Goal: Task Accomplishment & Management: Use online tool/utility

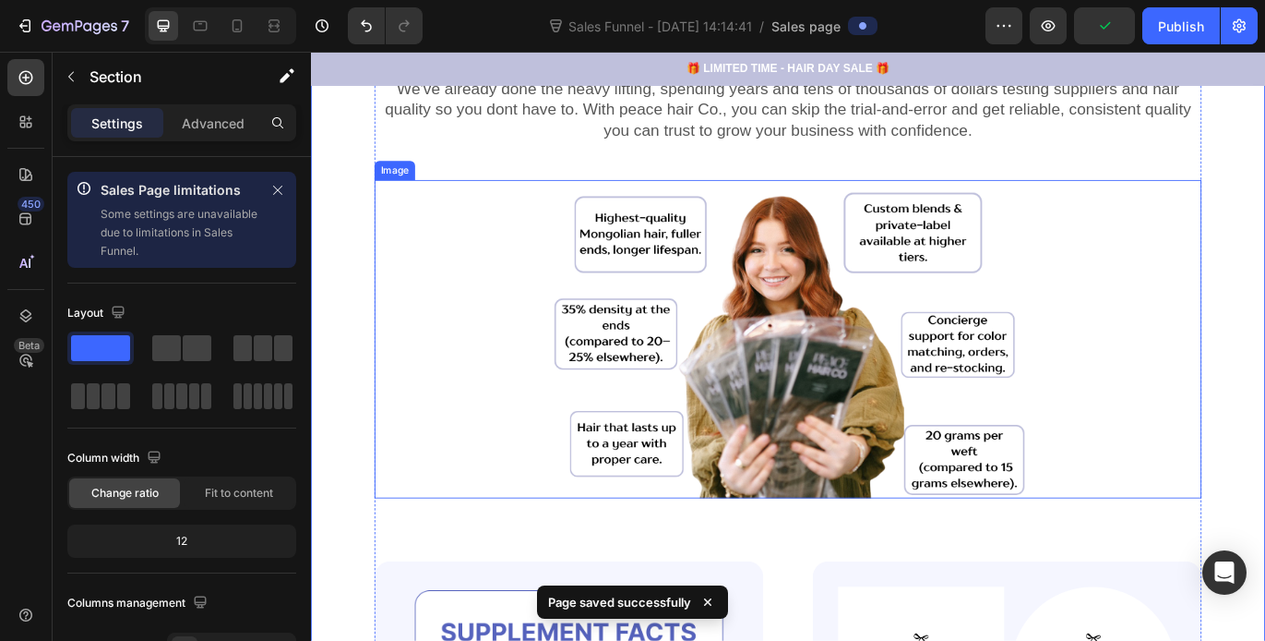
scroll to position [443, 0]
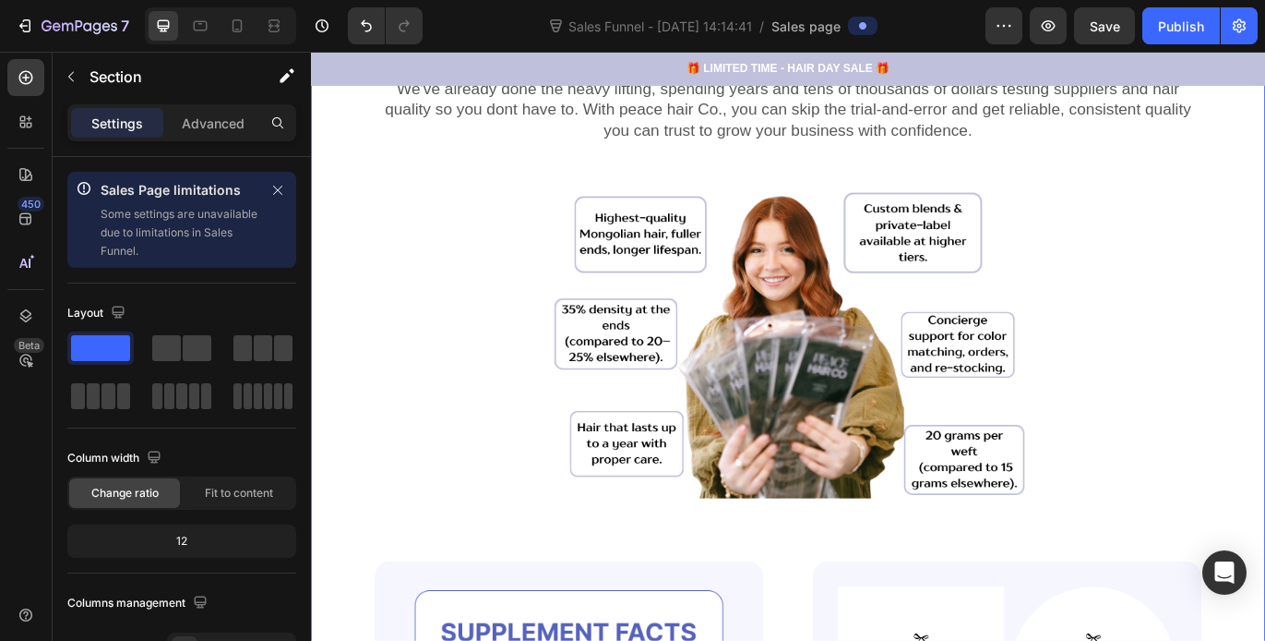
click at [498, 295] on div at bounding box center [865, 384] width 960 height 369
click at [686, 329] on img at bounding box center [865, 384] width 554 height 369
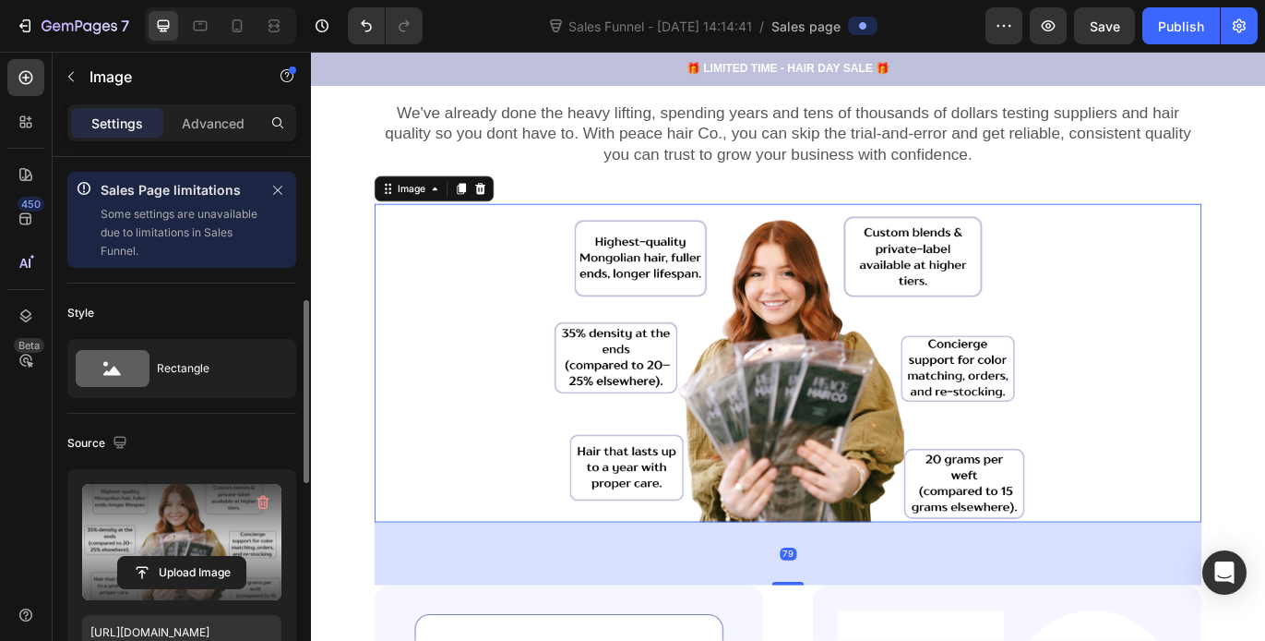
scroll to position [114, 0]
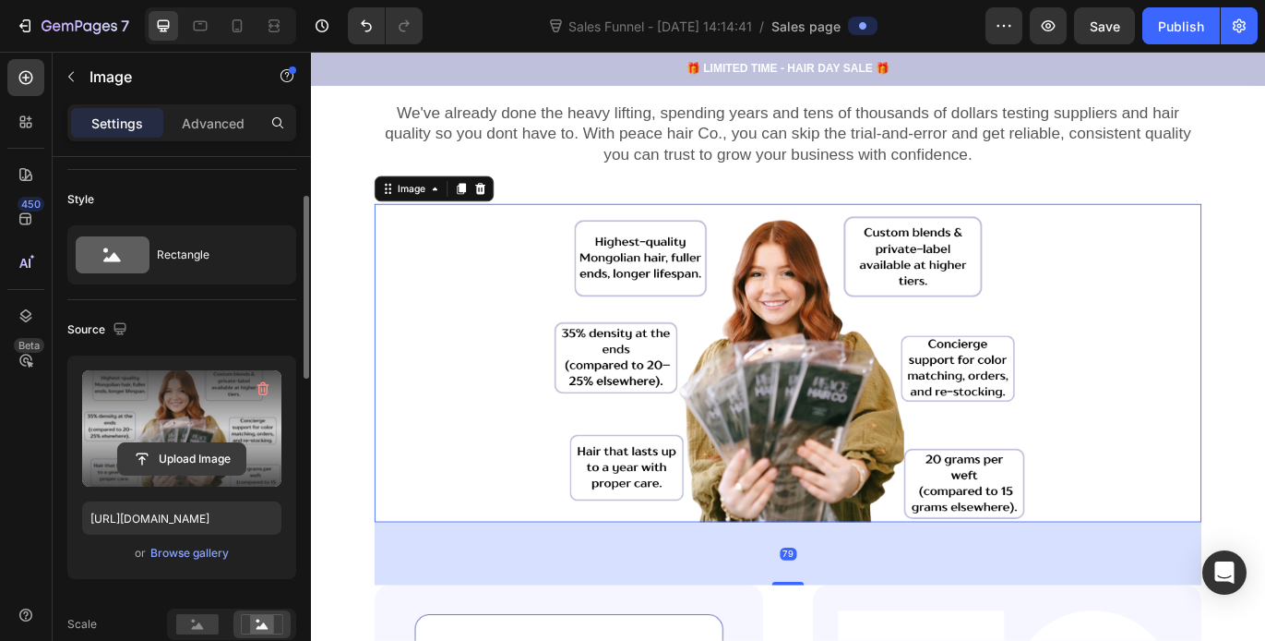
click at [193, 450] on input "file" at bounding box center [181, 458] width 127 height 31
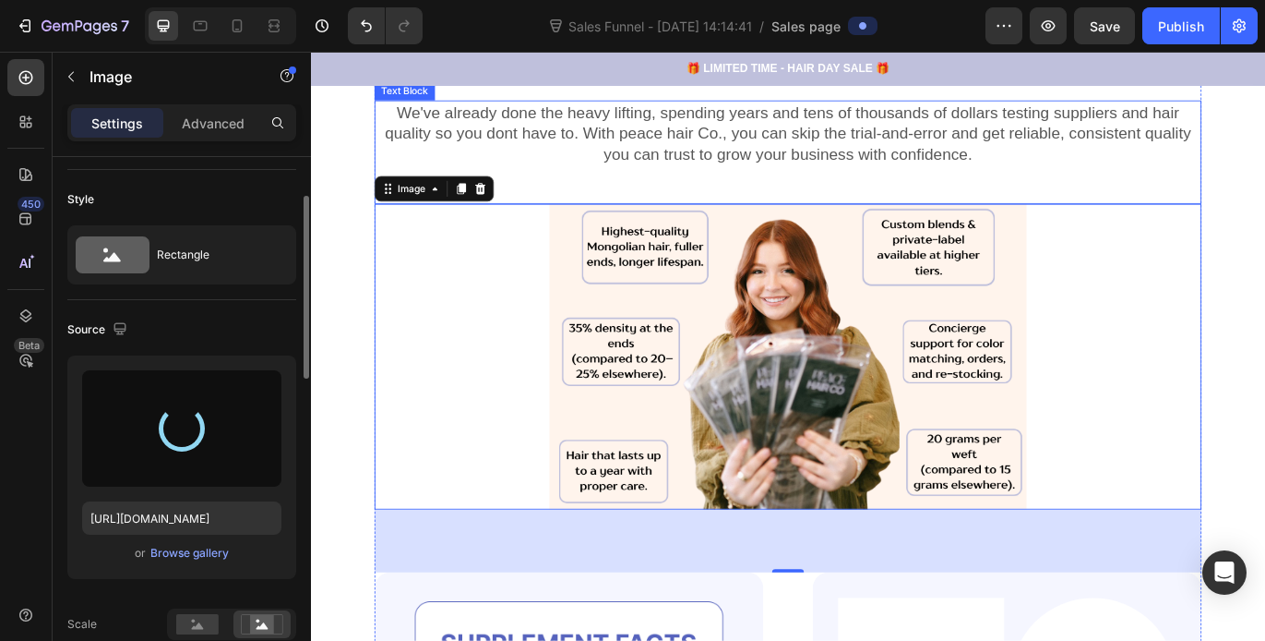
type input "[URL][DOMAIN_NAME]"
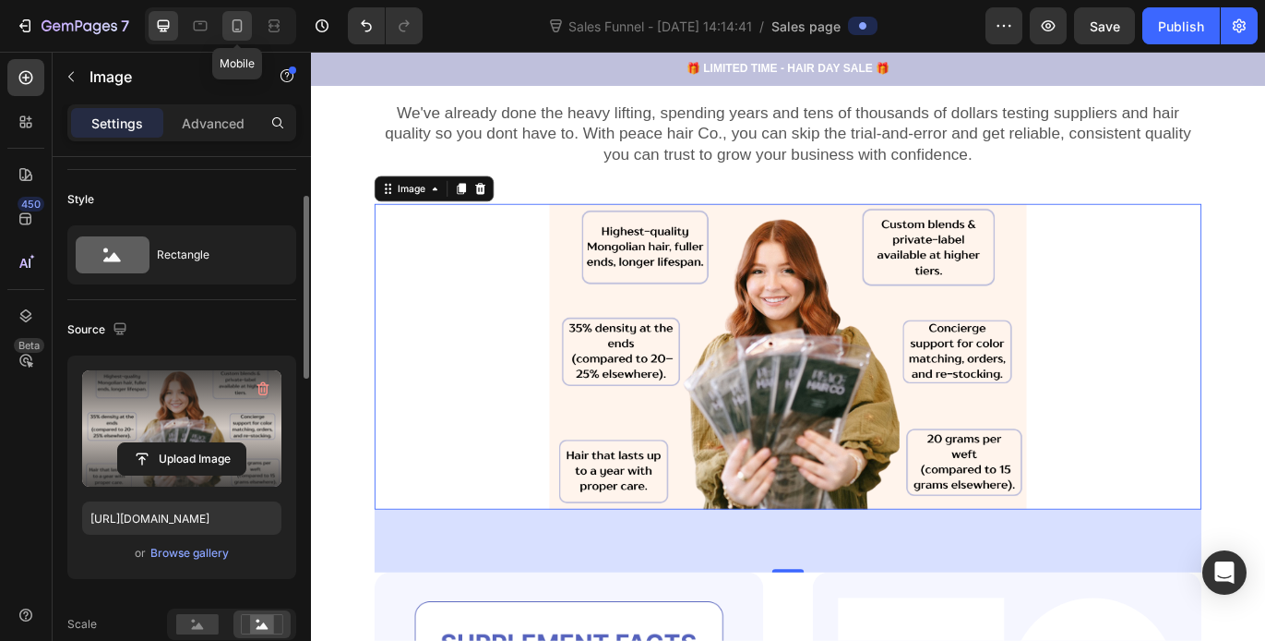
click at [235, 30] on icon at bounding box center [237, 26] width 18 height 18
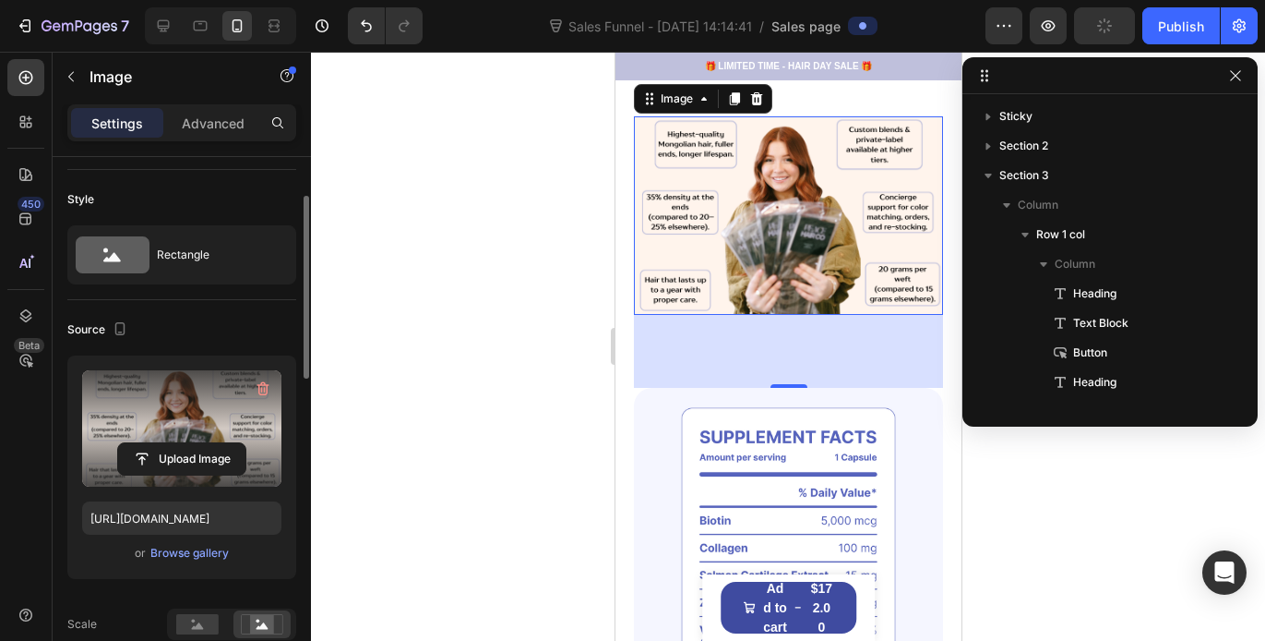
scroll to position [201, 0]
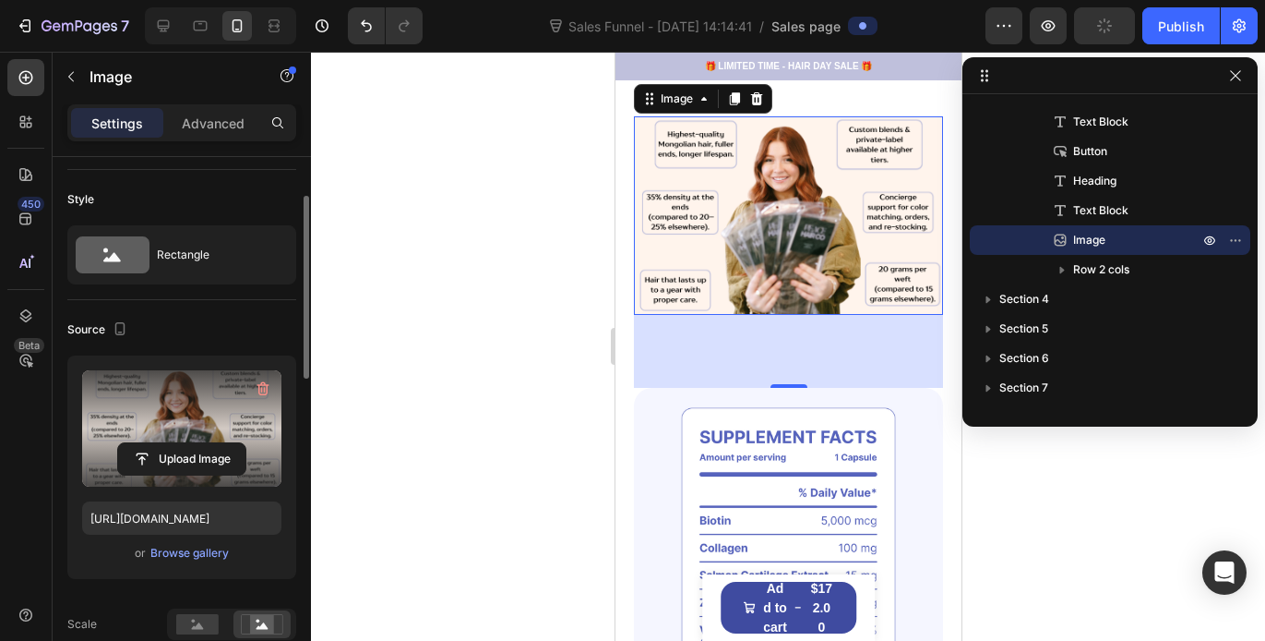
drag, startPoint x: 550, startPoint y: 286, endPoint x: 332, endPoint y: 119, distance: 274.5
click at [550, 286] on div at bounding box center [788, 346] width 954 height 589
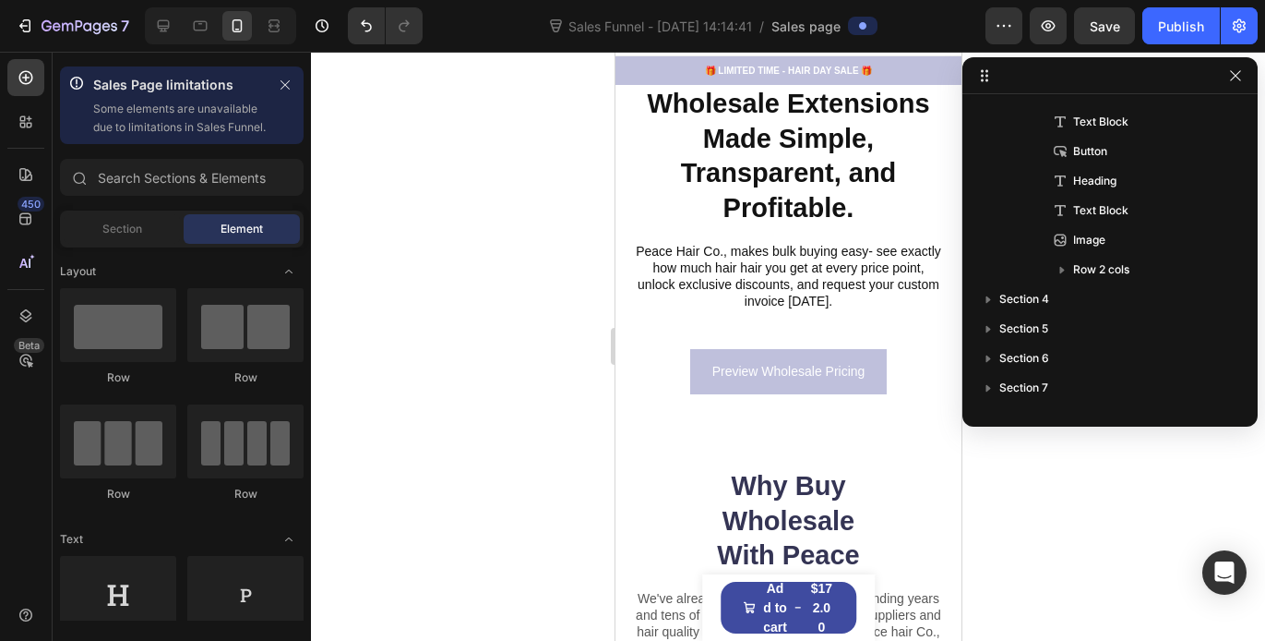
scroll to position [160, 0]
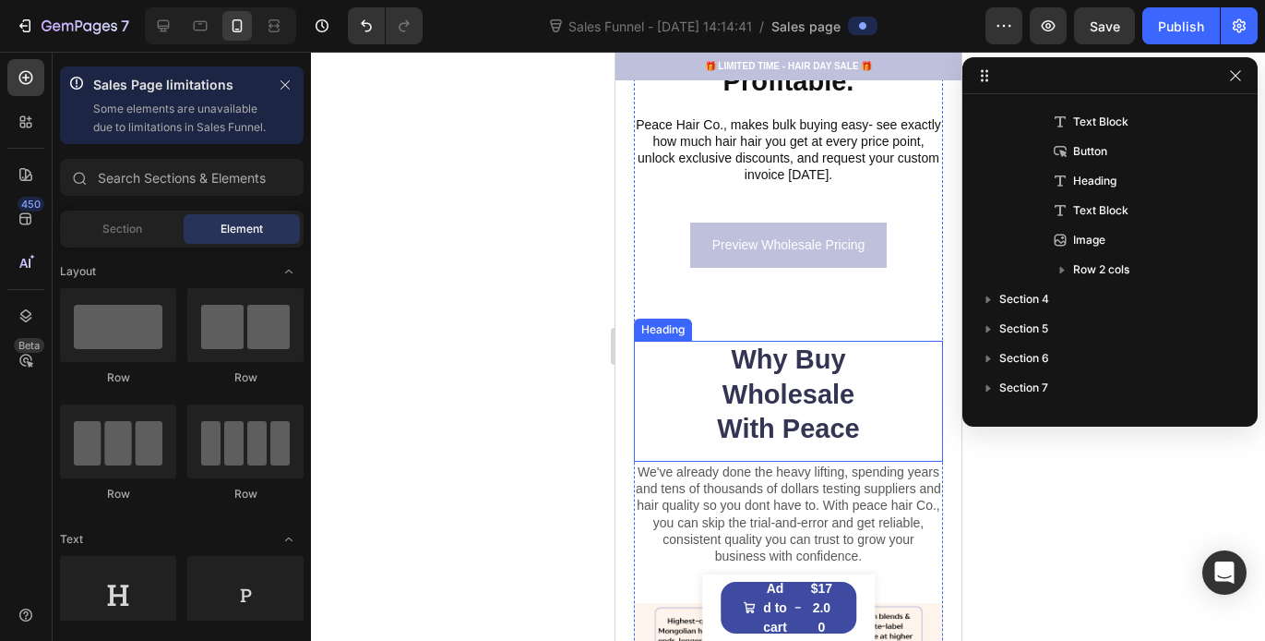
click at [816, 366] on h2 "Why Buy Wholesale With Peace" at bounding box center [788, 395] width 186 height 108
click at [789, 323] on div "Preview Wholesale Pricing Button" at bounding box center [787, 281] width 309 height 118
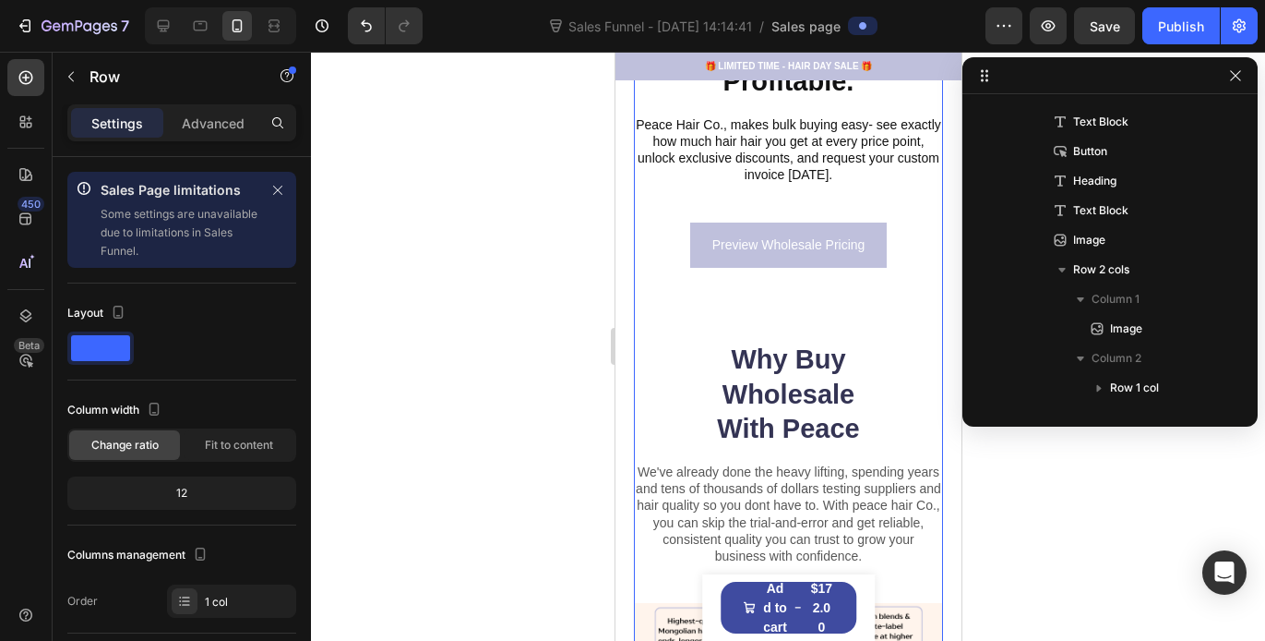
click at [773, 320] on div "Preview Wholesale Pricing Button" at bounding box center [787, 281] width 309 height 118
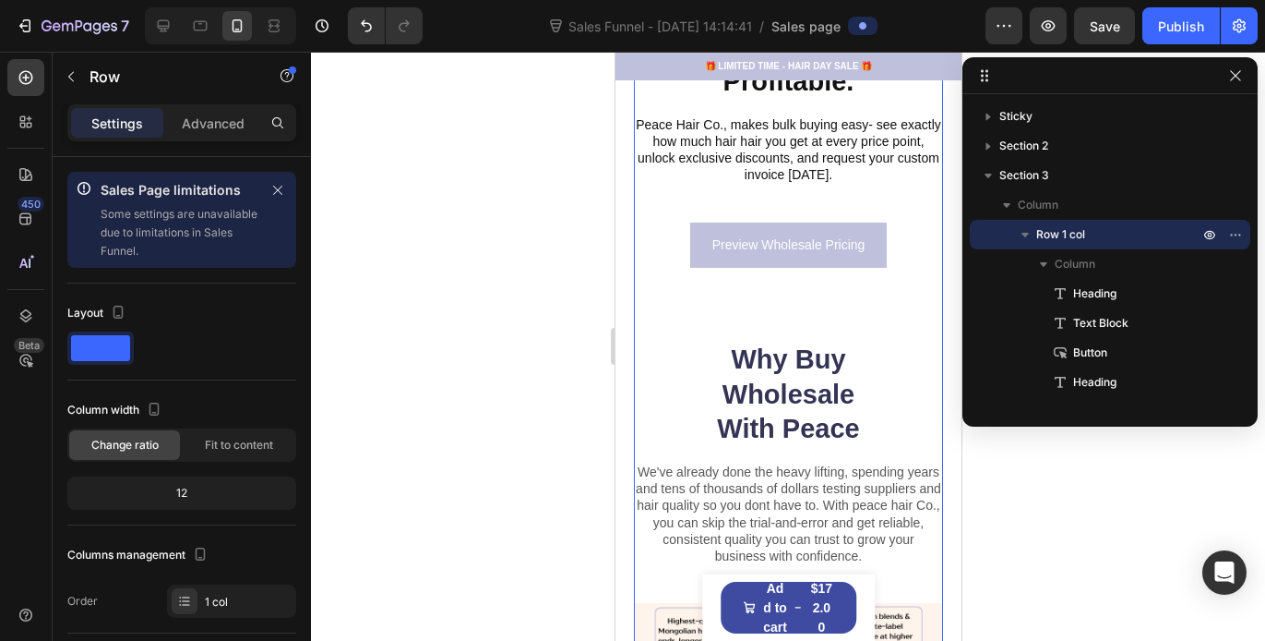
click at [776, 294] on div "Preview Wholesale Pricing Button" at bounding box center [787, 281] width 309 height 118
click at [737, 304] on div "Preview Wholesale Pricing Button" at bounding box center [787, 281] width 309 height 118
click at [788, 310] on div "Preview Wholesale Pricing Button" at bounding box center [787, 281] width 309 height 118
click at [765, 317] on div "Preview Wholesale Pricing Button" at bounding box center [787, 281] width 309 height 118
click at [764, 329] on div "Preview Wholesale Pricing Button" at bounding box center [787, 281] width 309 height 118
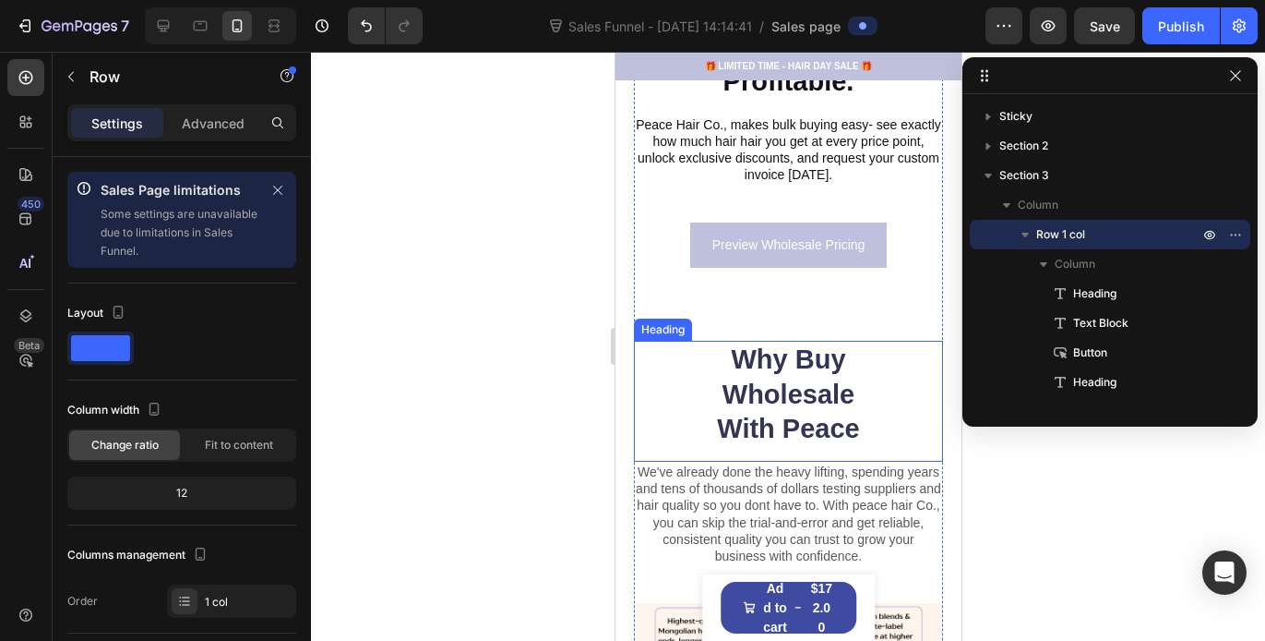
click at [818, 341] on h2 "Why Buy Wholesale With Peace" at bounding box center [788, 395] width 186 height 108
click at [1240, 78] on icon "button" at bounding box center [1236, 75] width 15 height 15
click at [1236, 78] on div at bounding box center [788, 346] width 954 height 589
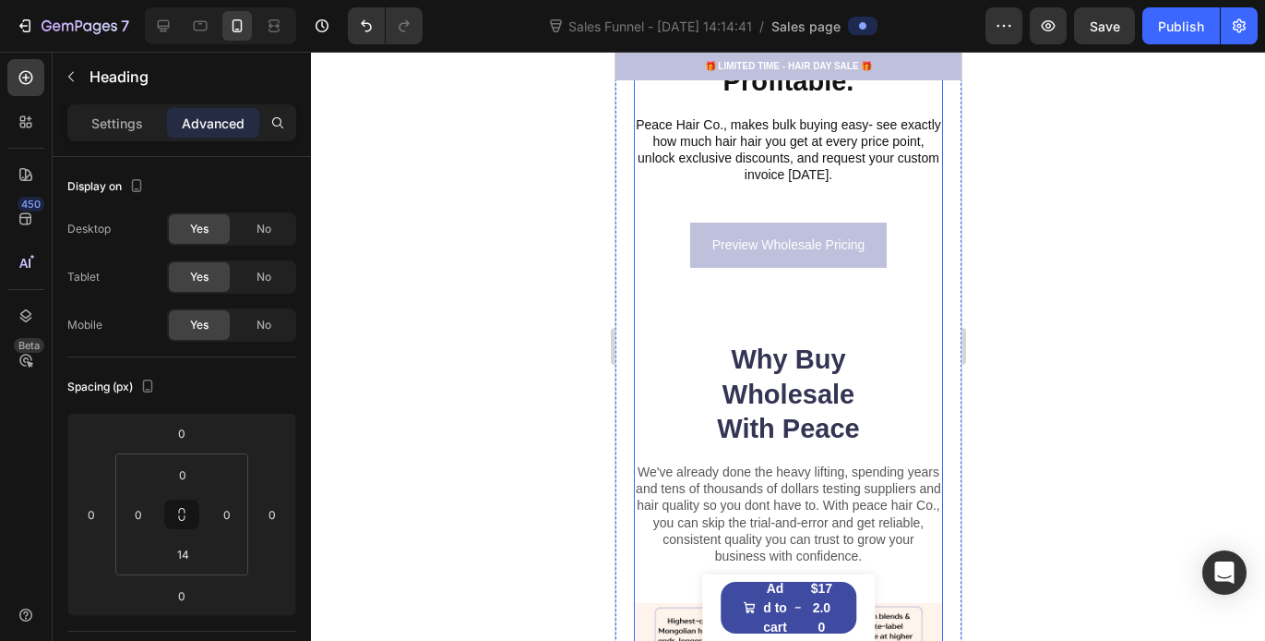
click at [797, 346] on h2 "Why Buy Wholesale With Peace" at bounding box center [788, 395] width 186 height 108
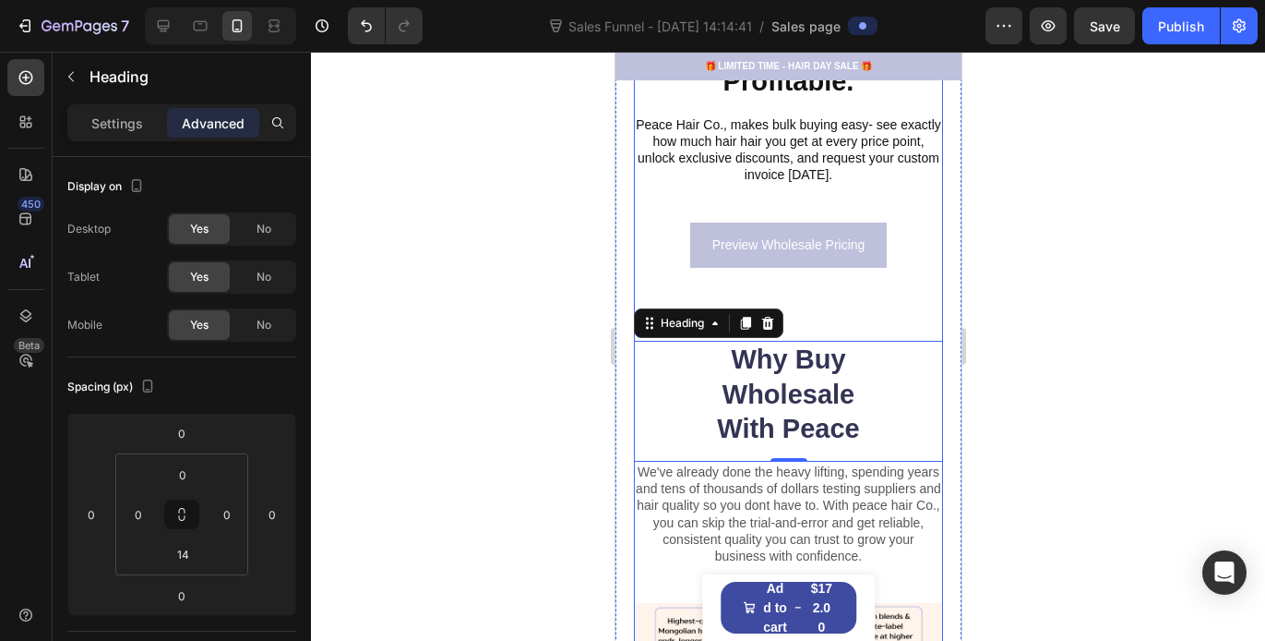
click at [796, 286] on div "Preview Wholesale Pricing Button" at bounding box center [787, 281] width 309 height 118
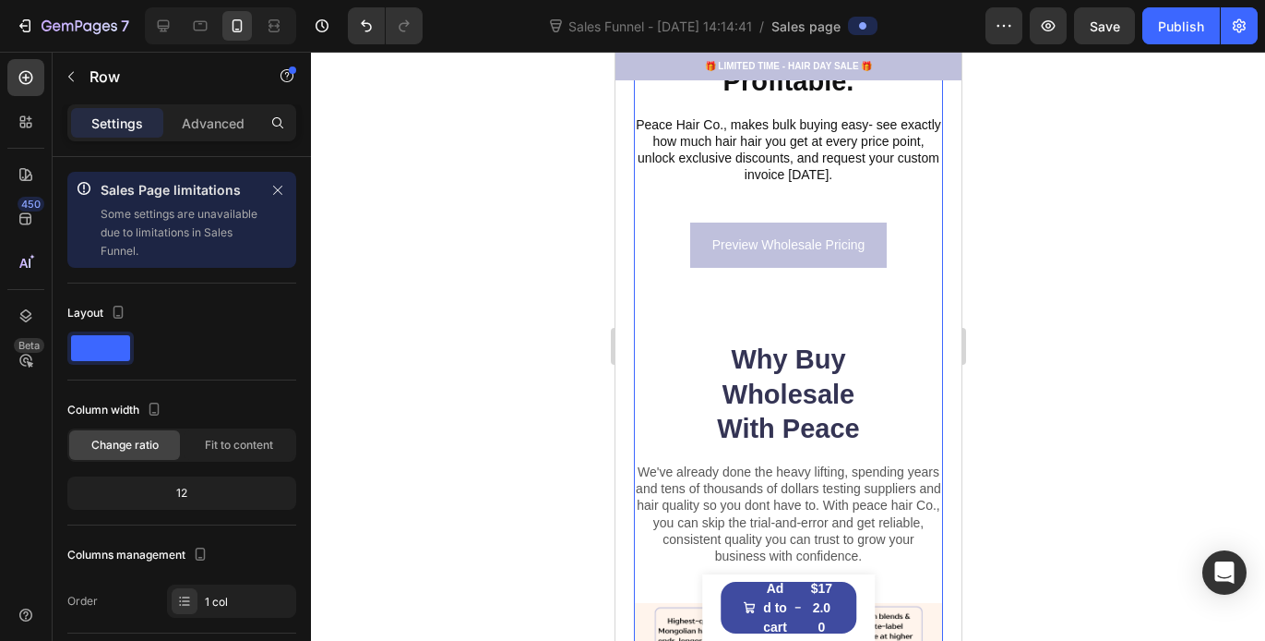
click at [795, 286] on div "Preview Wholesale Pricing Button" at bounding box center [787, 281] width 309 height 118
click at [795, 297] on div "Preview Wholesale Pricing Button" at bounding box center [787, 281] width 309 height 118
click at [758, 306] on div "Preview Wholesale Pricing Button" at bounding box center [787, 281] width 309 height 118
click at [757, 299] on div "Preview Wholesale Pricing Button" at bounding box center [787, 281] width 309 height 118
click at [745, 322] on div "Preview Wholesale Pricing Button" at bounding box center [787, 281] width 309 height 118
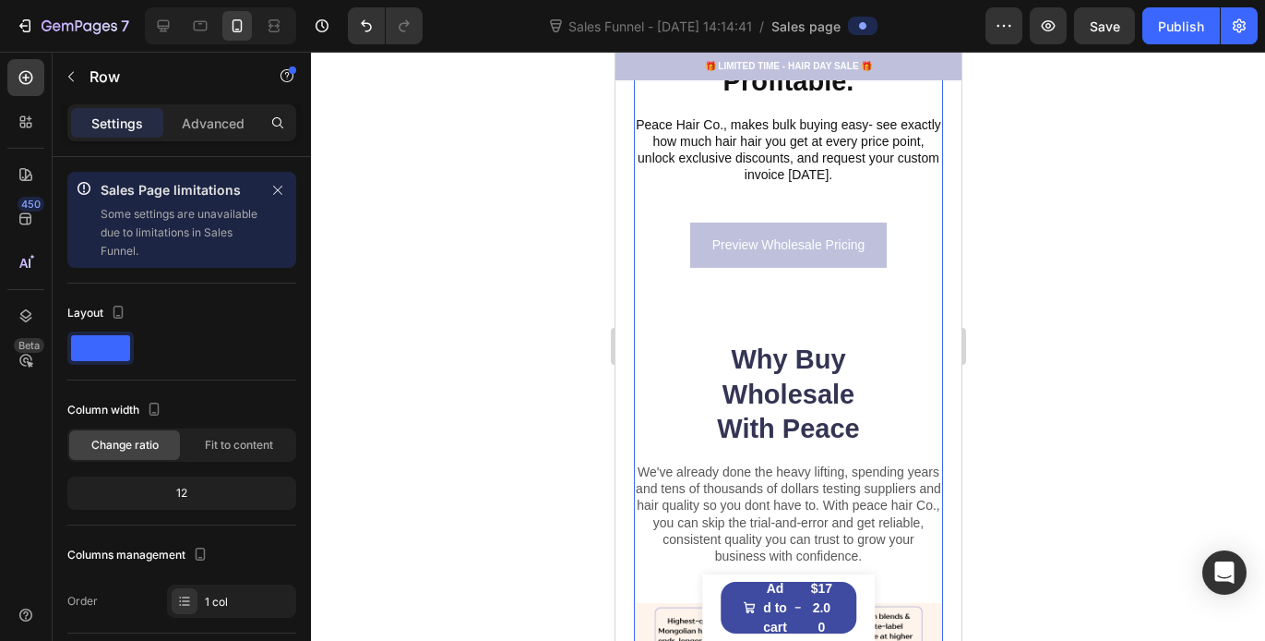
click at [750, 297] on div "Preview Wholesale Pricing Button" at bounding box center [787, 281] width 309 height 118
click at [729, 276] on div "Preview Wholesale Pricing Button" at bounding box center [787, 281] width 309 height 118
click at [662, 235] on div "Preview Wholesale Pricing Button" at bounding box center [787, 244] width 309 height 45
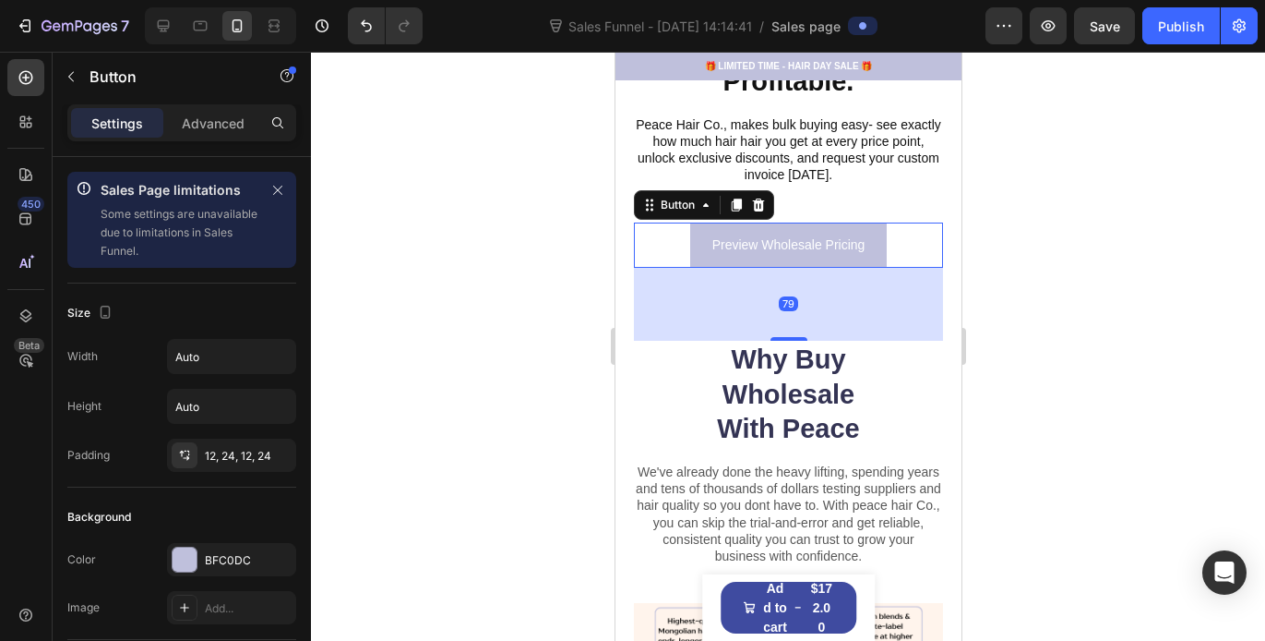
click at [775, 330] on div "79" at bounding box center [787, 304] width 309 height 73
click at [759, 202] on icon at bounding box center [758, 204] width 12 height 13
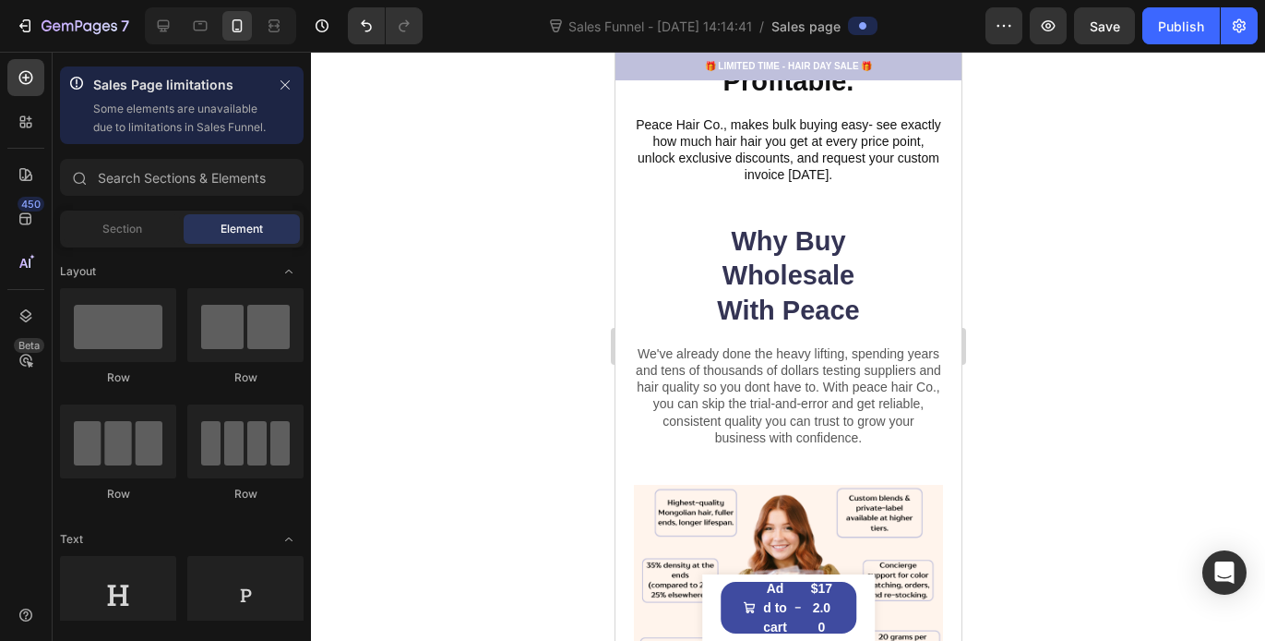
click at [377, 45] on div "7 Sales Funnel - [DATE] 14:14:41 / Sales page Preview Save Publish" at bounding box center [632, 26] width 1265 height 53
drag, startPoint x: 372, startPoint y: 38, endPoint x: 107, endPoint y: 167, distance: 294.7
click at [372, 38] on button "Undo/Redo" at bounding box center [366, 25] width 37 height 37
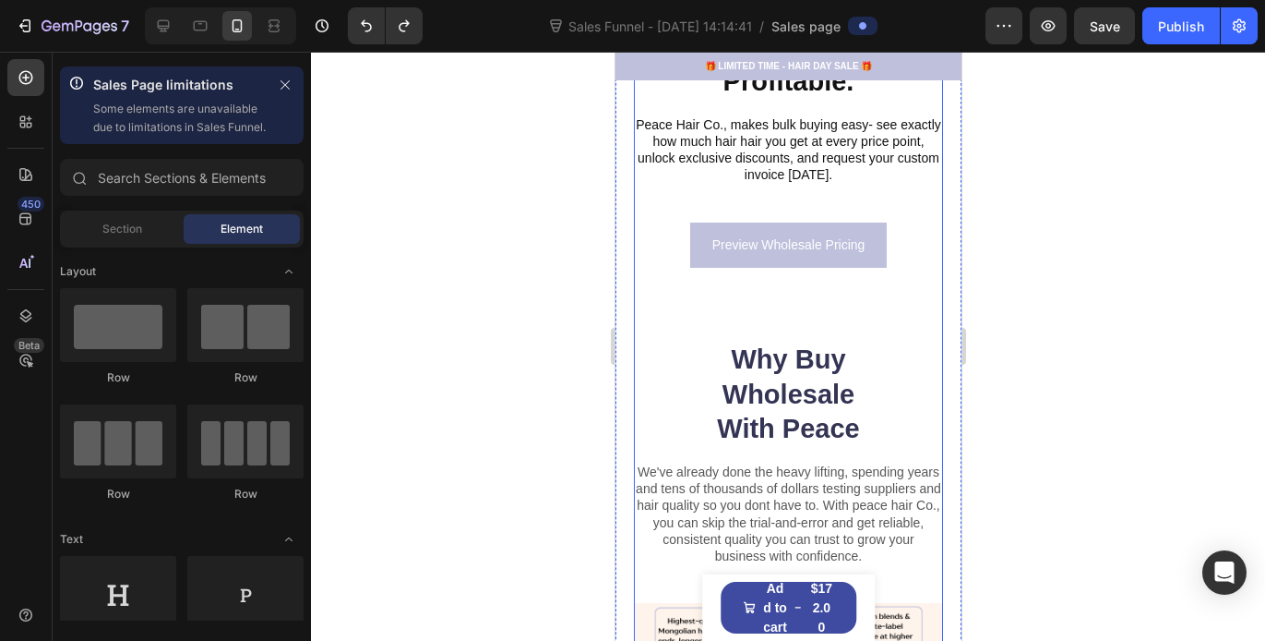
click at [810, 315] on div "Preview Wholesale Pricing Button" at bounding box center [787, 281] width 309 height 118
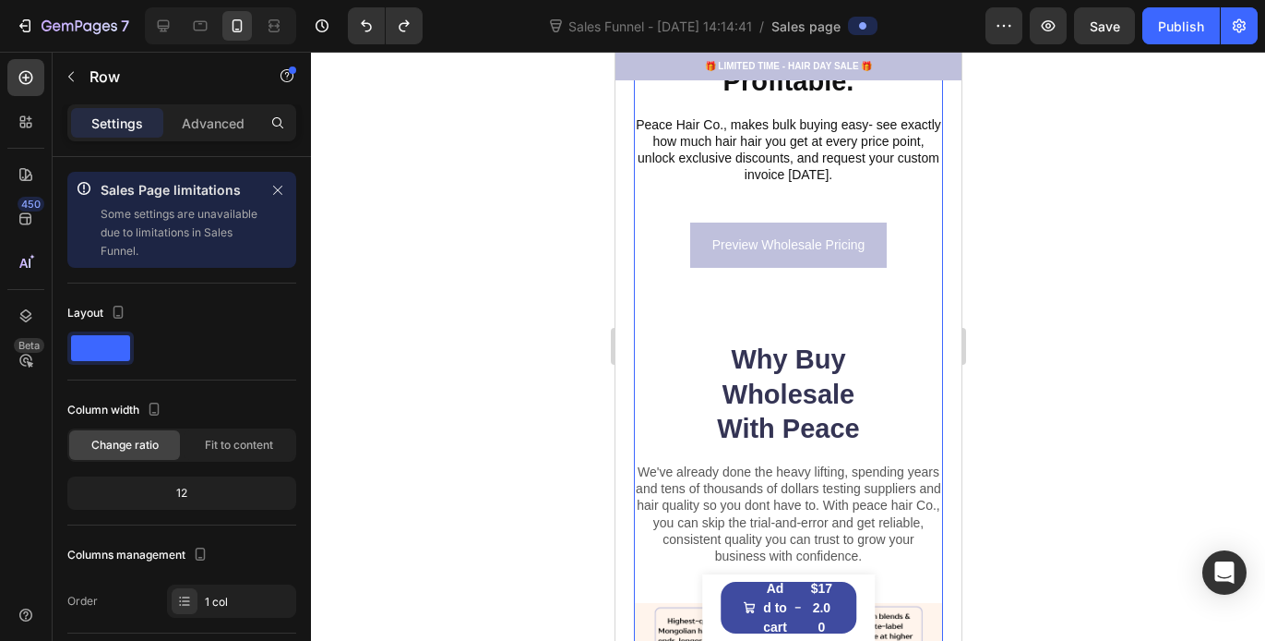
click at [777, 290] on div "Preview Wholesale Pricing Button" at bounding box center [787, 281] width 309 height 118
click at [666, 282] on div "Preview Wholesale Pricing Button" at bounding box center [787, 281] width 309 height 118
click at [787, 305] on div "Preview Wholesale Pricing Button" at bounding box center [787, 281] width 309 height 118
click at [672, 294] on div "Preview Wholesale Pricing Button" at bounding box center [787, 281] width 309 height 118
click at [685, 318] on div "Preview Wholesale Pricing Button" at bounding box center [787, 281] width 309 height 118
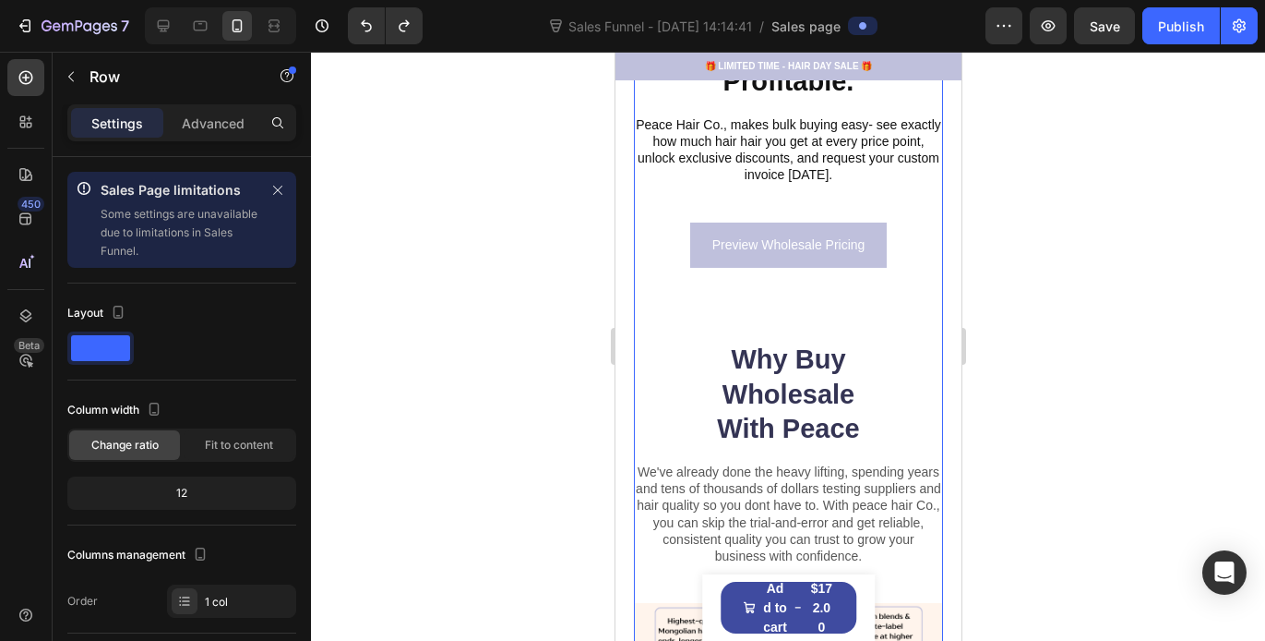
click at [742, 289] on div "Preview Wholesale Pricing Button" at bounding box center [787, 281] width 309 height 118
click at [745, 291] on div "Preview Wholesale Pricing Button" at bounding box center [787, 281] width 309 height 118
click at [774, 294] on div "Preview Wholesale Pricing Button" at bounding box center [787, 281] width 309 height 118
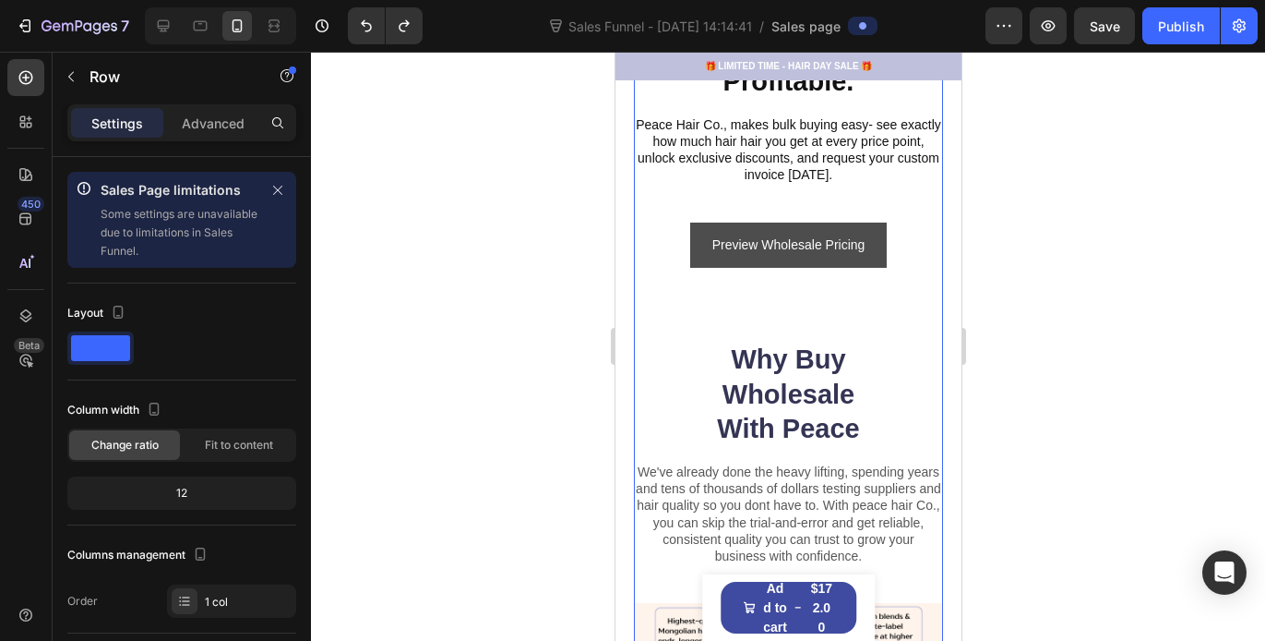
click at [907, 266] on div "Preview Wholesale Pricing Button" at bounding box center [787, 244] width 309 height 45
click at [871, 302] on div "Preview Wholesale Pricing Button" at bounding box center [787, 281] width 309 height 118
click at [884, 261] on div "Preview Wholesale Pricing Button" at bounding box center [787, 244] width 309 height 45
click at [892, 254] on div "Preview Wholesale Pricing Button" at bounding box center [787, 244] width 309 height 45
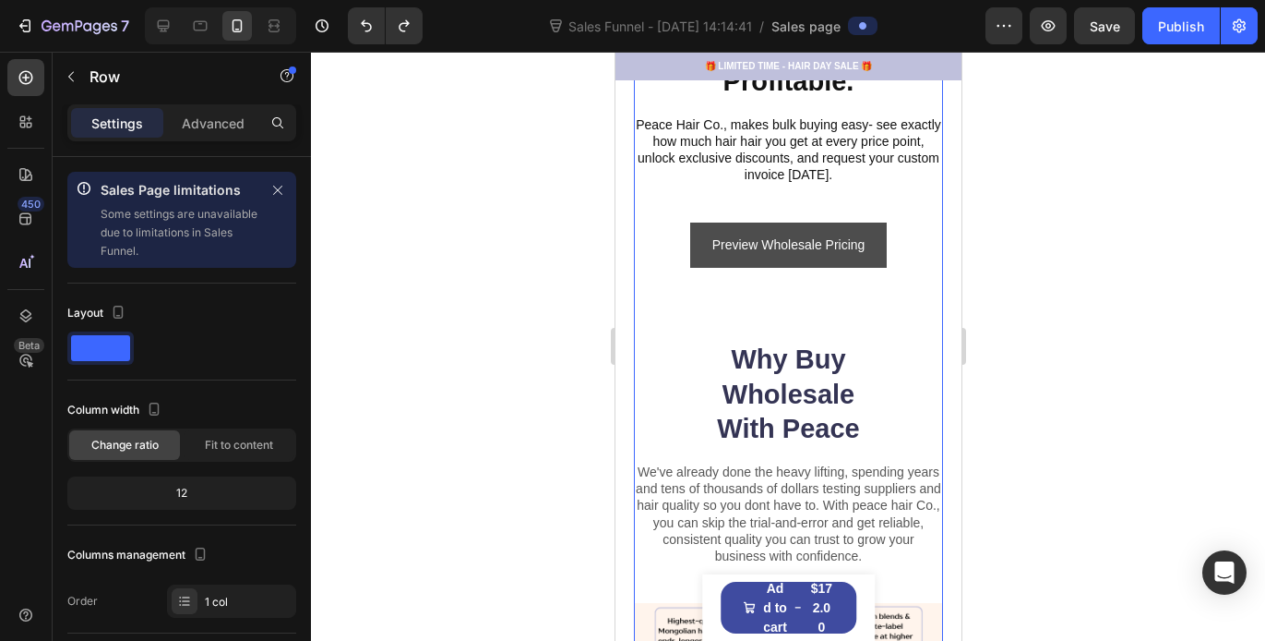
click at [857, 253] on button "Preview Wholesale Pricing" at bounding box center [788, 244] width 198 height 45
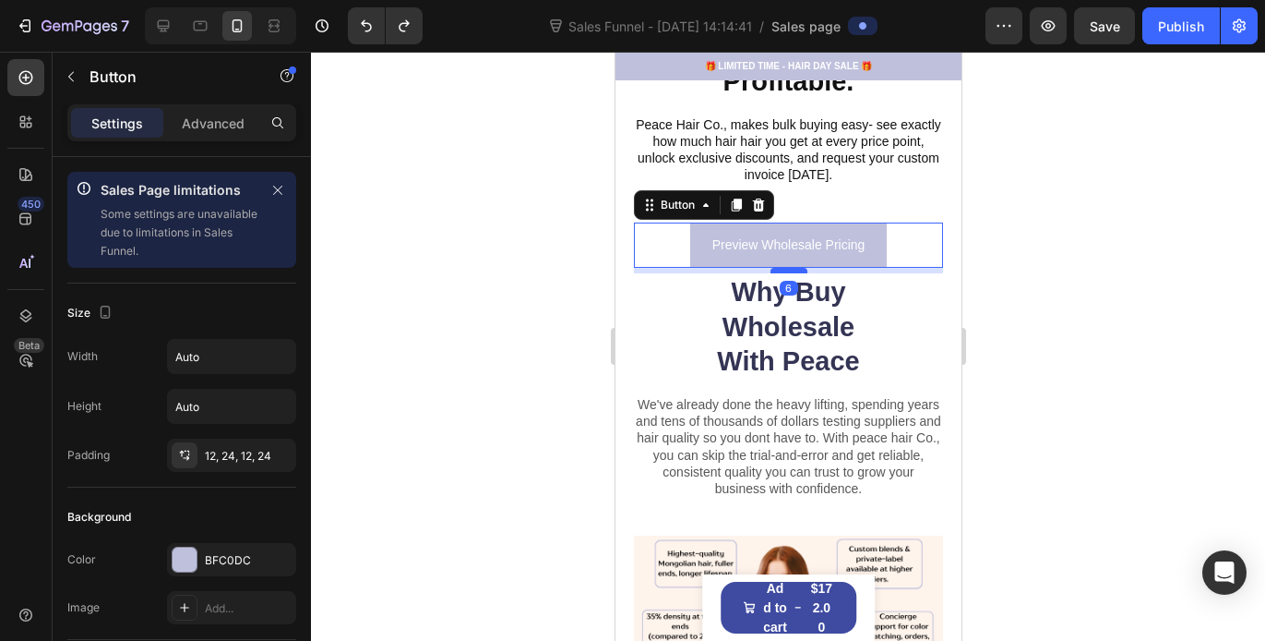
drag, startPoint x: 777, startPoint y: 337, endPoint x: 774, endPoint y: 270, distance: 66.5
click at [774, 270] on div at bounding box center [788, 271] width 37 height 6
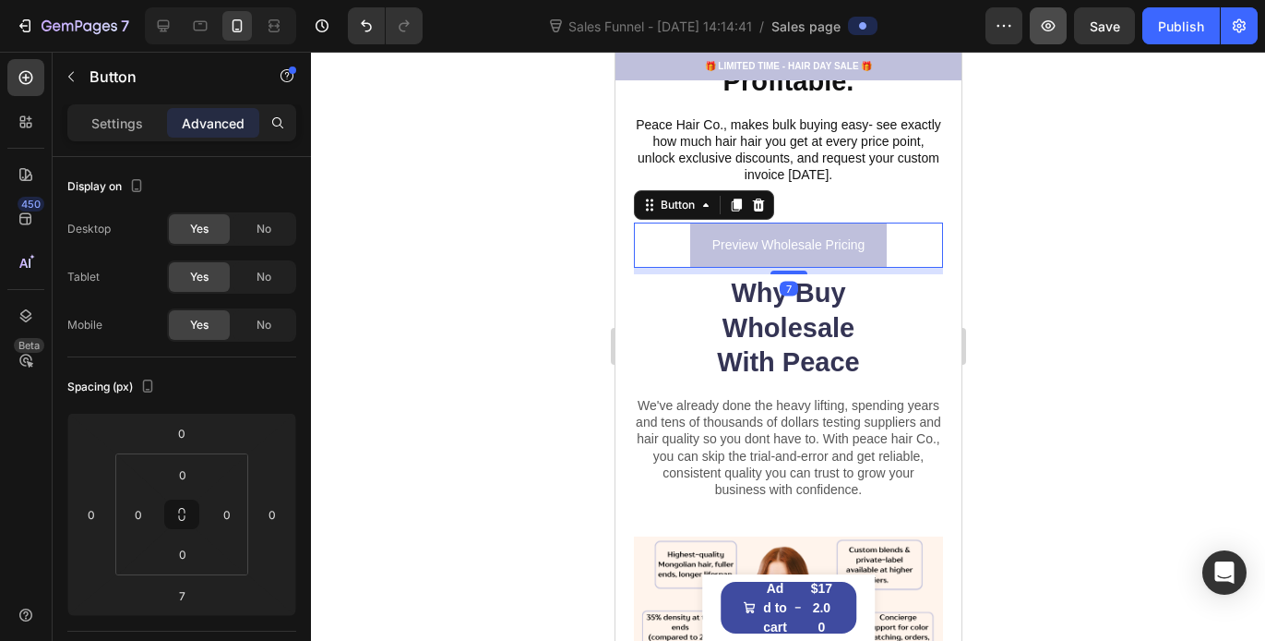
drag, startPoint x: 160, startPoint y: 219, endPoint x: 1050, endPoint y: 30, distance: 910.4
click at [1061, 270] on div at bounding box center [788, 346] width 954 height 589
click at [1050, 30] on icon "button" at bounding box center [1048, 26] width 18 height 18
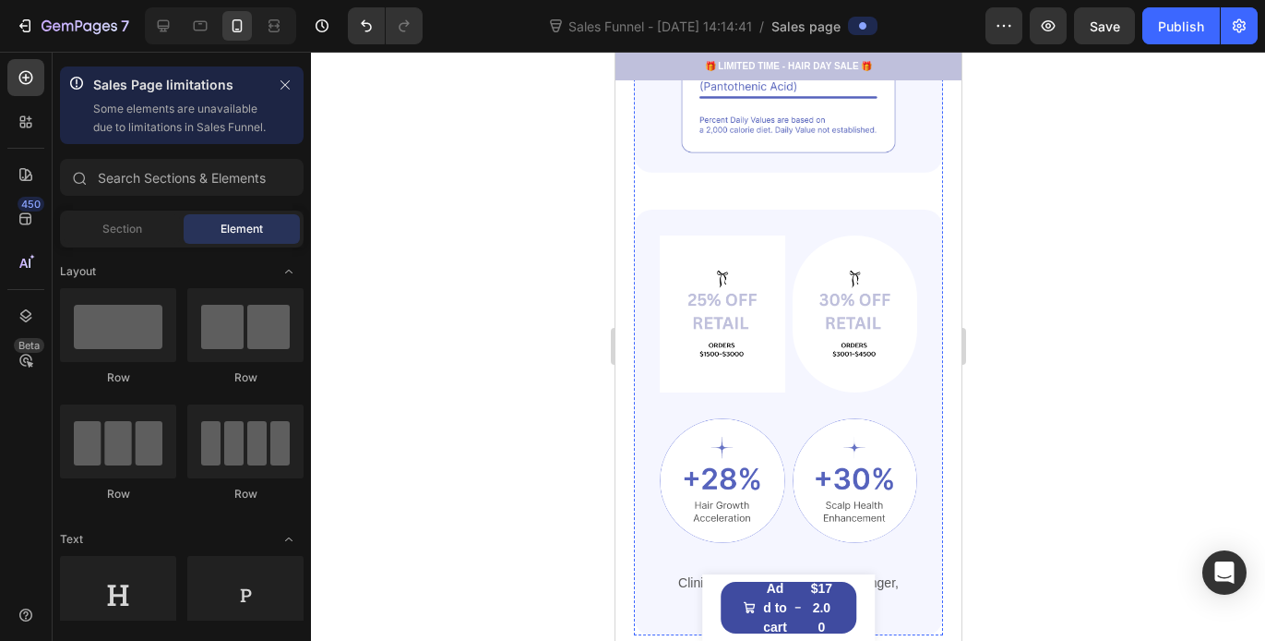
scroll to position [1145, 0]
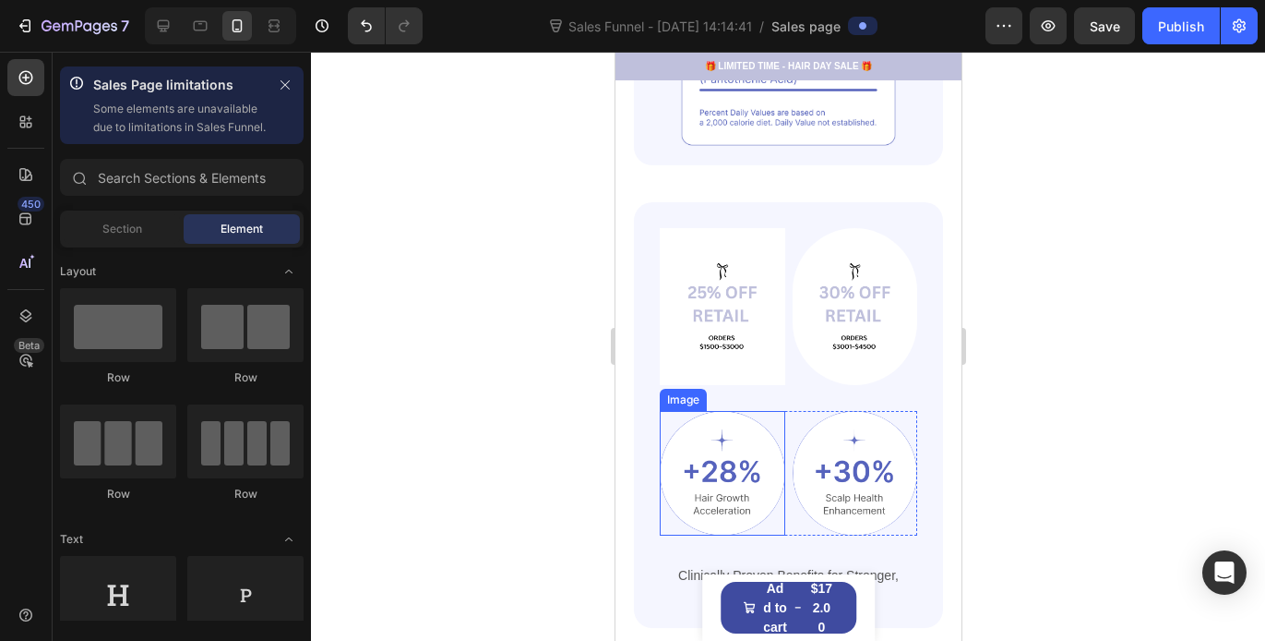
click at [706, 417] on img at bounding box center [722, 474] width 126 height 126
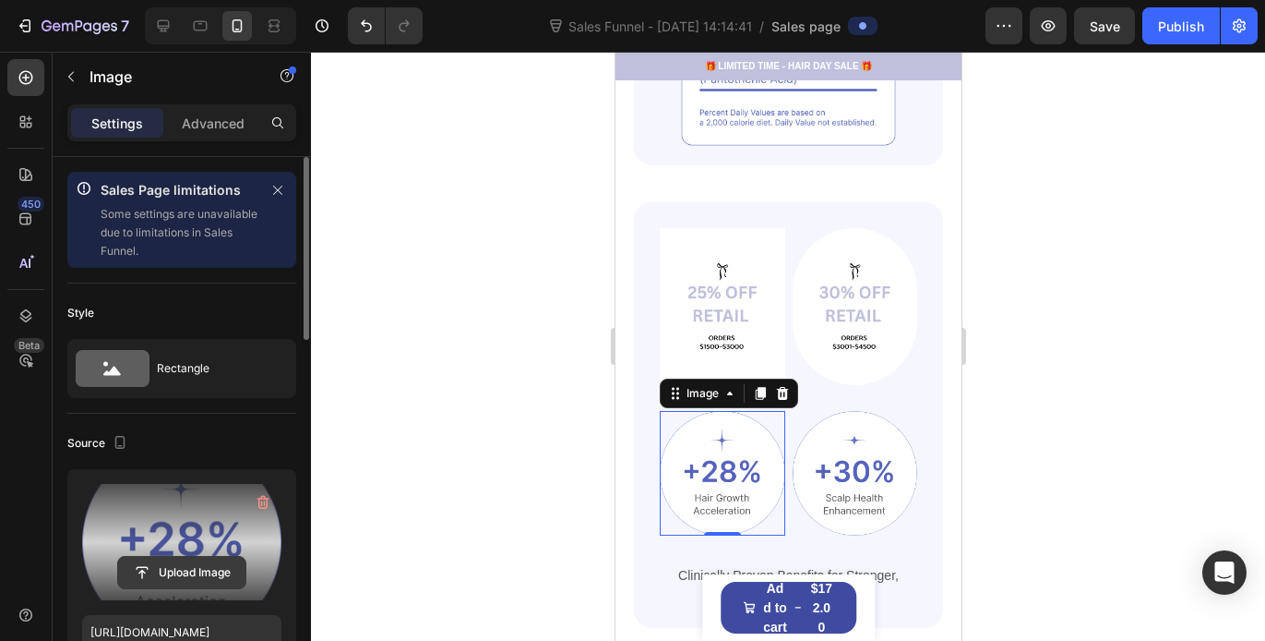
click at [187, 573] on input "file" at bounding box center [181, 572] width 127 height 31
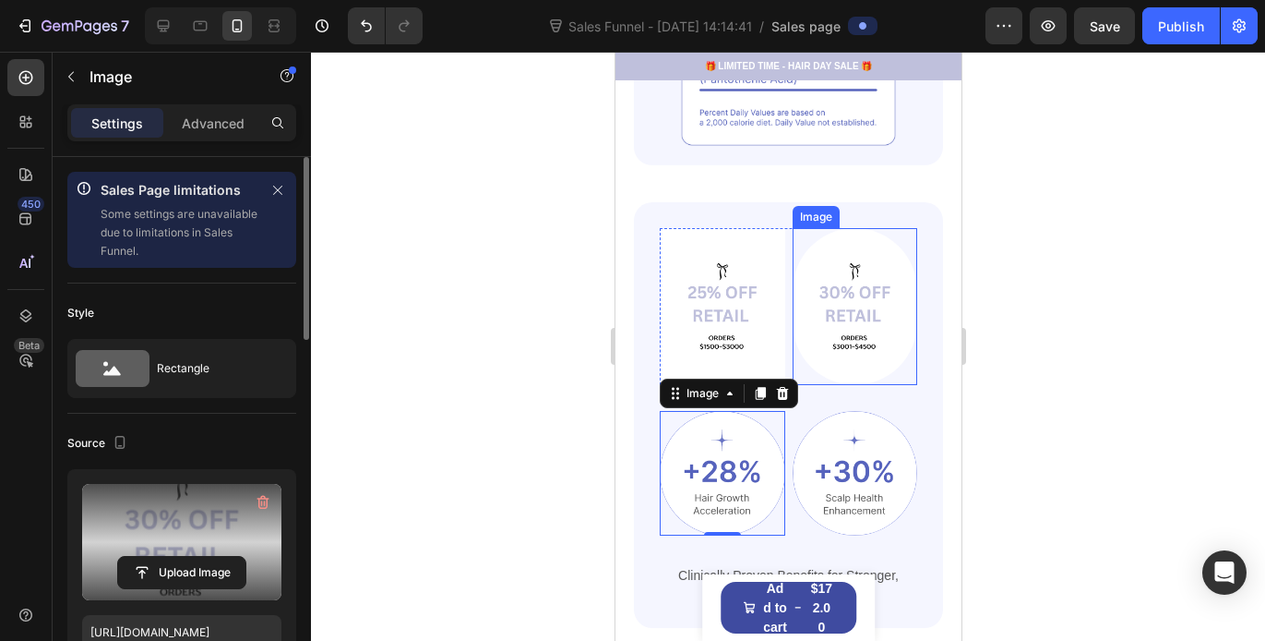
type input "[URL][DOMAIN_NAME]"
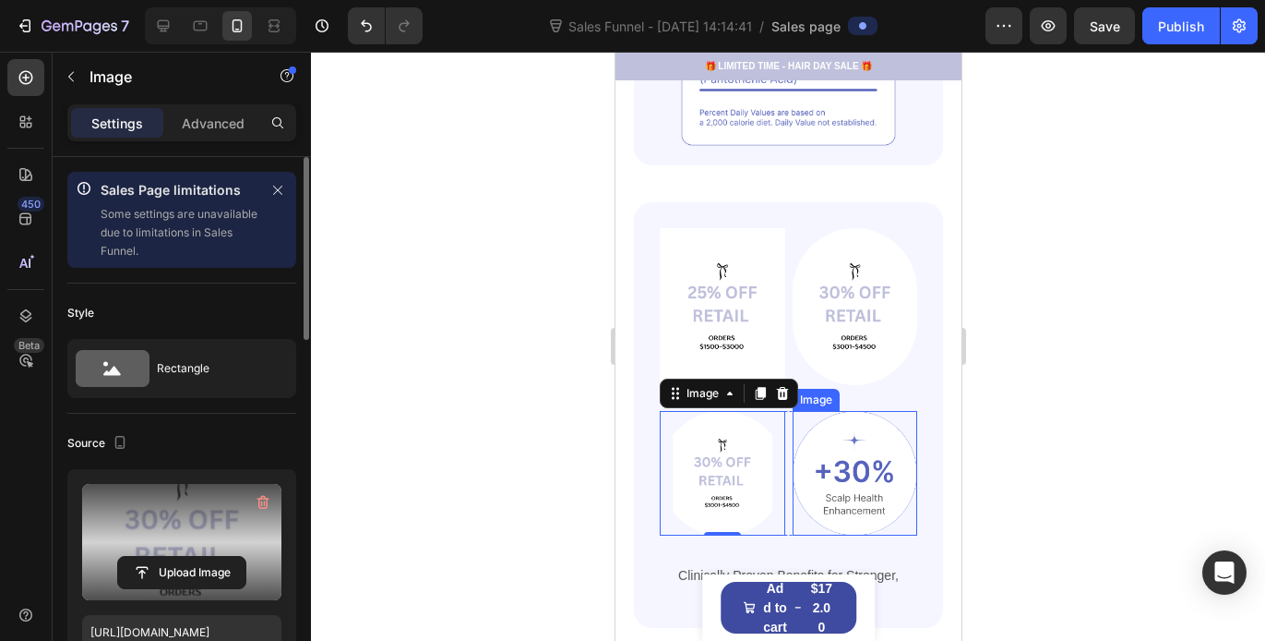
click at [852, 411] on img at bounding box center [855, 474] width 126 height 126
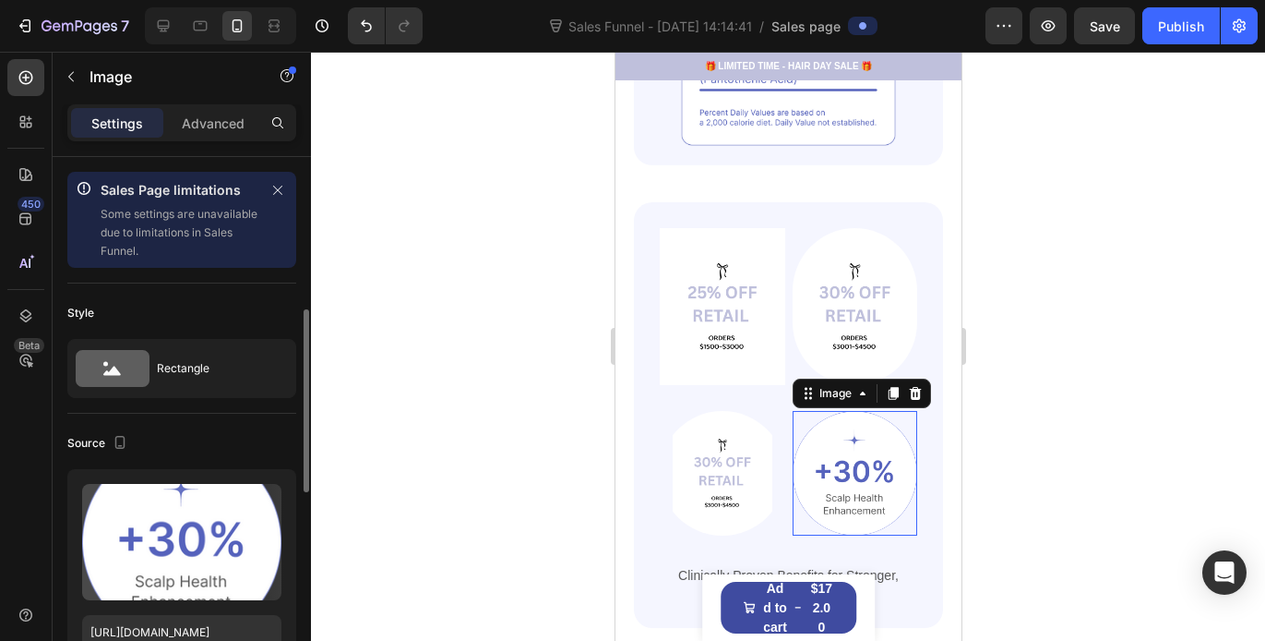
scroll to position [114, 0]
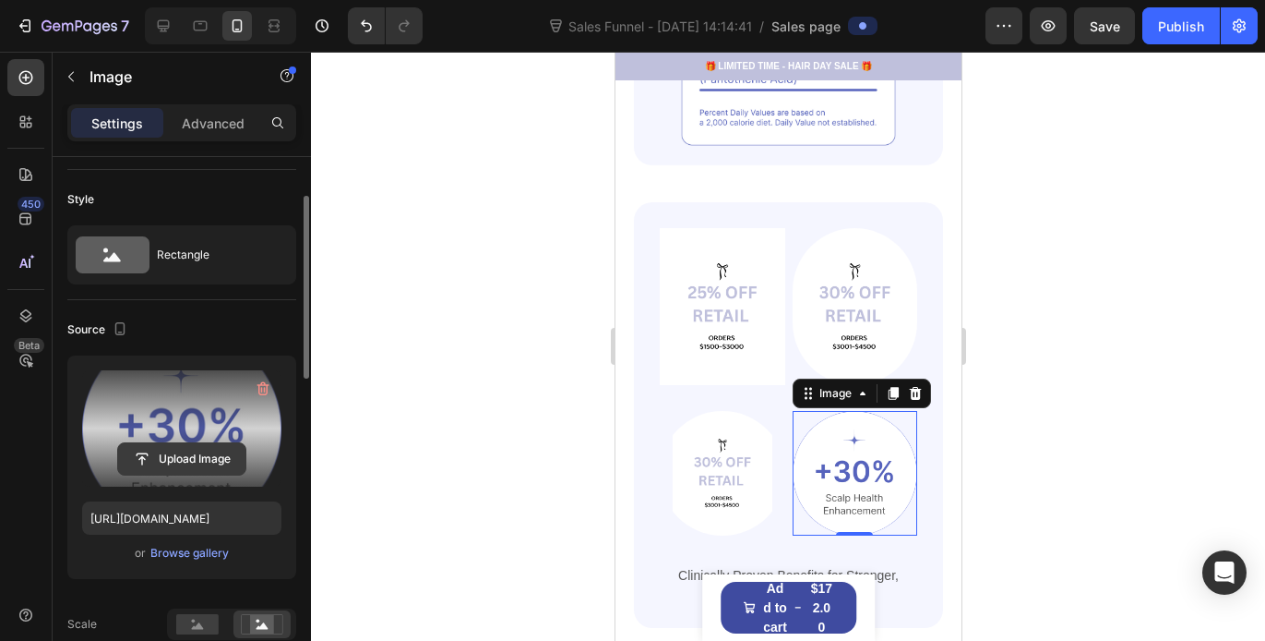
click at [188, 451] on input "file" at bounding box center [181, 458] width 127 height 31
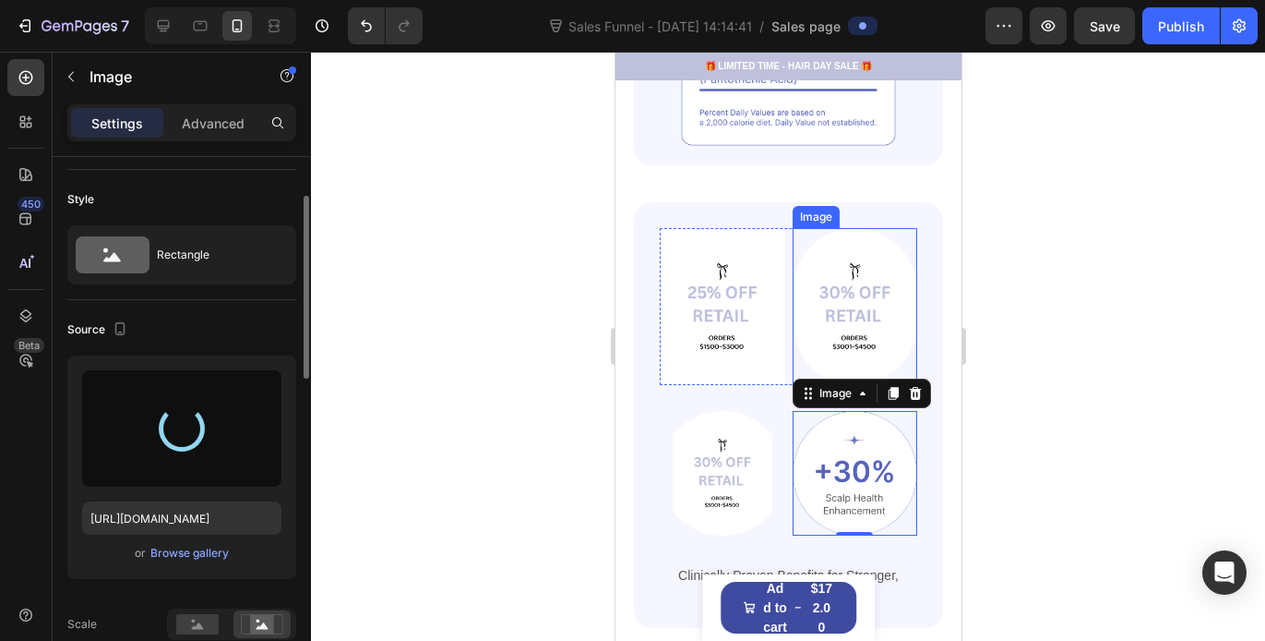
click at [847, 275] on img at bounding box center [855, 306] width 126 height 156
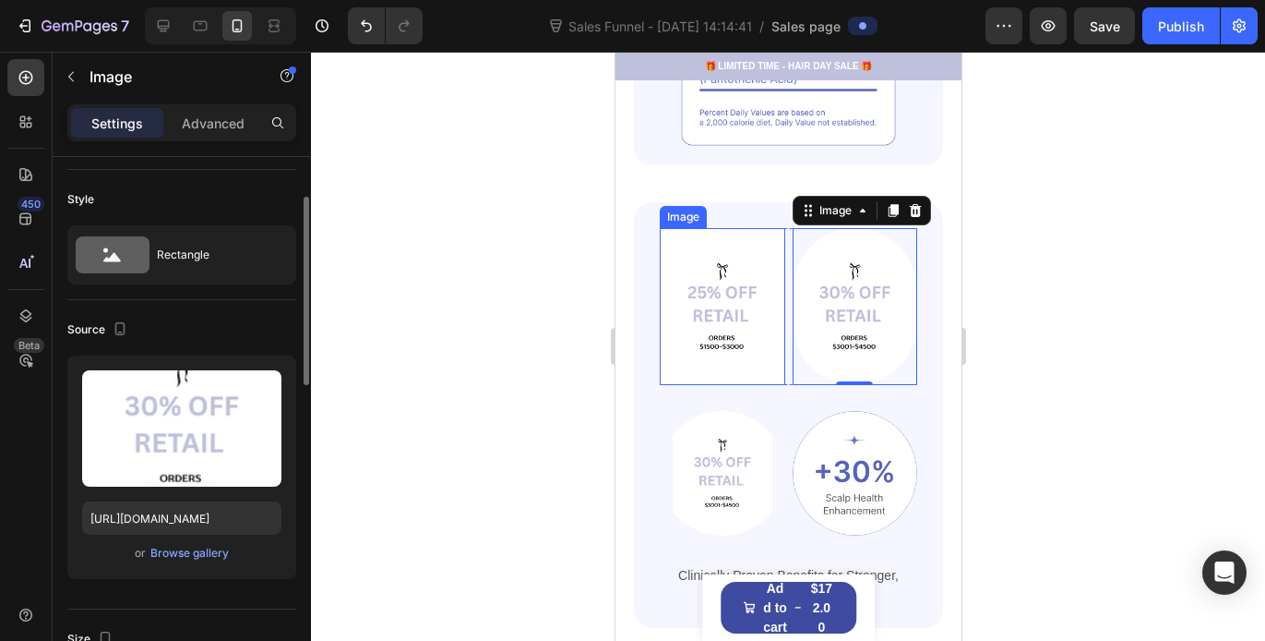
click at [725, 298] on img at bounding box center [722, 306] width 126 height 156
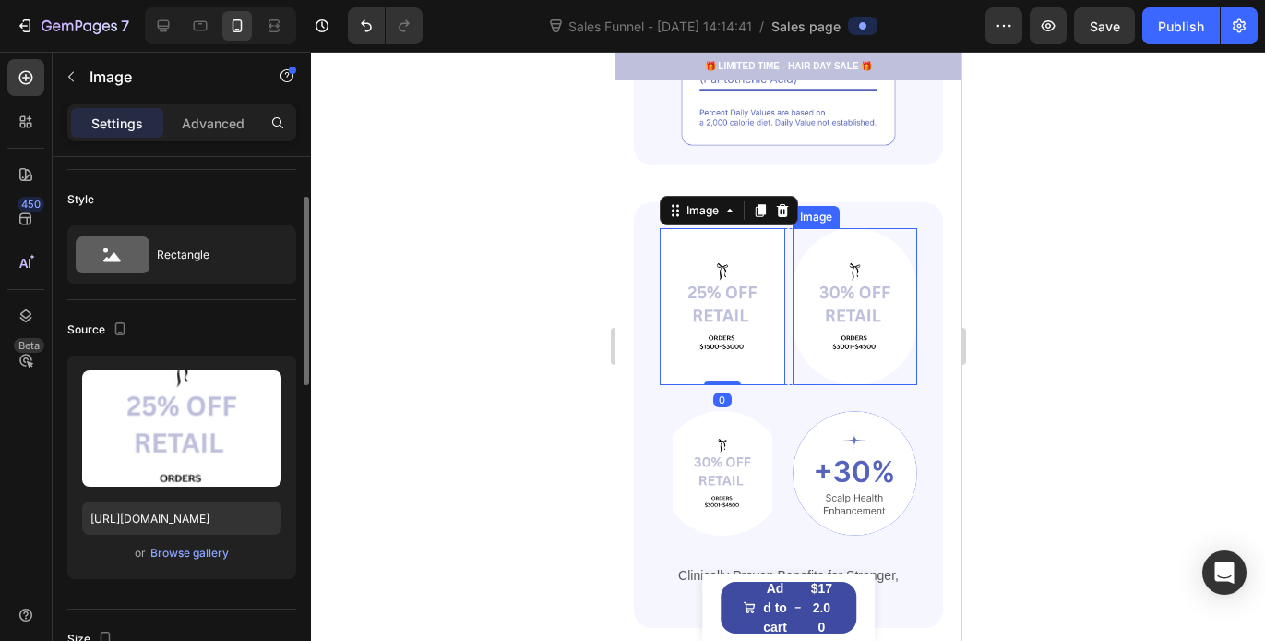
click at [855, 310] on img at bounding box center [855, 306] width 126 height 156
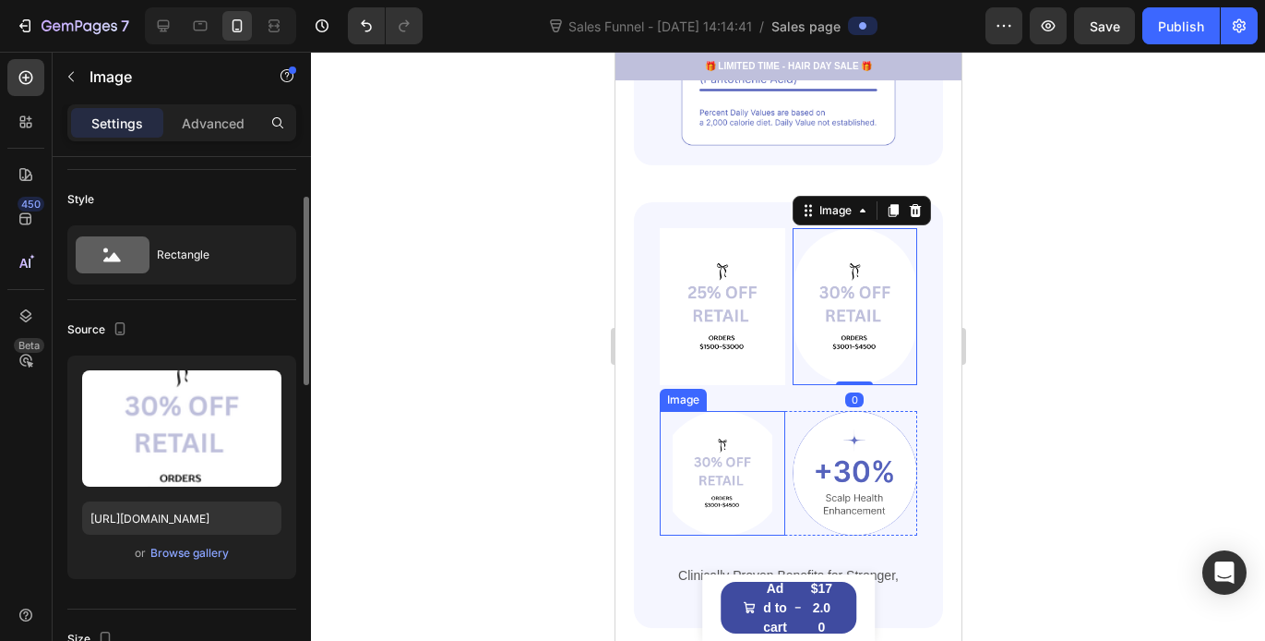
click at [726, 432] on img at bounding box center [722, 474] width 126 height 126
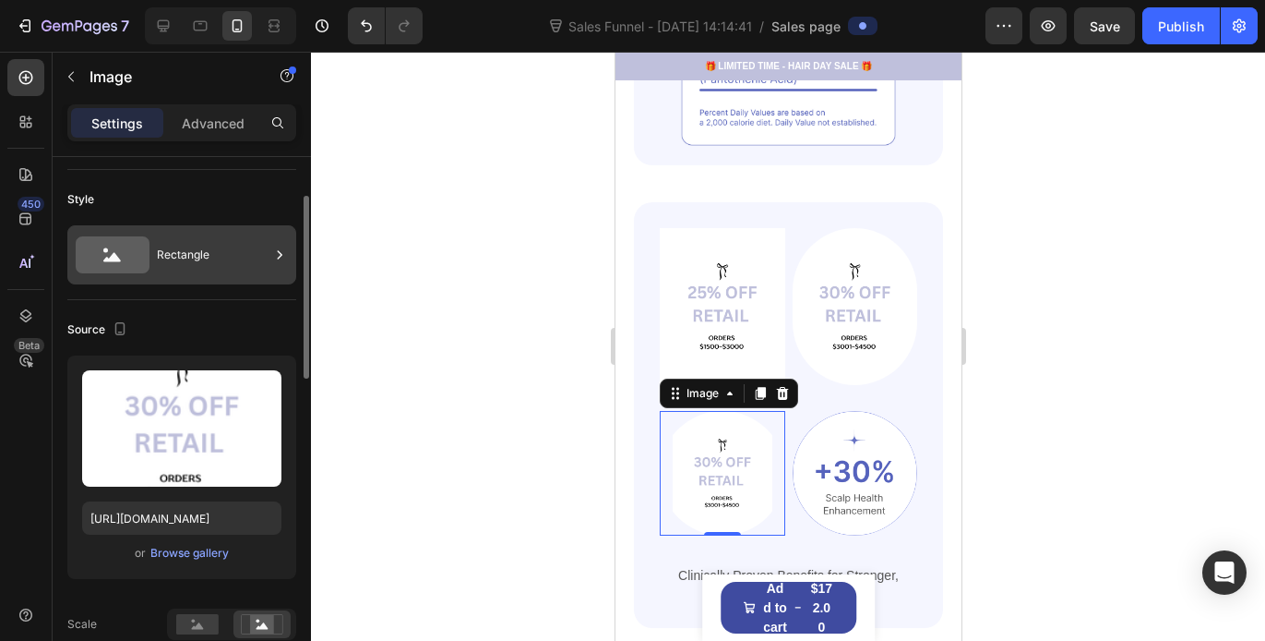
click at [191, 264] on div "Rectangle" at bounding box center [213, 255] width 113 height 42
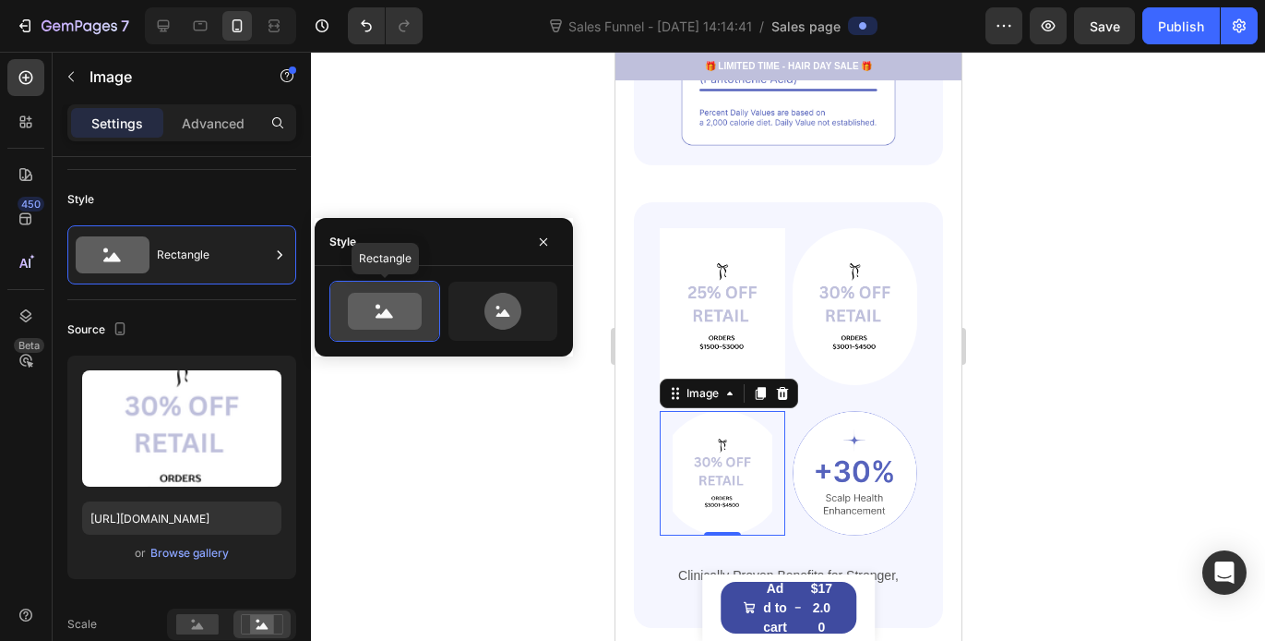
click at [422, 317] on icon at bounding box center [385, 311] width 87 height 37
click at [472, 164] on div at bounding box center [788, 346] width 954 height 589
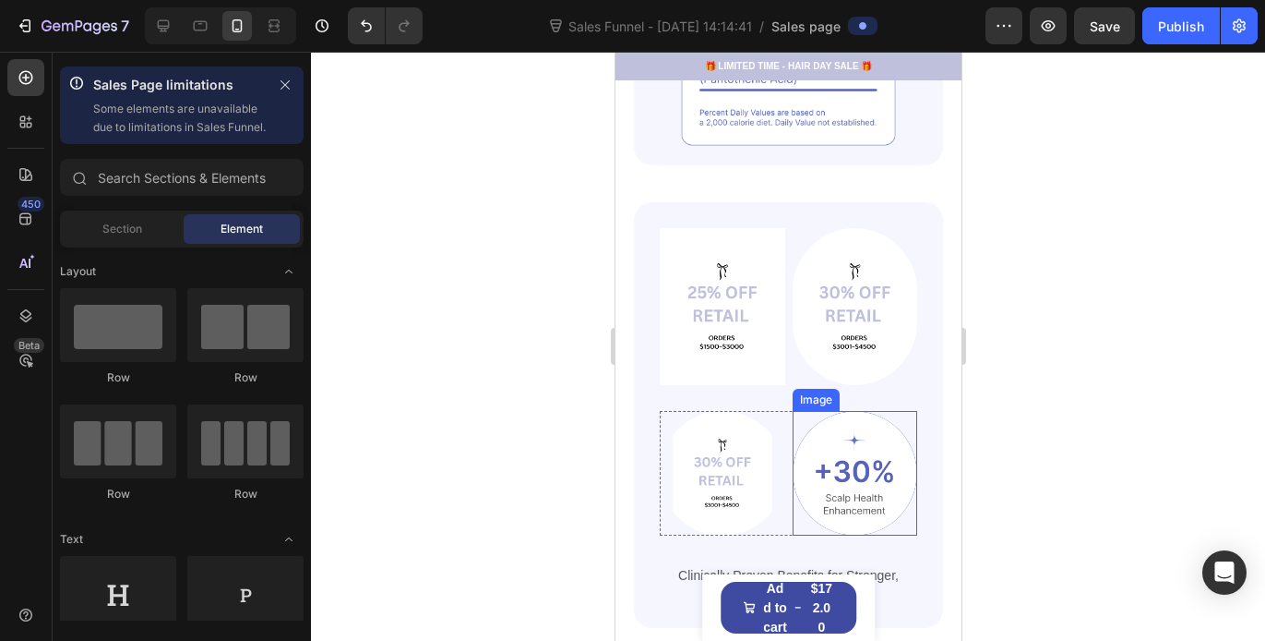
click at [845, 447] on img at bounding box center [855, 474] width 126 height 126
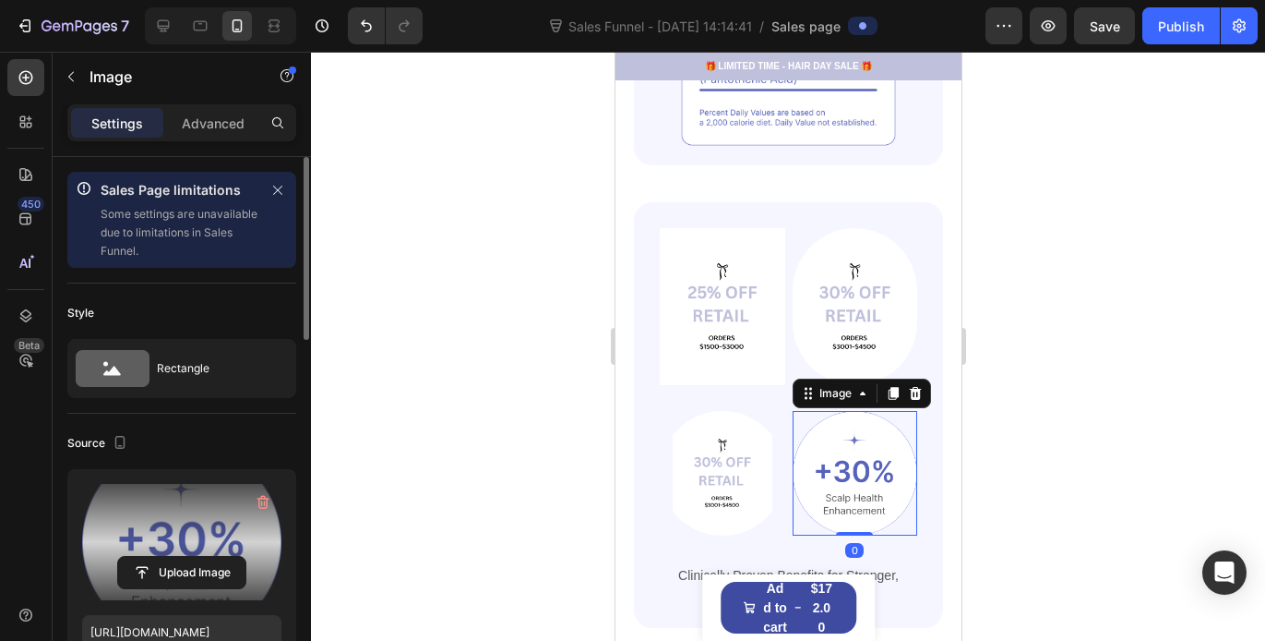
click at [182, 532] on label at bounding box center [181, 542] width 199 height 116
click at [182, 557] on input "file" at bounding box center [181, 572] width 127 height 31
type input "[URL][DOMAIN_NAME]"
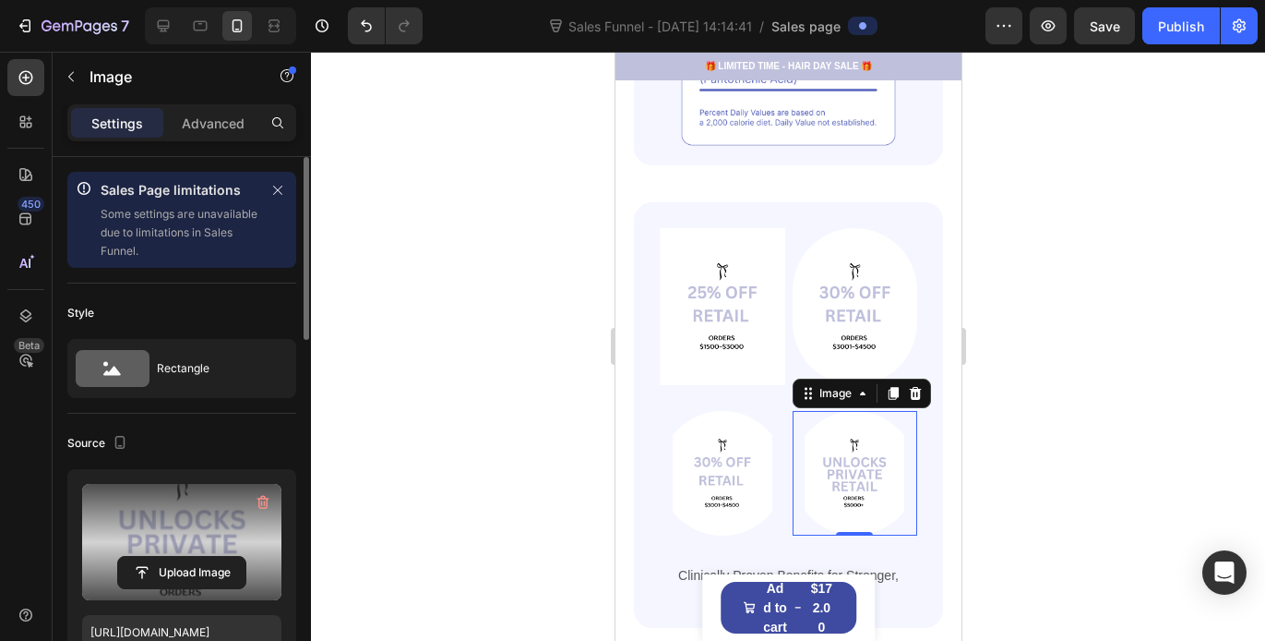
drag, startPoint x: 1021, startPoint y: 366, endPoint x: 321, endPoint y: 320, distance: 701.1
click at [1021, 366] on div at bounding box center [788, 346] width 954 height 589
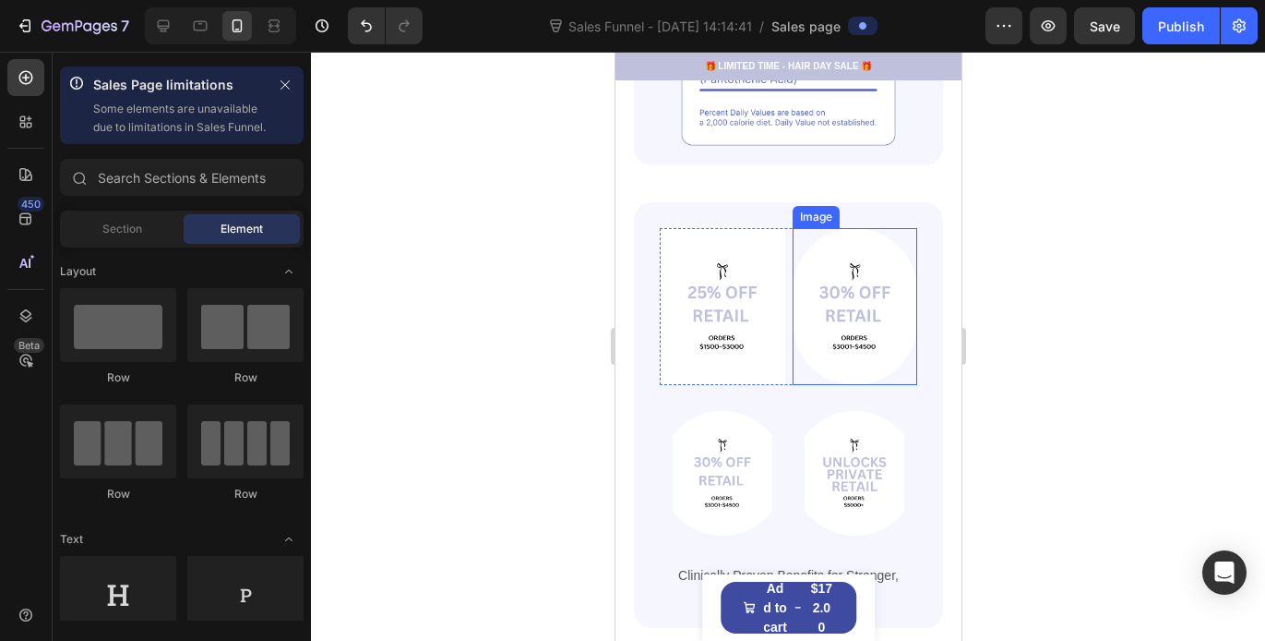
click at [831, 282] on img at bounding box center [855, 306] width 126 height 156
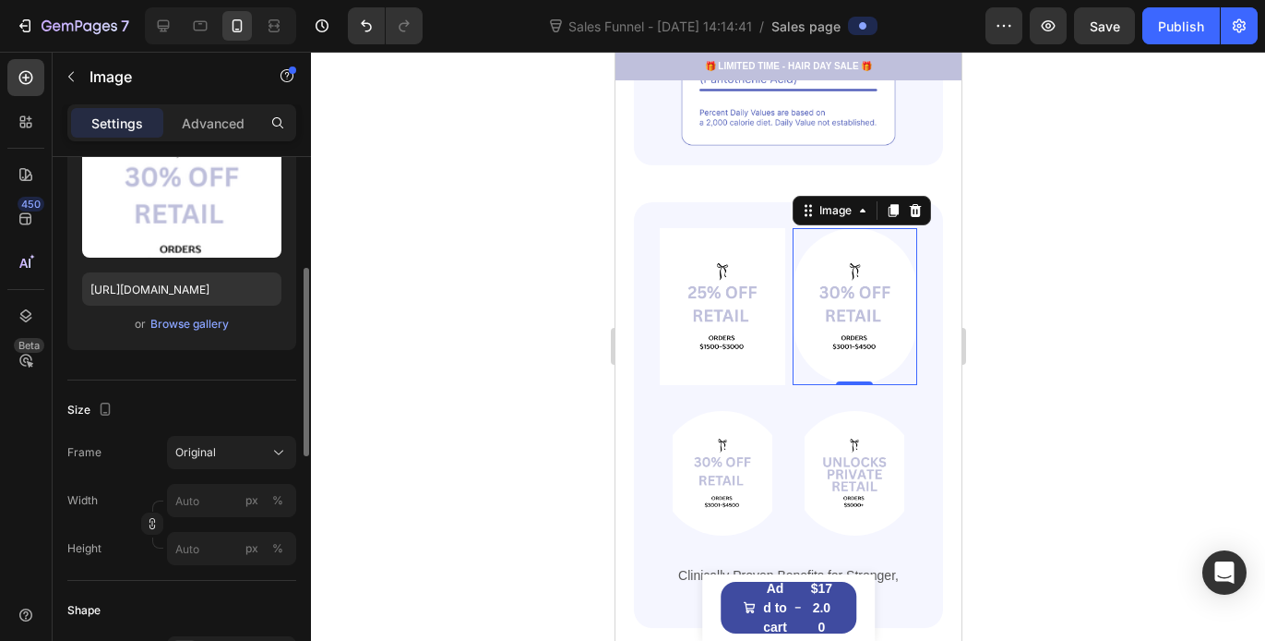
scroll to position [333, 0]
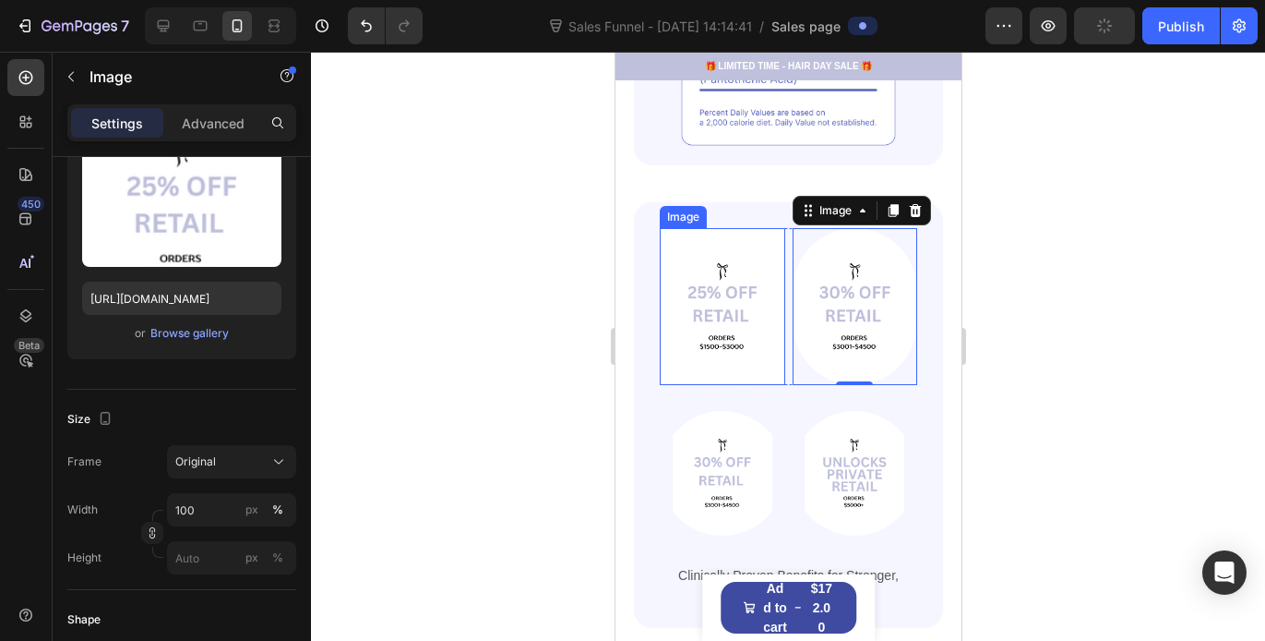
click at [727, 311] on img at bounding box center [722, 306] width 126 height 156
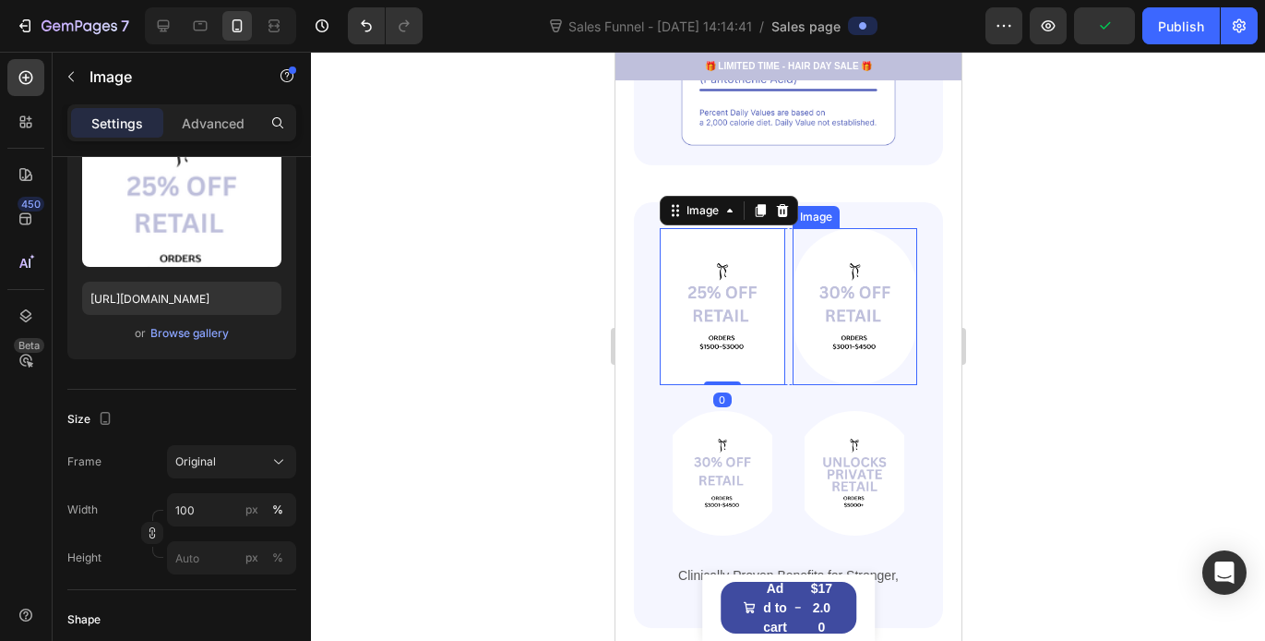
click at [834, 310] on img at bounding box center [855, 306] width 126 height 156
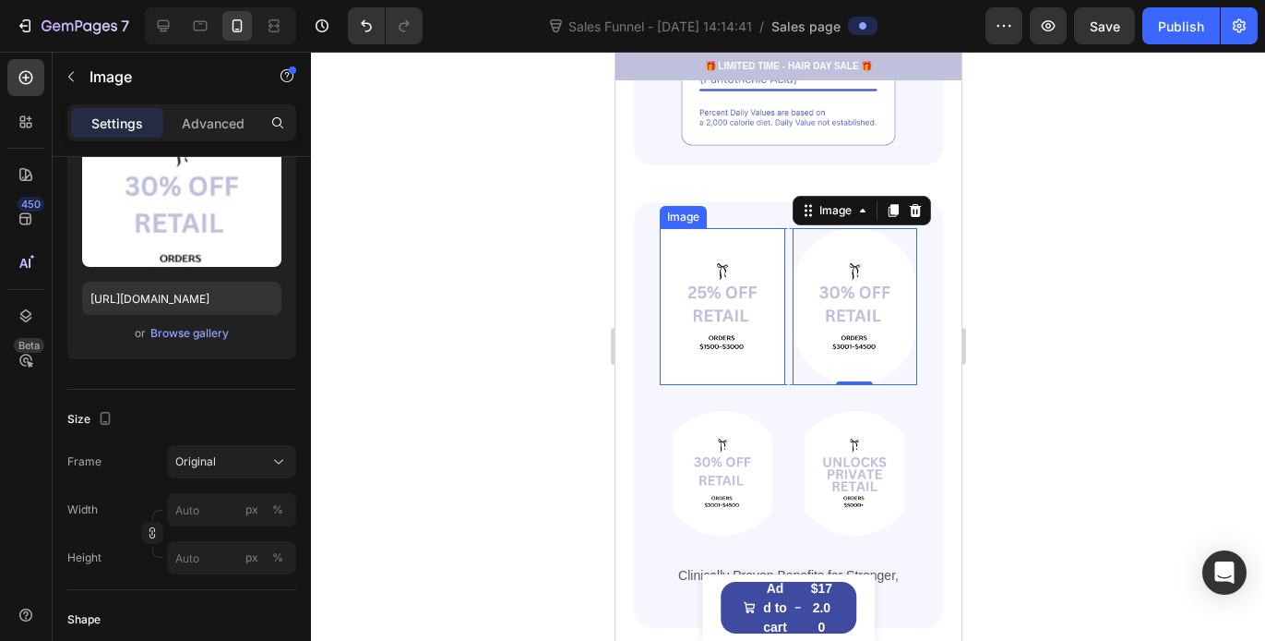
click at [738, 299] on img at bounding box center [722, 306] width 126 height 156
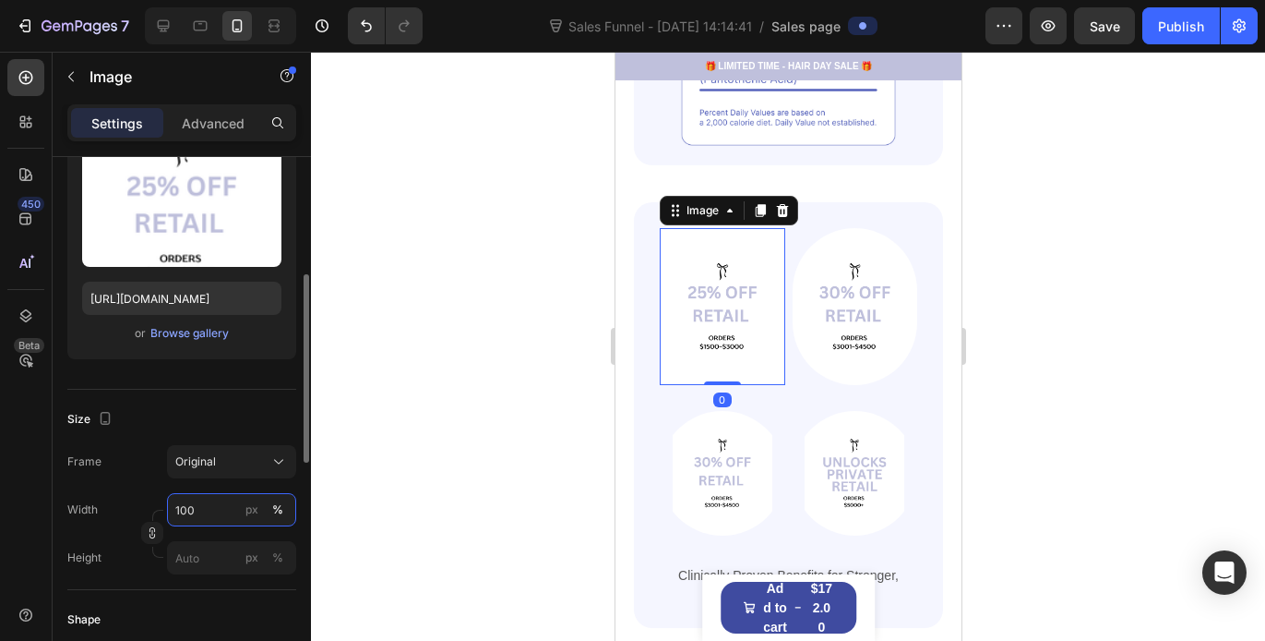
click at [214, 510] on input "100" at bounding box center [231, 509] width 129 height 33
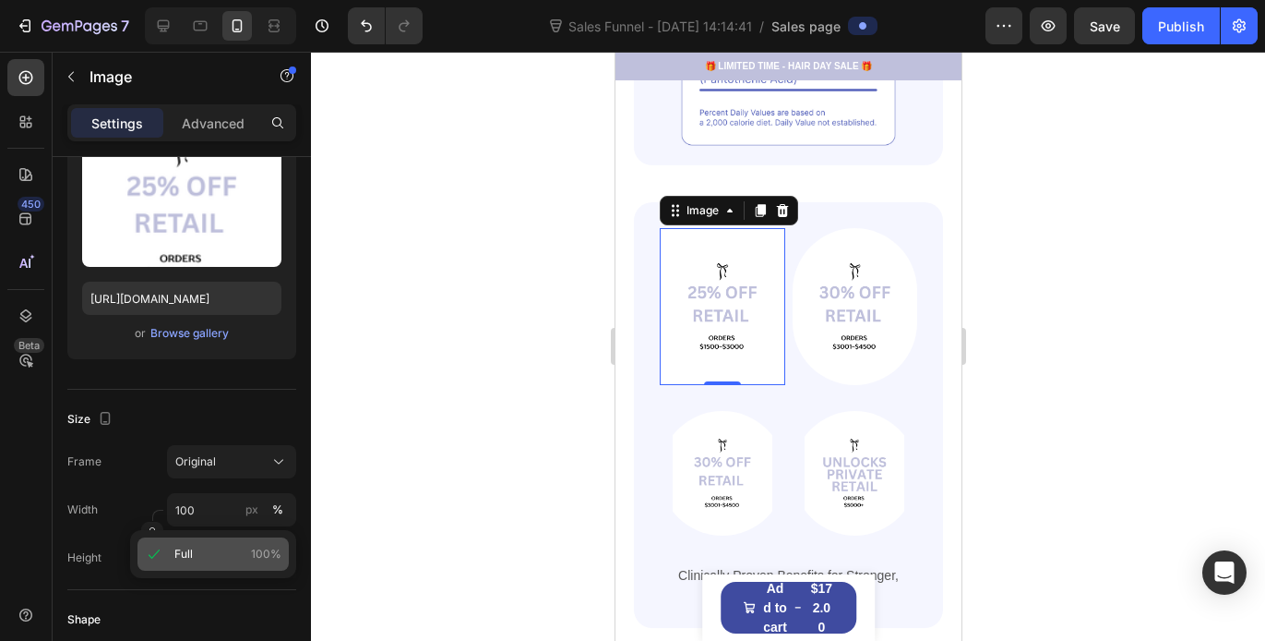
click at [214, 549] on p "Full 100%" at bounding box center [227, 554] width 107 height 17
click at [208, 520] on input "100" at bounding box center [231, 509] width 129 height 33
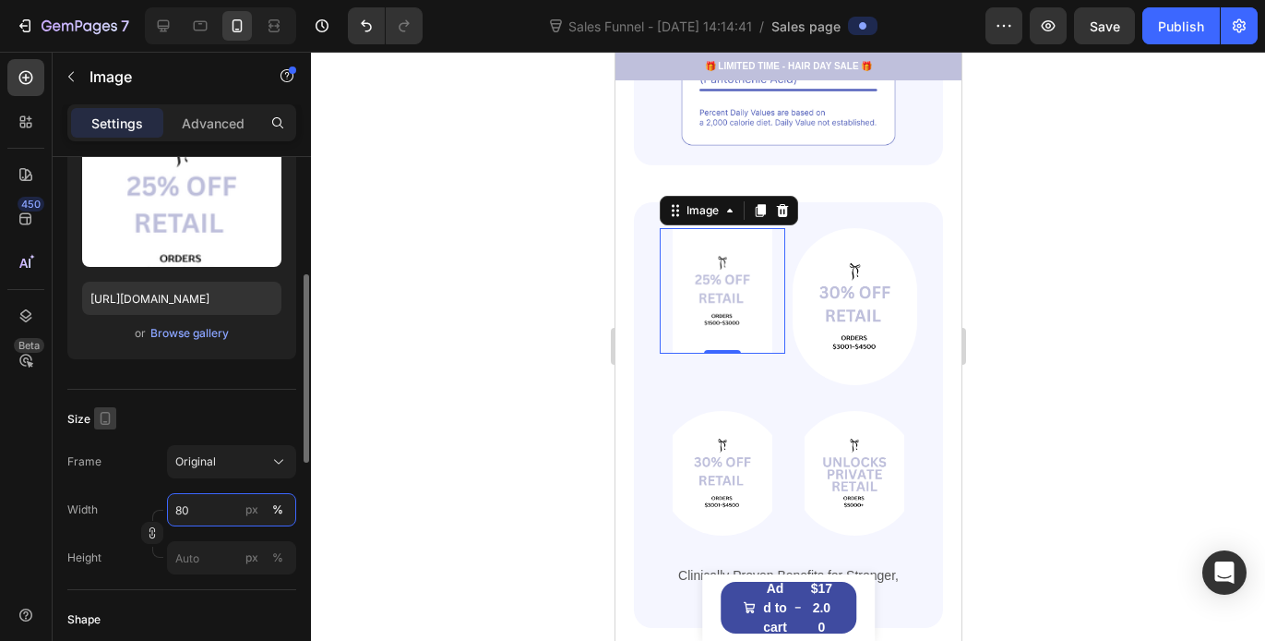
type input "80"
click at [102, 414] on icon "button" at bounding box center [105, 418] width 18 height 18
click at [156, 404] on div "Size" at bounding box center [181, 419] width 229 height 30
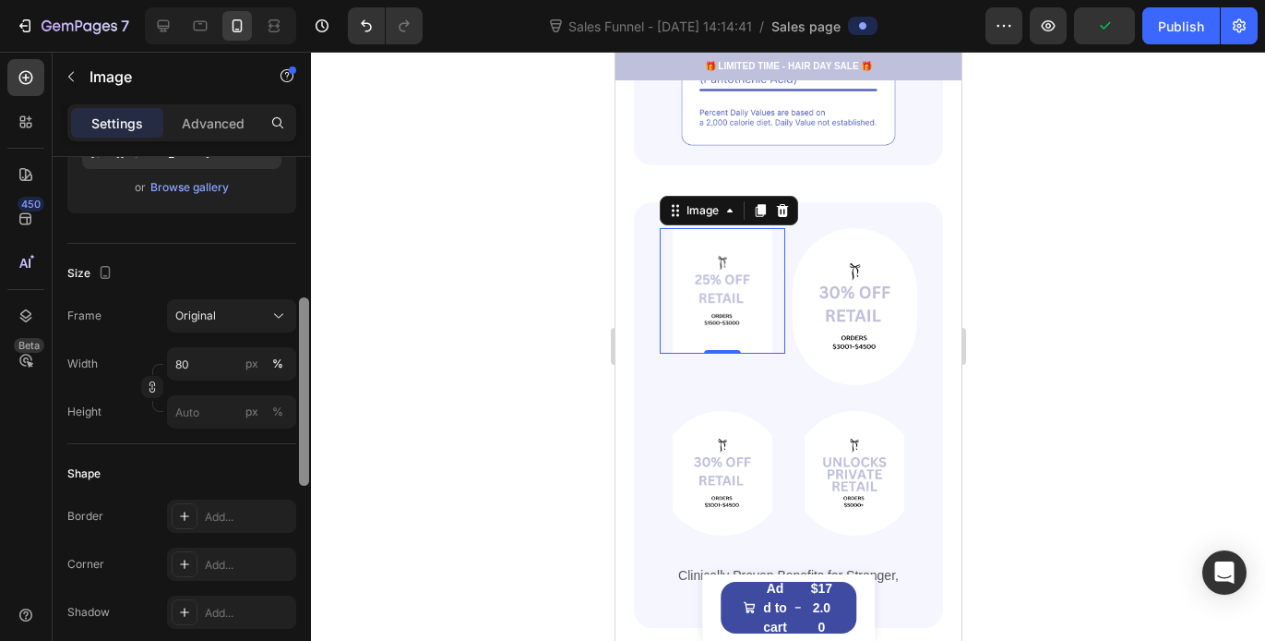
scroll to position [524, 0]
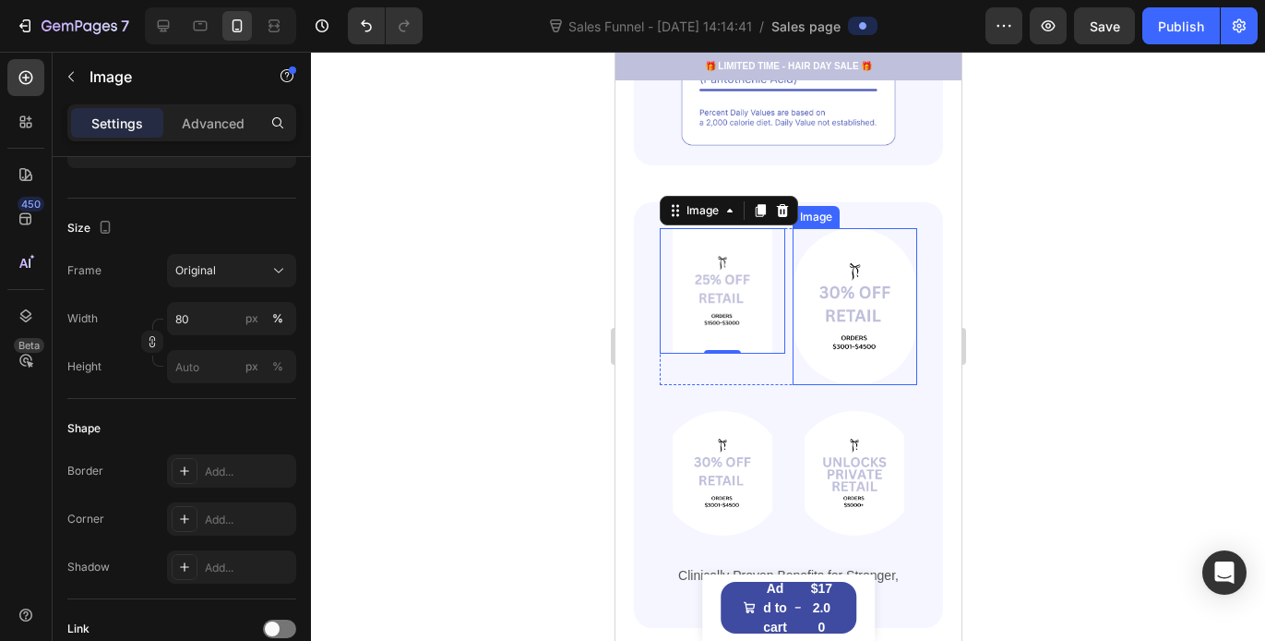
click at [824, 258] on img at bounding box center [855, 306] width 126 height 156
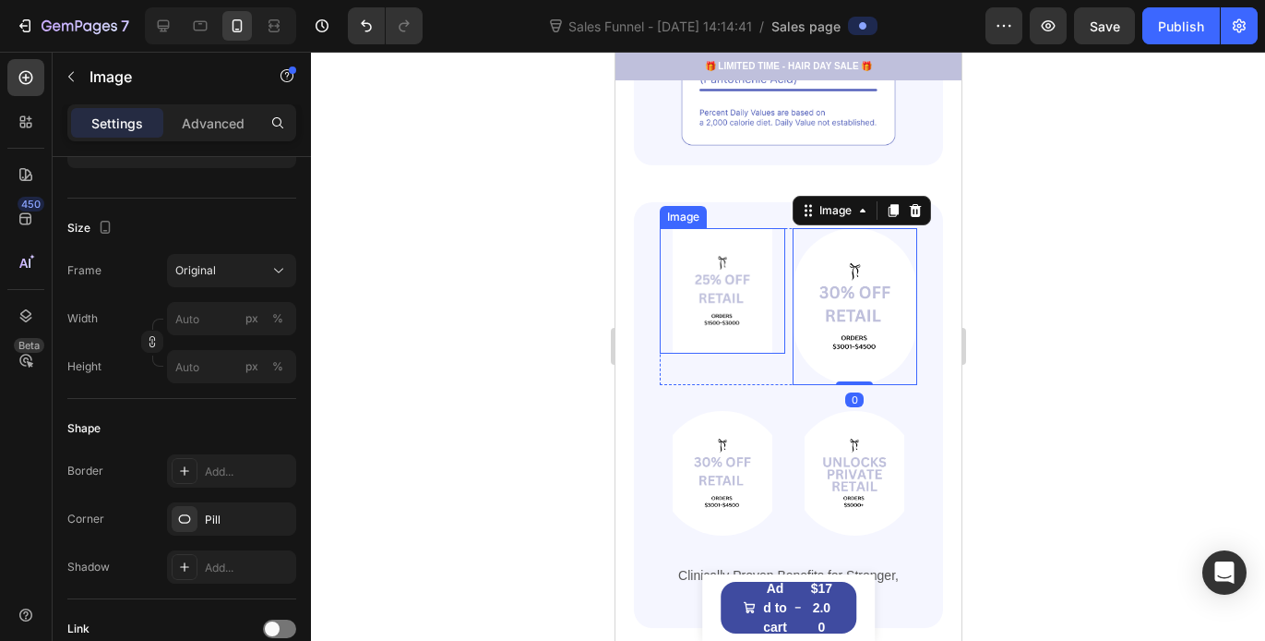
click at [719, 263] on img at bounding box center [722, 290] width 100 height 125
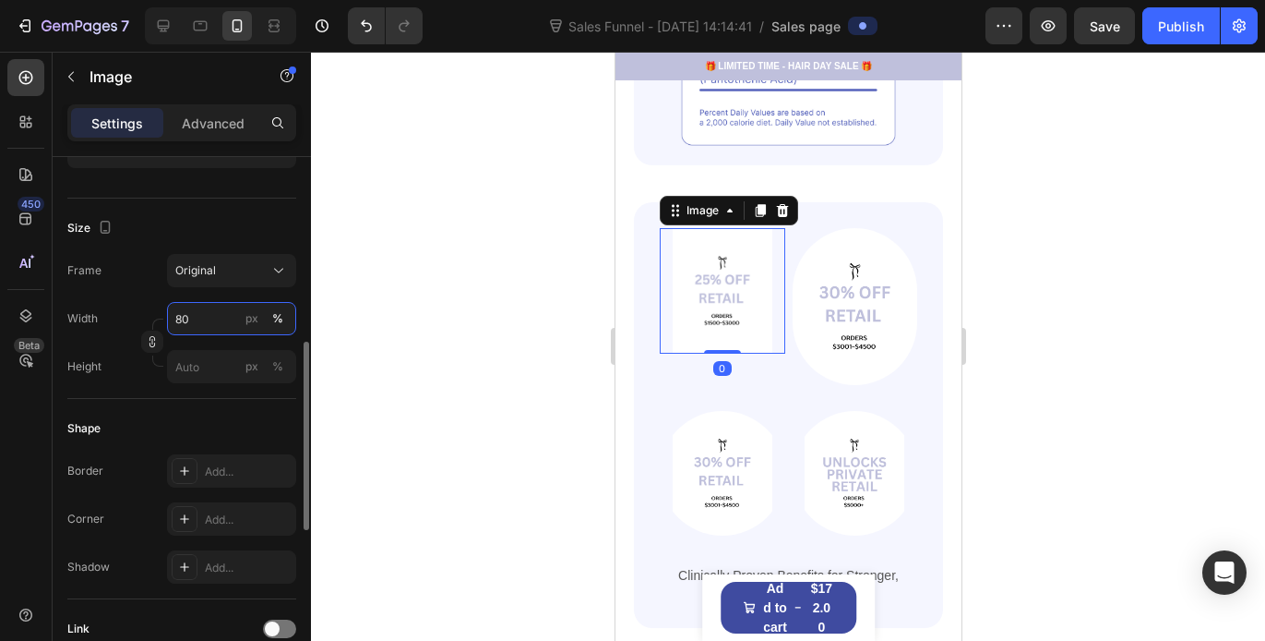
click at [189, 323] on input "80" at bounding box center [231, 318] width 129 height 33
type input "100"
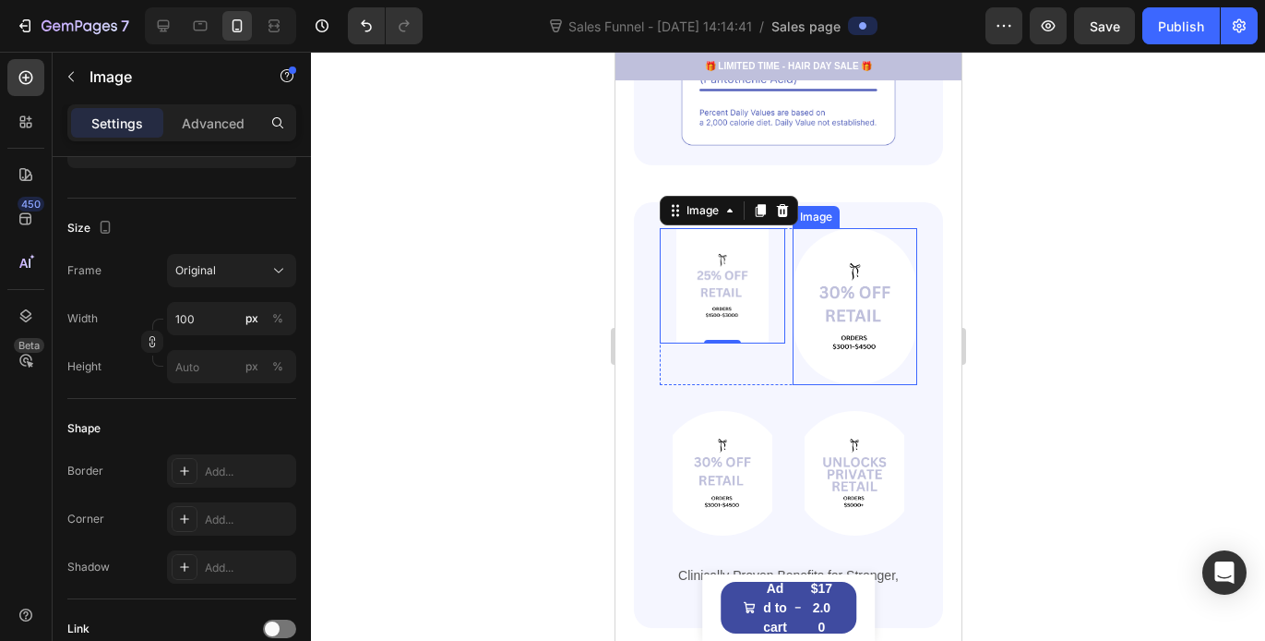
click at [826, 286] on img at bounding box center [855, 306] width 126 height 156
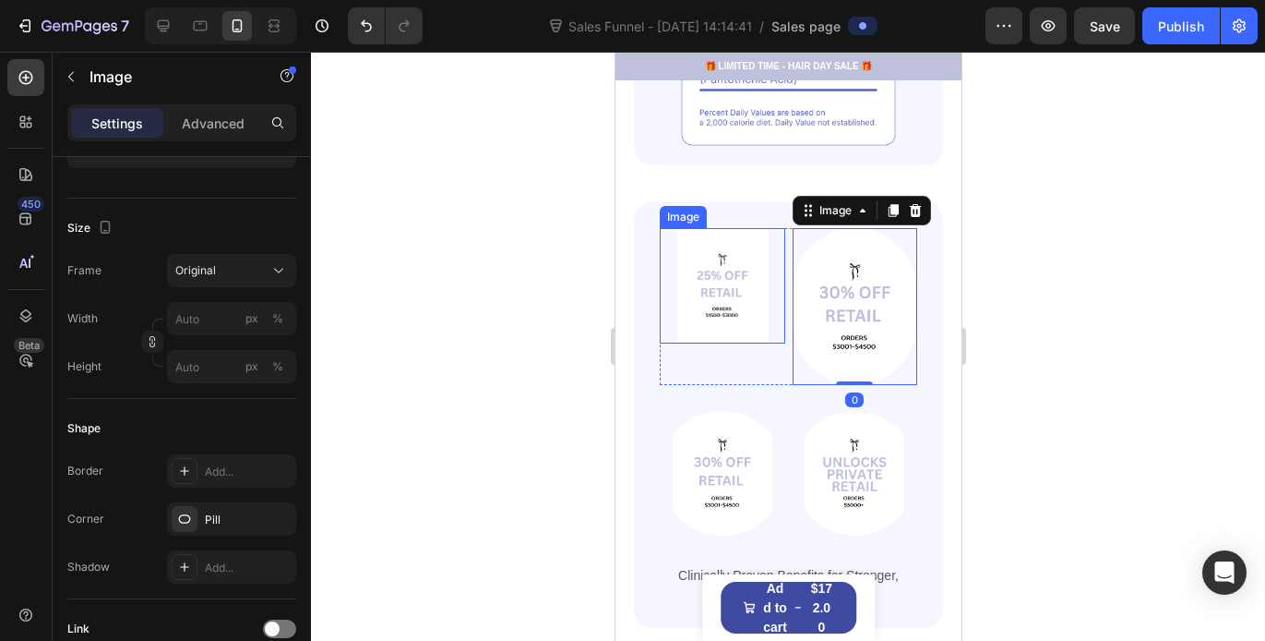
click at [734, 270] on img at bounding box center [722, 285] width 92 height 115
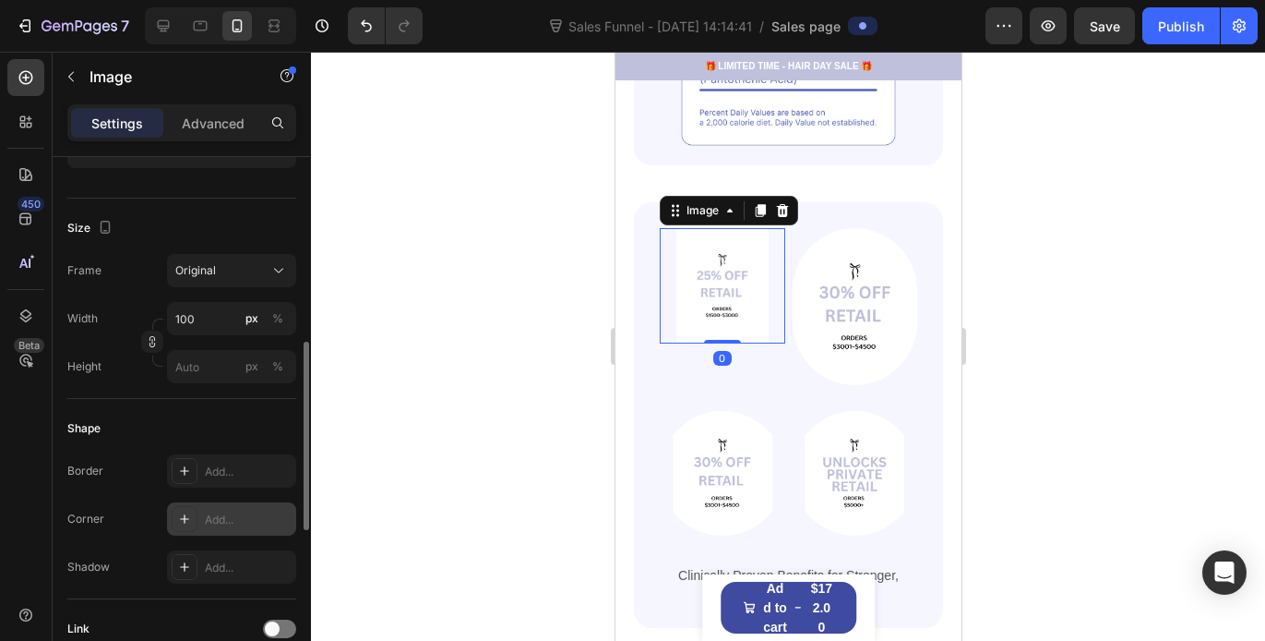
click at [181, 521] on icon at bounding box center [184, 518] width 15 height 15
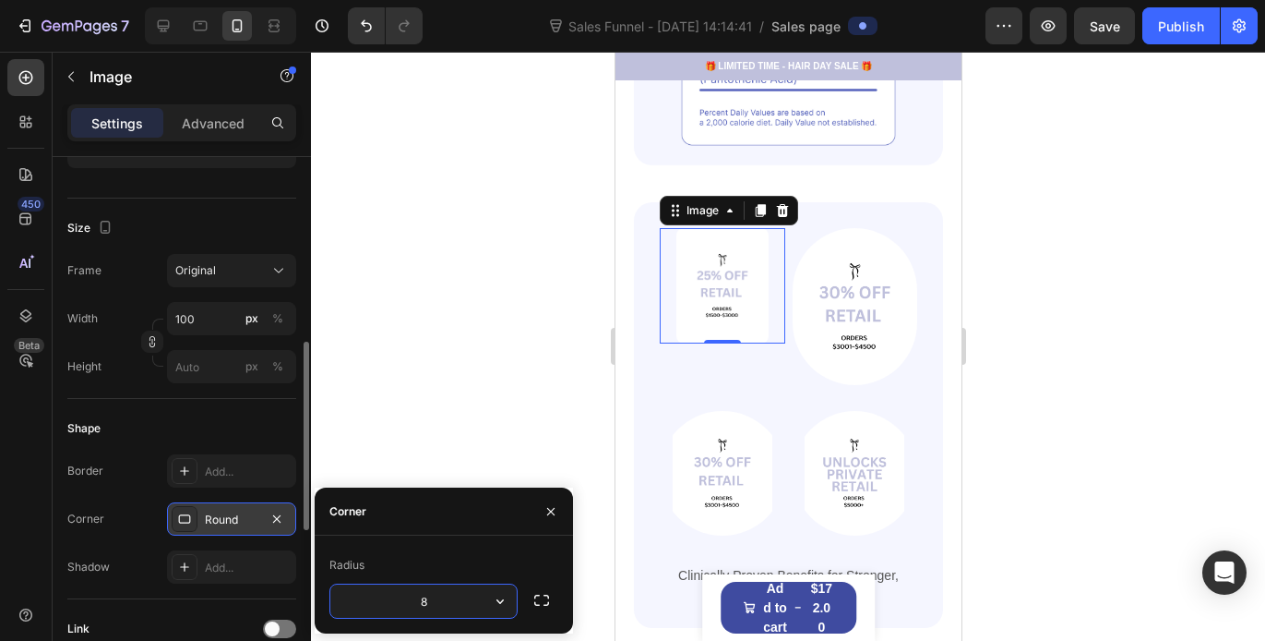
click at [241, 519] on div "Round" at bounding box center [232, 519] width 54 height 17
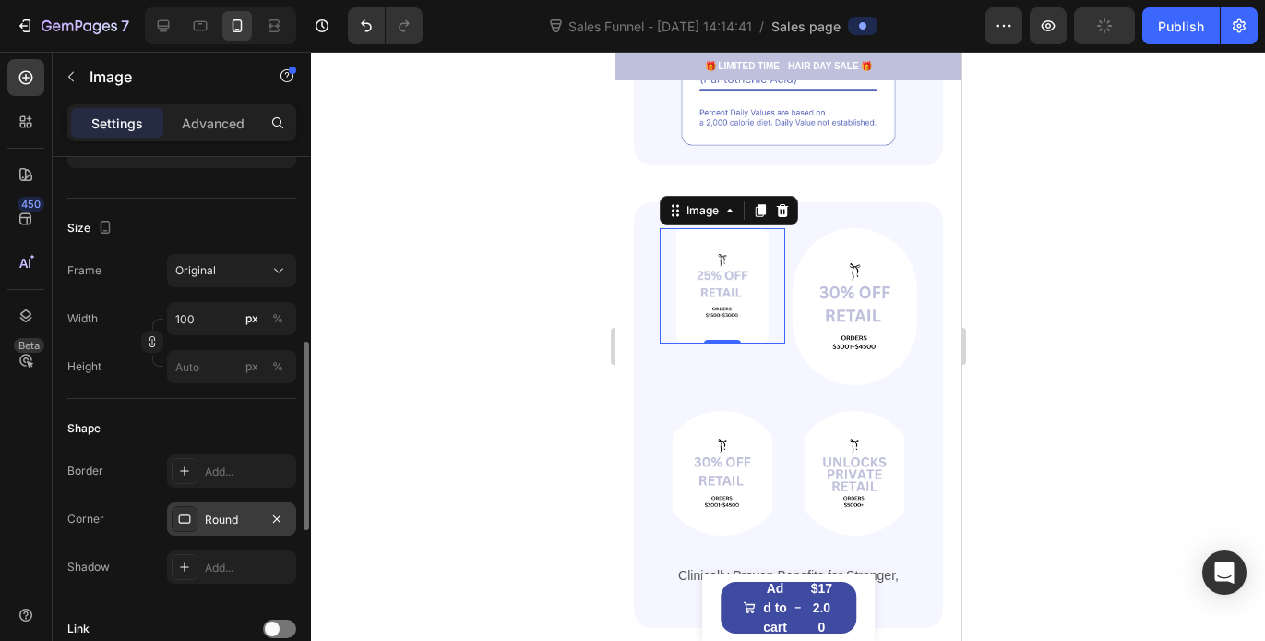
click at [241, 519] on div "Round" at bounding box center [232, 519] width 54 height 17
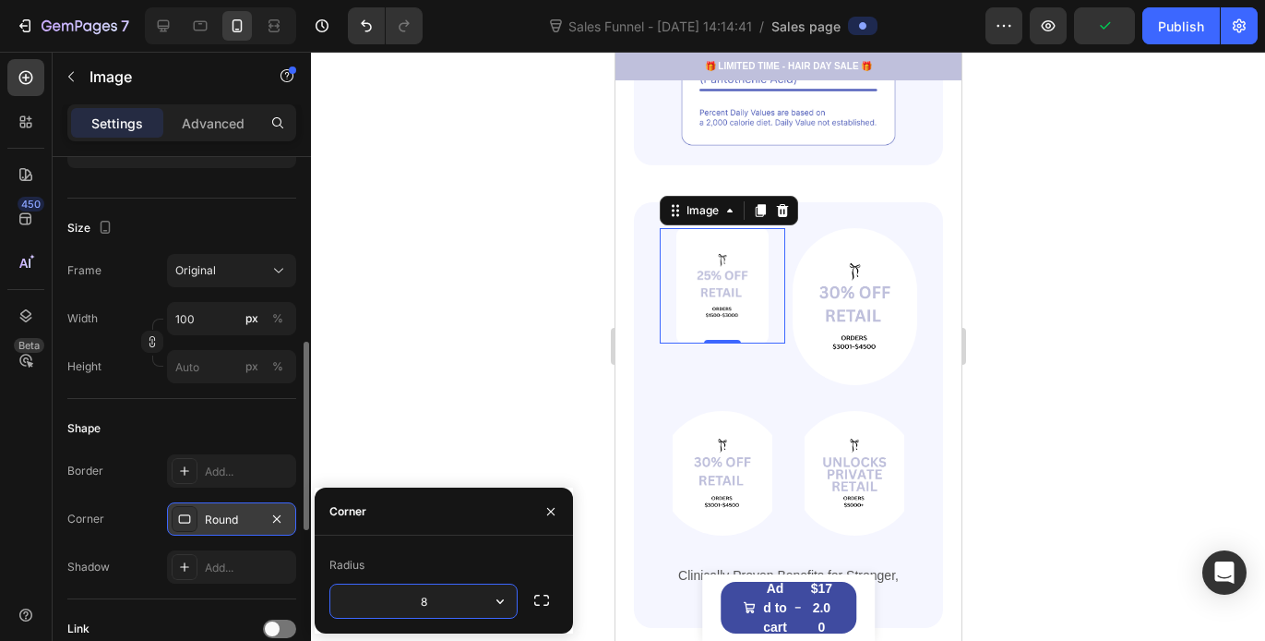
click at [237, 517] on div "Round" at bounding box center [232, 519] width 54 height 17
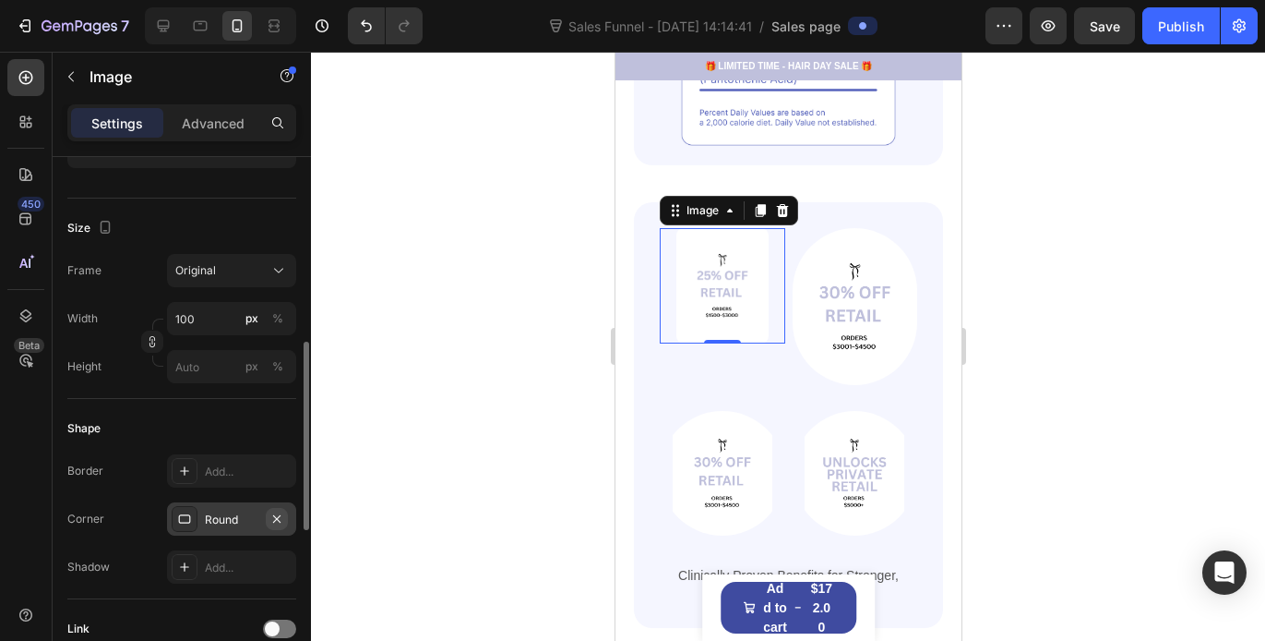
click at [275, 520] on icon "button" at bounding box center [276, 517] width 7 height 7
click at [223, 519] on div "Add..." at bounding box center [248, 519] width 87 height 17
type input "pill"
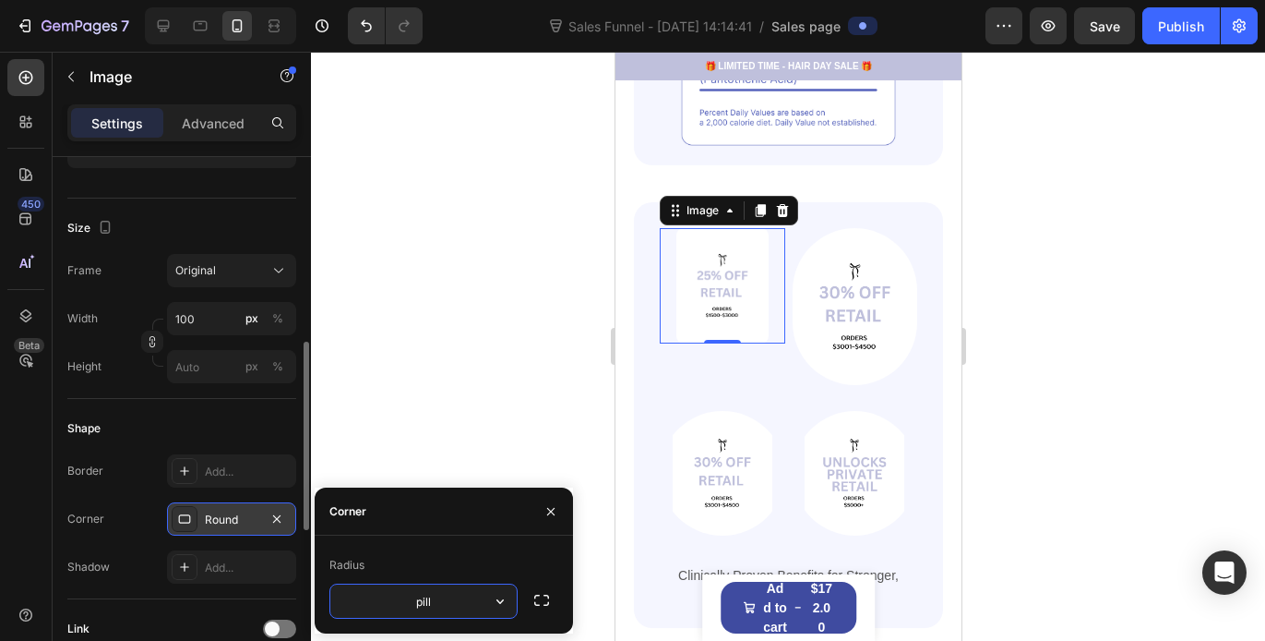
click at [223, 518] on div "Round" at bounding box center [232, 519] width 54 height 17
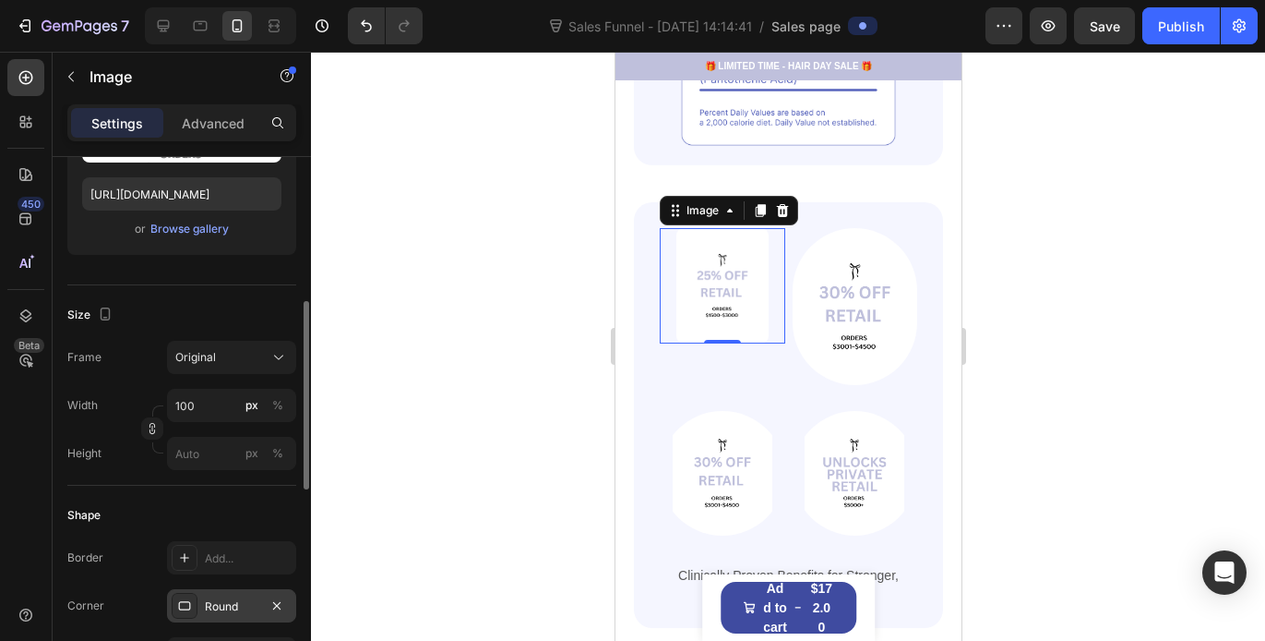
scroll to position [421, 0]
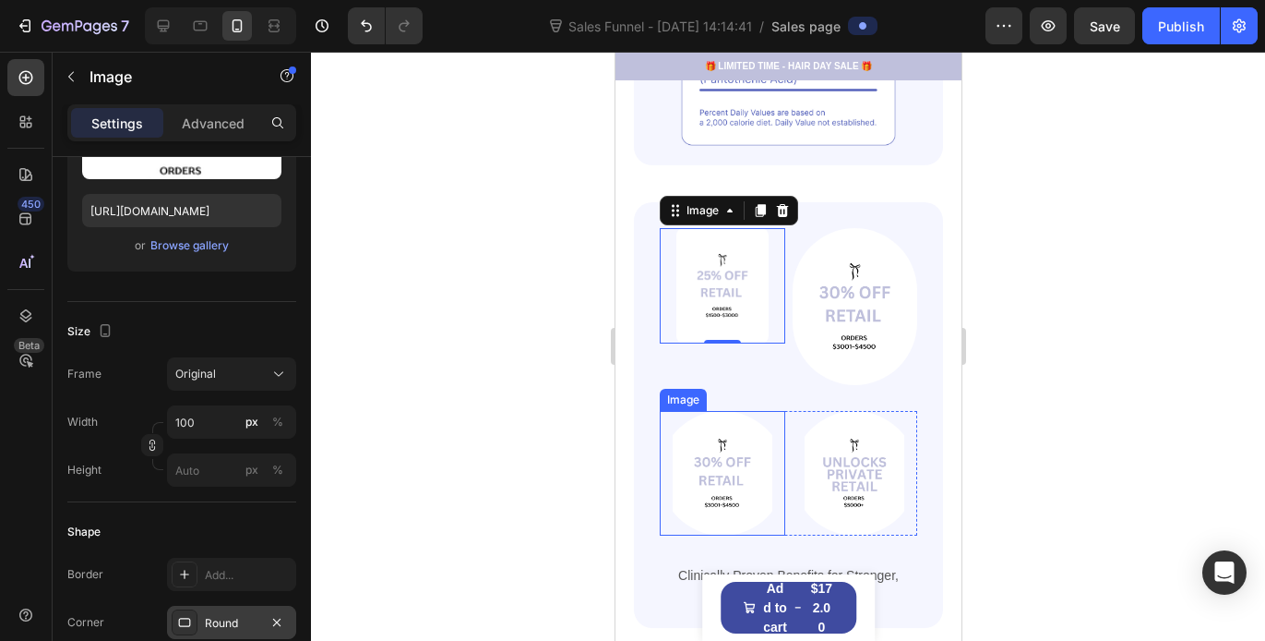
click at [703, 411] on img at bounding box center [722, 474] width 126 height 126
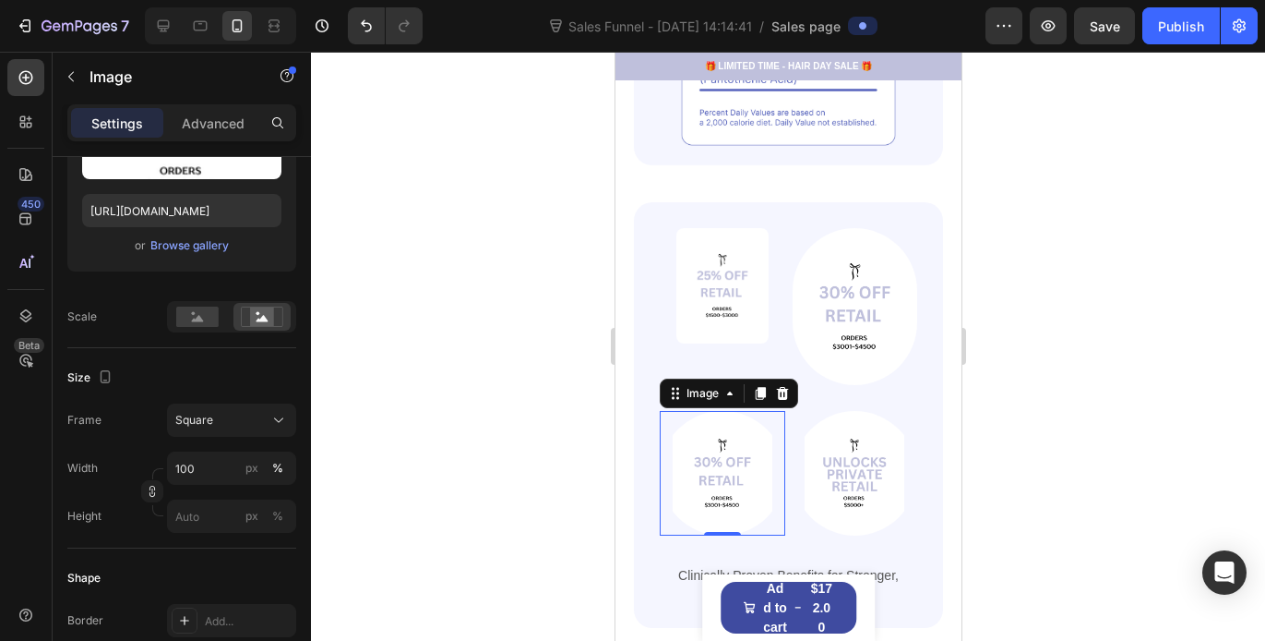
click at [690, 411] on img at bounding box center [722, 474] width 126 height 126
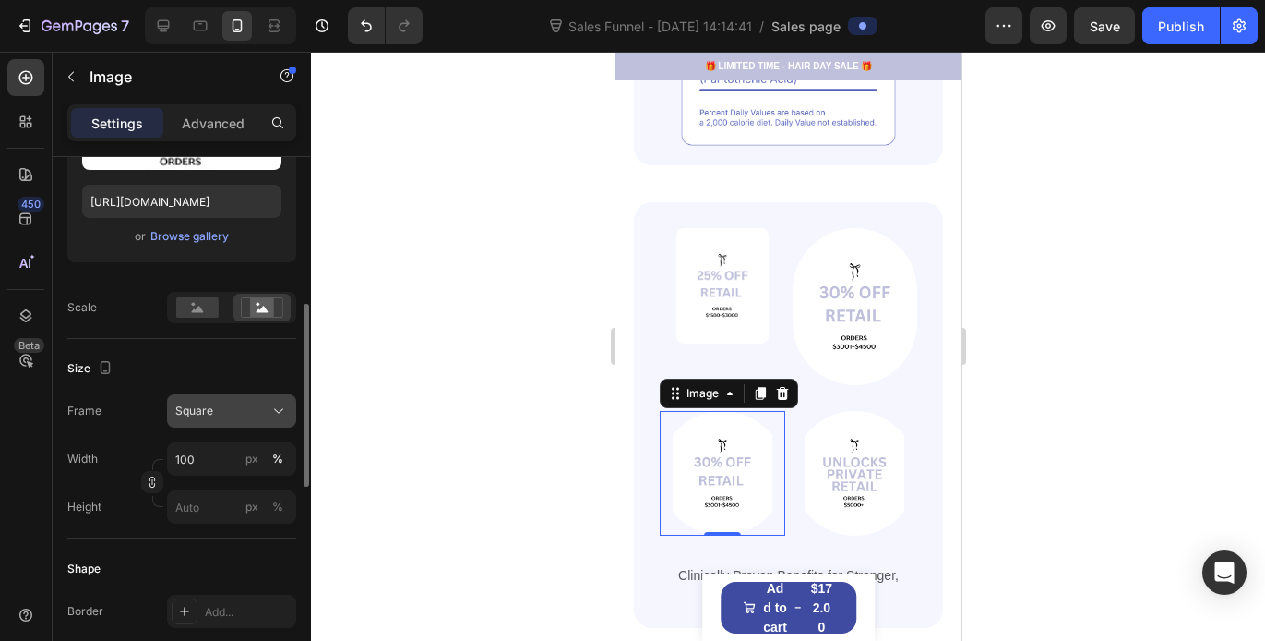
click at [256, 412] on div "Square" at bounding box center [220, 410] width 90 height 17
click at [335, 393] on div at bounding box center [788, 346] width 954 height 589
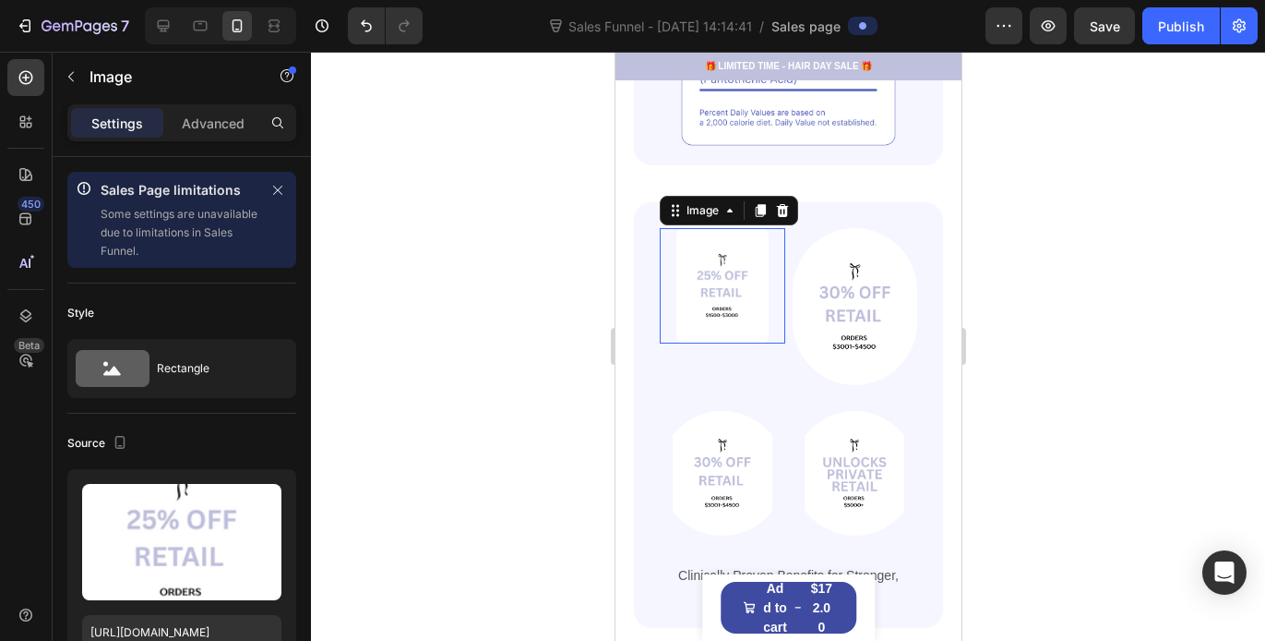
click at [707, 281] on img at bounding box center [722, 285] width 92 height 115
click at [794, 283] on img at bounding box center [855, 306] width 126 height 156
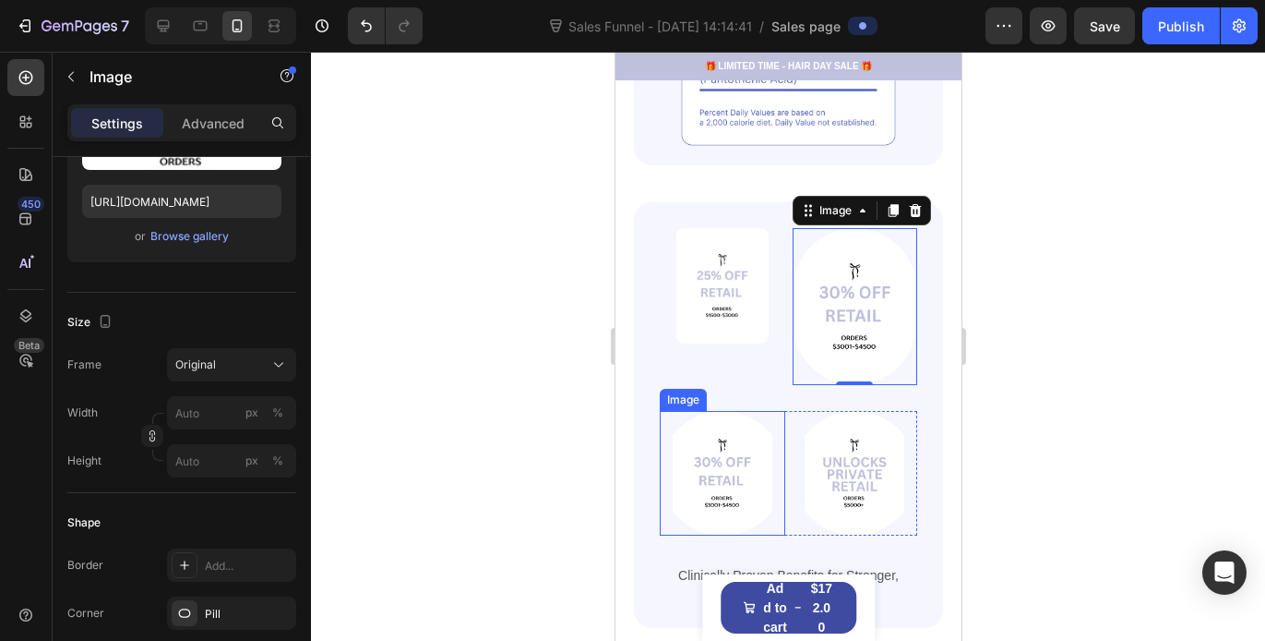
click at [697, 469] on img at bounding box center [722, 474] width 126 height 126
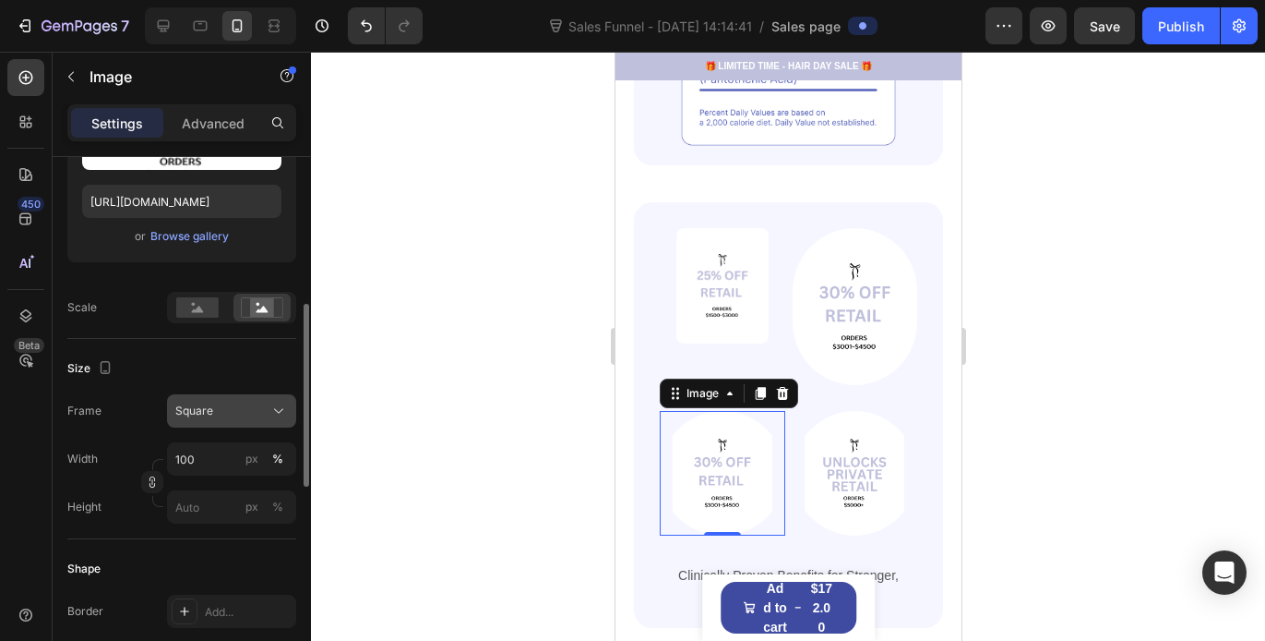
click at [248, 412] on div "Square" at bounding box center [220, 410] width 90 height 17
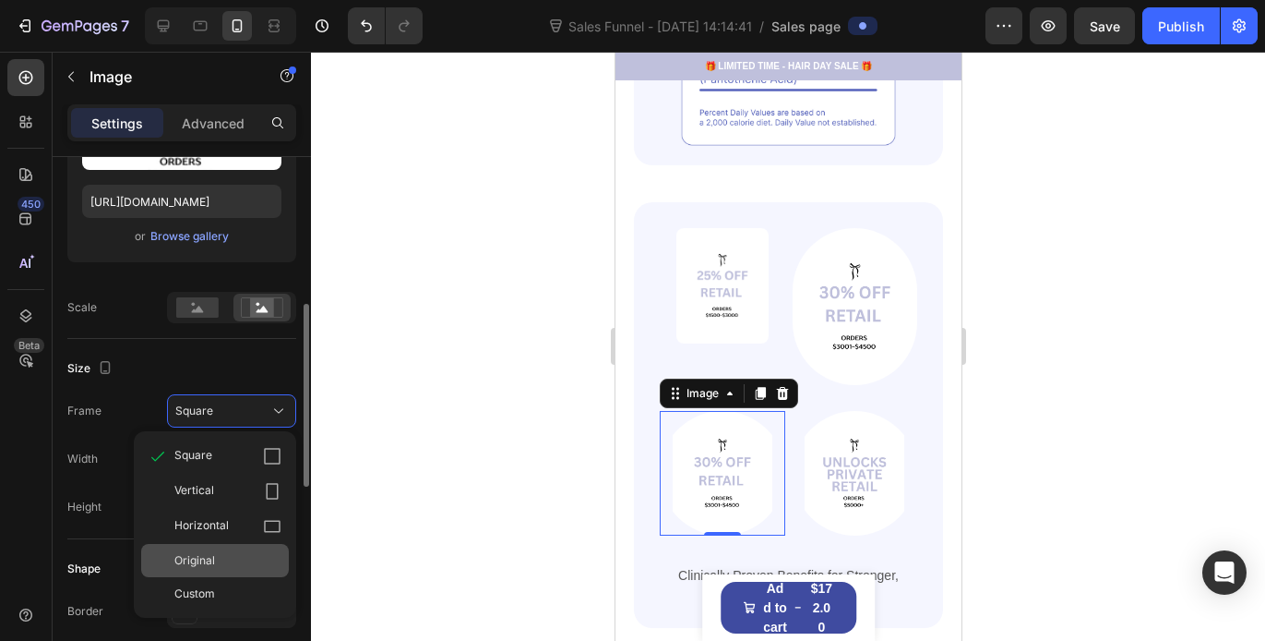
click at [222, 557] on div "Original" at bounding box center [227, 560] width 107 height 17
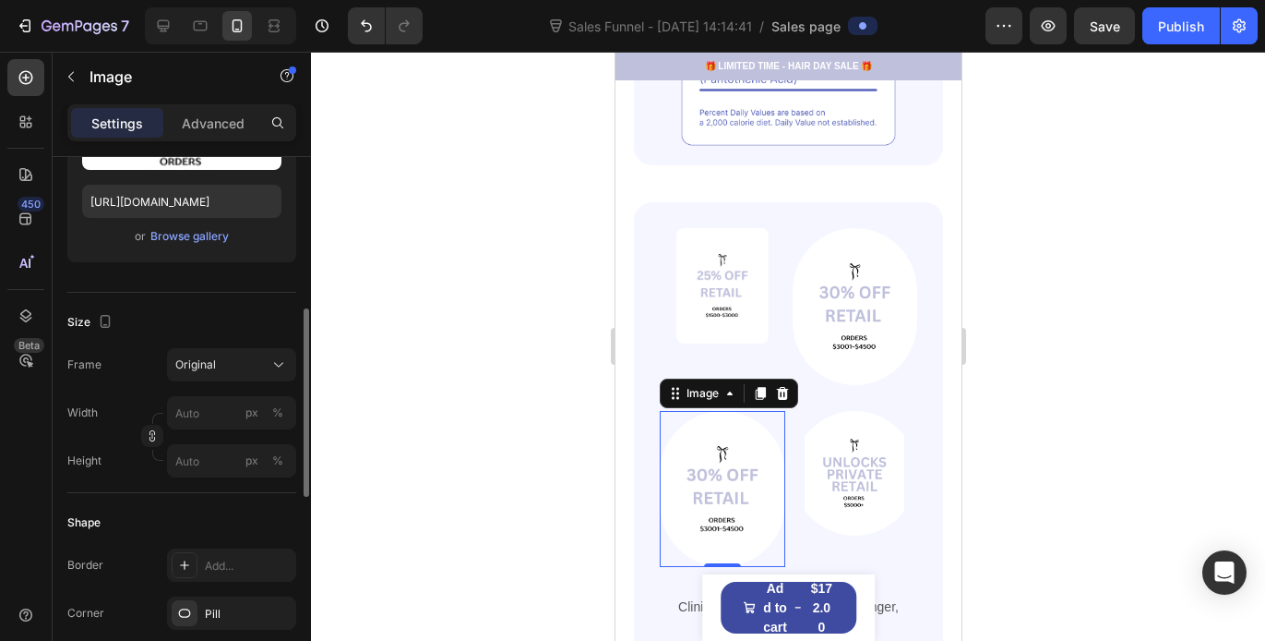
click at [492, 354] on div at bounding box center [788, 346] width 954 height 589
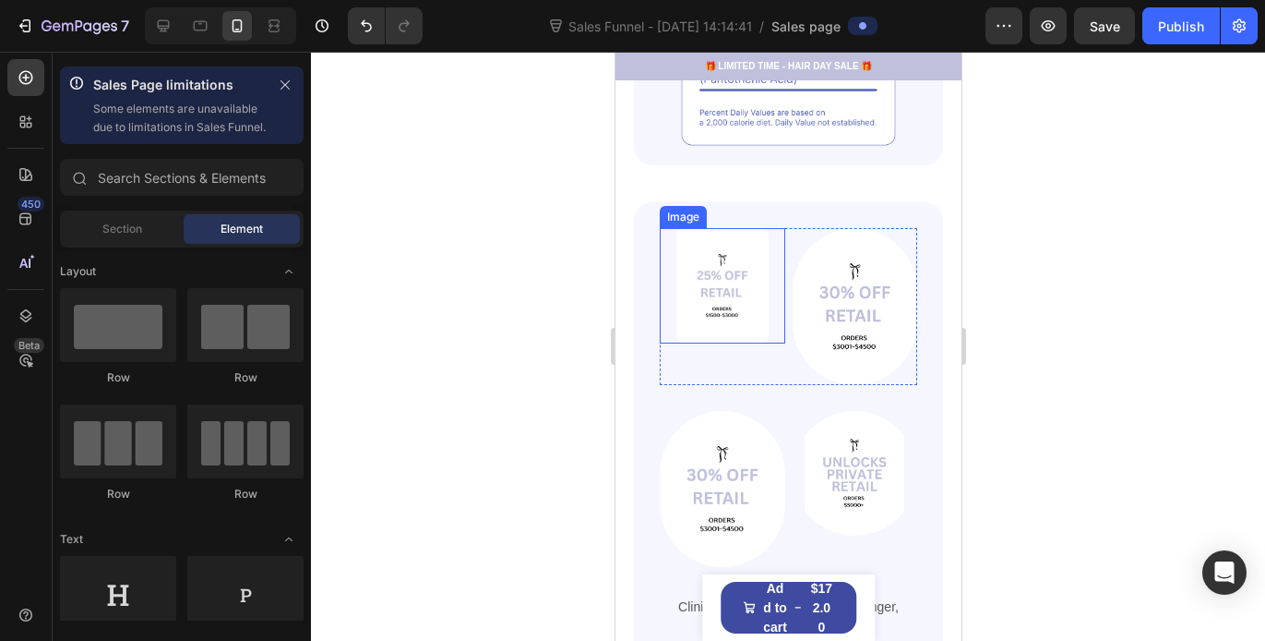
click at [702, 300] on img at bounding box center [722, 285] width 92 height 115
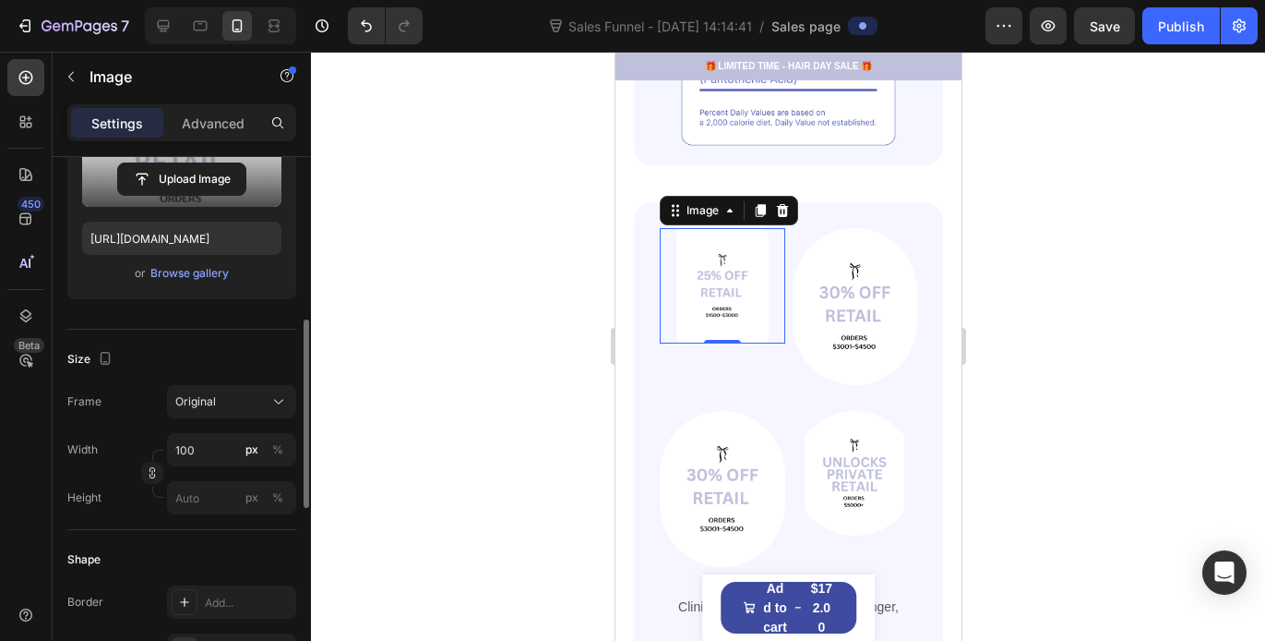
scroll to position [416, 0]
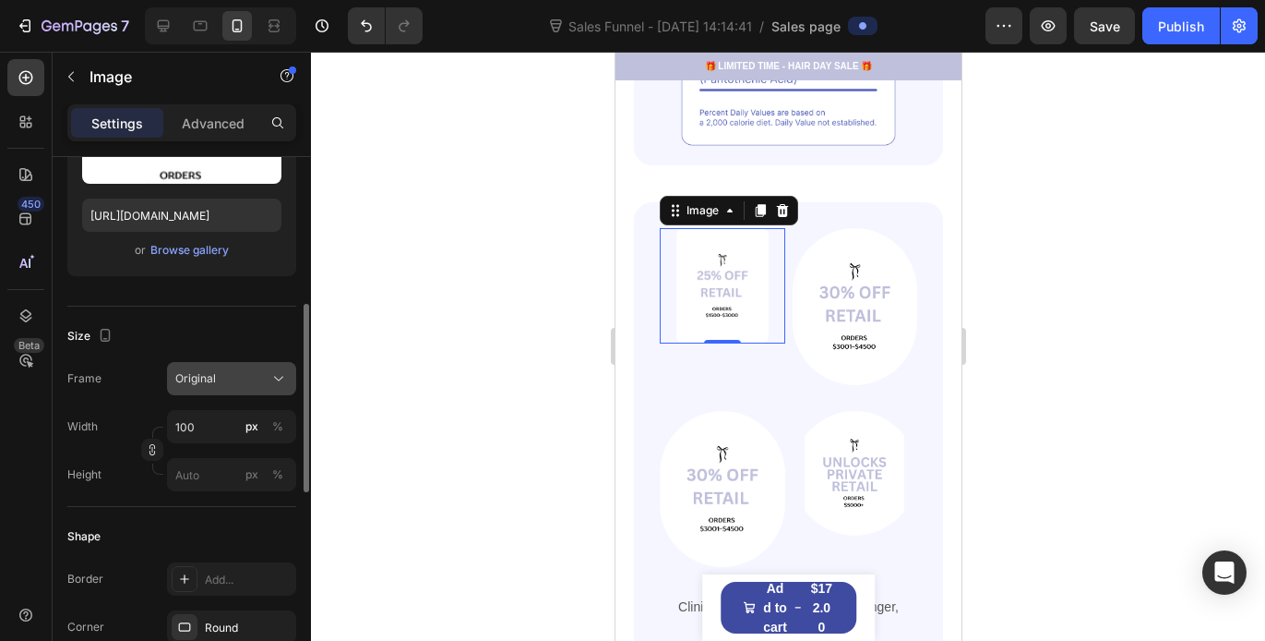
click at [270, 379] on icon at bounding box center [279, 378] width 18 height 18
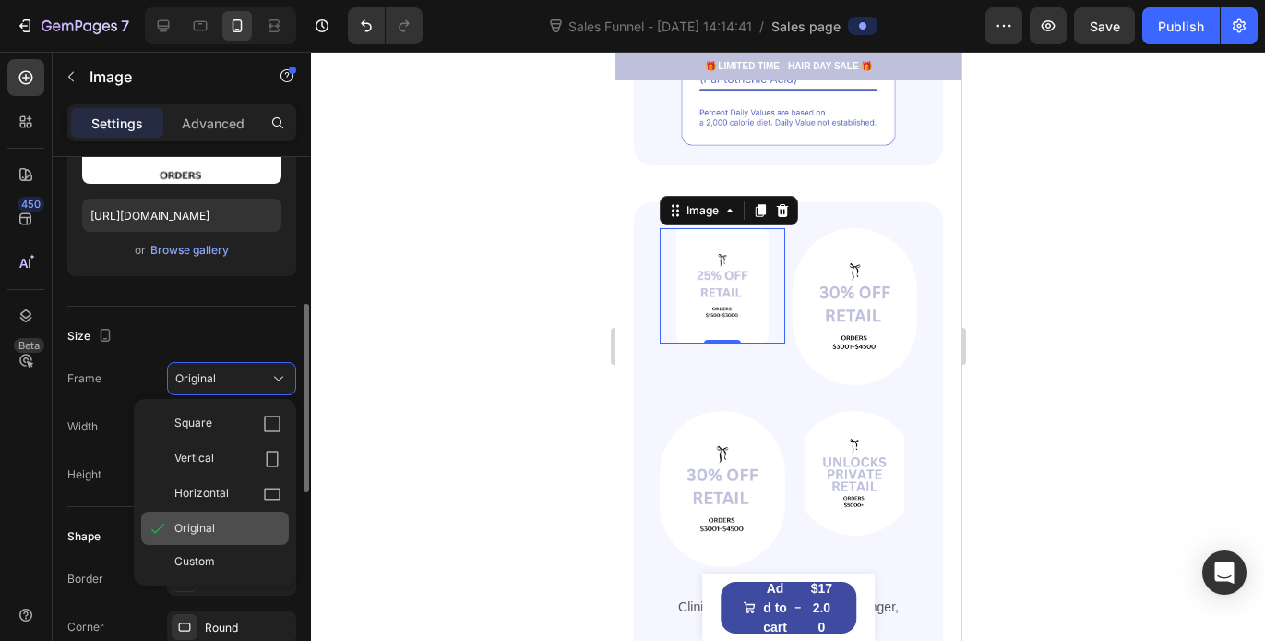
click at [212, 529] on span "Original" at bounding box center [194, 528] width 41 height 17
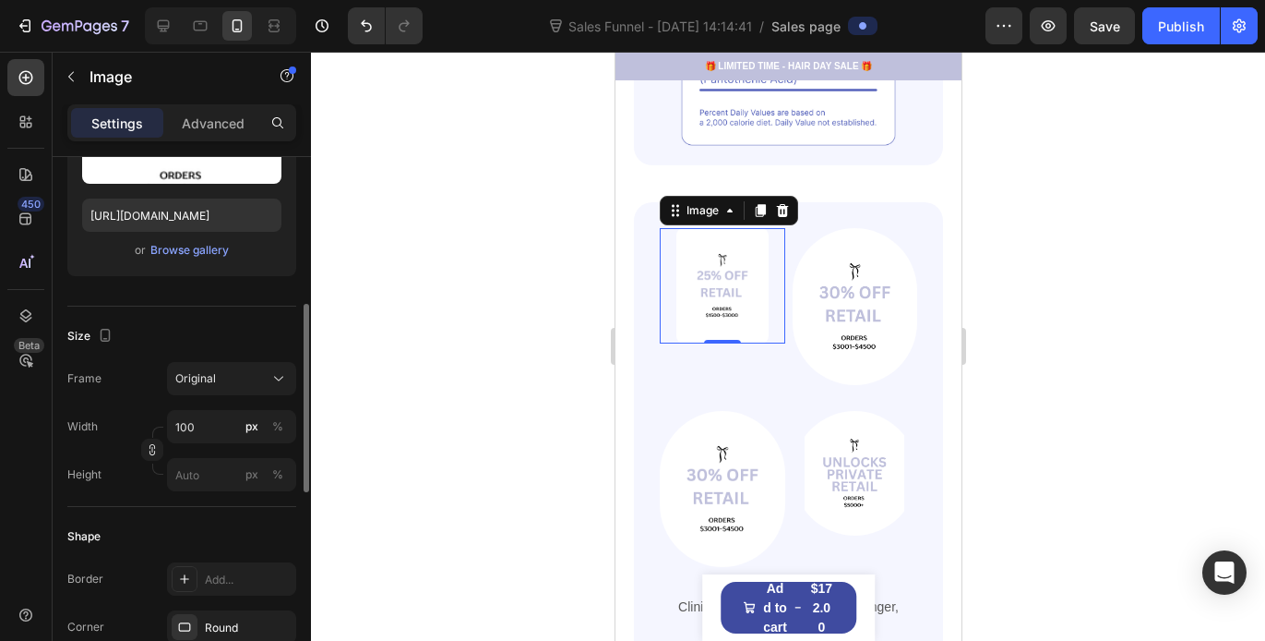
click at [385, 393] on div at bounding box center [788, 346] width 954 height 589
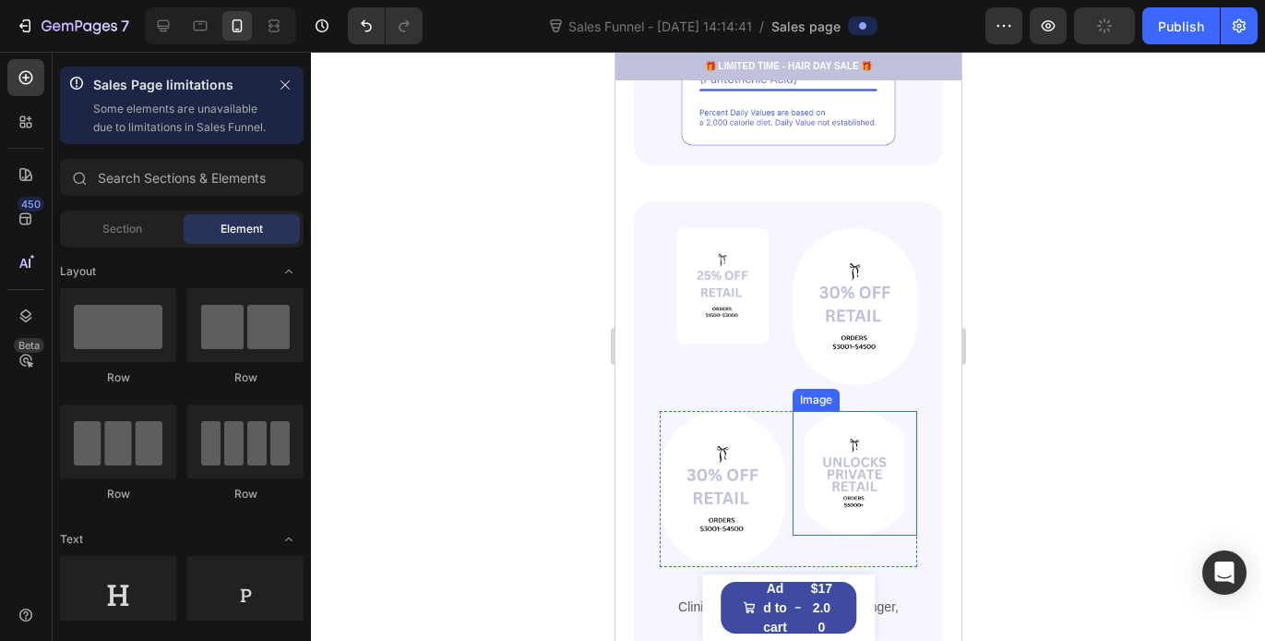
click at [827, 439] on img at bounding box center [855, 474] width 126 height 126
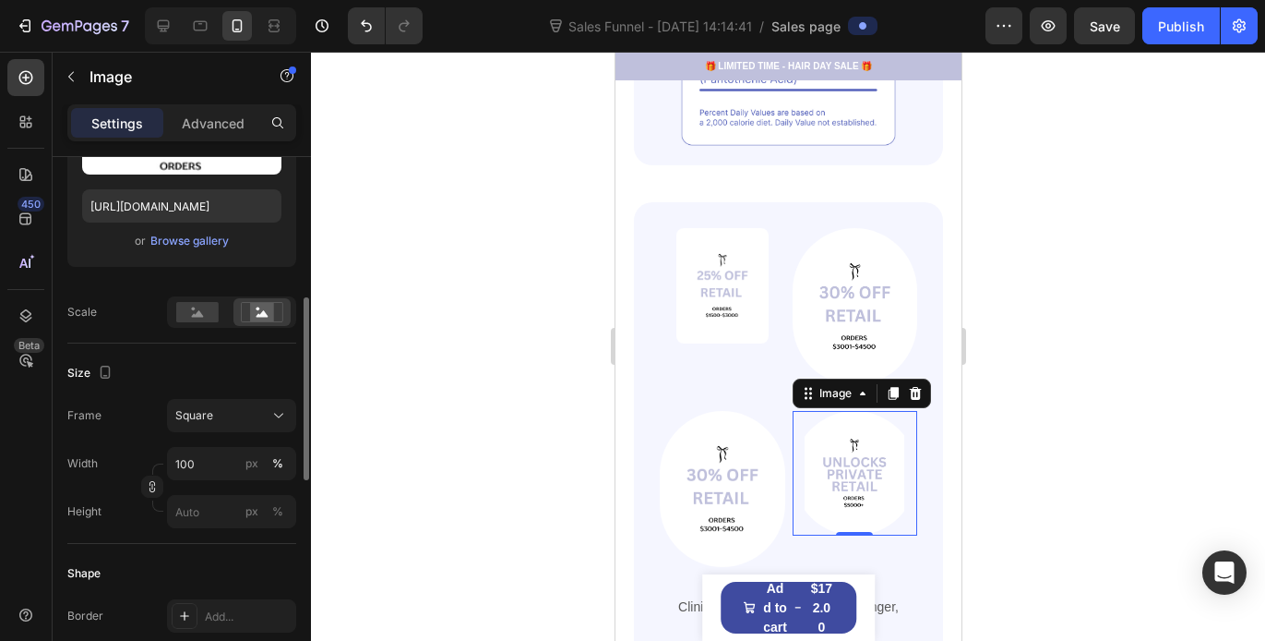
scroll to position [427, 0]
click at [252, 422] on div "Square" at bounding box center [231, 413] width 113 height 18
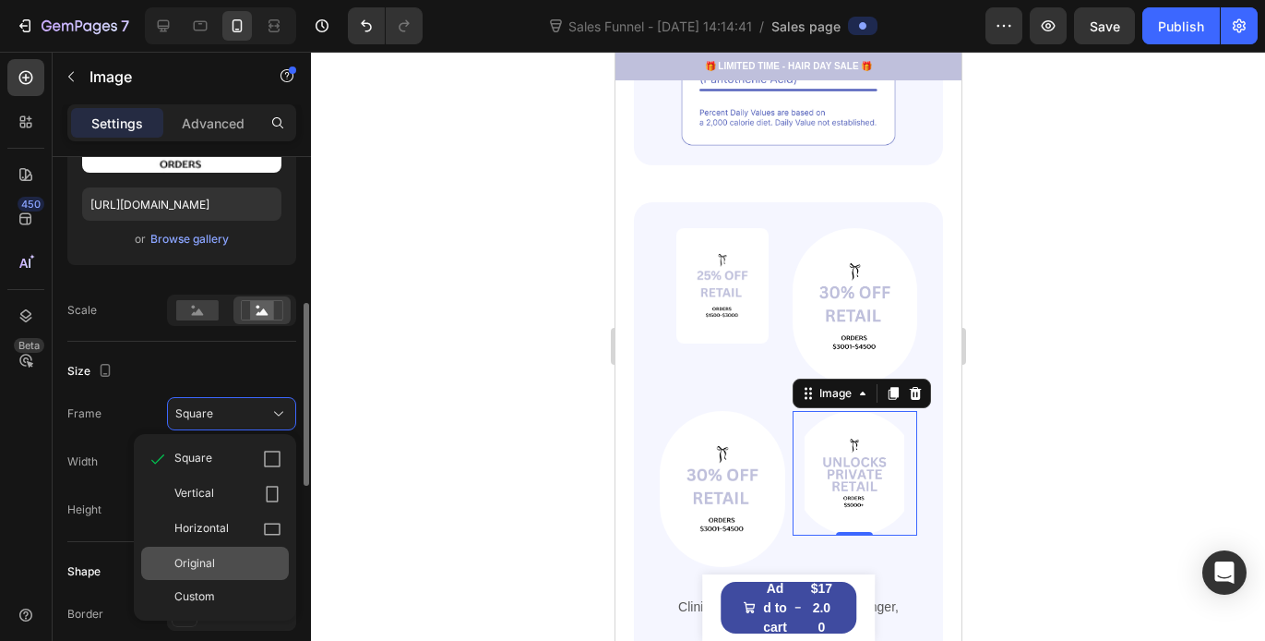
click at [239, 568] on div "Original" at bounding box center [227, 563] width 107 height 17
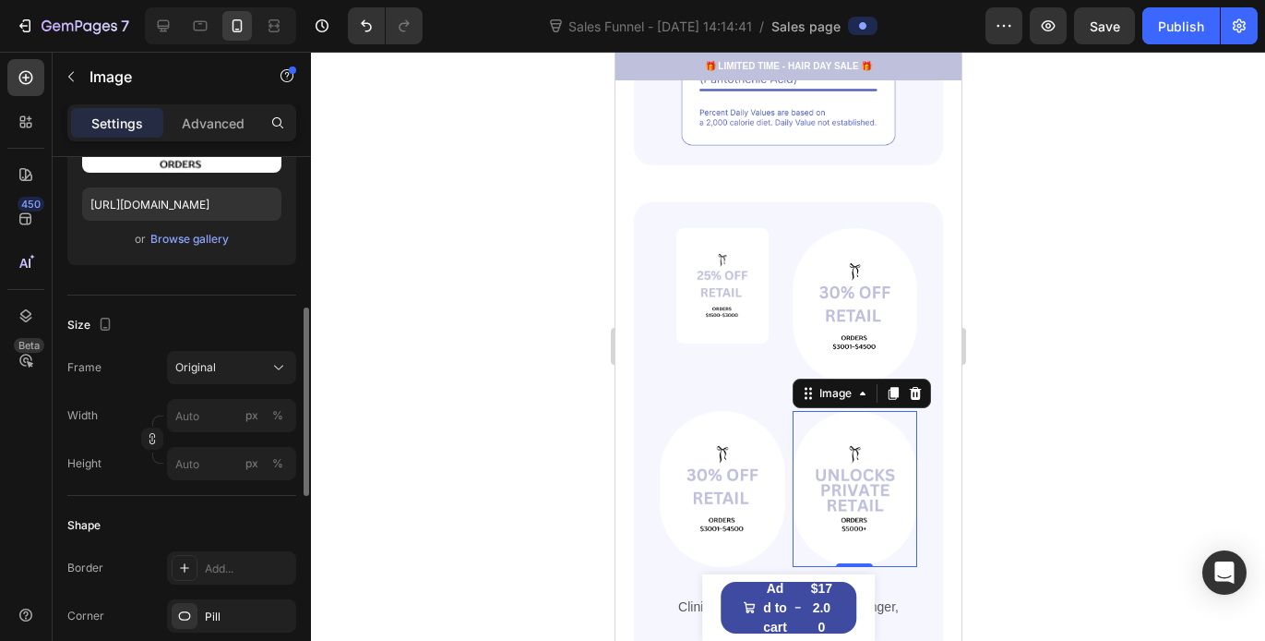
click at [429, 459] on div at bounding box center [788, 346] width 954 height 589
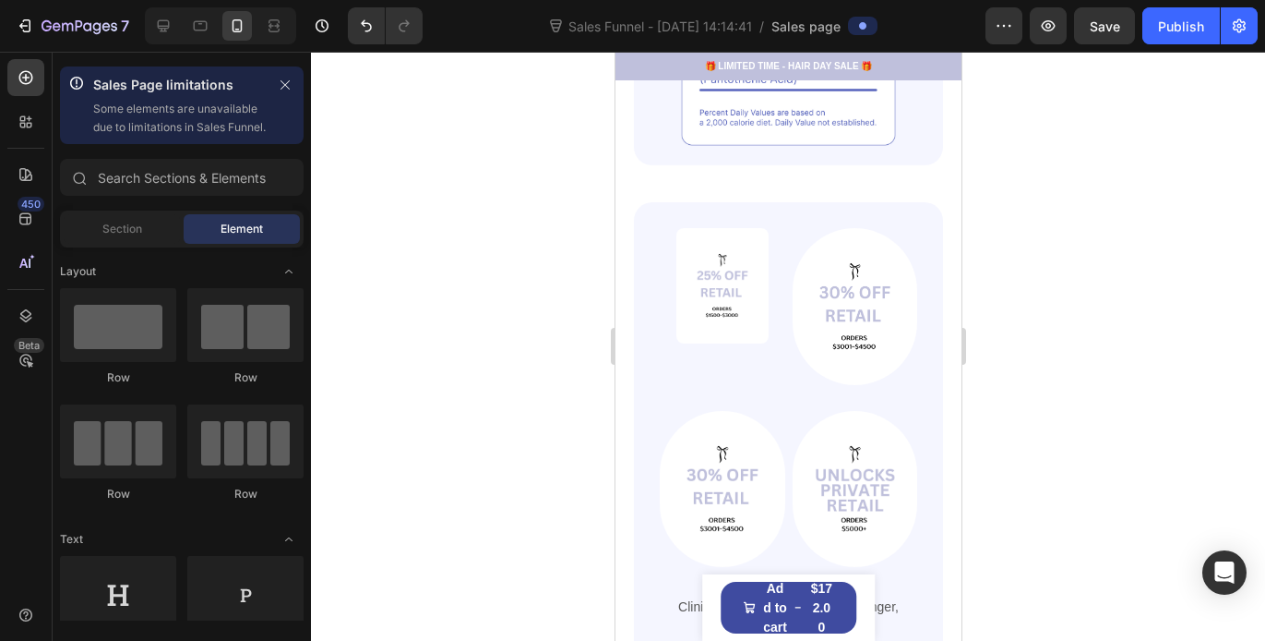
click at [1052, 329] on div at bounding box center [788, 346] width 954 height 589
click at [725, 308] on img at bounding box center [722, 285] width 92 height 115
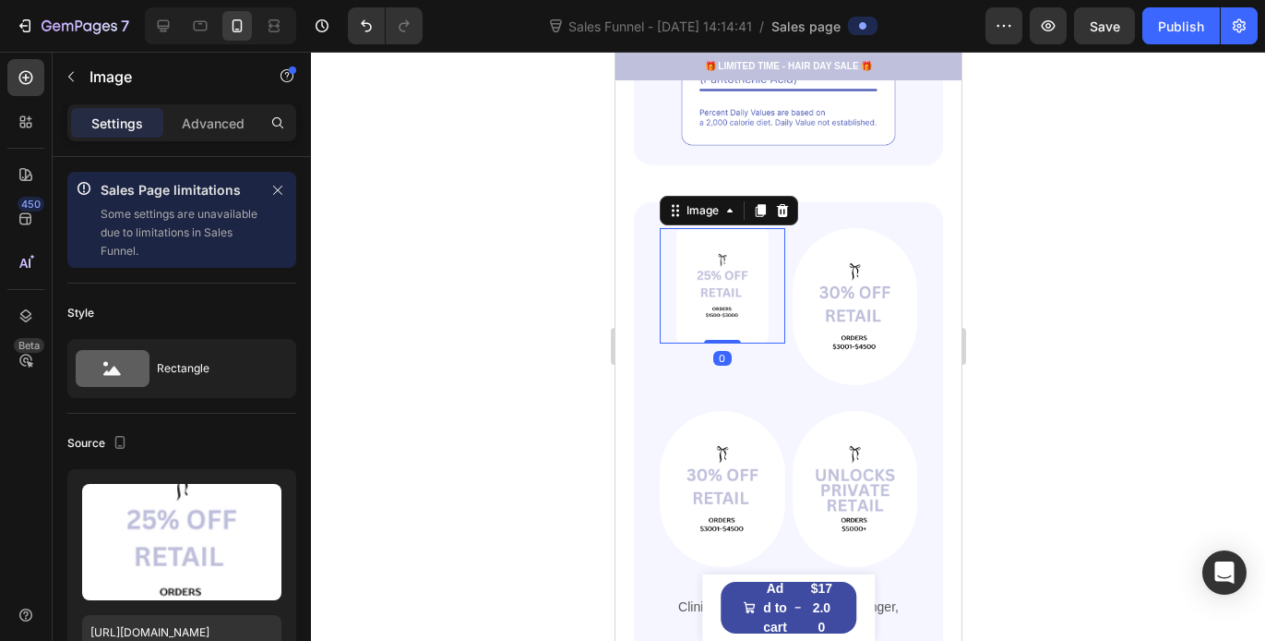
click at [519, 444] on div at bounding box center [788, 346] width 954 height 589
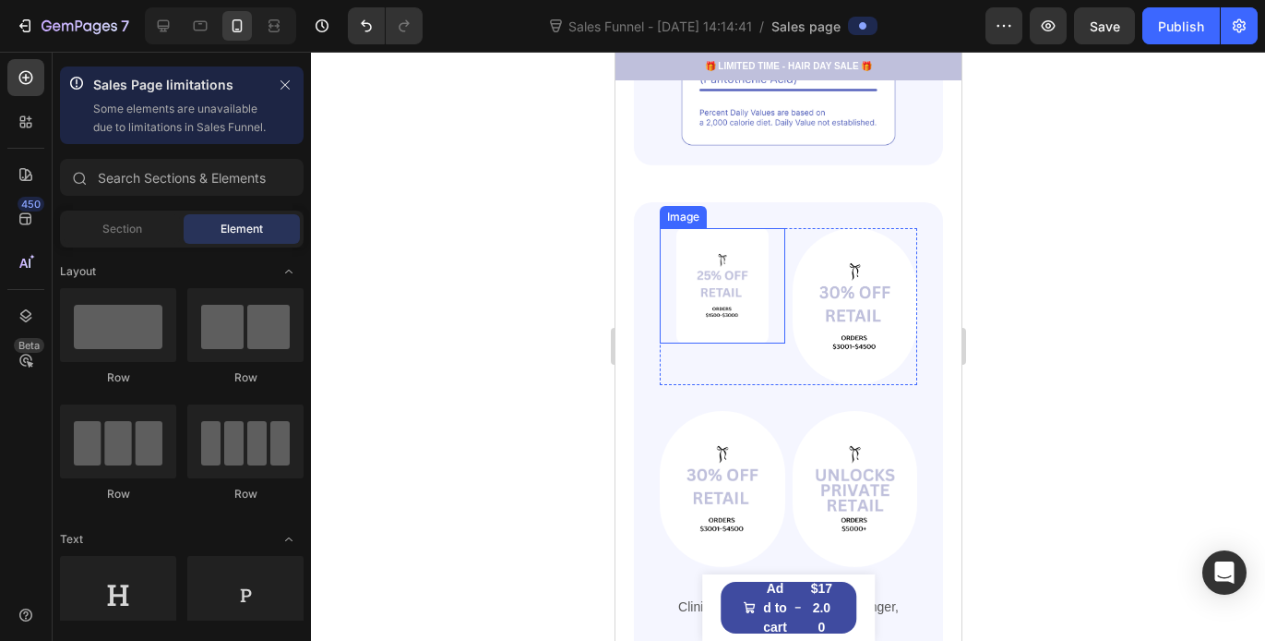
click at [676, 281] on img at bounding box center [722, 285] width 92 height 115
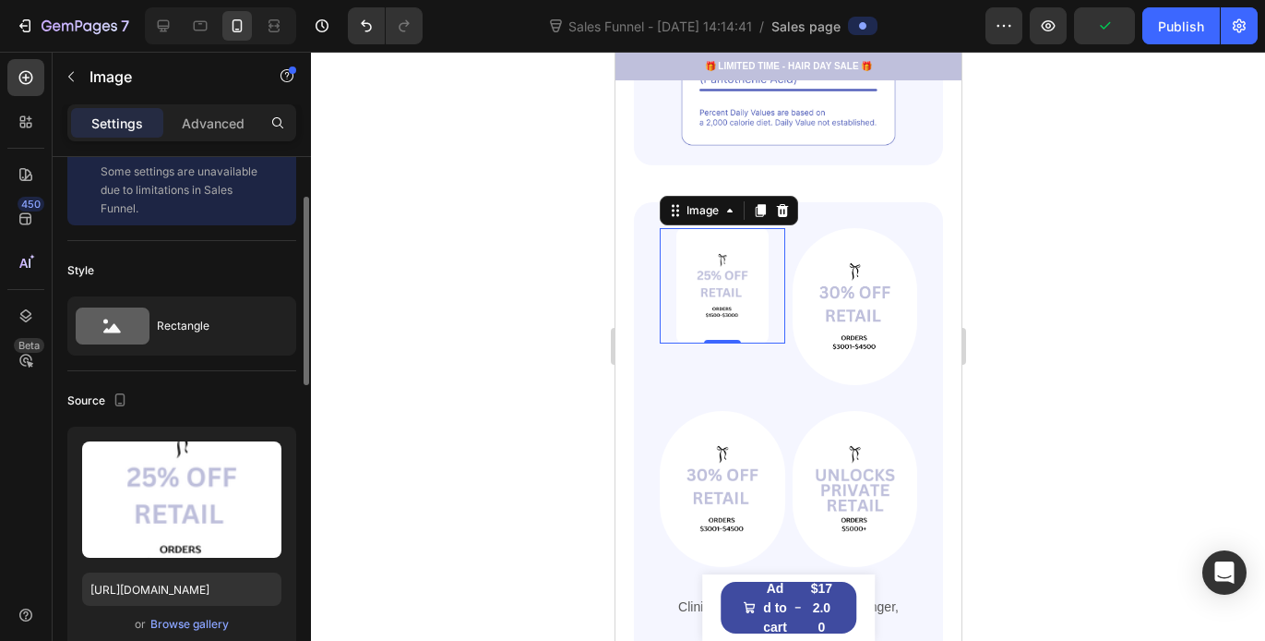
scroll to position [18, 0]
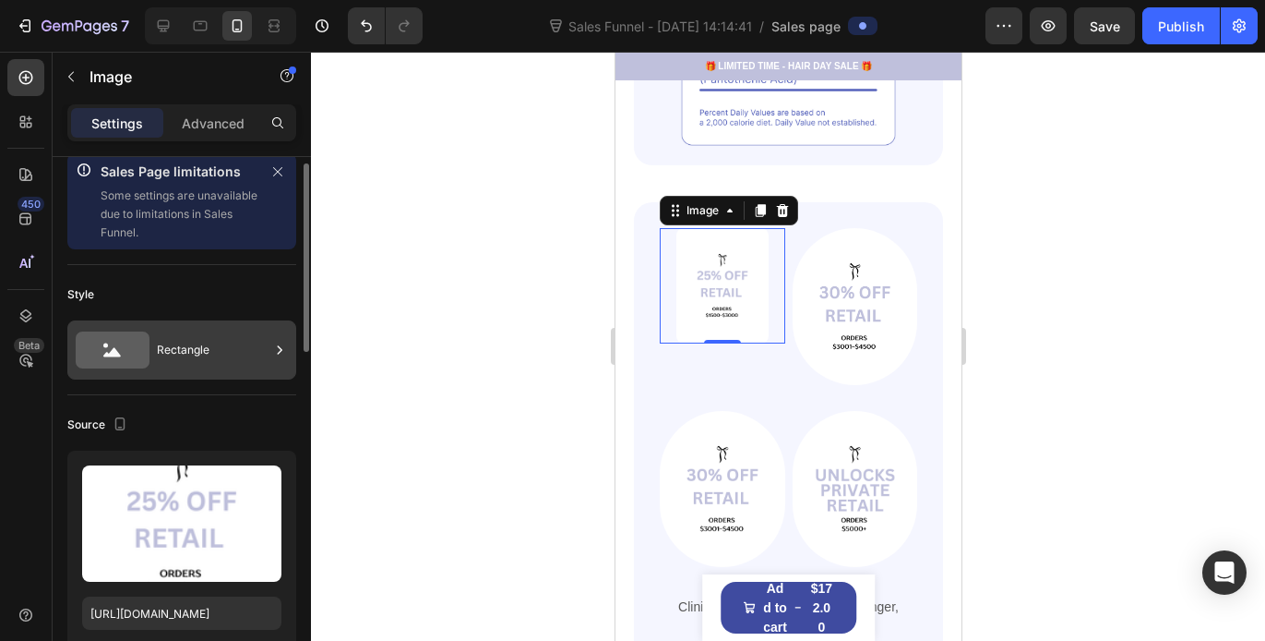
click at [180, 336] on div "Rectangle" at bounding box center [213, 350] width 113 height 42
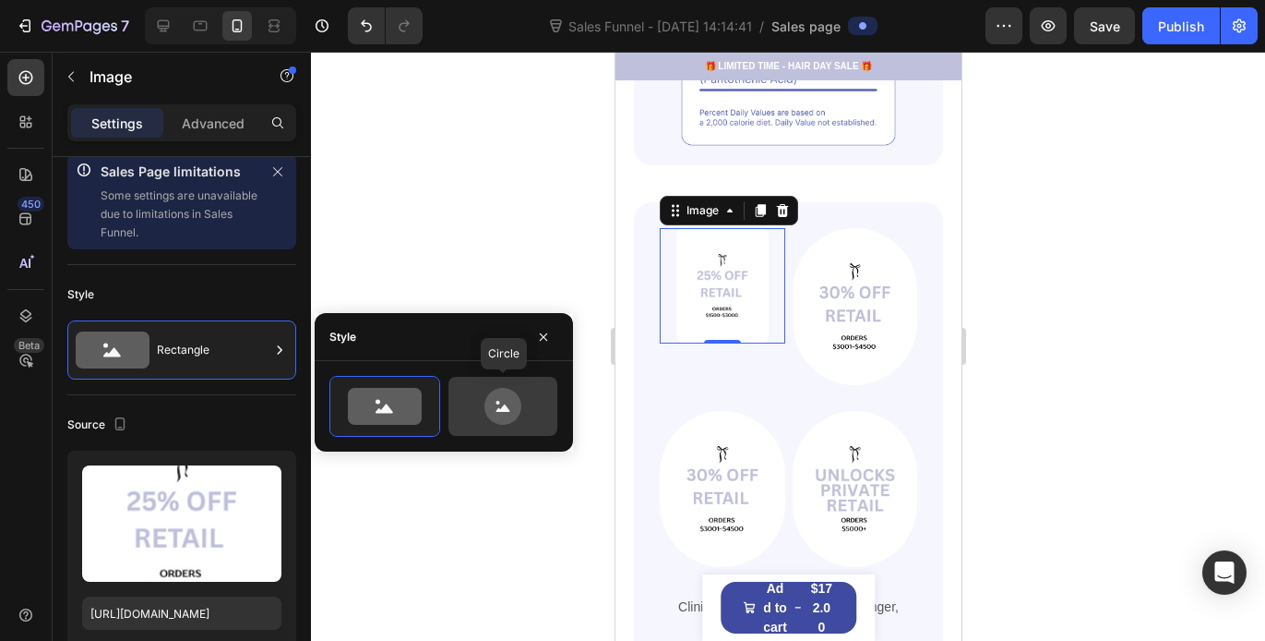
click at [493, 427] on div at bounding box center [503, 406] width 109 height 59
type input "80"
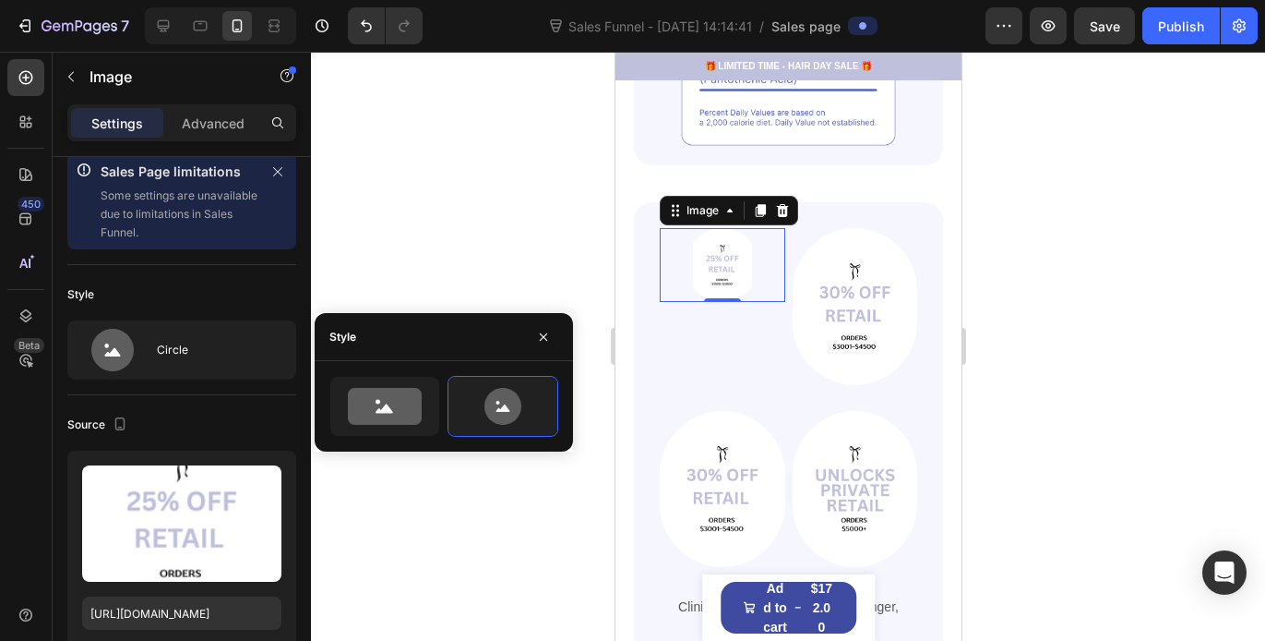
click at [522, 281] on div at bounding box center [788, 346] width 954 height 589
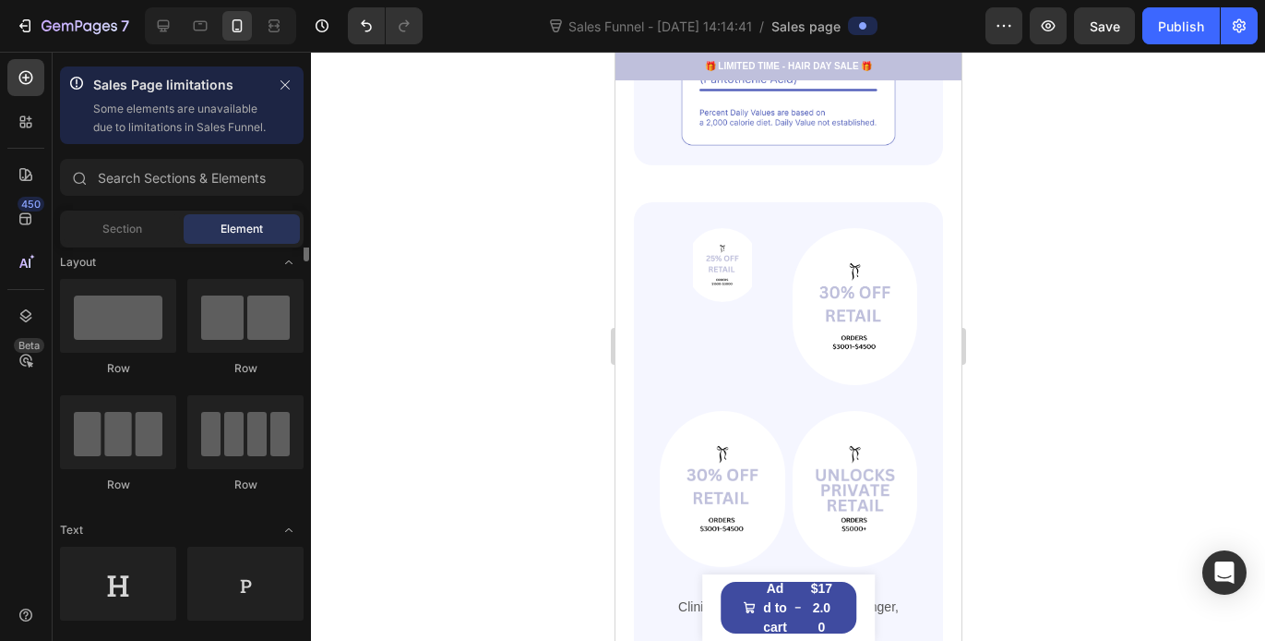
scroll to position [0, 0]
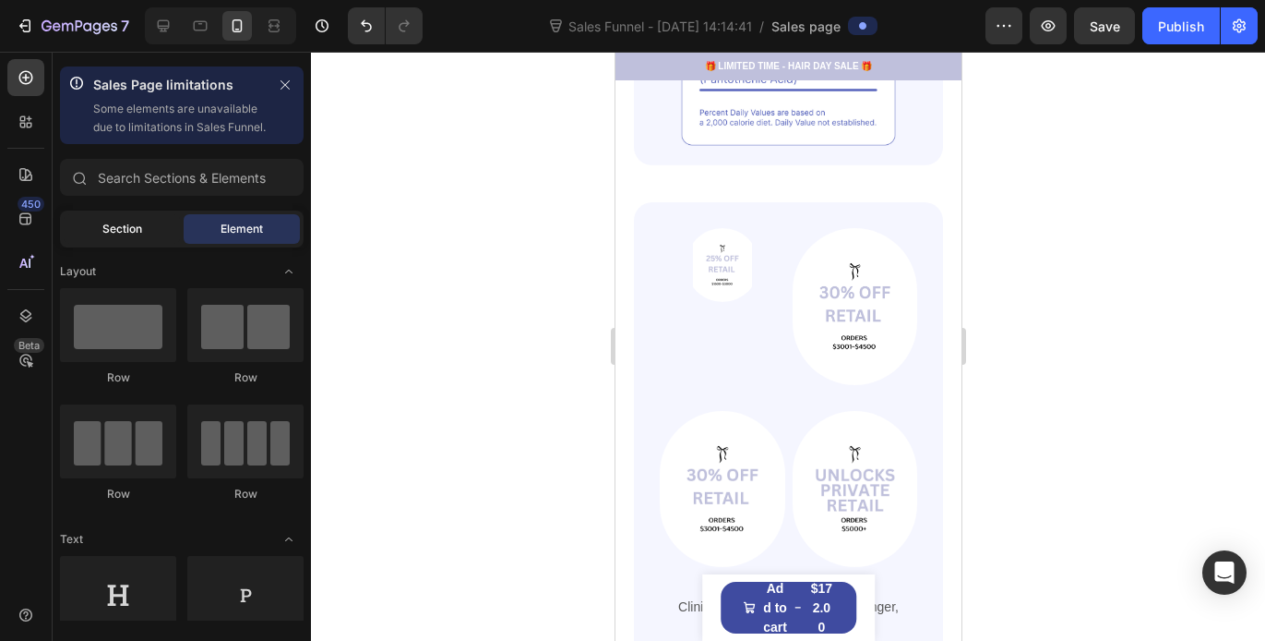
click at [144, 244] on div "Section" at bounding box center [122, 229] width 116 height 30
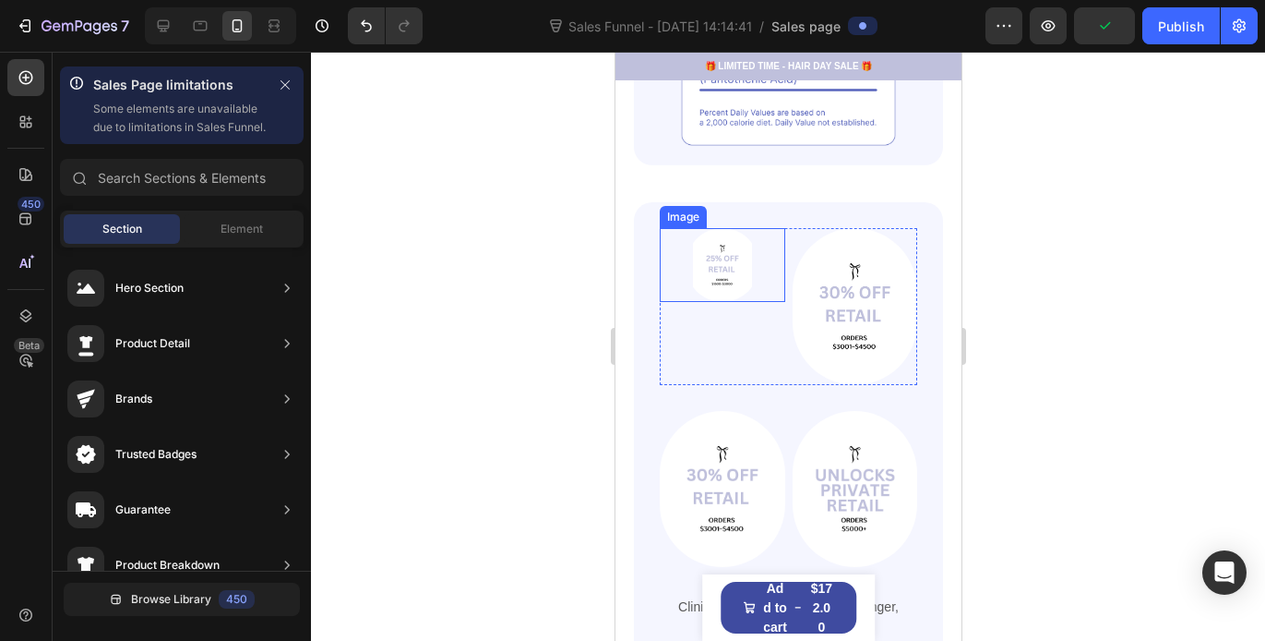
click at [715, 229] on img at bounding box center [722, 265] width 74 height 74
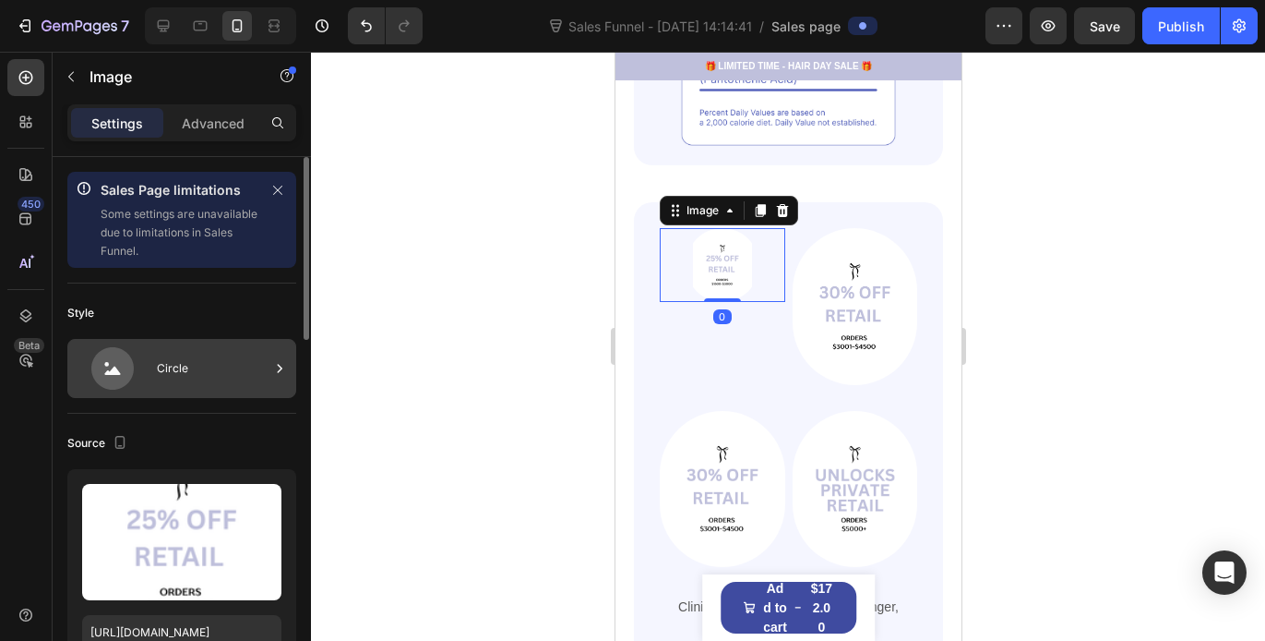
click at [214, 381] on div "Circle" at bounding box center [213, 368] width 113 height 42
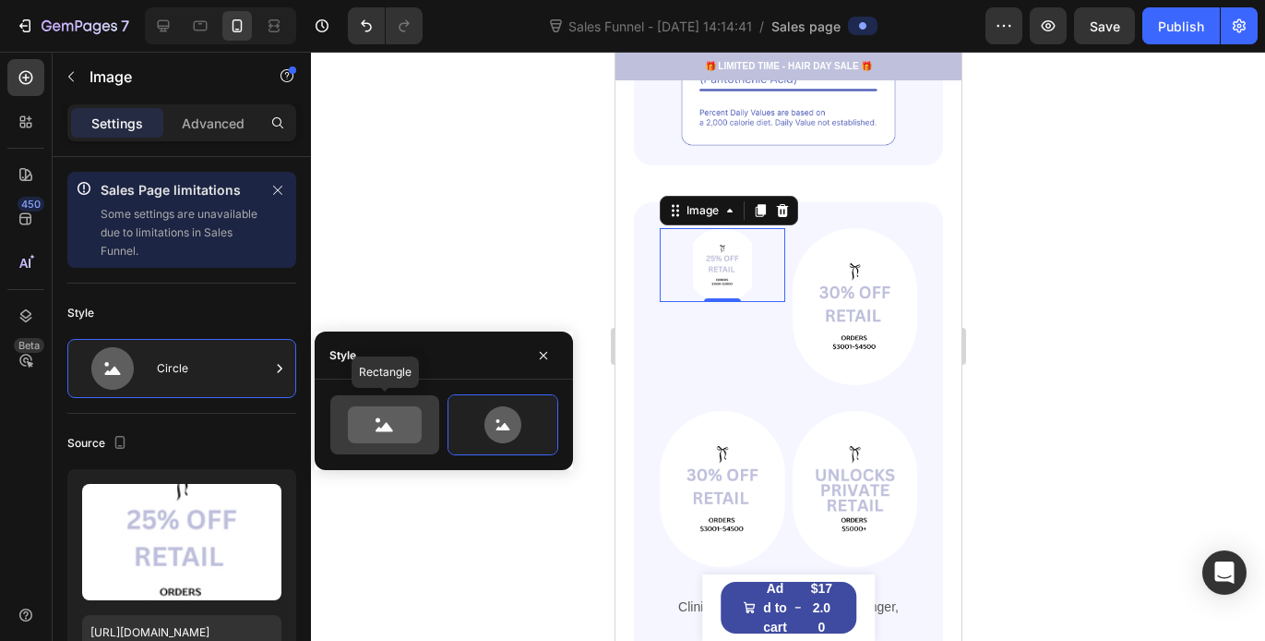
click at [359, 417] on icon at bounding box center [385, 424] width 74 height 37
type input "100"
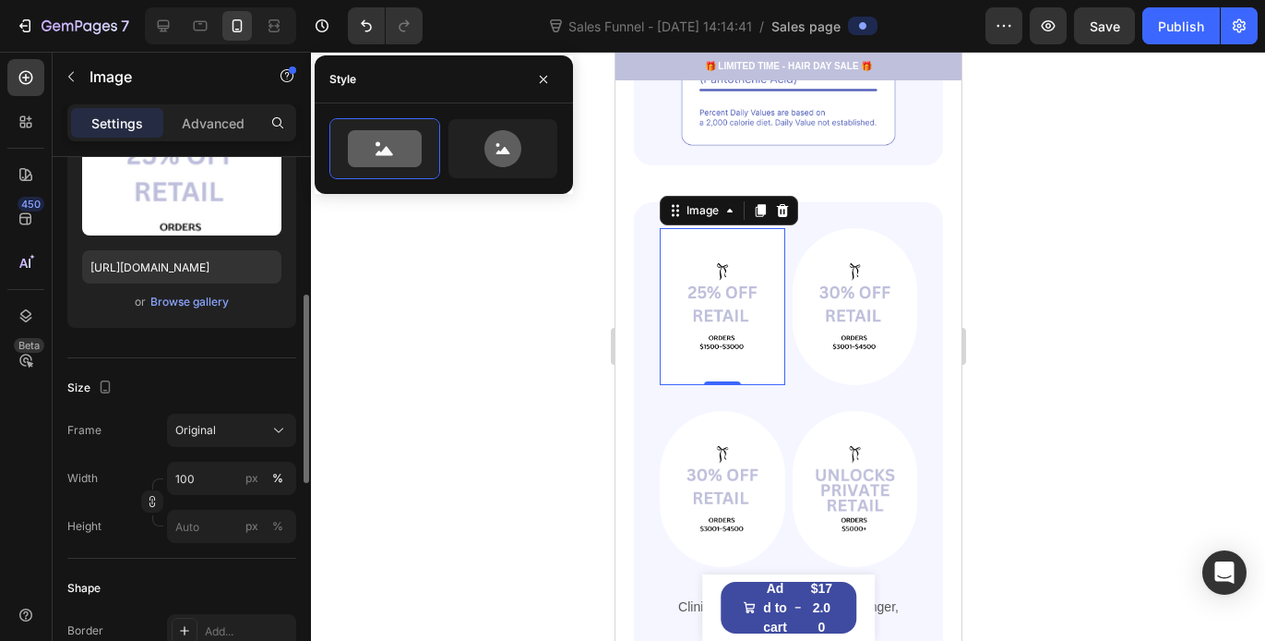
scroll to position [378, 0]
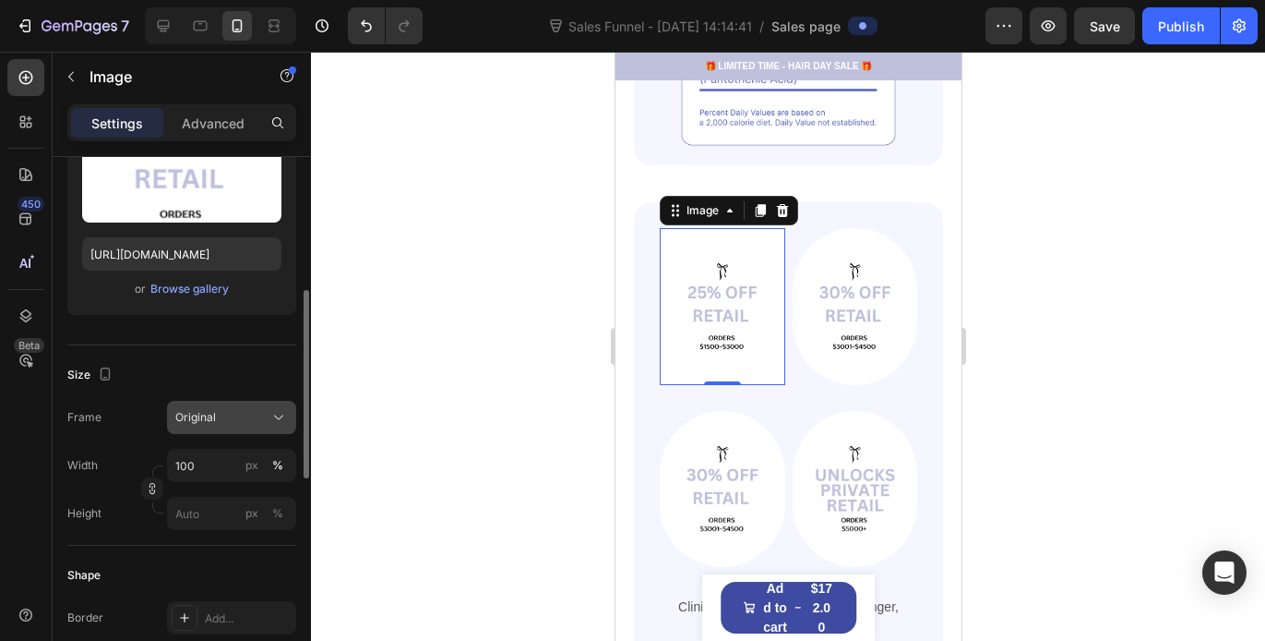
click at [234, 415] on div "Original" at bounding box center [220, 417] width 90 height 17
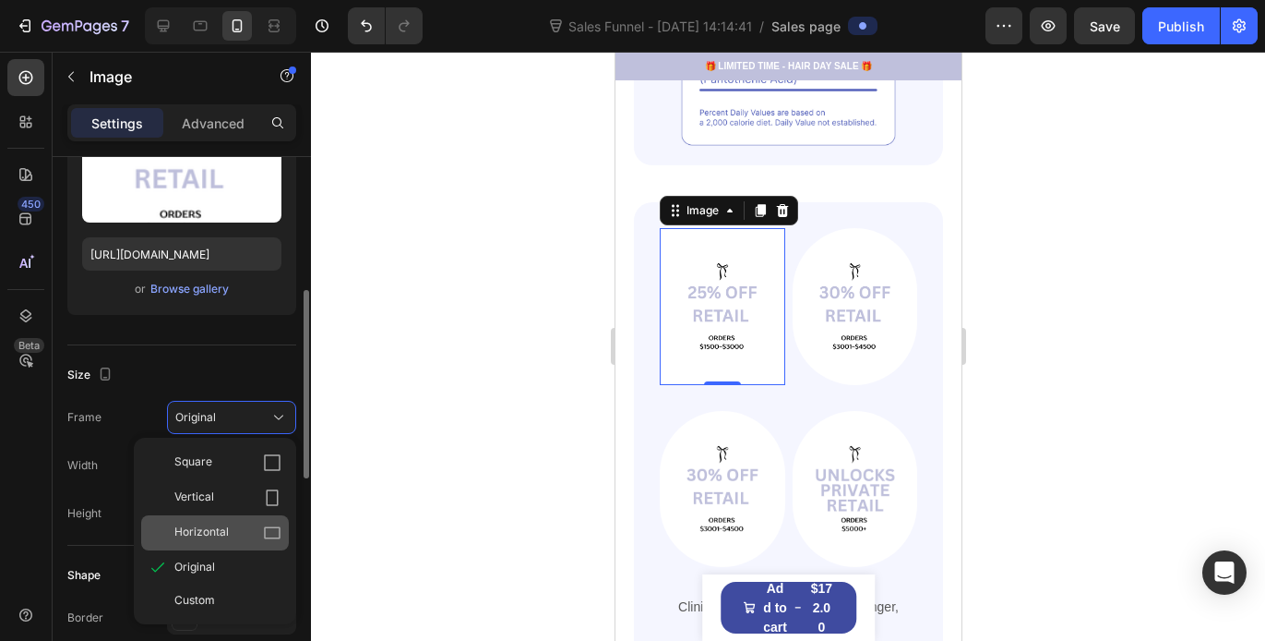
click at [230, 540] on div "Horizontal" at bounding box center [227, 532] width 107 height 18
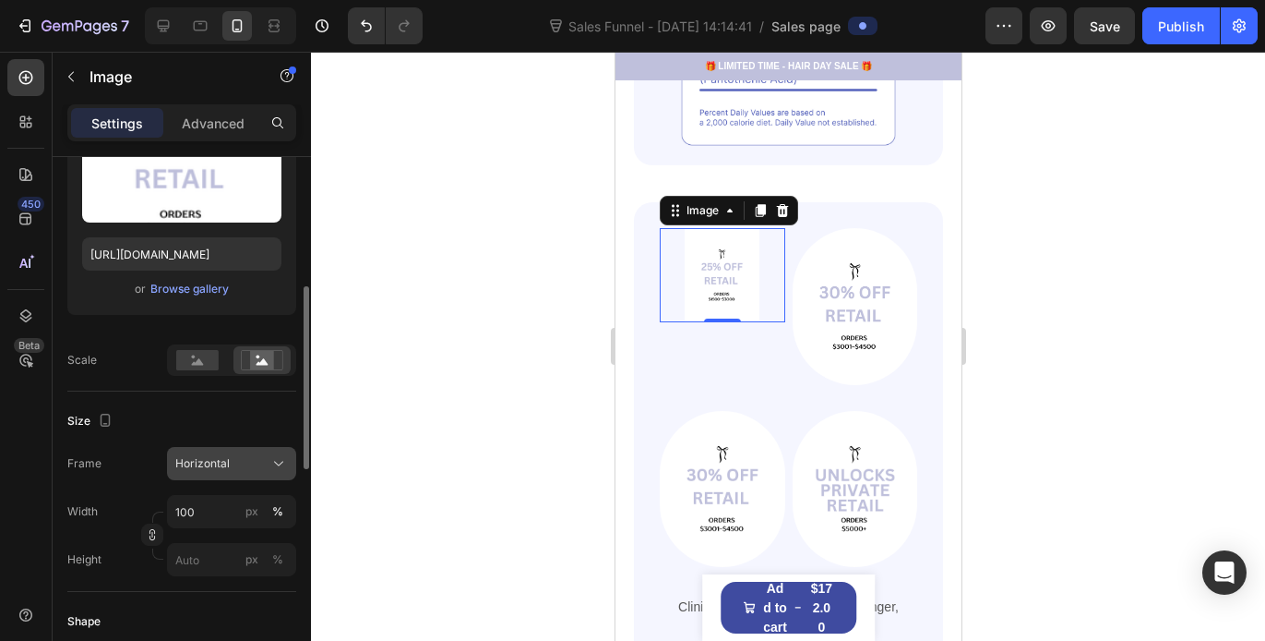
click at [248, 473] on button "Horizontal" at bounding box center [231, 463] width 129 height 33
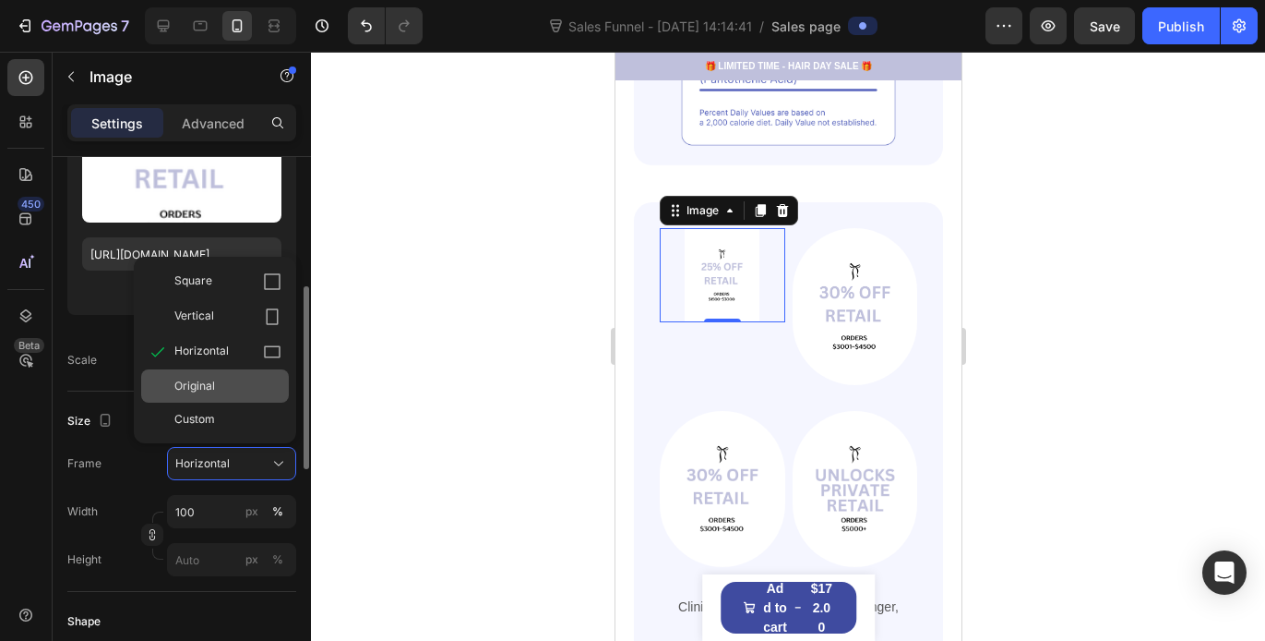
click at [228, 396] on div "Original" at bounding box center [215, 385] width 148 height 33
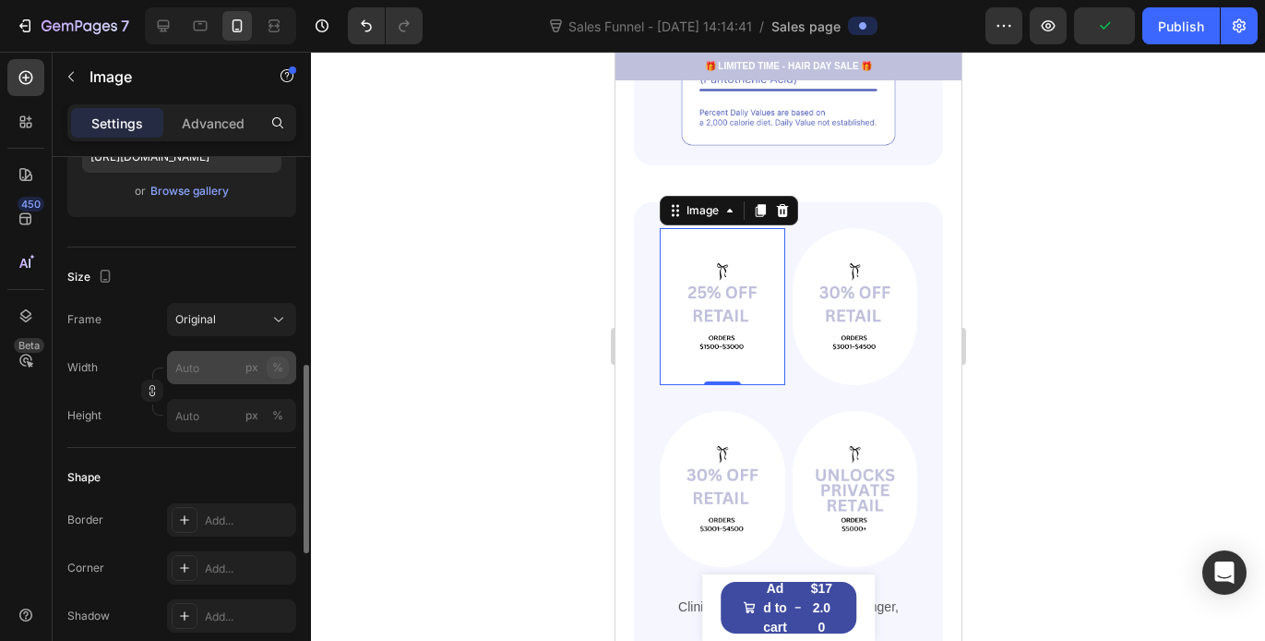
scroll to position [508, 0]
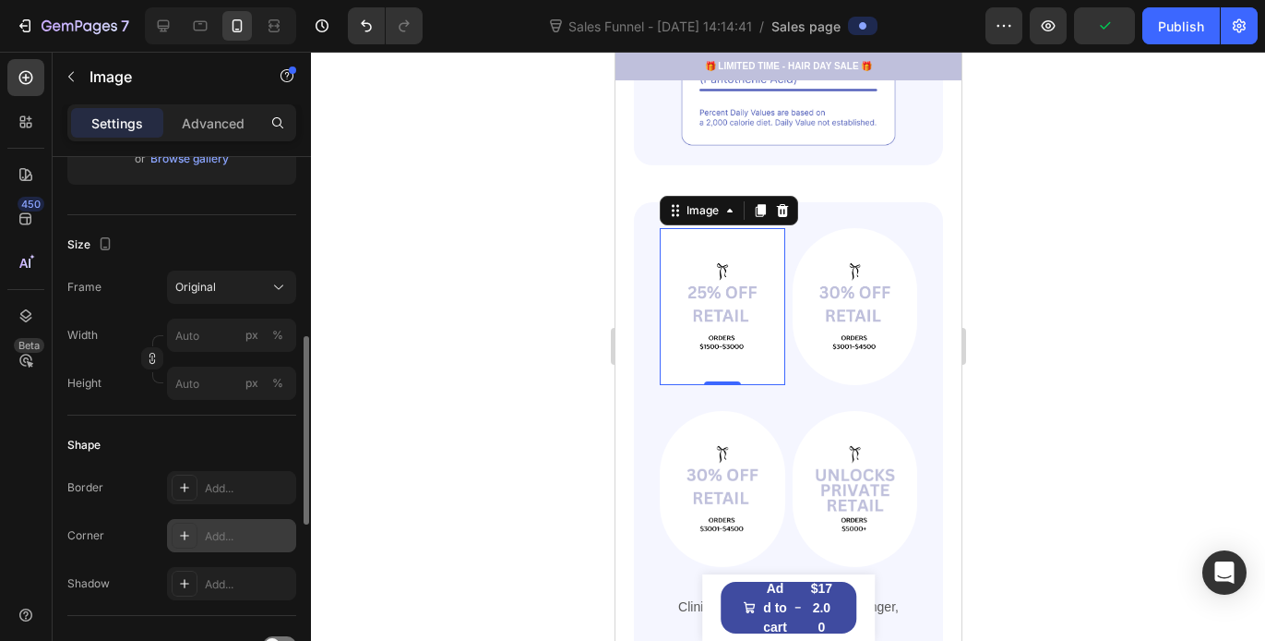
click at [230, 531] on div "Add..." at bounding box center [248, 536] width 87 height 17
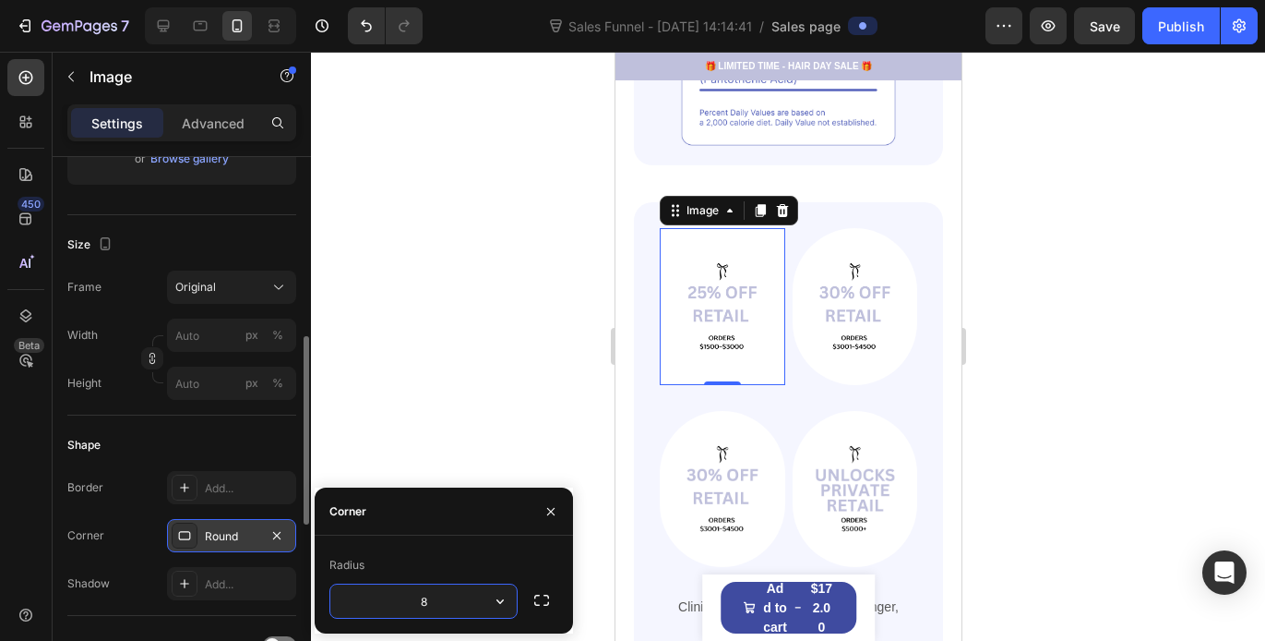
click at [190, 533] on icon at bounding box center [184, 535] width 15 height 15
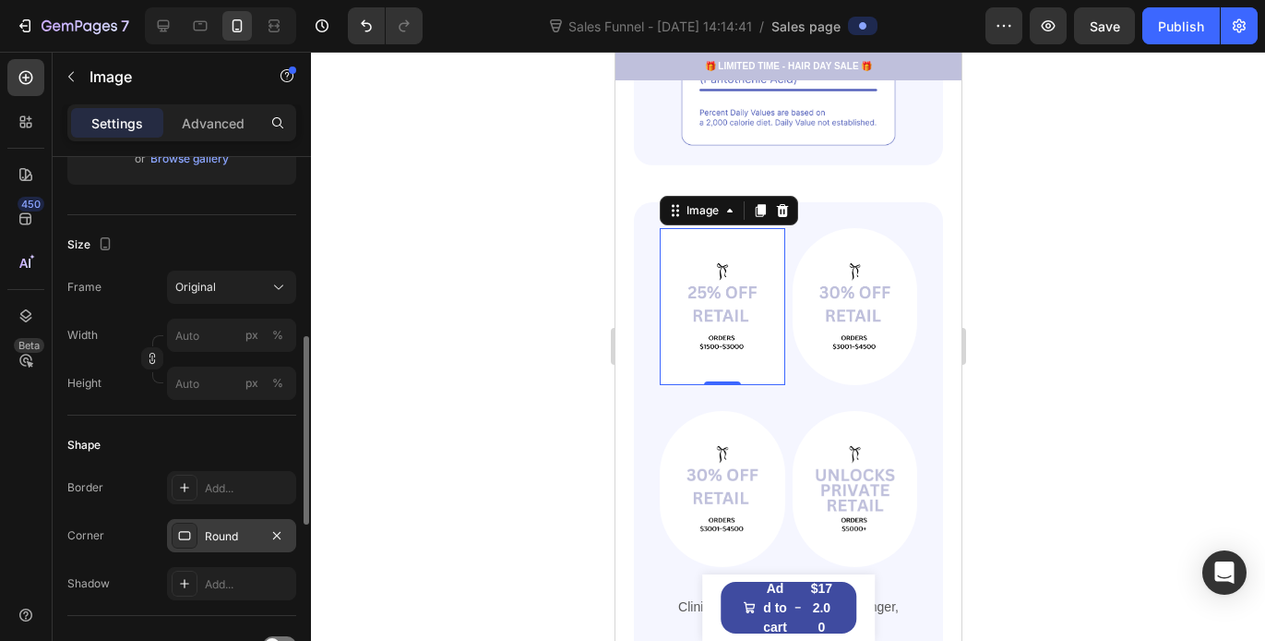
click at [190, 533] on icon at bounding box center [184, 535] width 15 height 15
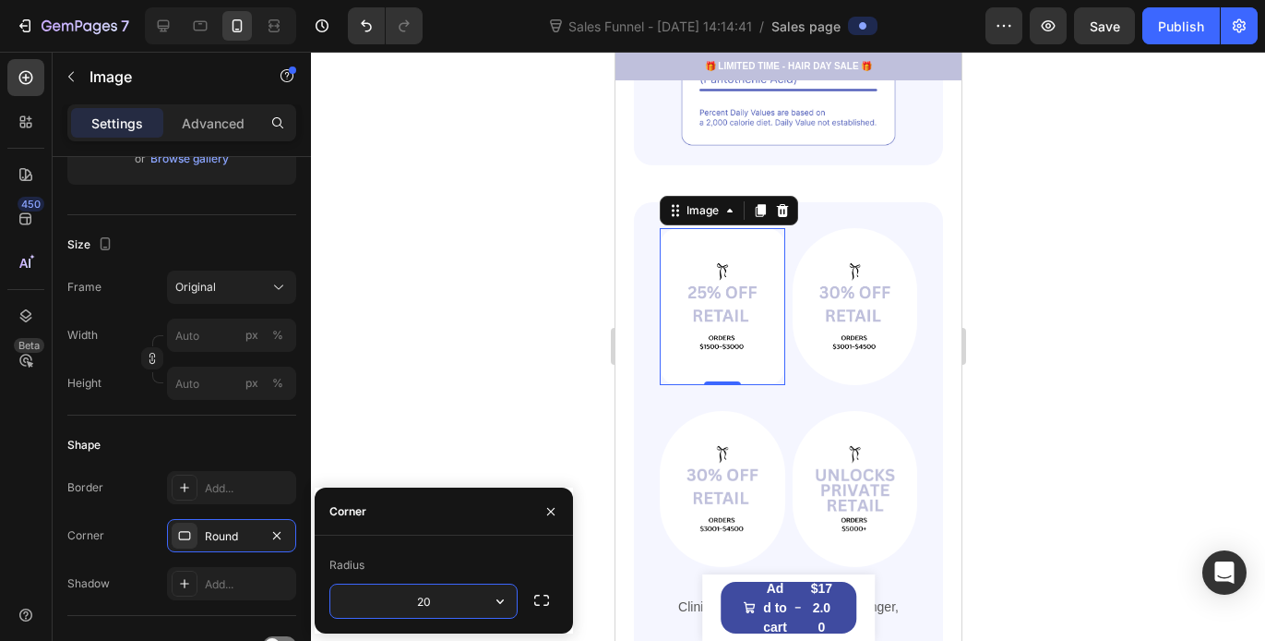
type input "20"
click at [460, 312] on div at bounding box center [788, 346] width 954 height 589
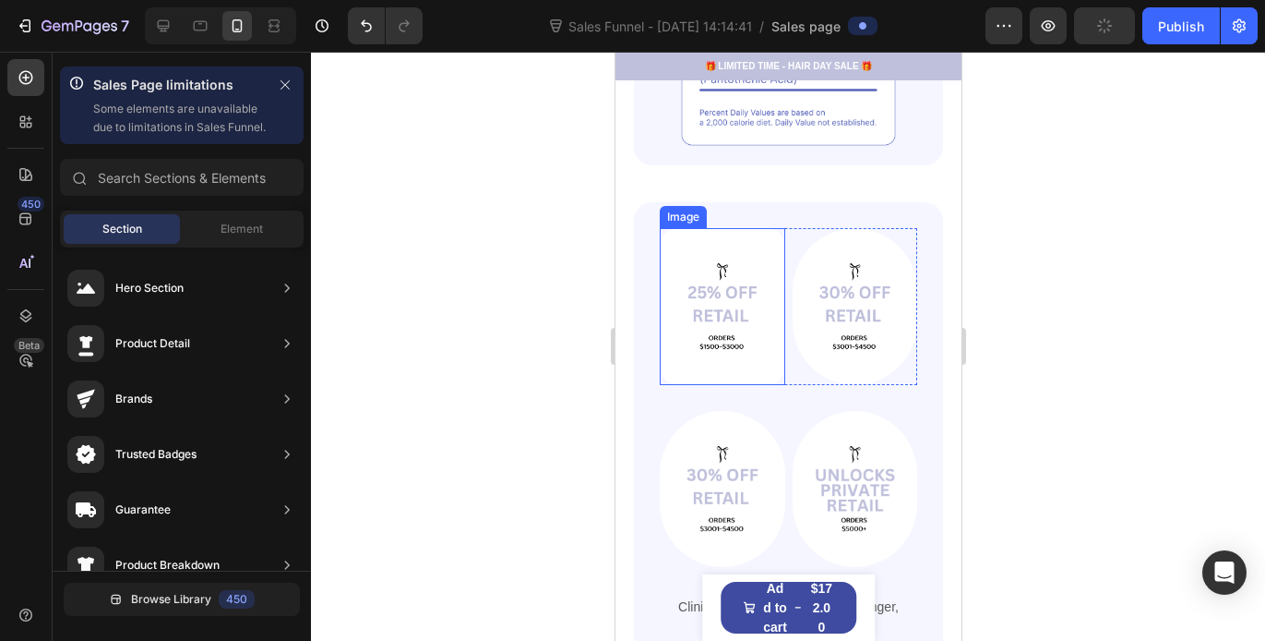
click at [724, 326] on img at bounding box center [722, 306] width 126 height 156
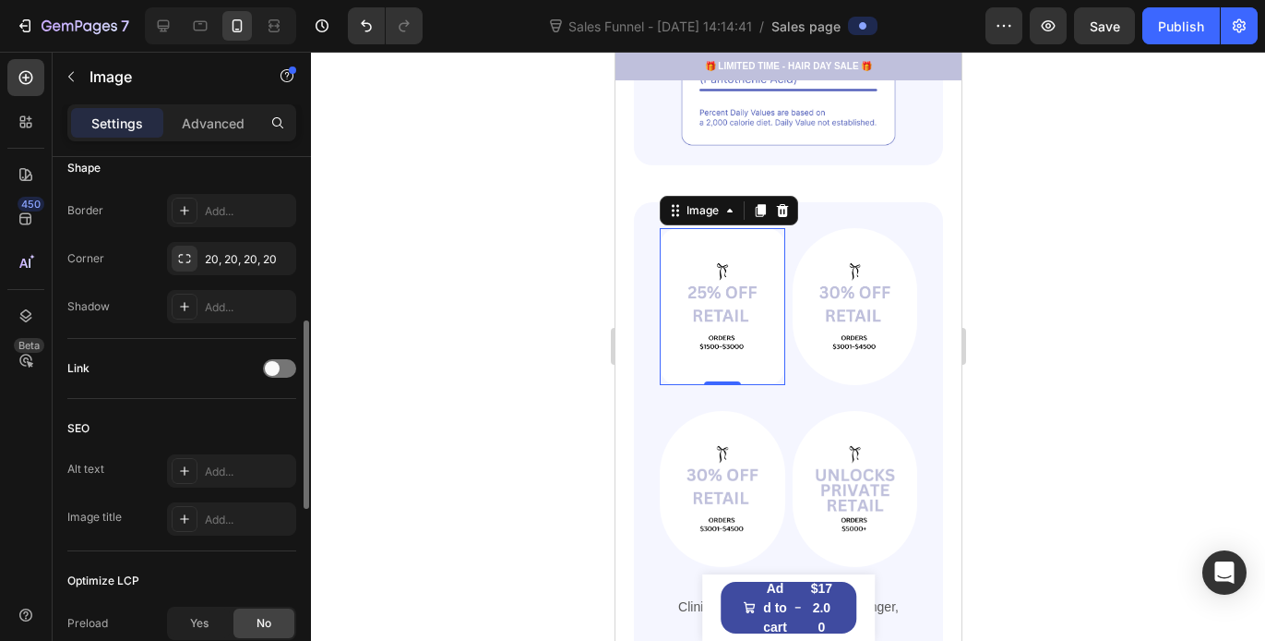
scroll to position [701, 0]
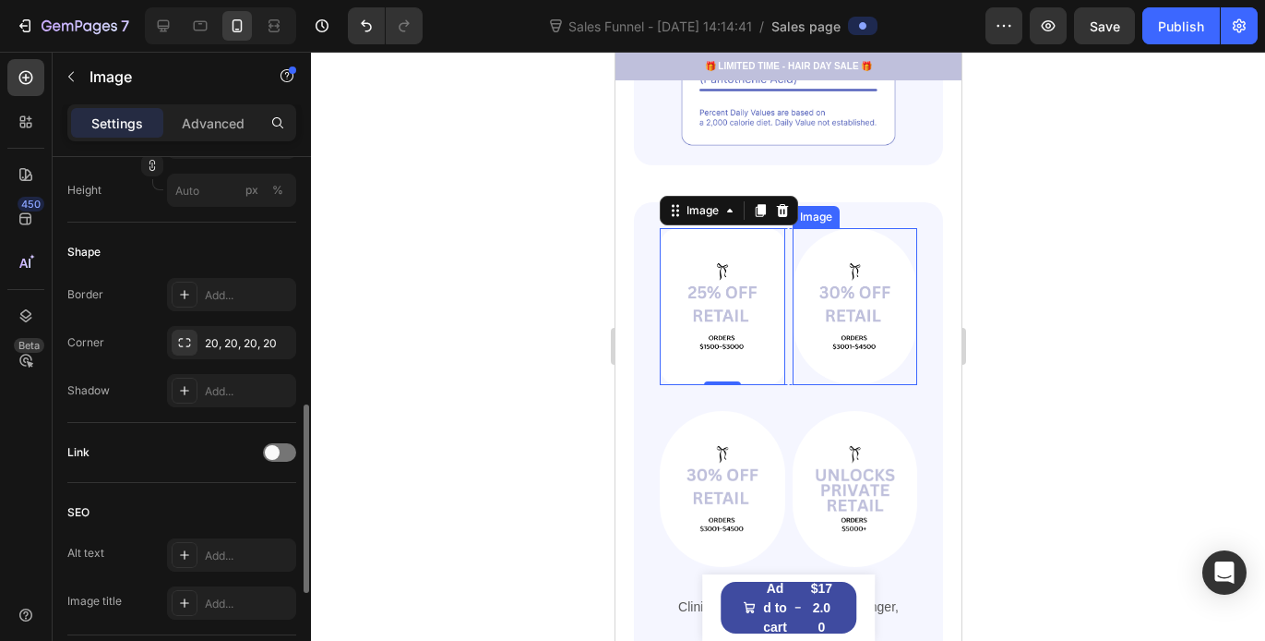
click at [819, 329] on img at bounding box center [855, 306] width 126 height 156
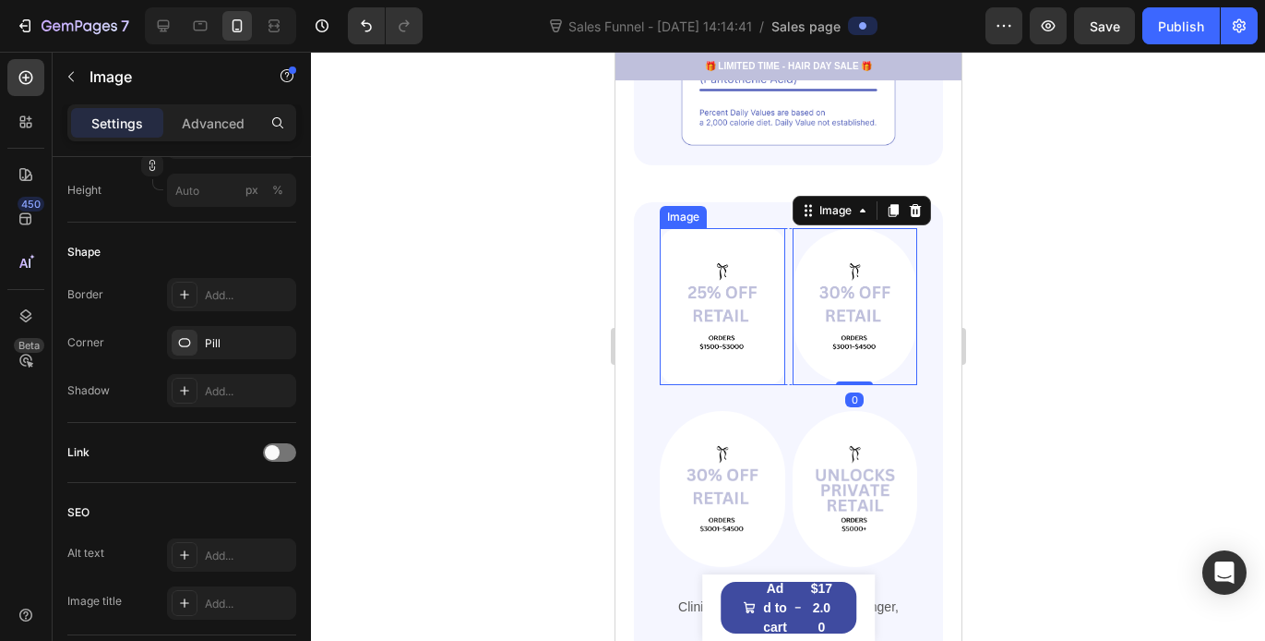
click at [749, 262] on img at bounding box center [722, 306] width 126 height 156
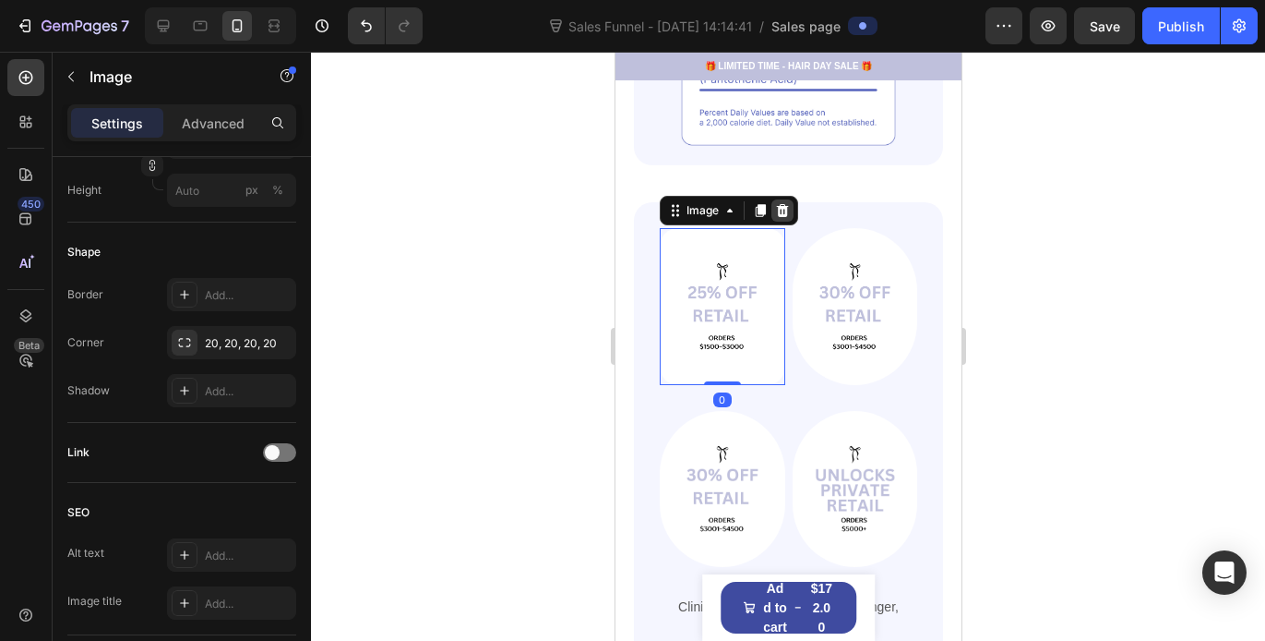
click at [782, 203] on icon at bounding box center [781, 210] width 15 height 15
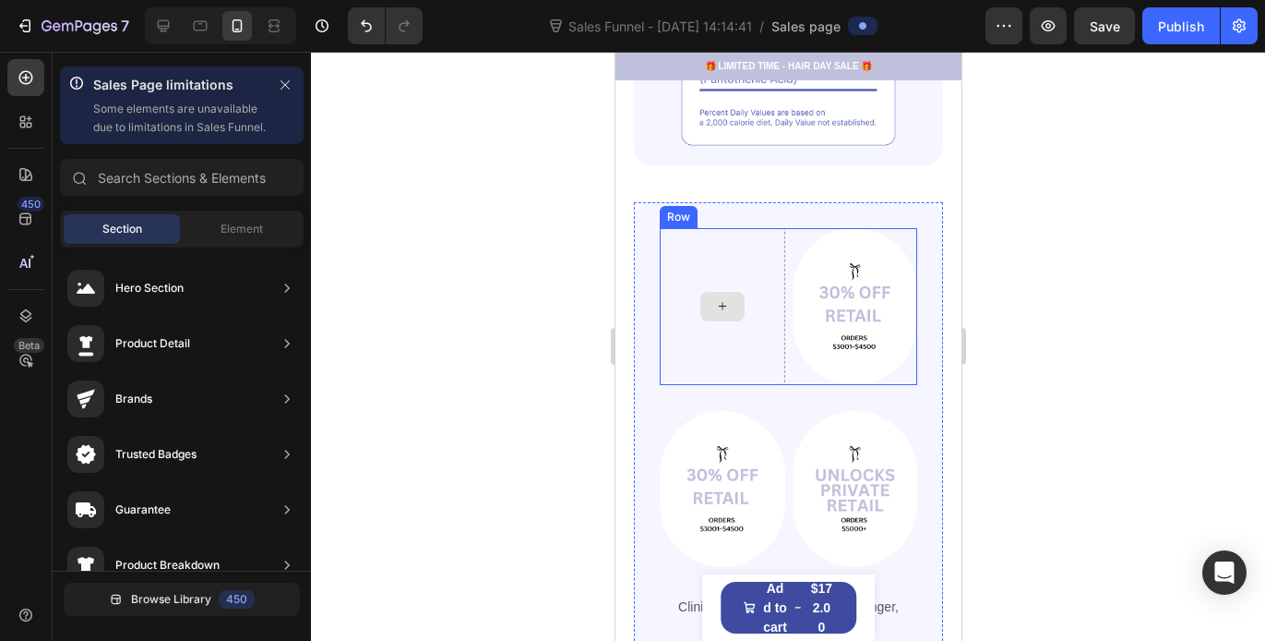
click at [728, 292] on div at bounding box center [722, 307] width 44 height 30
click at [516, 278] on div at bounding box center [788, 346] width 954 height 589
click at [714, 298] on icon at bounding box center [721, 306] width 15 height 16
click at [719, 298] on icon at bounding box center [721, 306] width 15 height 16
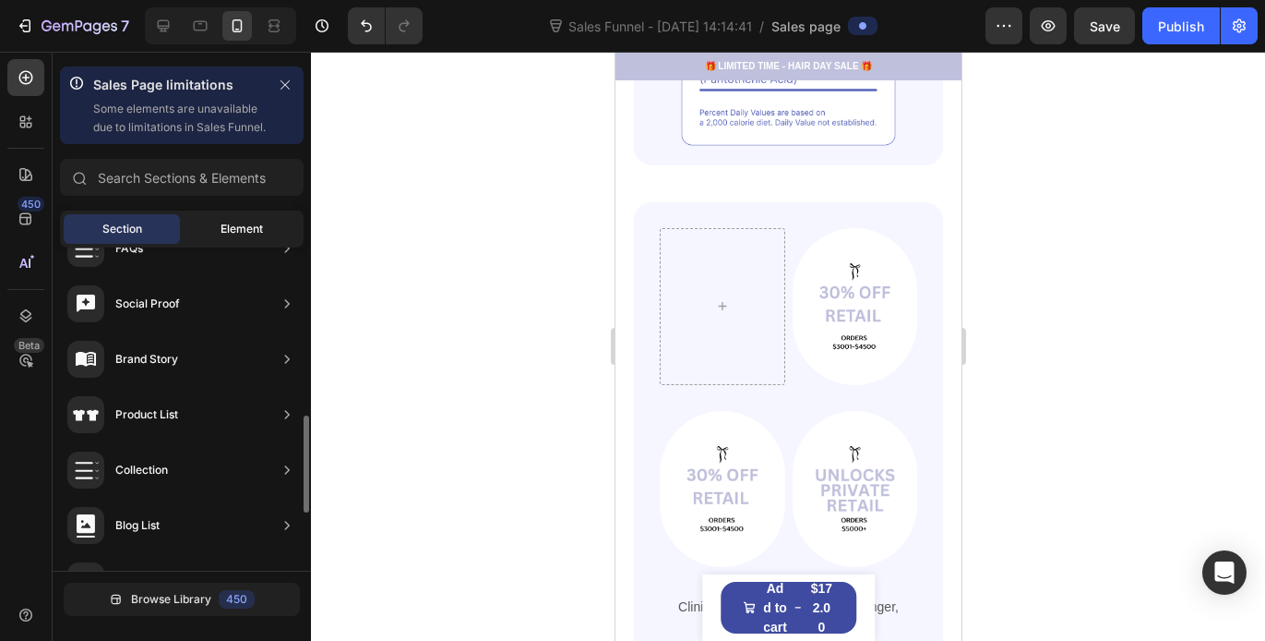
scroll to position [585, 0]
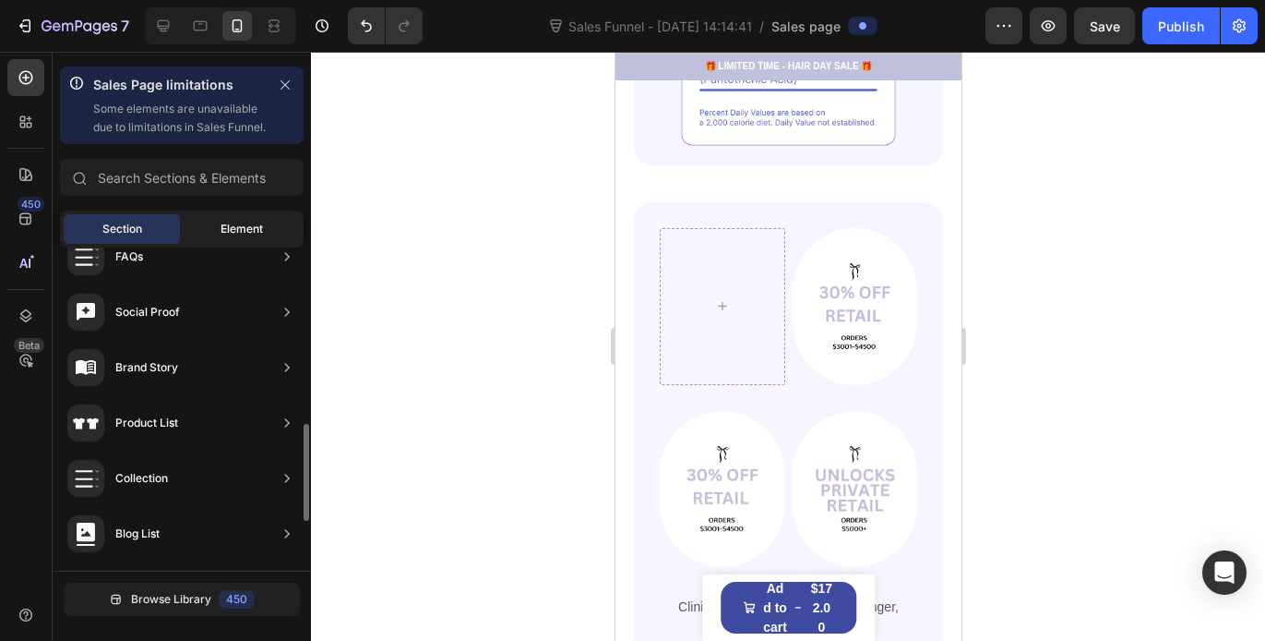
click at [245, 237] on span "Element" at bounding box center [242, 229] width 42 height 17
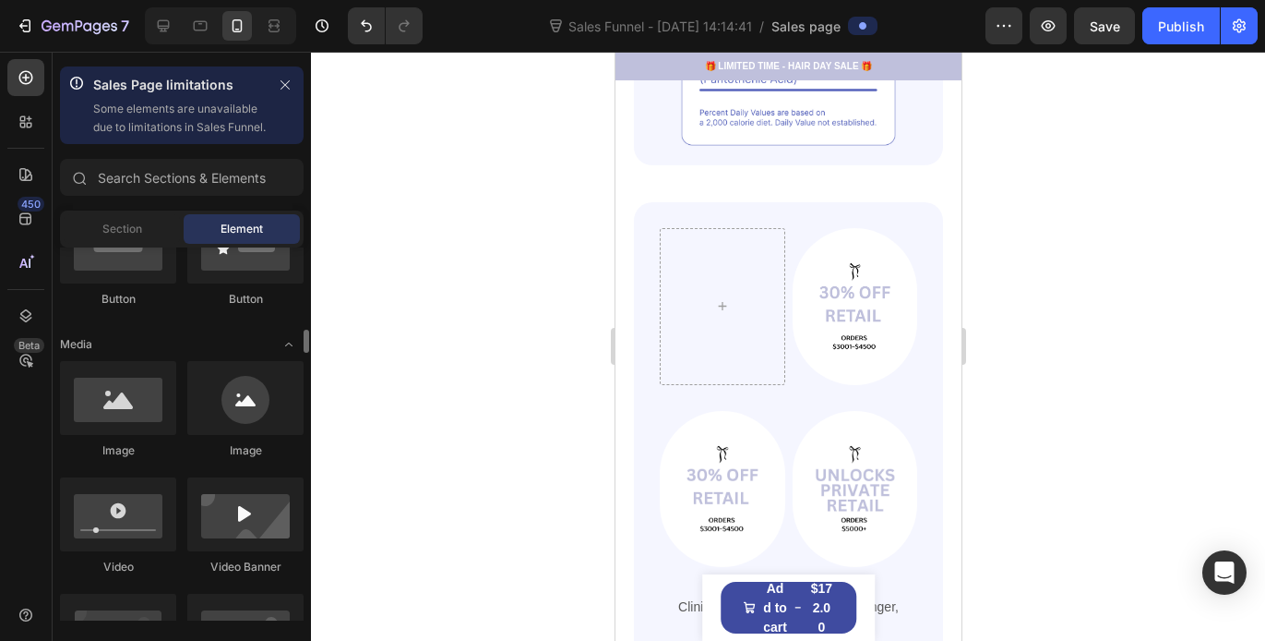
scroll to position [546, 0]
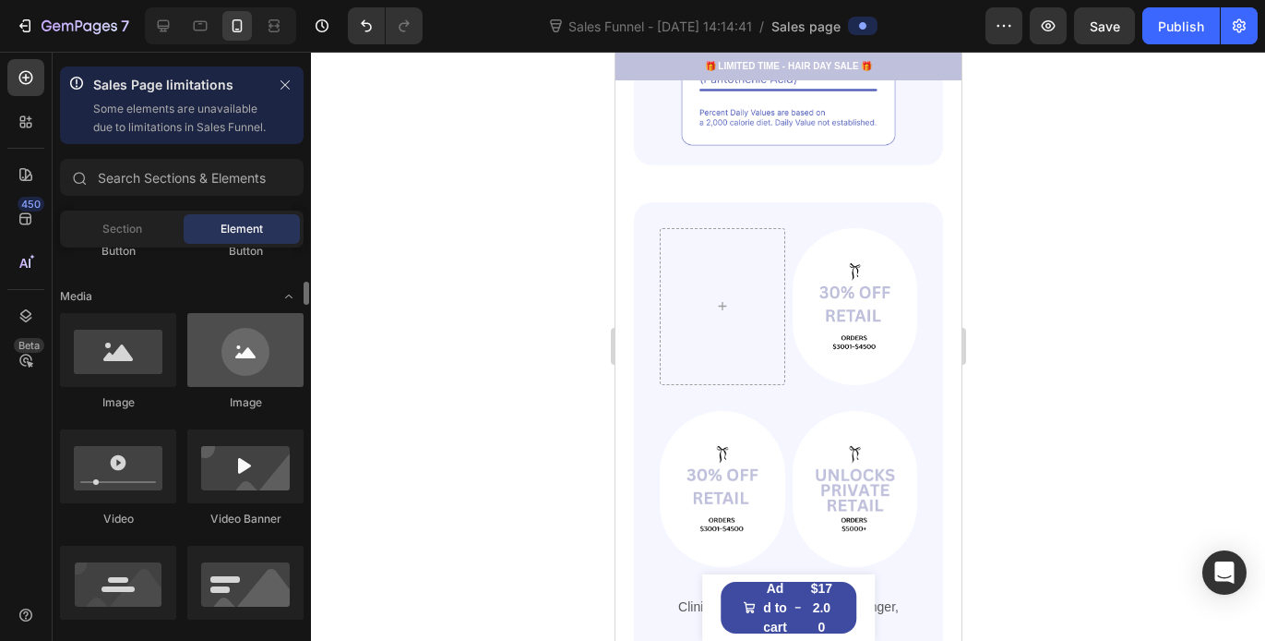
click at [242, 387] on div at bounding box center [245, 350] width 116 height 74
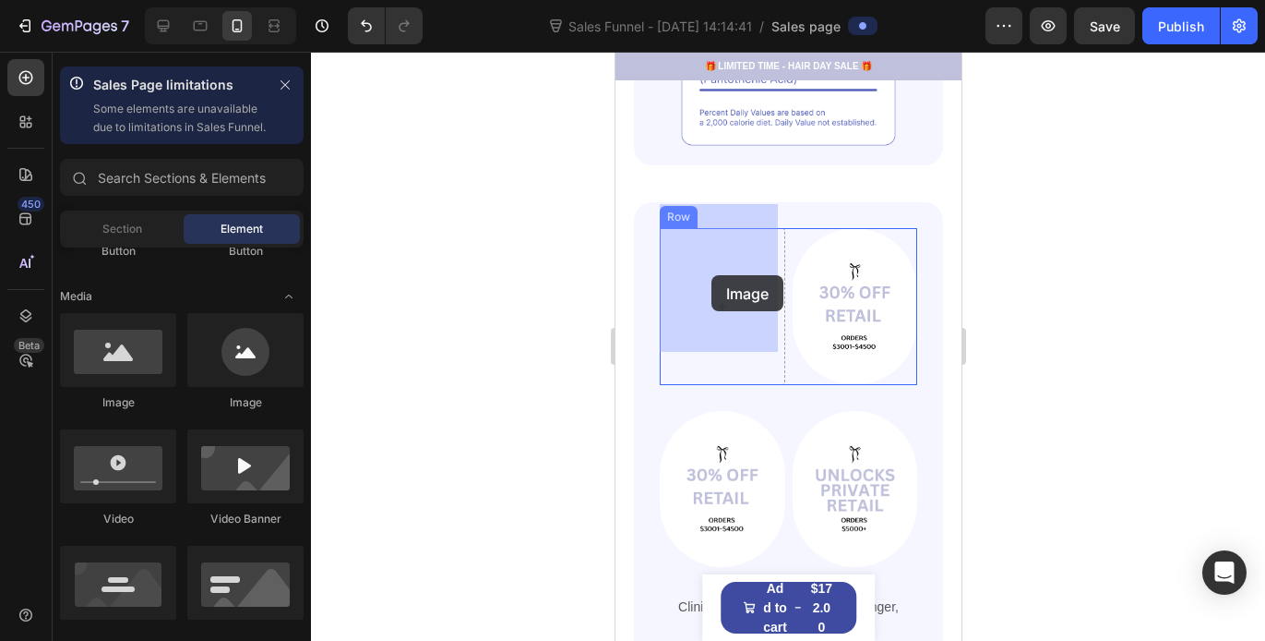
drag, startPoint x: 864, startPoint y: 431, endPoint x: 711, endPoint y: 275, distance: 218.7
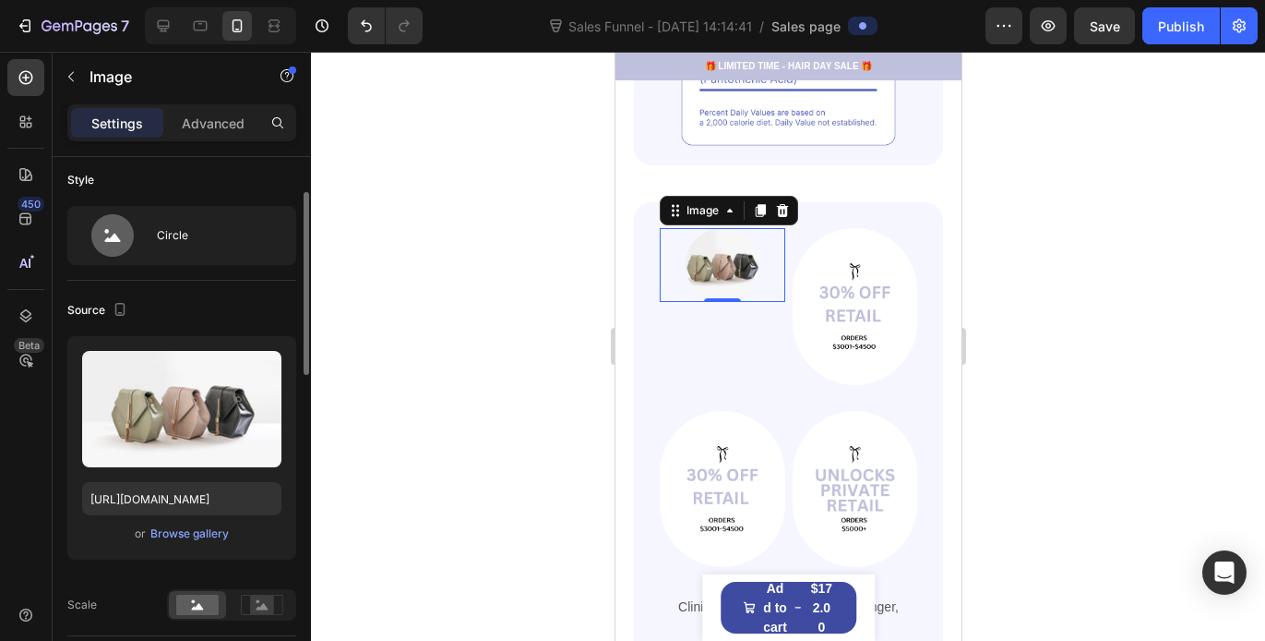
scroll to position [147, 0]
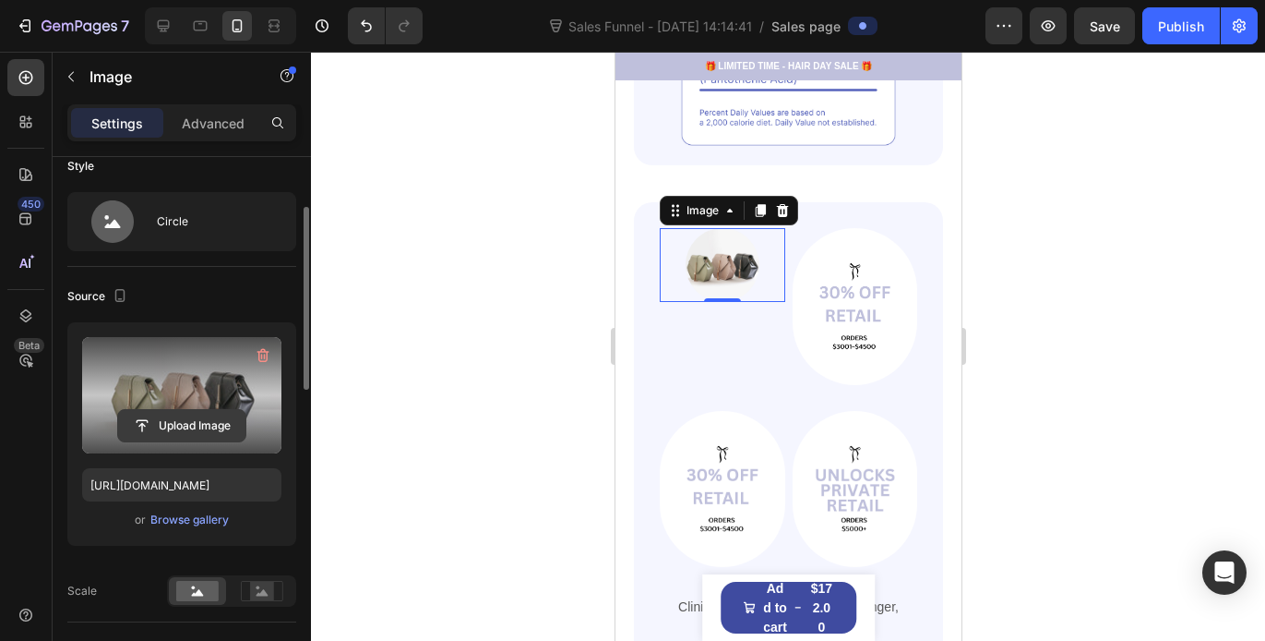
click at [190, 422] on input "file" at bounding box center [181, 425] width 127 height 31
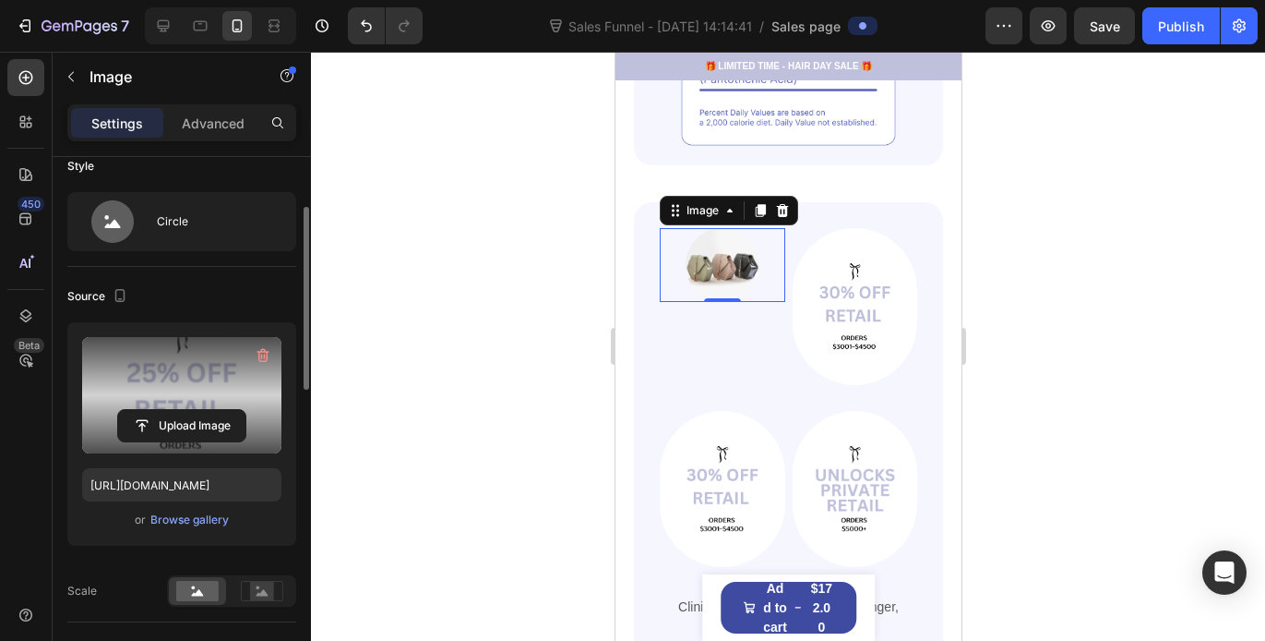
type input "[URL][DOMAIN_NAME]"
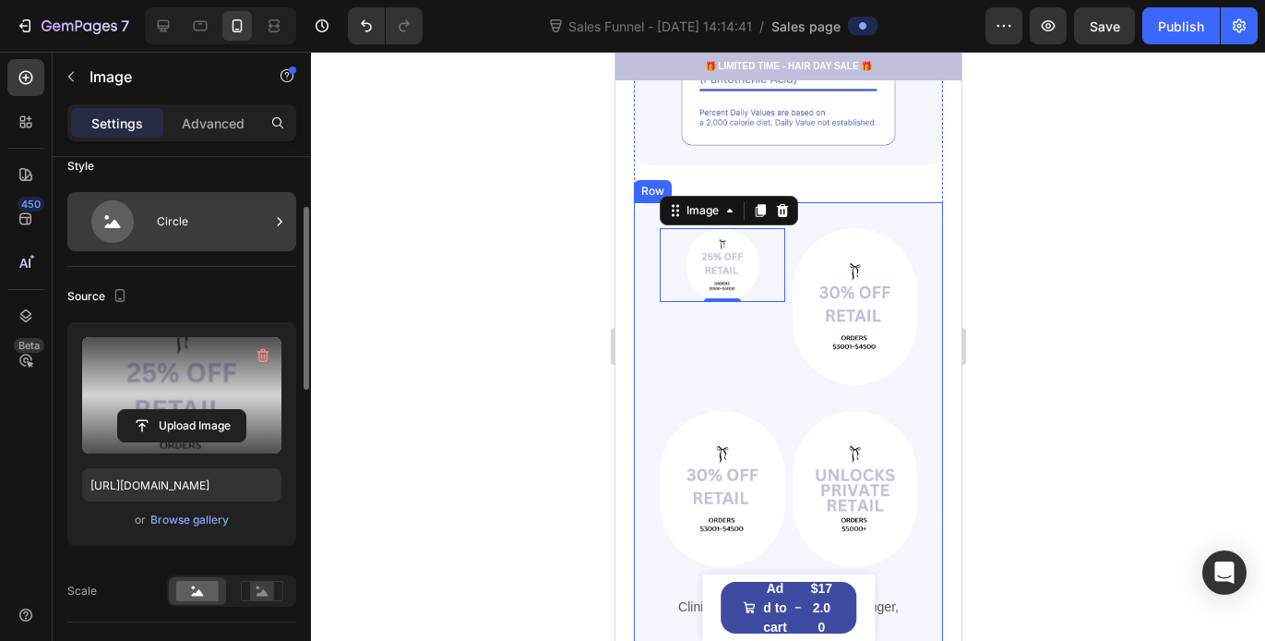
click at [205, 221] on div "Circle" at bounding box center [213, 221] width 113 height 42
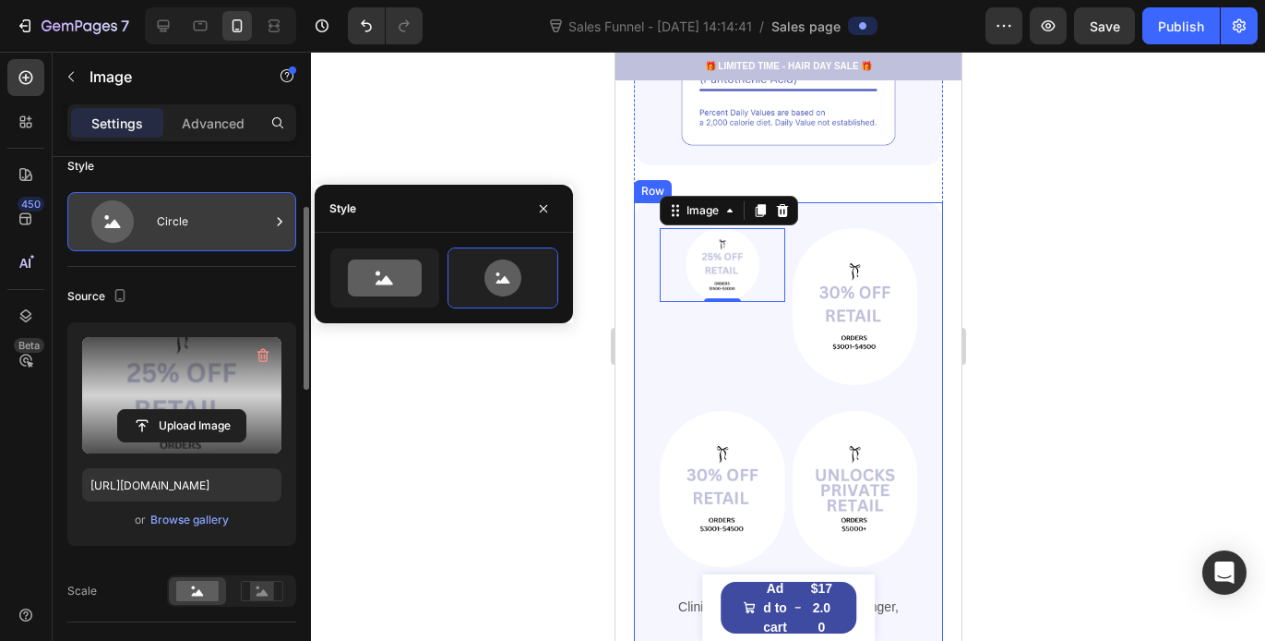
click at [205, 221] on div "Circle" at bounding box center [213, 221] width 113 height 42
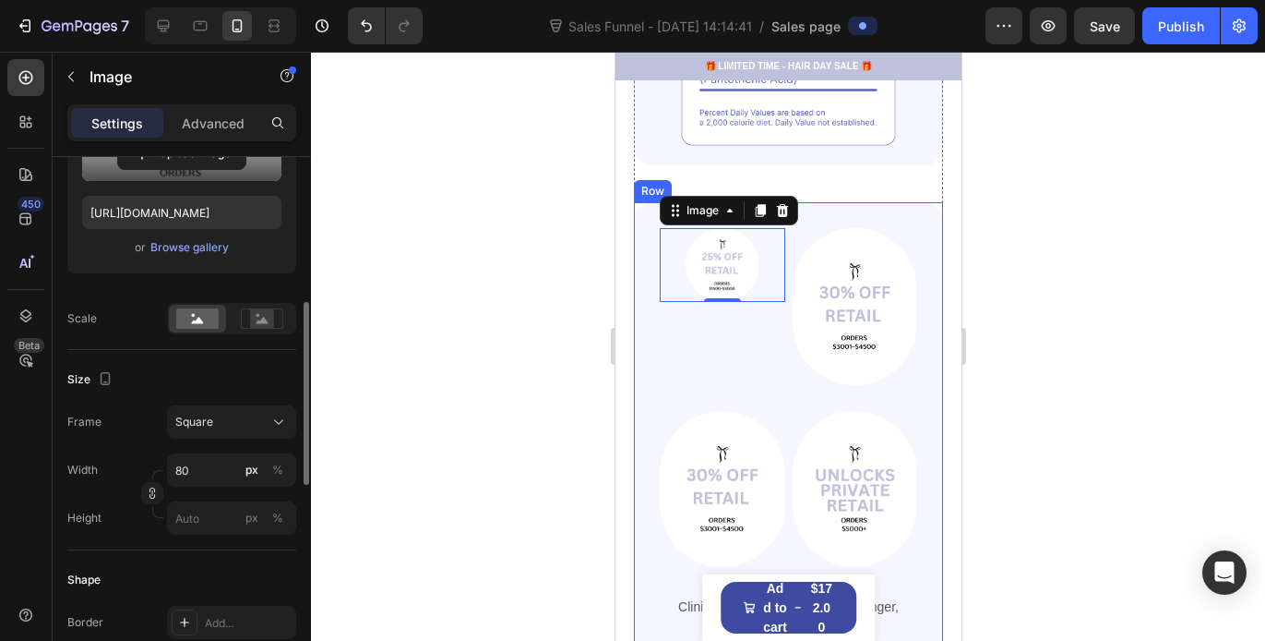
scroll to position [420, 0]
click at [258, 426] on div "Square" at bounding box center [220, 421] width 90 height 17
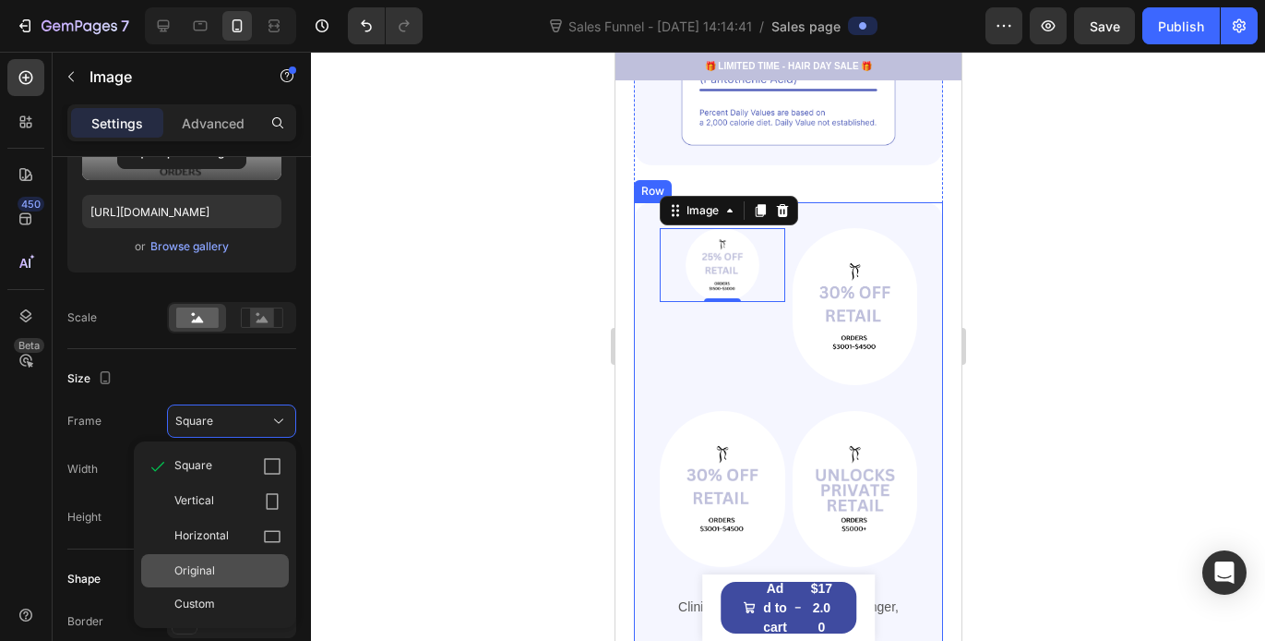
click at [229, 566] on div "Original" at bounding box center [227, 570] width 107 height 17
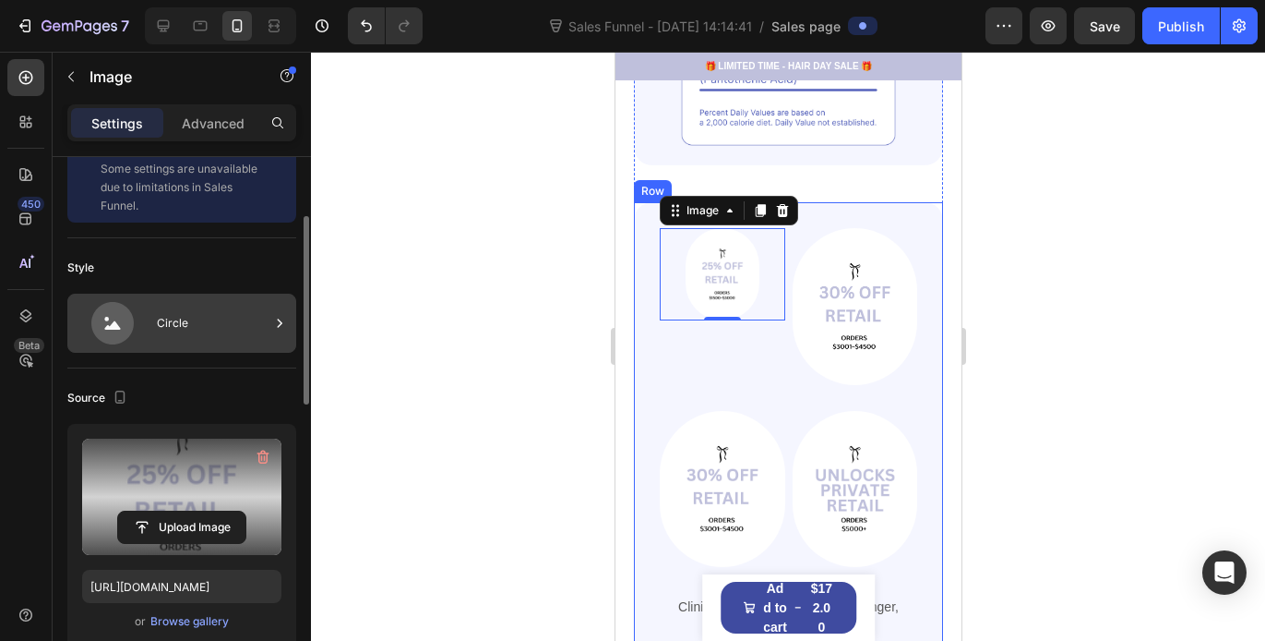
scroll to position [16, 0]
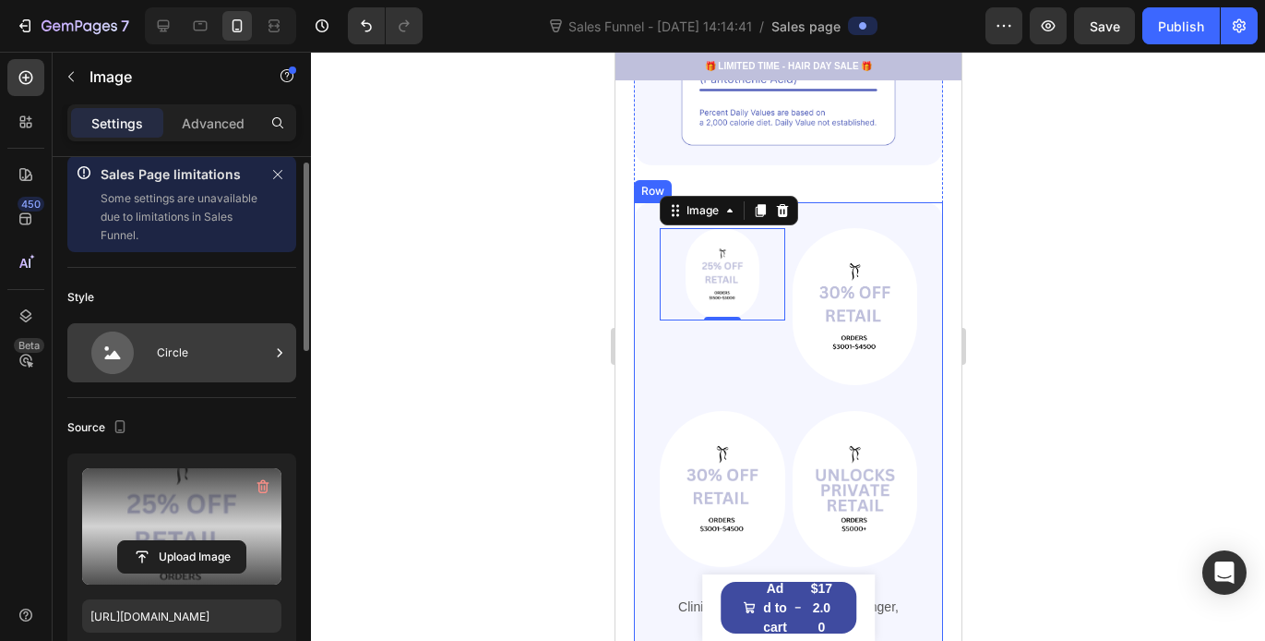
click at [213, 349] on div "Circle" at bounding box center [213, 352] width 113 height 42
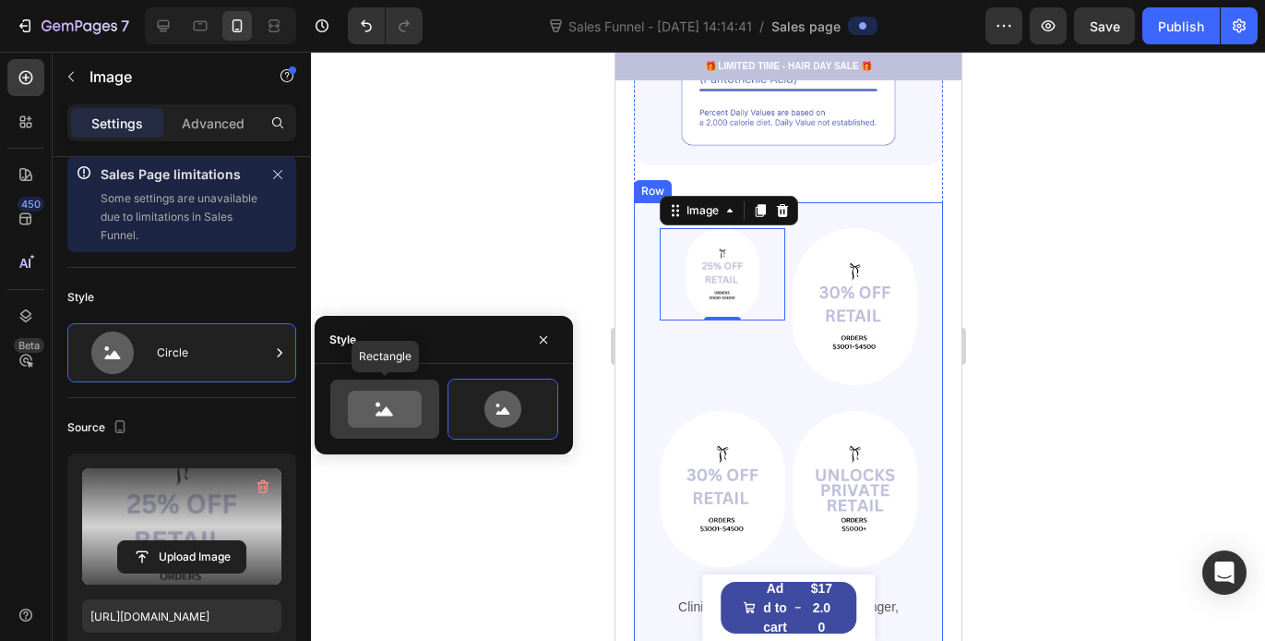
click at [367, 400] on icon at bounding box center [385, 408] width 74 height 37
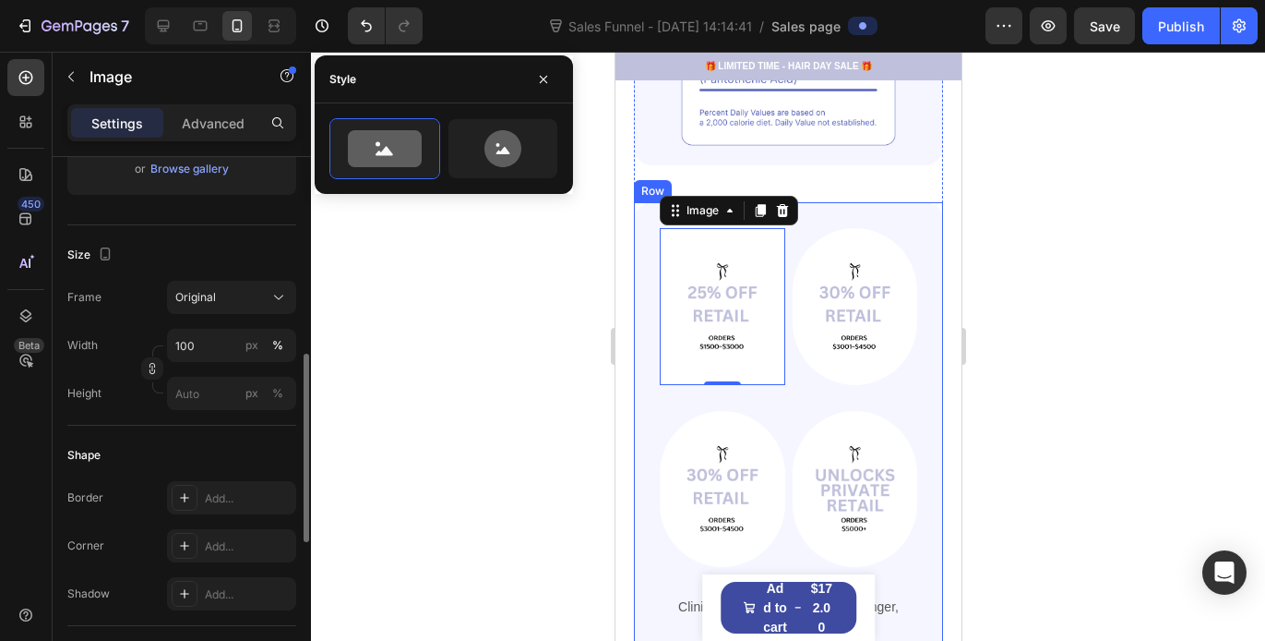
scroll to position [455, 0]
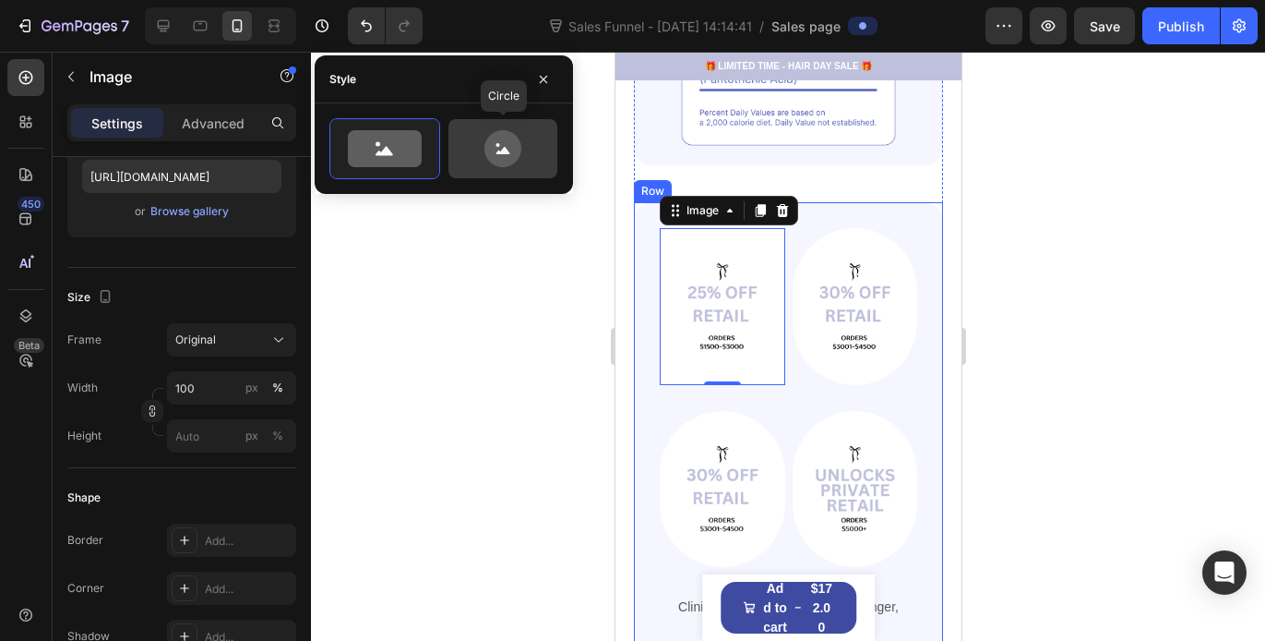
click at [483, 139] on icon at bounding box center [503, 148] width 87 height 37
type input "80"
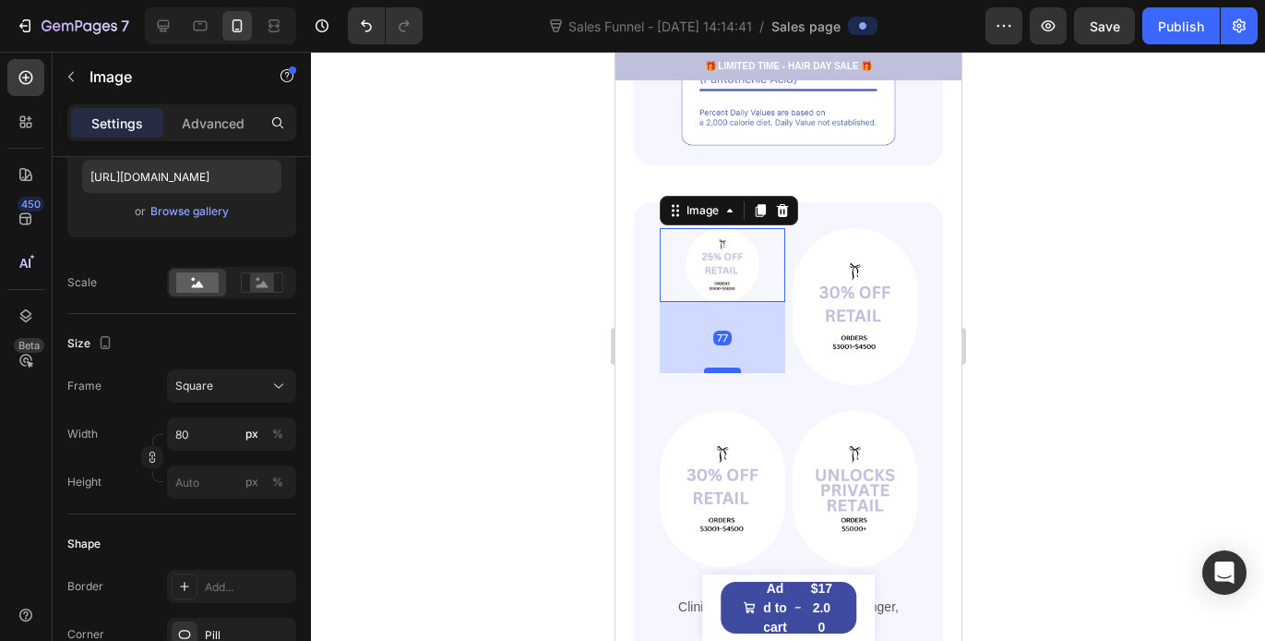
drag, startPoint x: 725, startPoint y: 276, endPoint x: 730, endPoint y: 351, distance: 74.9
click at [730, 367] on div at bounding box center [721, 370] width 37 height 6
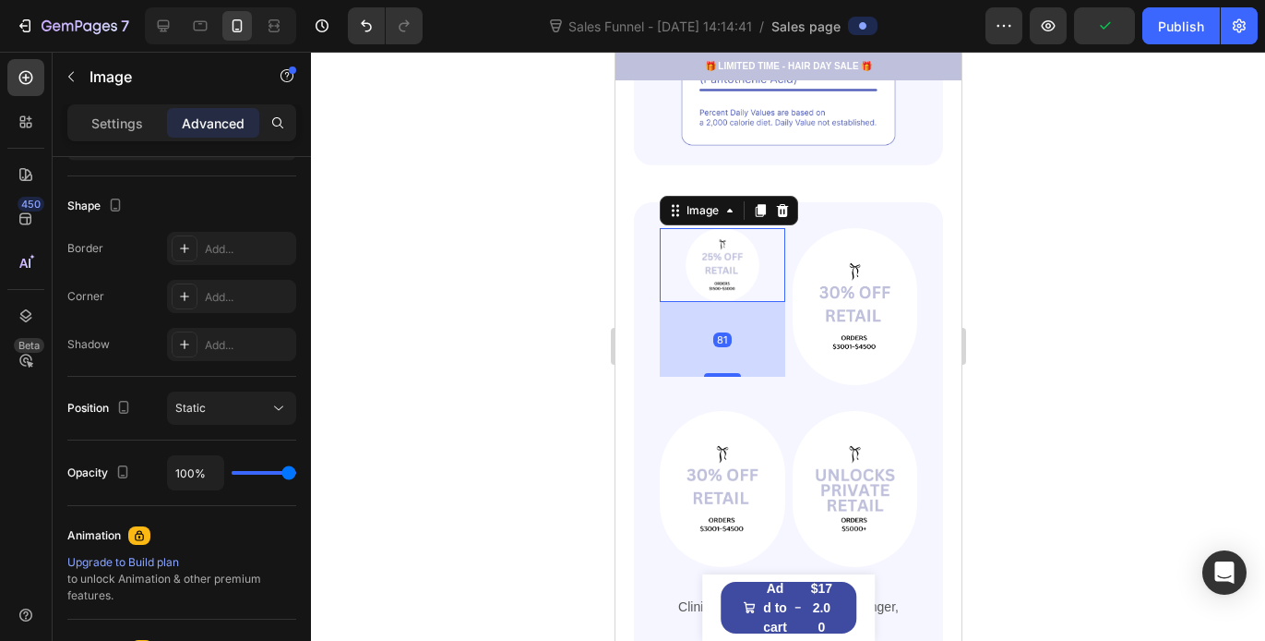
click at [1042, 294] on div at bounding box center [788, 346] width 954 height 589
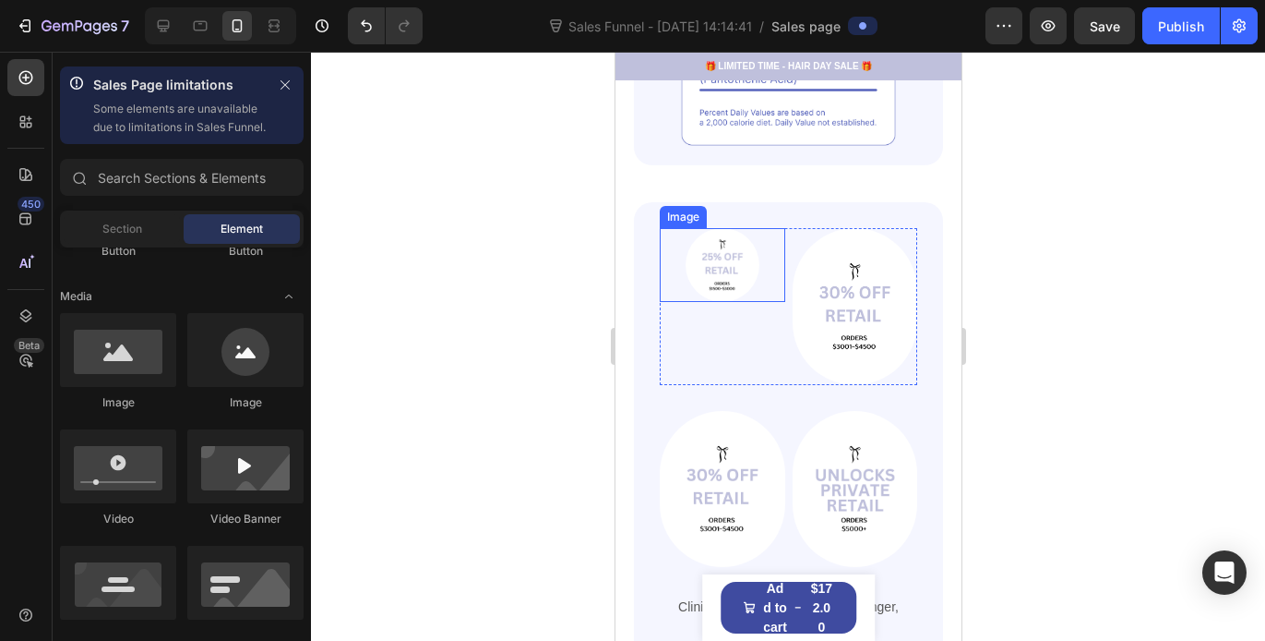
click at [677, 262] on div at bounding box center [722, 265] width 126 height 74
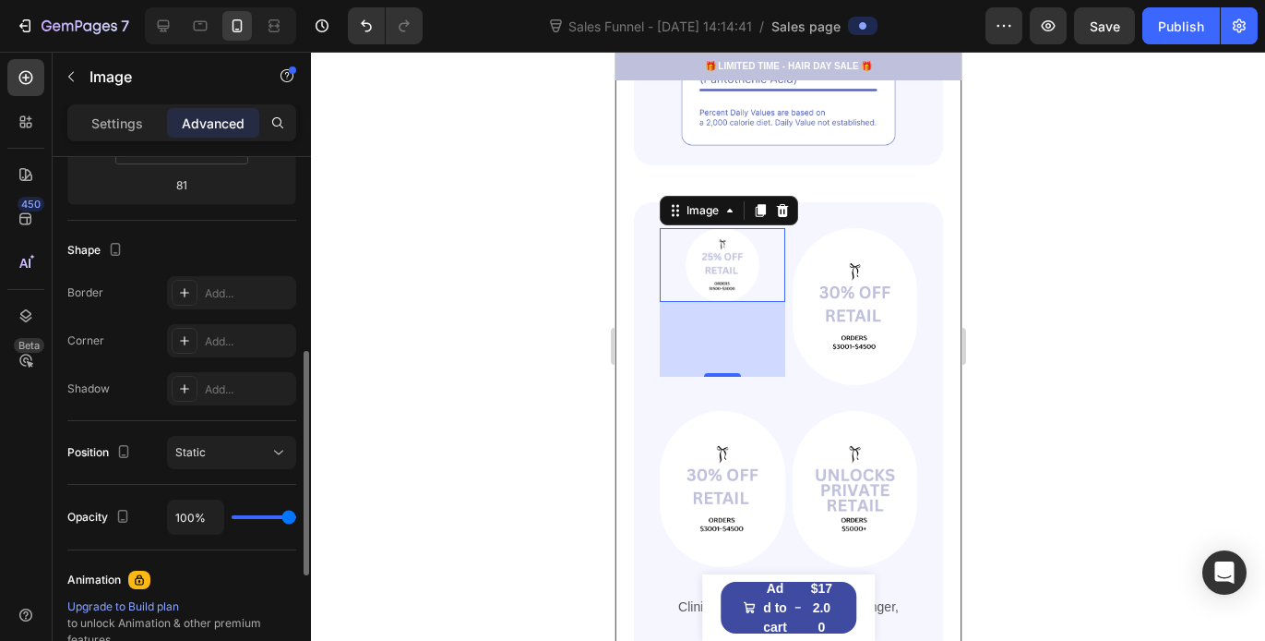
scroll to position [409, 0]
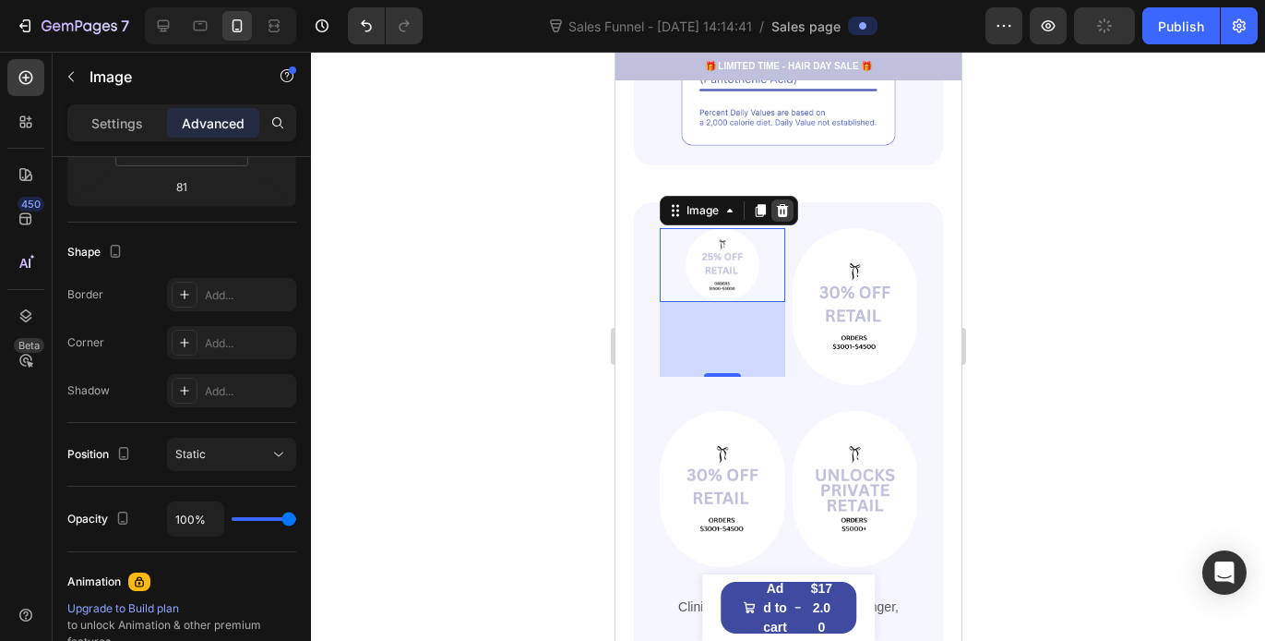
click at [790, 199] on div at bounding box center [782, 210] width 22 height 22
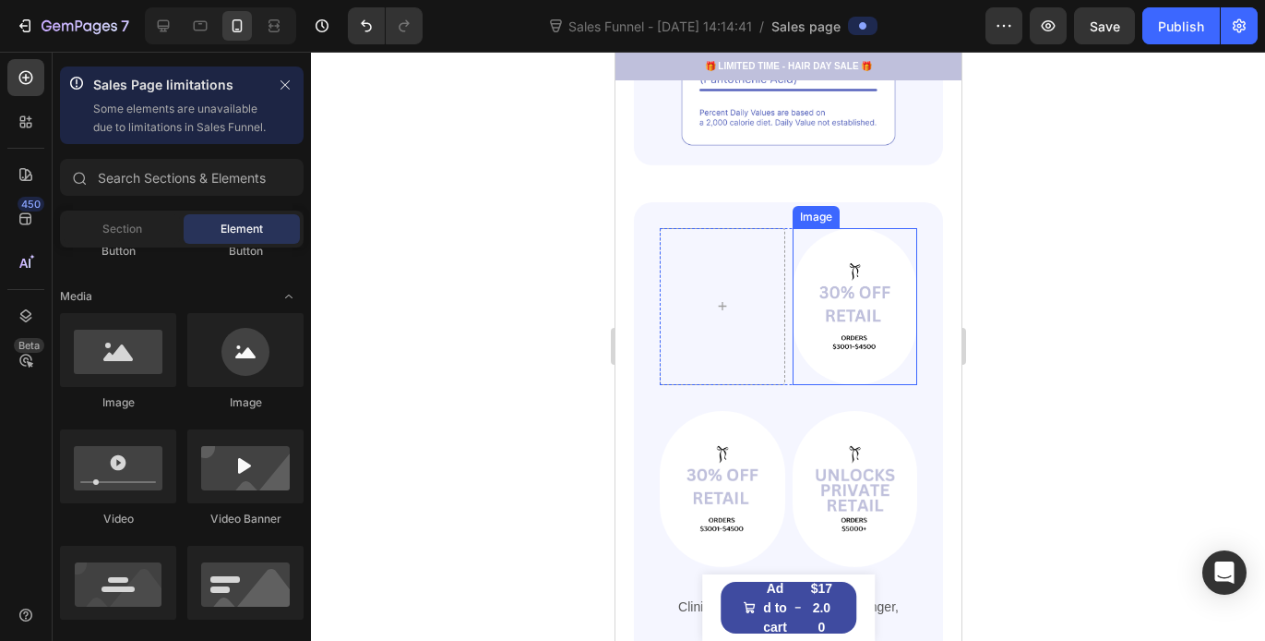
click at [833, 259] on img at bounding box center [855, 306] width 126 height 156
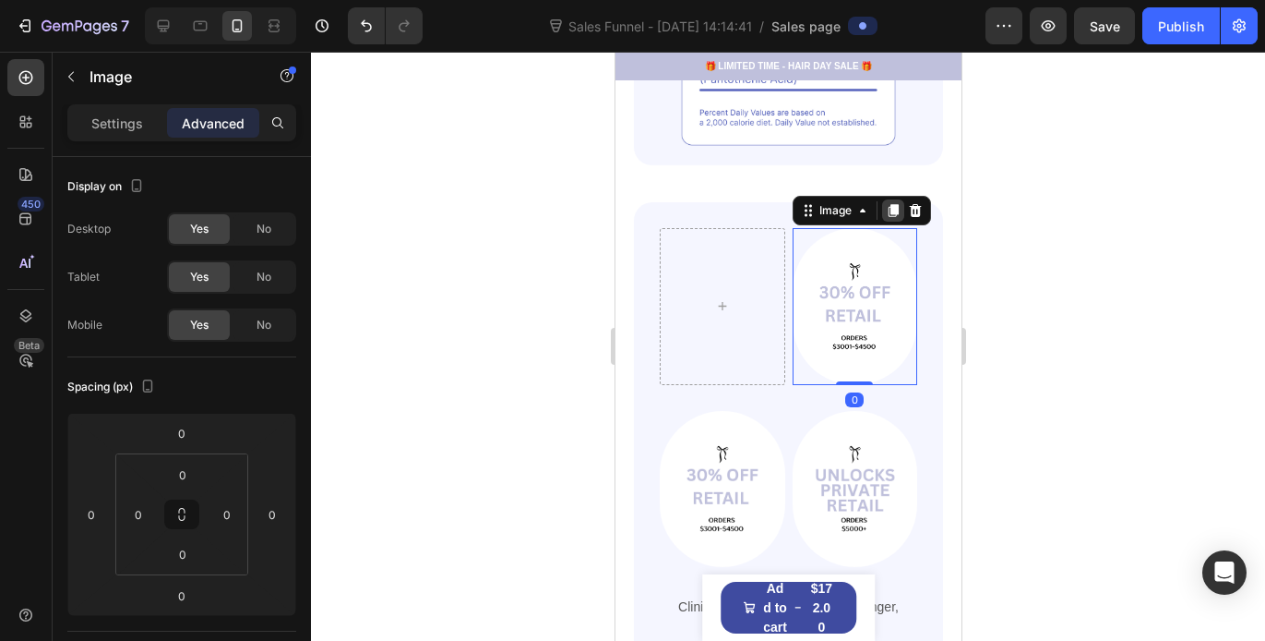
click at [885, 203] on icon at bounding box center [892, 210] width 15 height 15
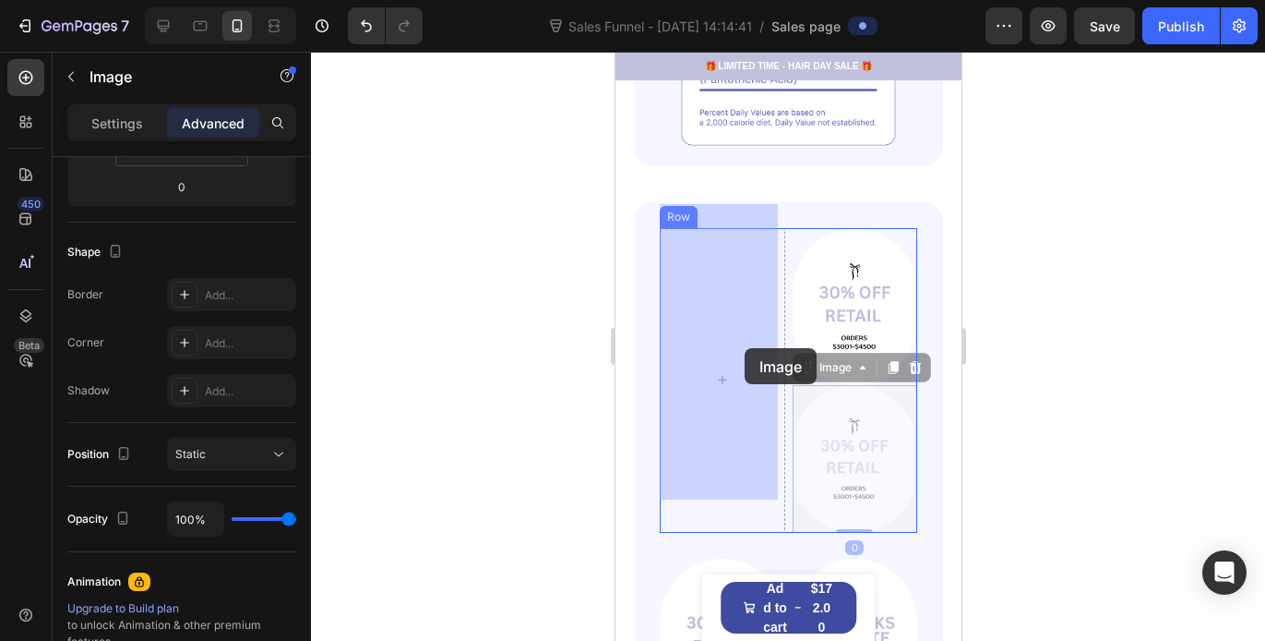
drag, startPoint x: 846, startPoint y: 384, endPoint x: 744, endPoint y: 348, distance: 108.6
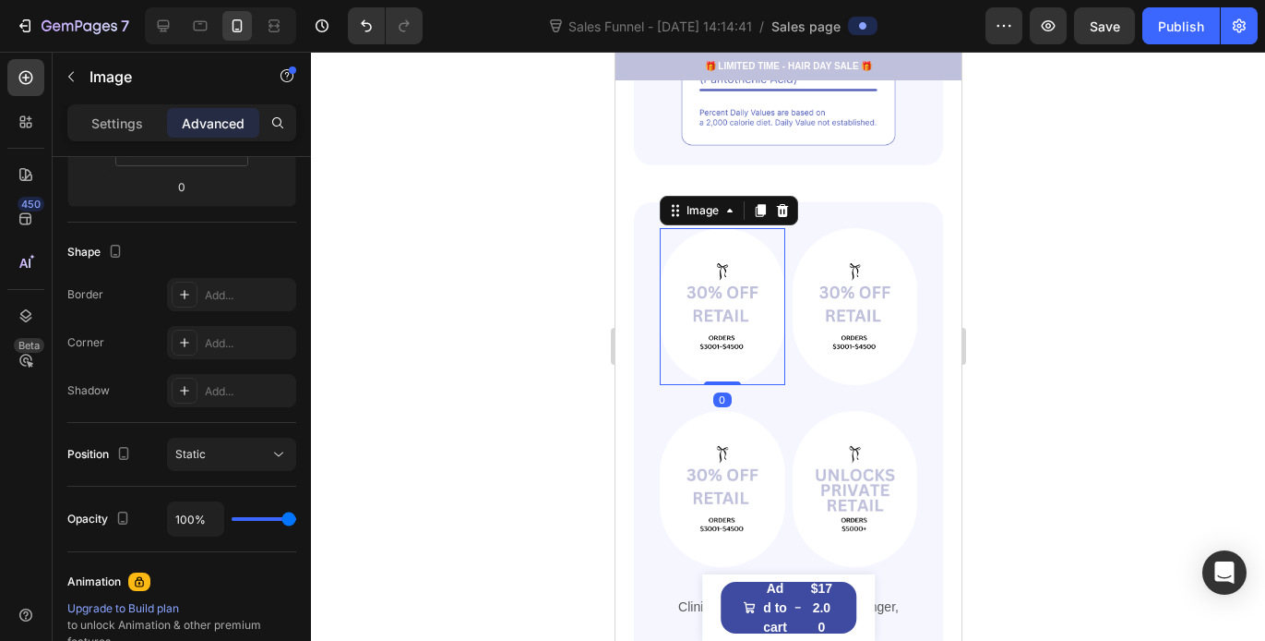
click at [1081, 263] on div at bounding box center [788, 346] width 954 height 589
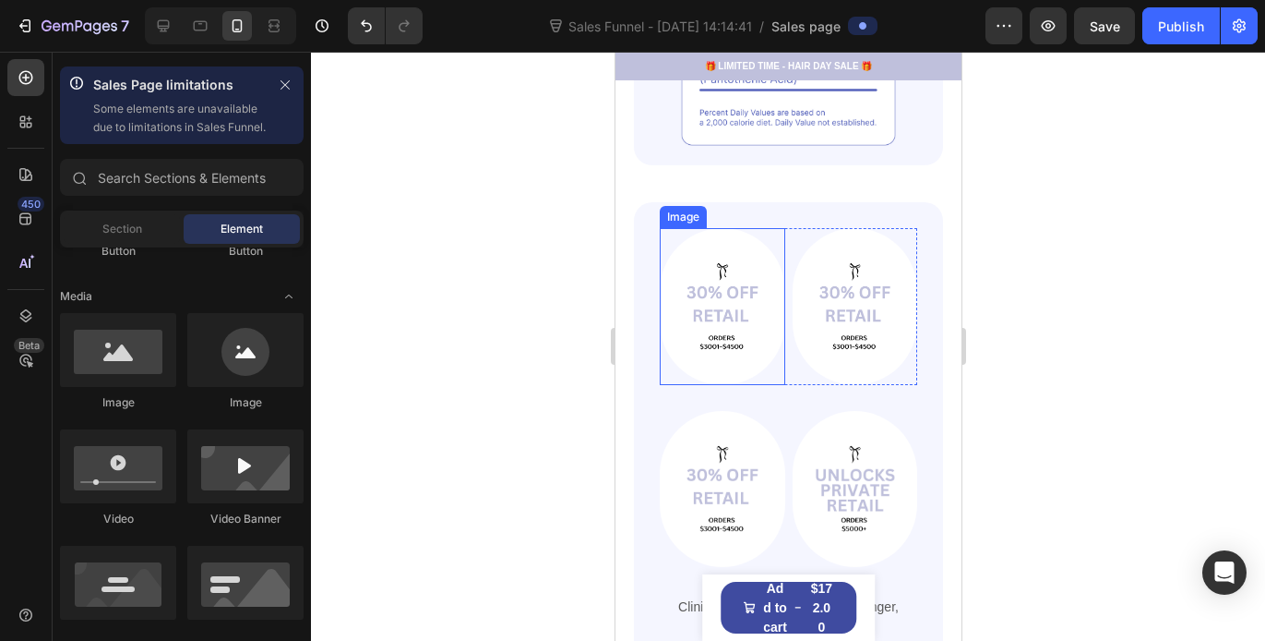
click at [732, 279] on img at bounding box center [722, 306] width 126 height 156
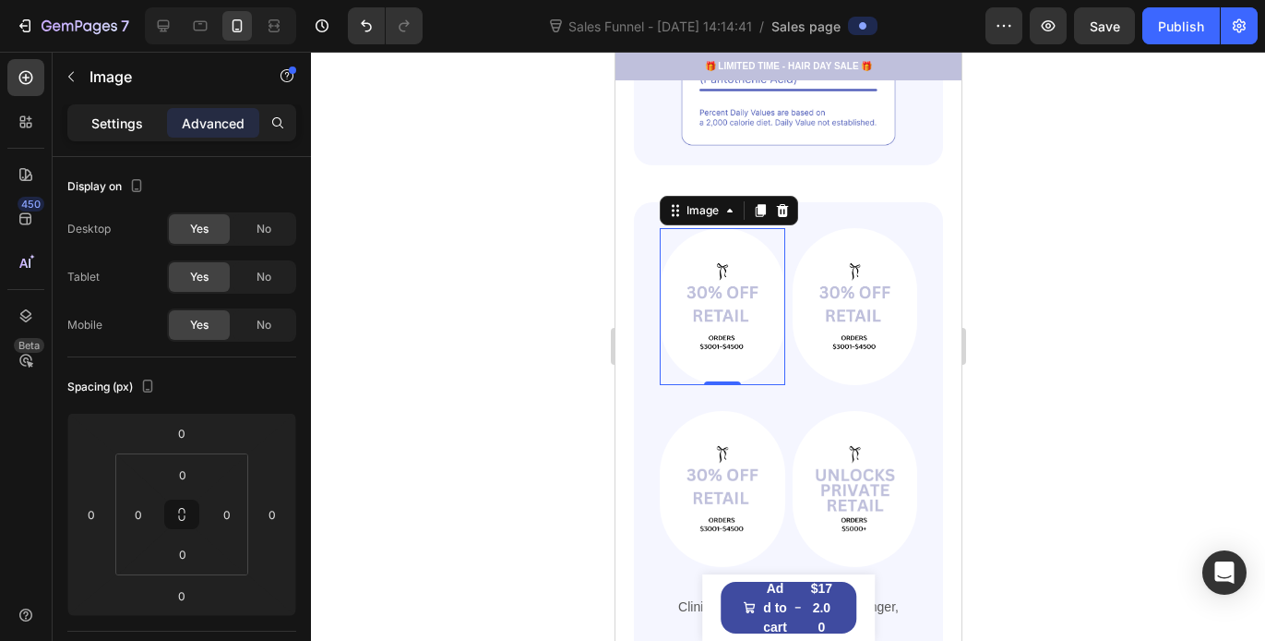
click at [114, 114] on p "Settings" at bounding box center [117, 123] width 52 height 19
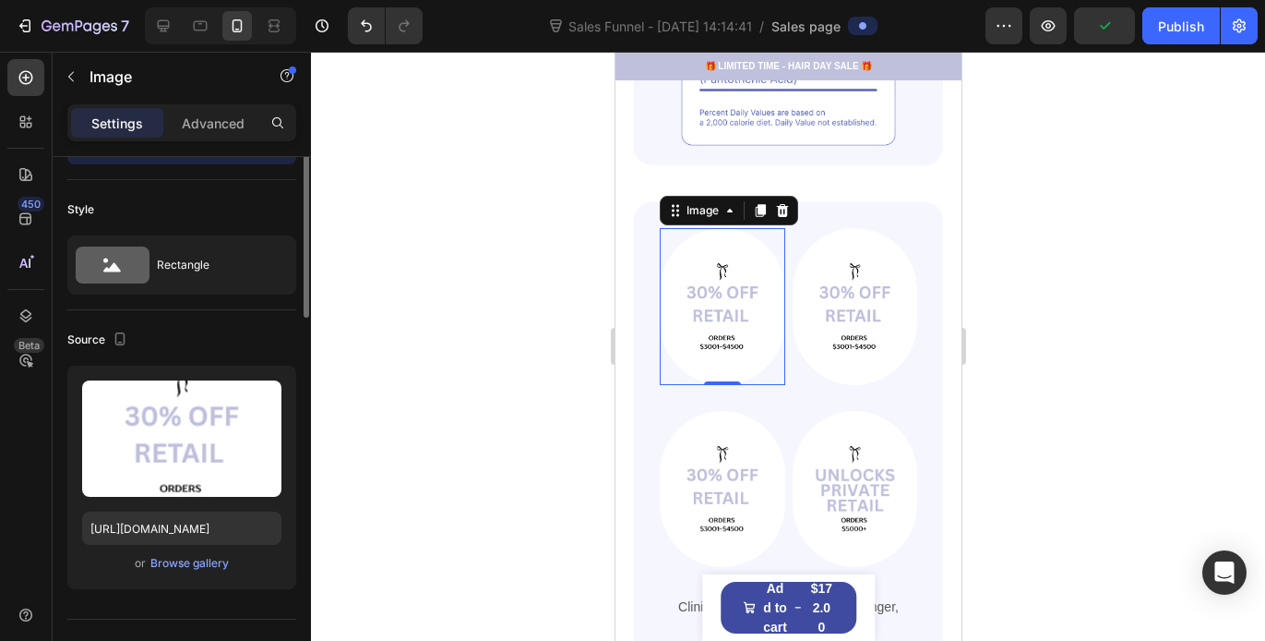
scroll to position [122, 0]
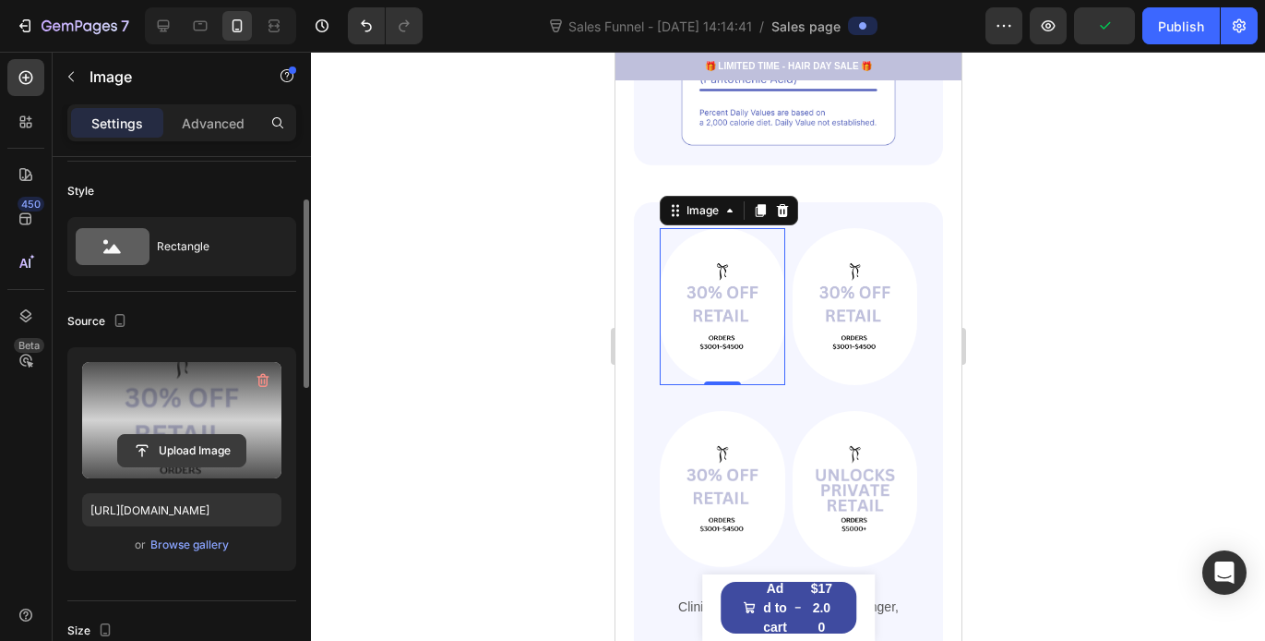
click at [202, 453] on input "file" at bounding box center [181, 450] width 127 height 31
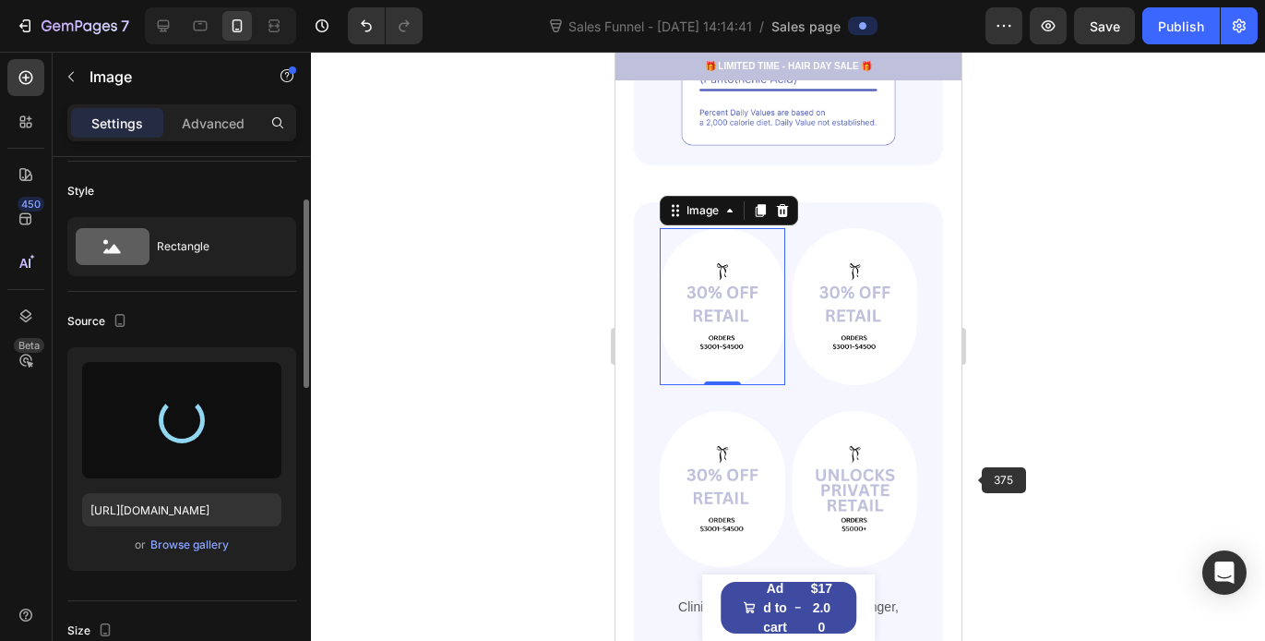
type input "[URL][DOMAIN_NAME]"
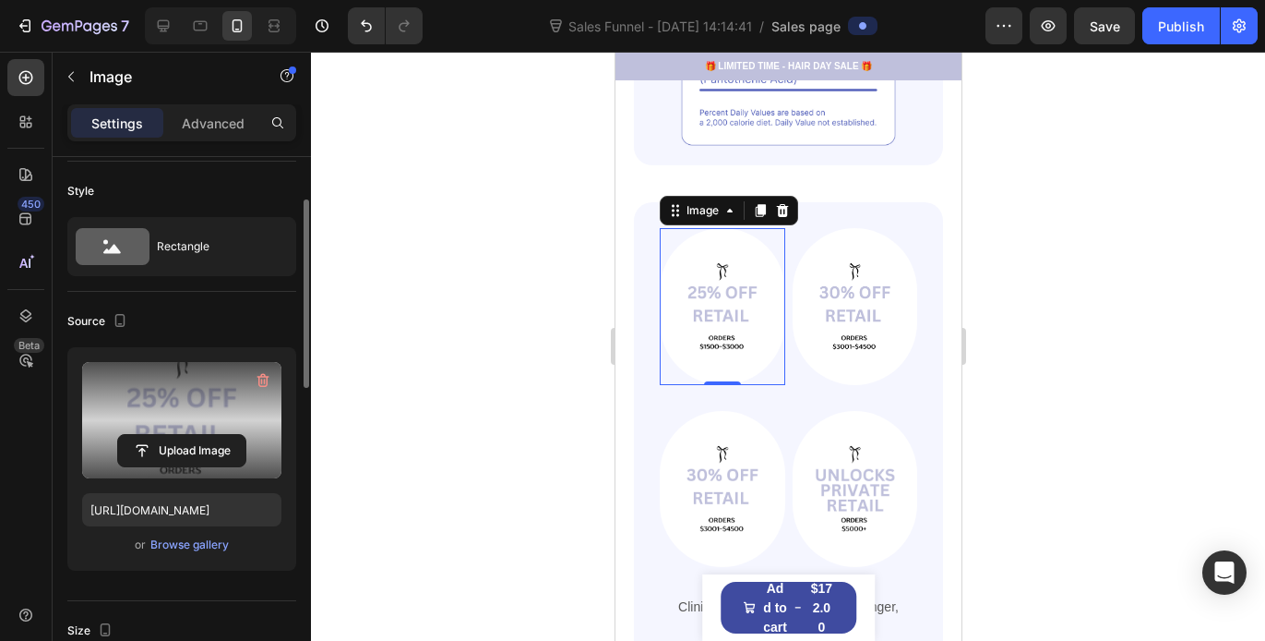
click at [1038, 336] on div at bounding box center [788, 346] width 954 height 589
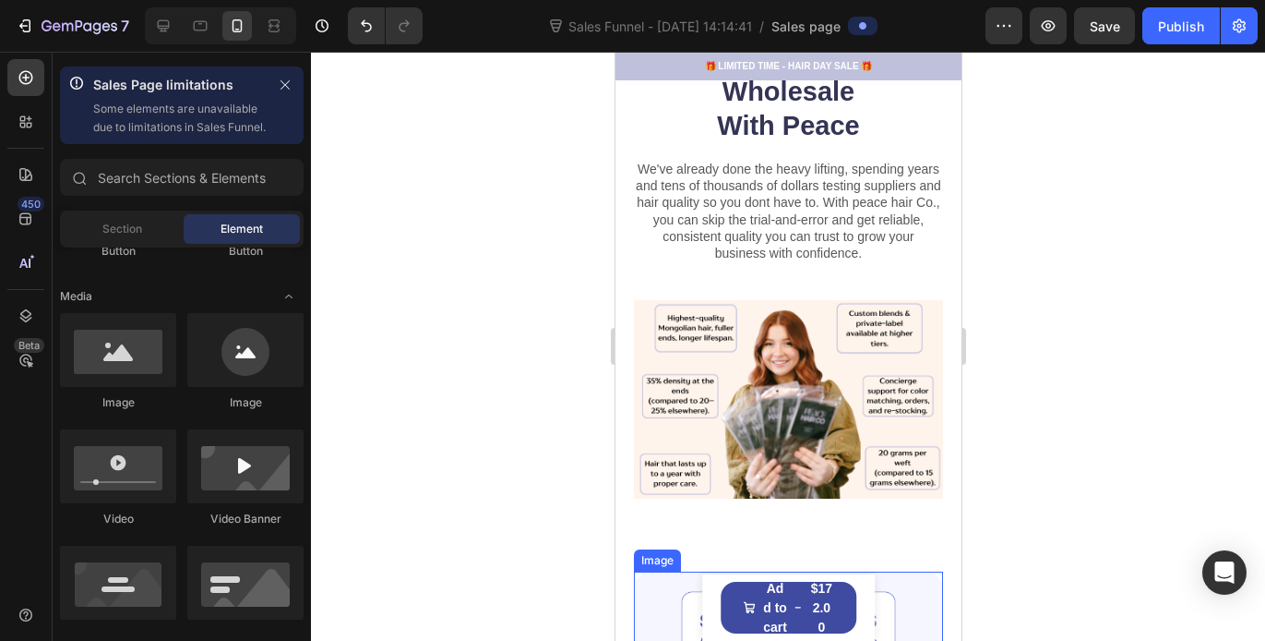
scroll to position [402, 0]
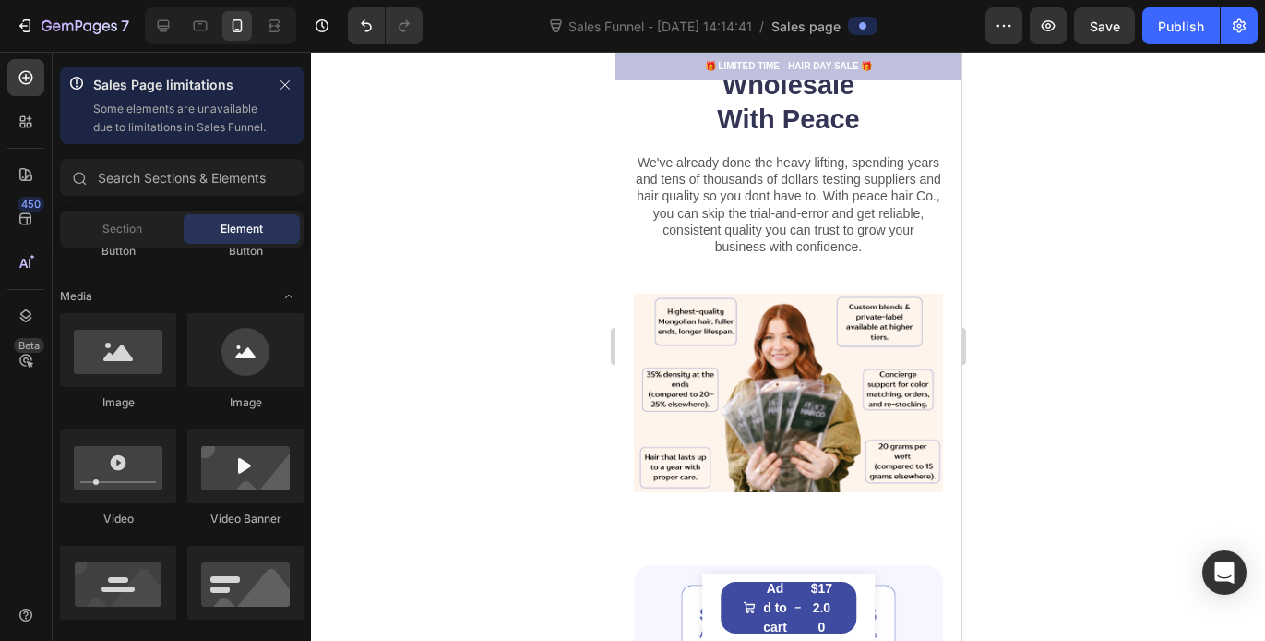
click at [1025, 333] on div at bounding box center [788, 346] width 954 height 589
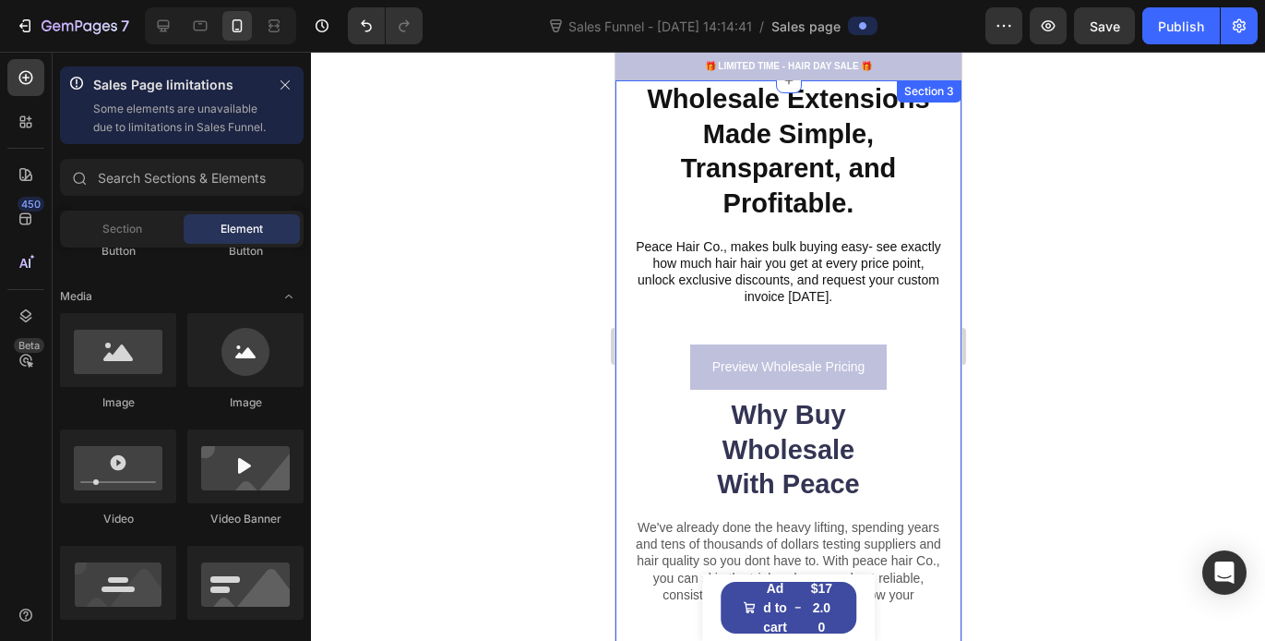
scroll to position [0, 0]
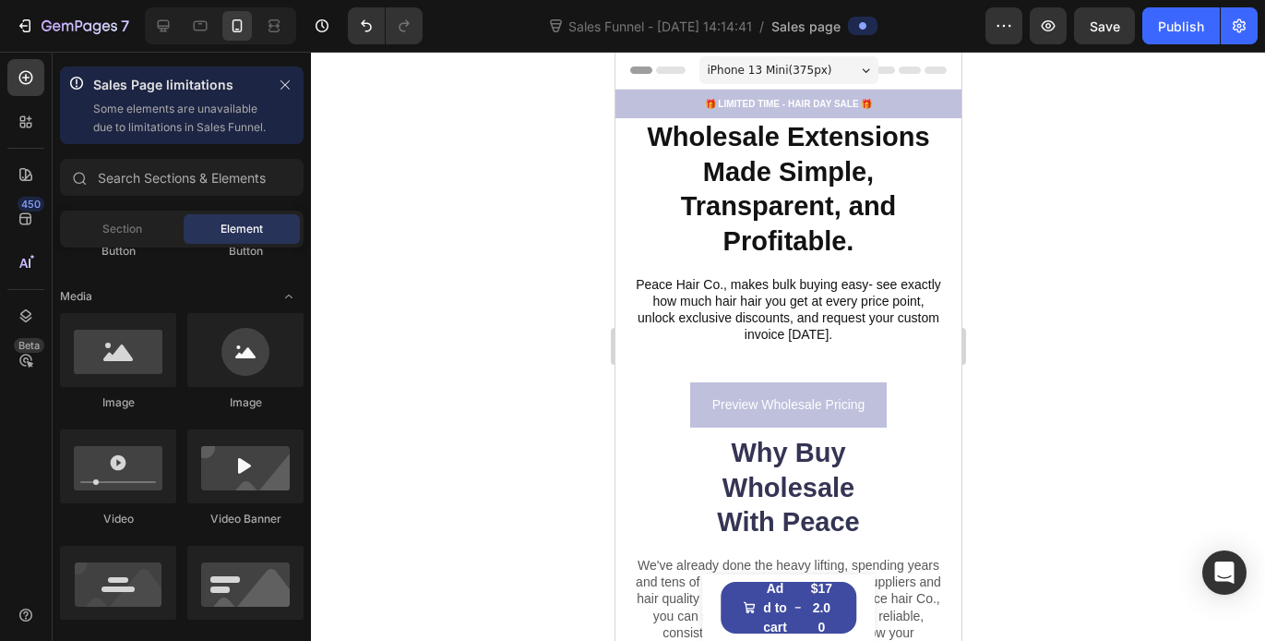
click at [861, 69] on icon at bounding box center [865, 70] width 8 height 5
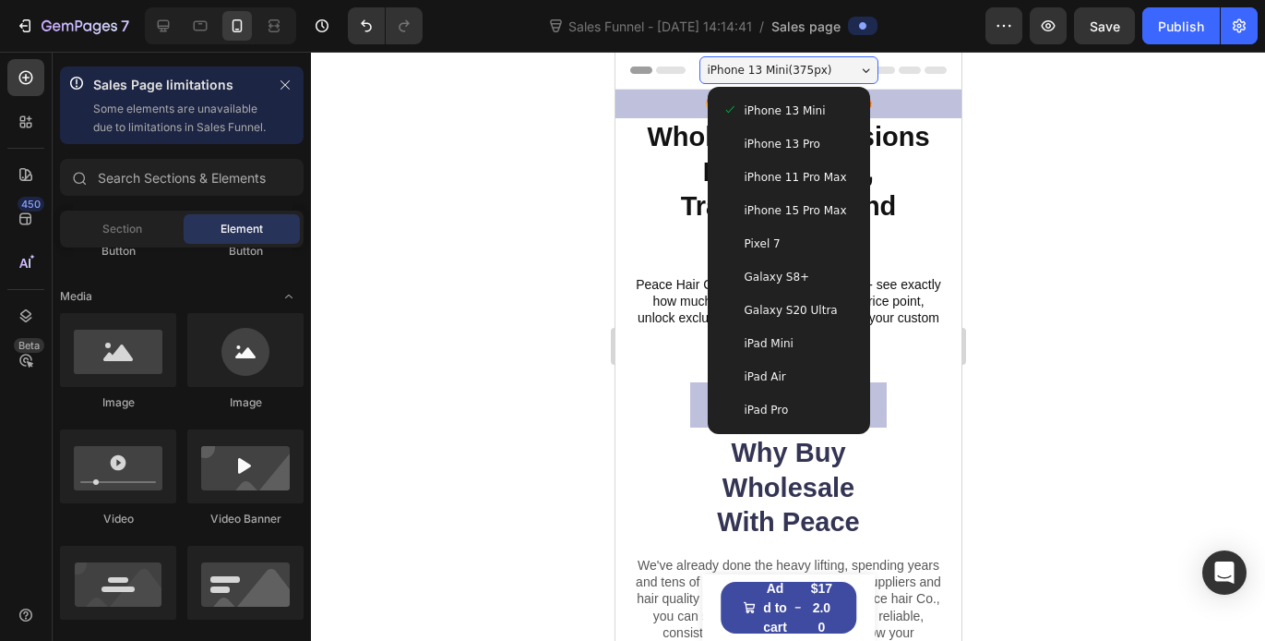
click at [821, 145] on div "iPhone 13 Pro" at bounding box center [788, 144] width 133 height 18
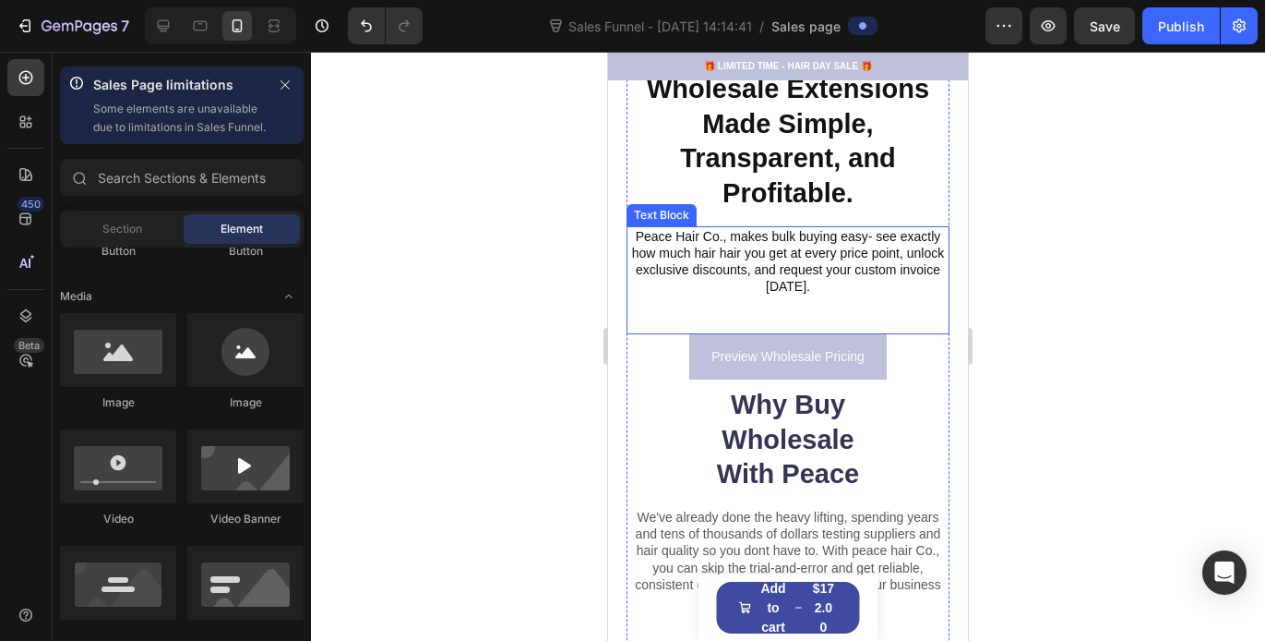
scroll to position [52, 0]
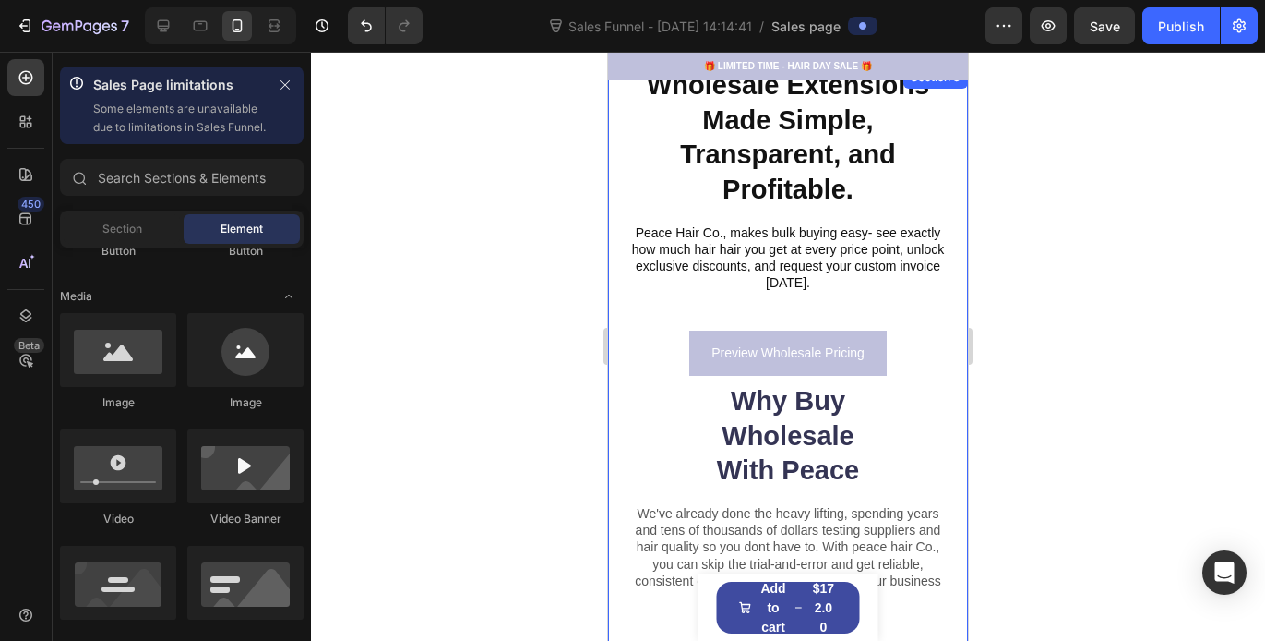
click at [1001, 310] on div at bounding box center [788, 346] width 954 height 589
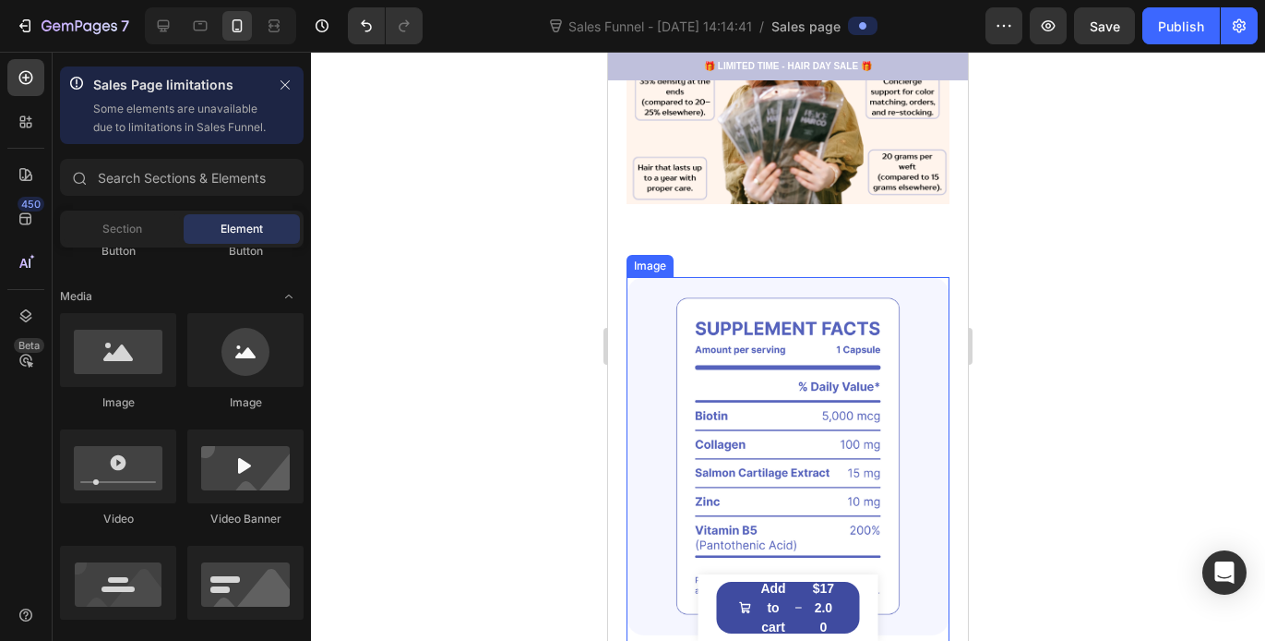
scroll to position [658, 0]
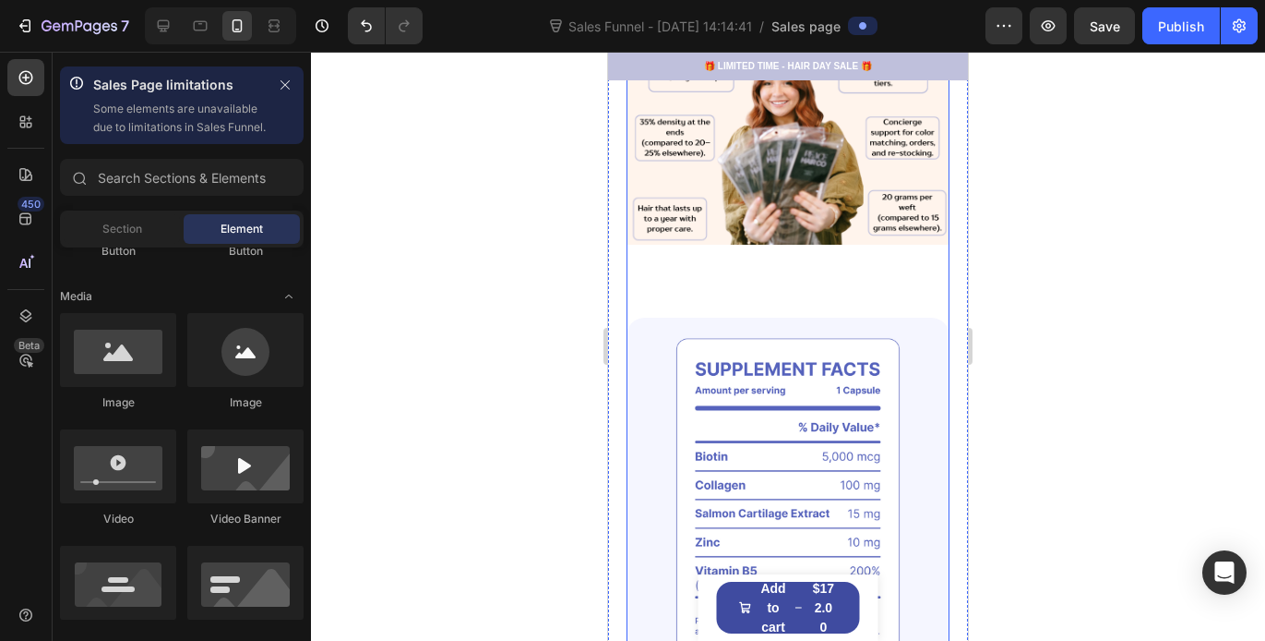
click at [815, 297] on div "Wholesale Extensions Made Simple, Transparent, and Profitable. Heading Peace Ha…" at bounding box center [788, 323] width 323 height 1727
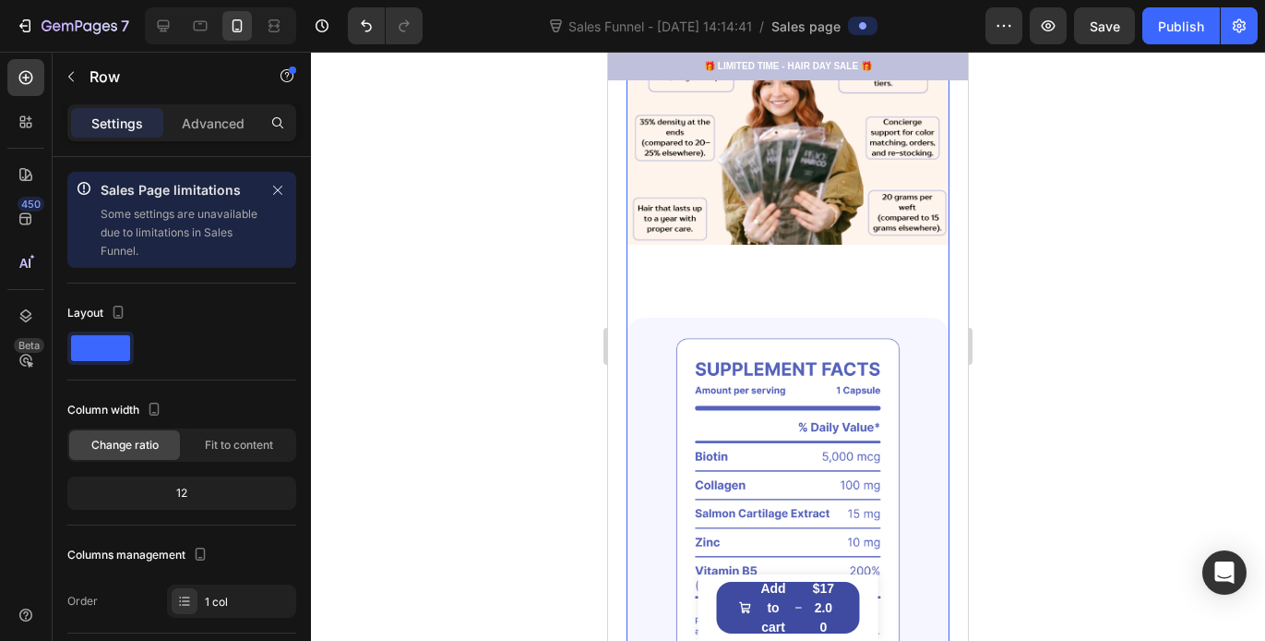
click at [862, 318] on img at bounding box center [788, 497] width 323 height 358
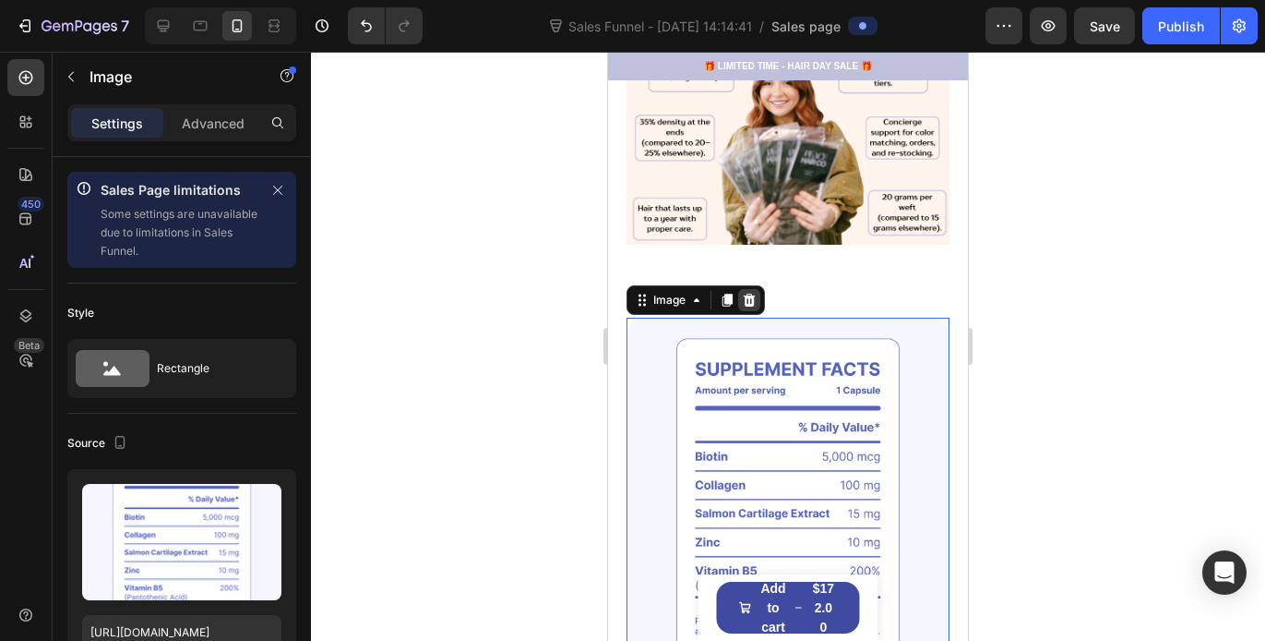
click at [750, 294] on icon at bounding box center [750, 300] width 12 height 13
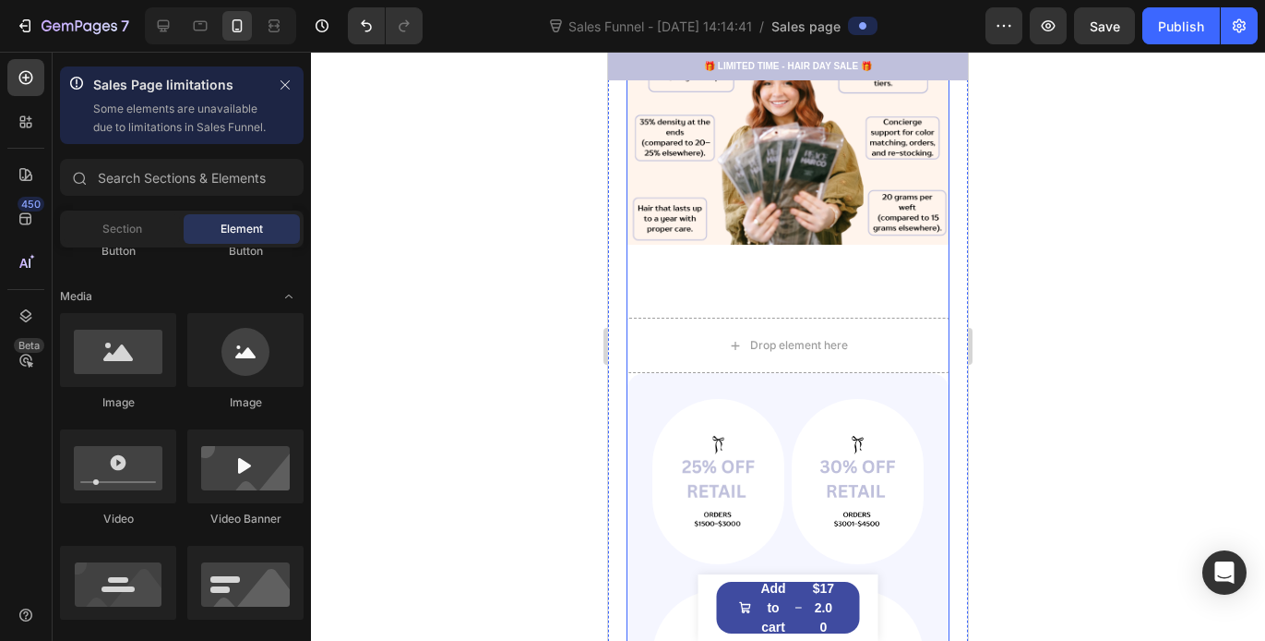
click at [685, 299] on div "Wholesale Extensions Made Simple, Transparent, and Profitable. Heading Peace Ha…" at bounding box center [788, 153] width 323 height 1387
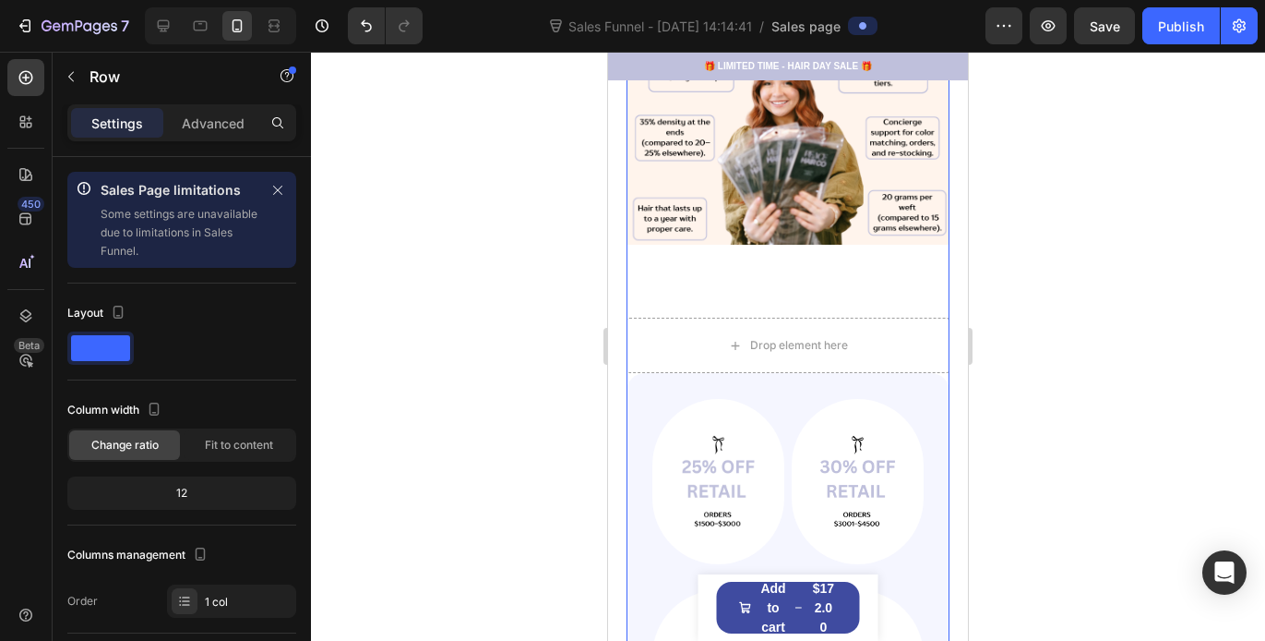
click at [686, 306] on div "Wholesale Extensions Made Simple, Transparent, and Profitable. Heading Peace Ha…" at bounding box center [788, 153] width 323 height 1387
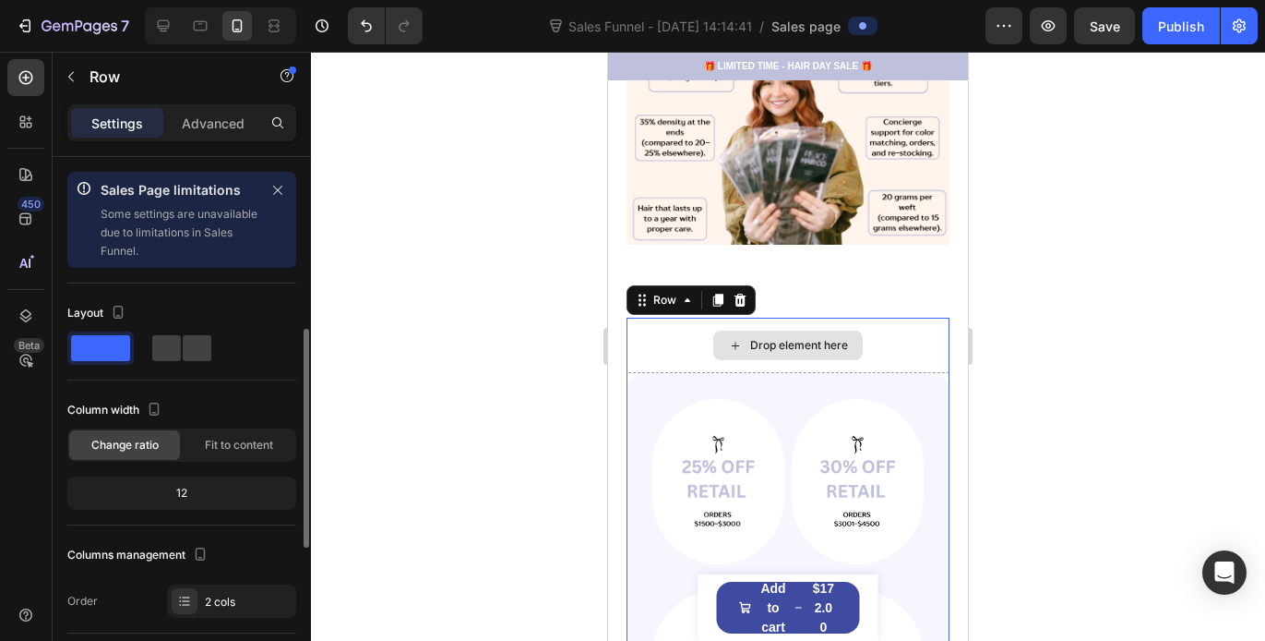
scroll to position [122, 0]
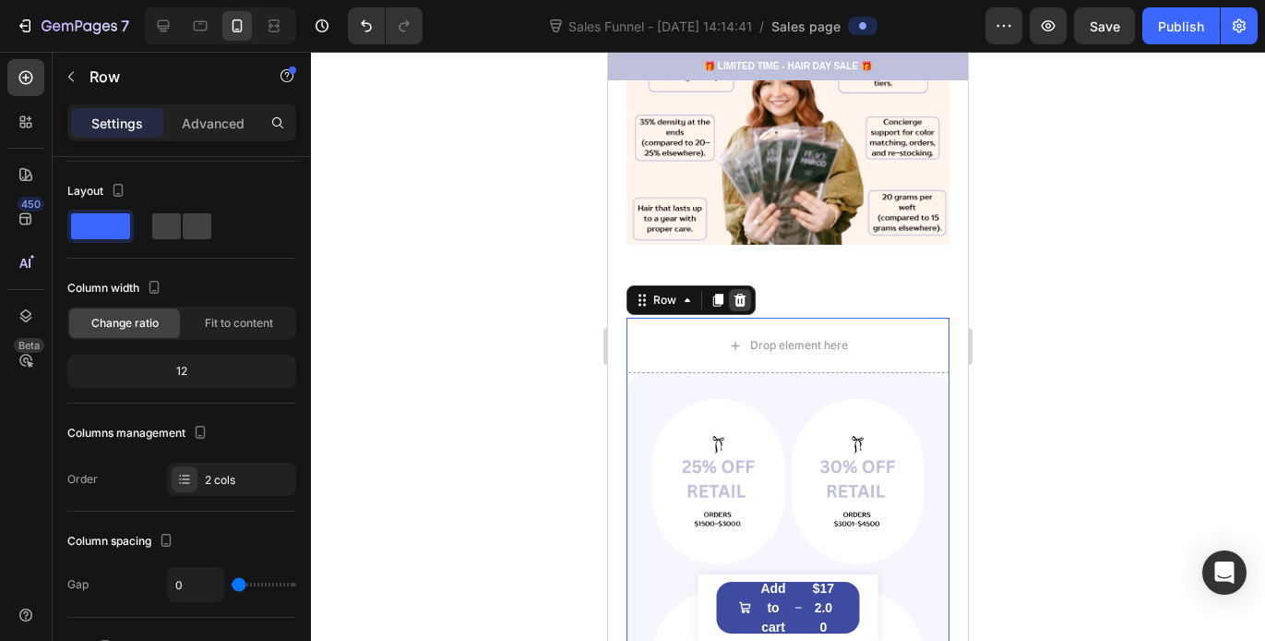
click at [739, 295] on icon at bounding box center [741, 300] width 12 height 13
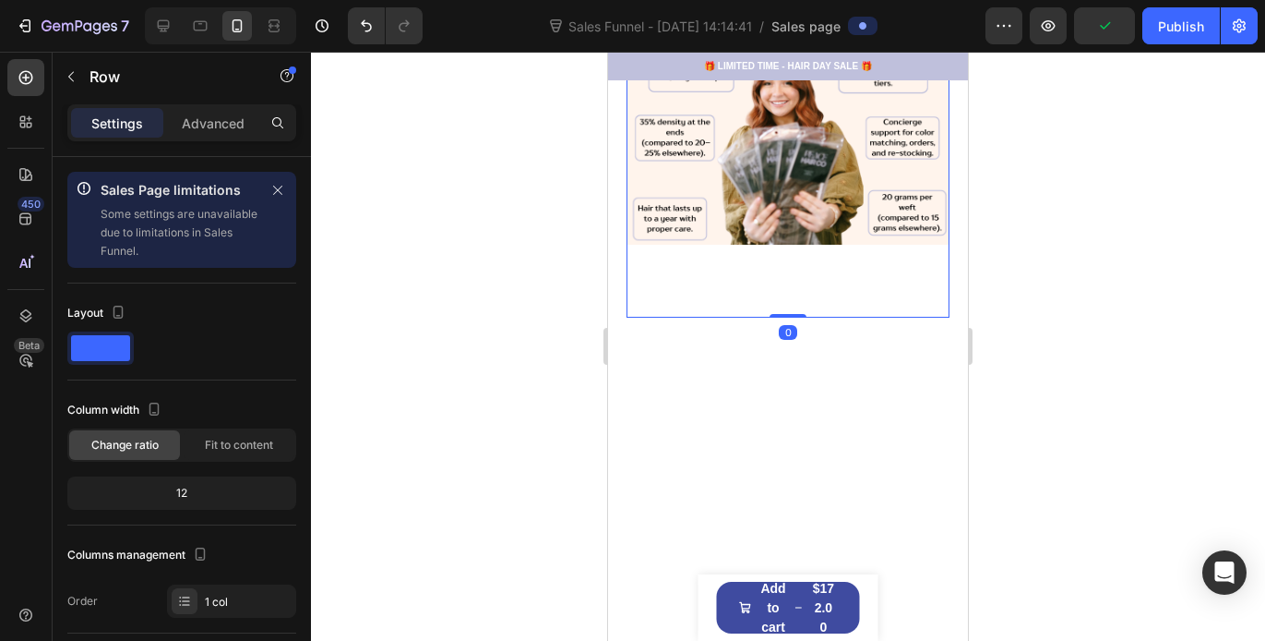
drag, startPoint x: 783, startPoint y: 307, endPoint x: 773, endPoint y: 309, distance: 9.4
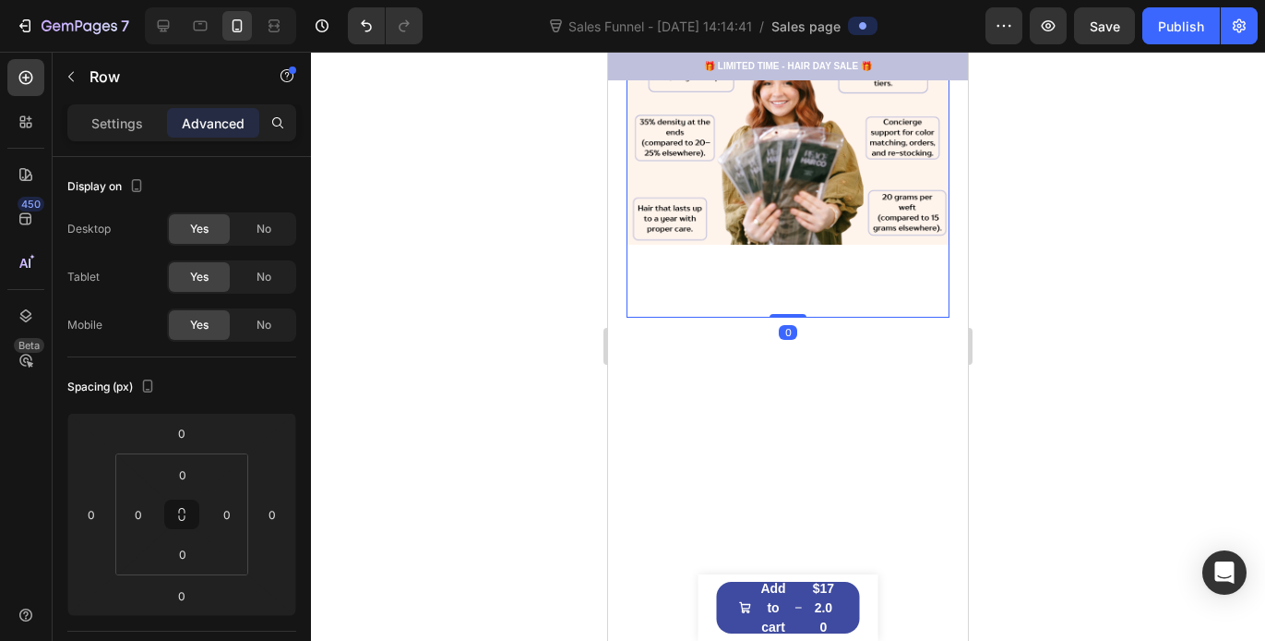
drag, startPoint x: 776, startPoint y: 305, endPoint x: 773, endPoint y: 255, distance: 50.0
click at [1000, 369] on div at bounding box center [788, 346] width 954 height 589
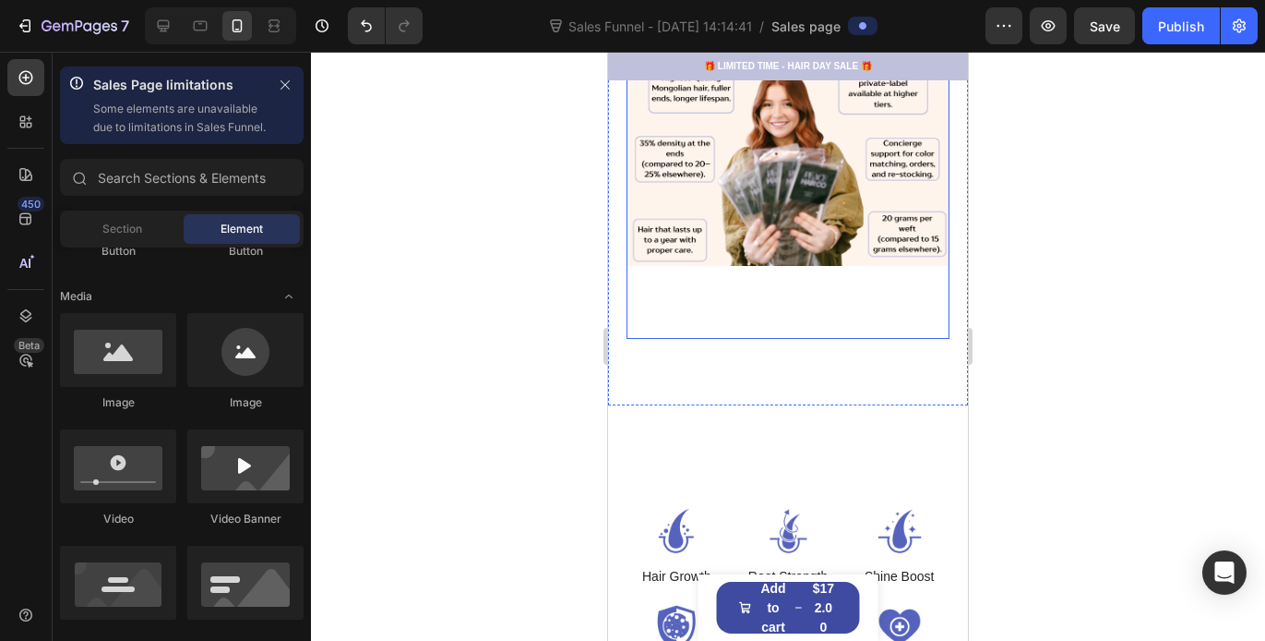
scroll to position [690, 0]
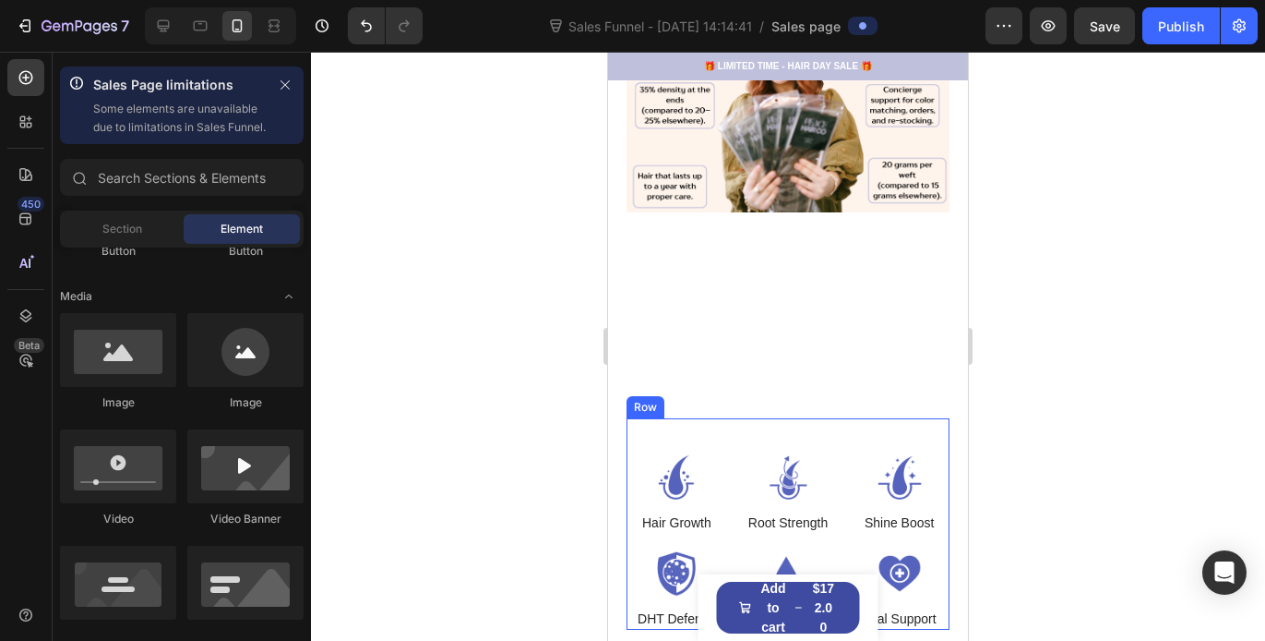
click at [797, 426] on div "Image Hair Growth Text Block Image Root Strength Text Block Image Shine Boost T…" at bounding box center [788, 523] width 323 height 210
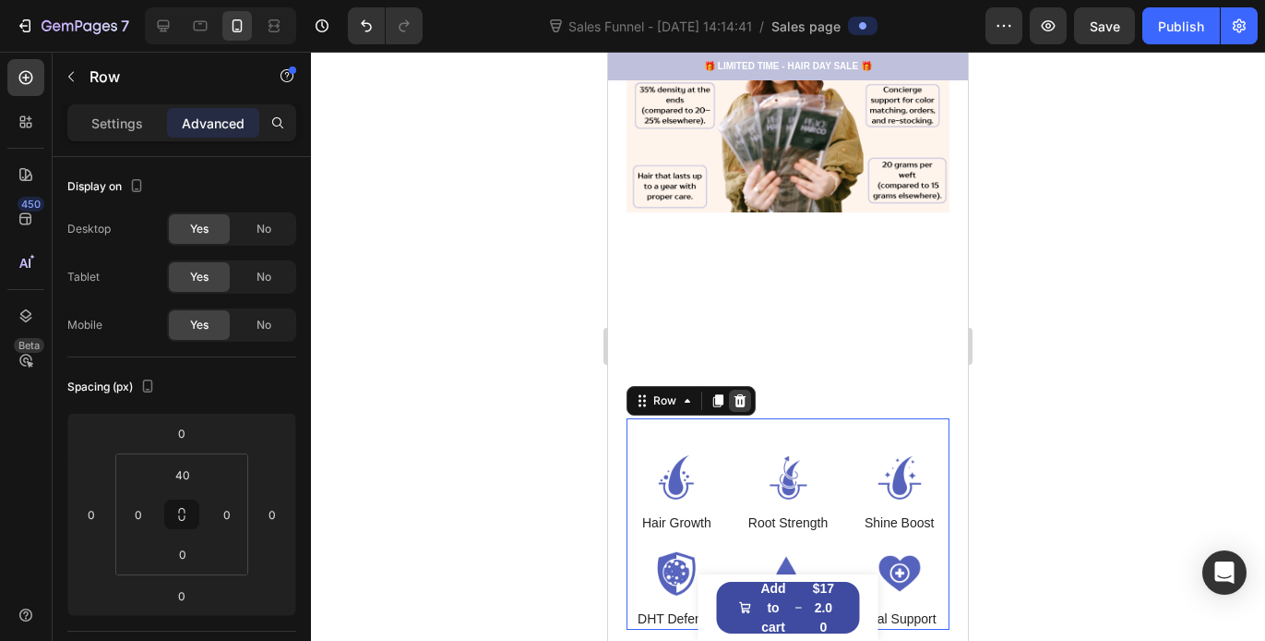
click at [738, 393] on icon at bounding box center [740, 400] width 15 height 15
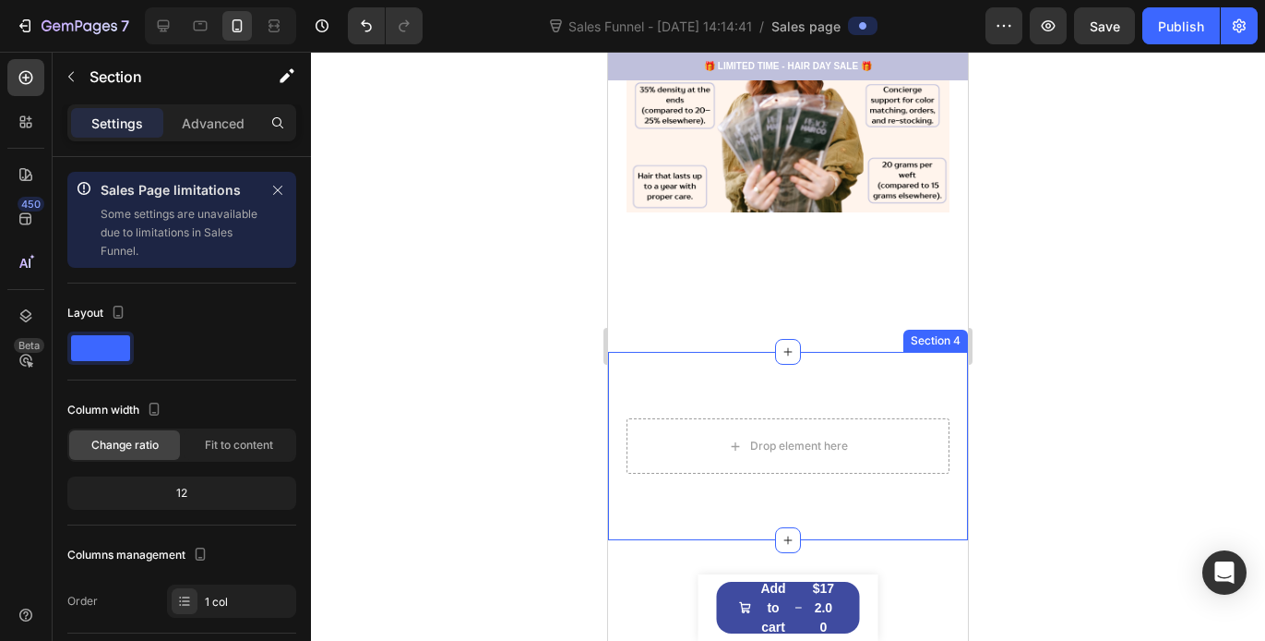
click at [767, 406] on div "Drop element here Row Section 4" at bounding box center [788, 446] width 360 height 188
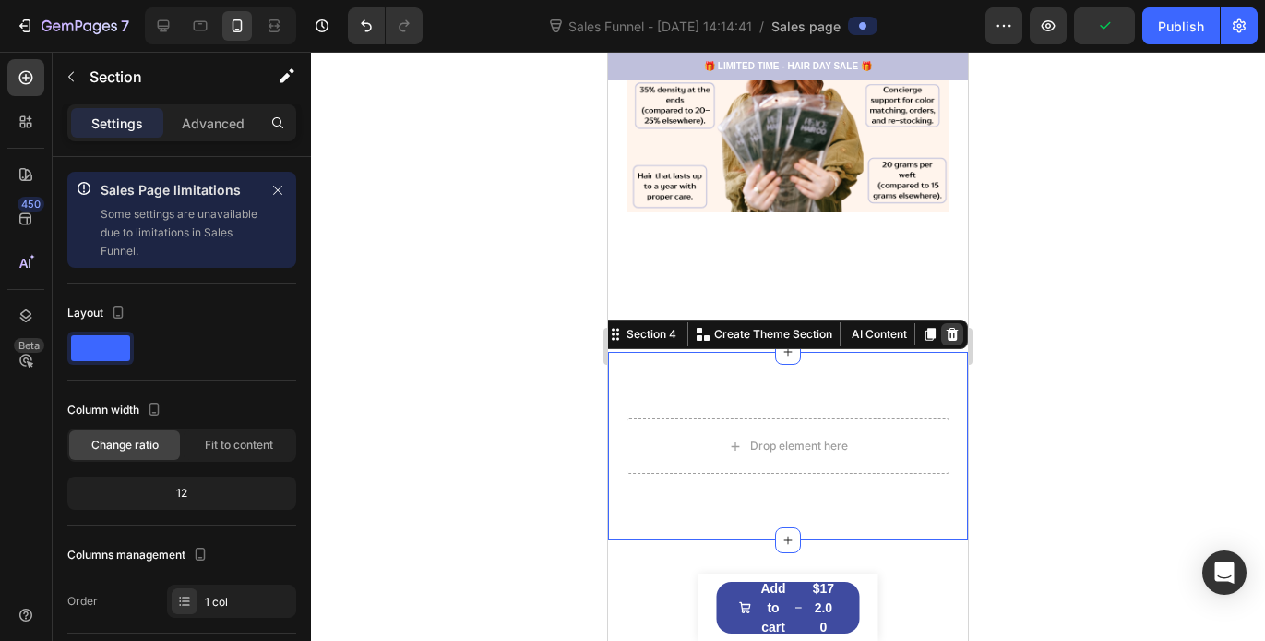
click at [947, 328] on icon at bounding box center [953, 334] width 12 height 13
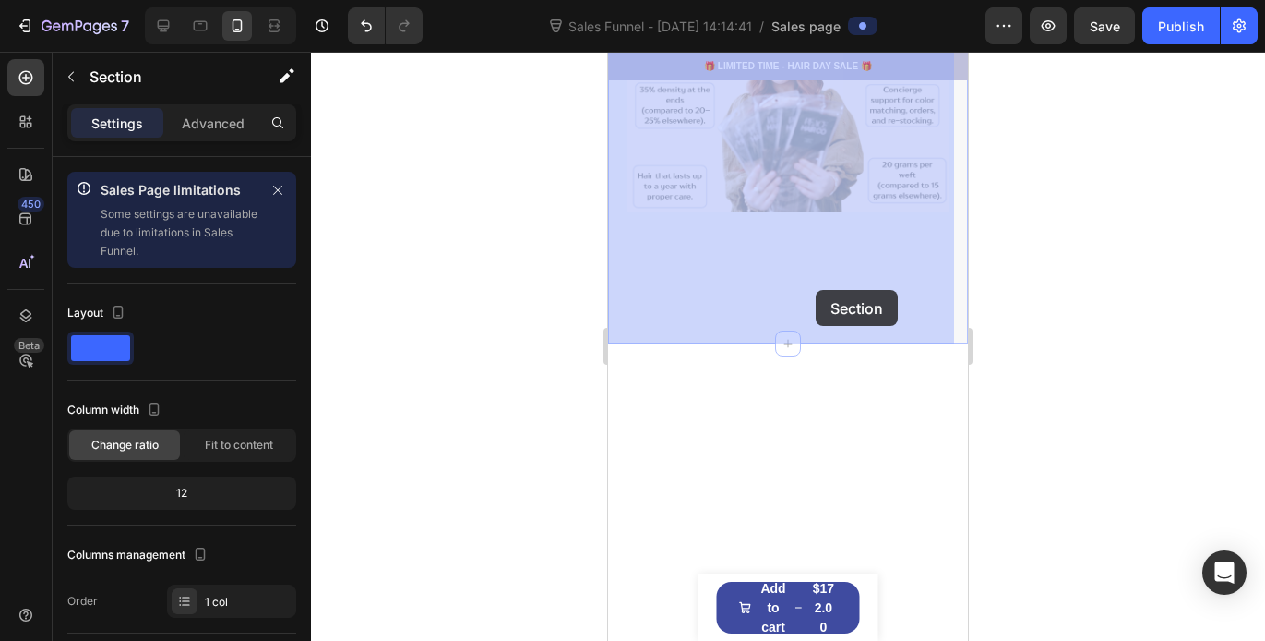
drag, startPoint x: 813, startPoint y: 333, endPoint x: 816, endPoint y: 290, distance: 43.5
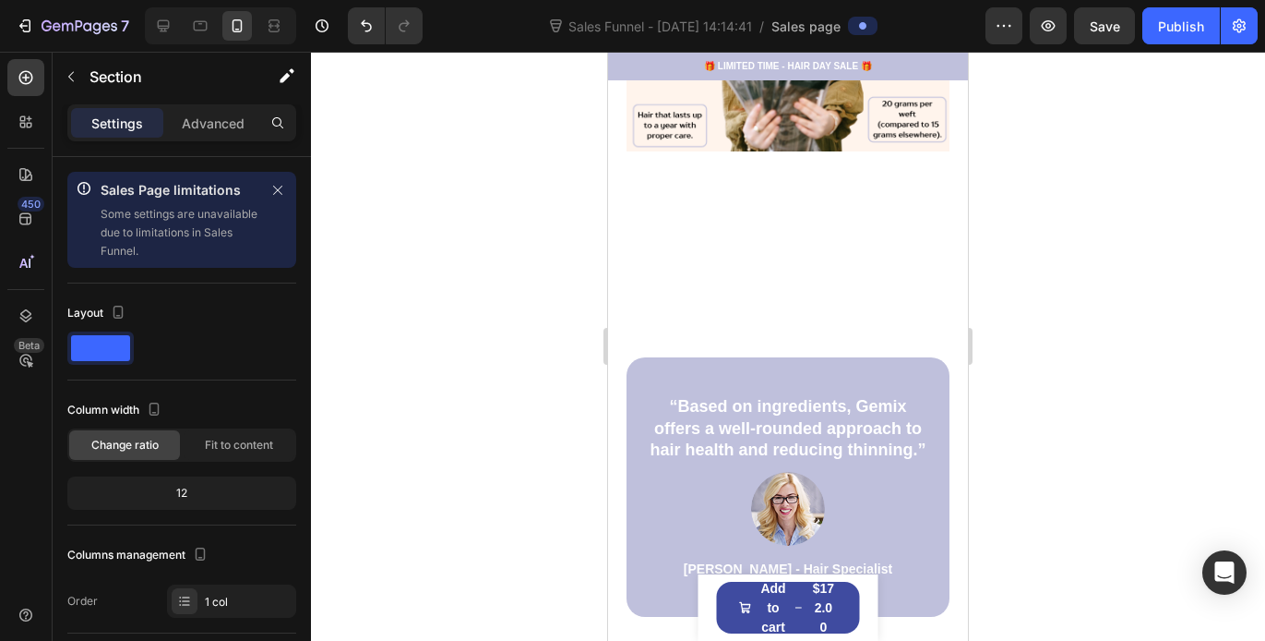
scroll to position [749, 0]
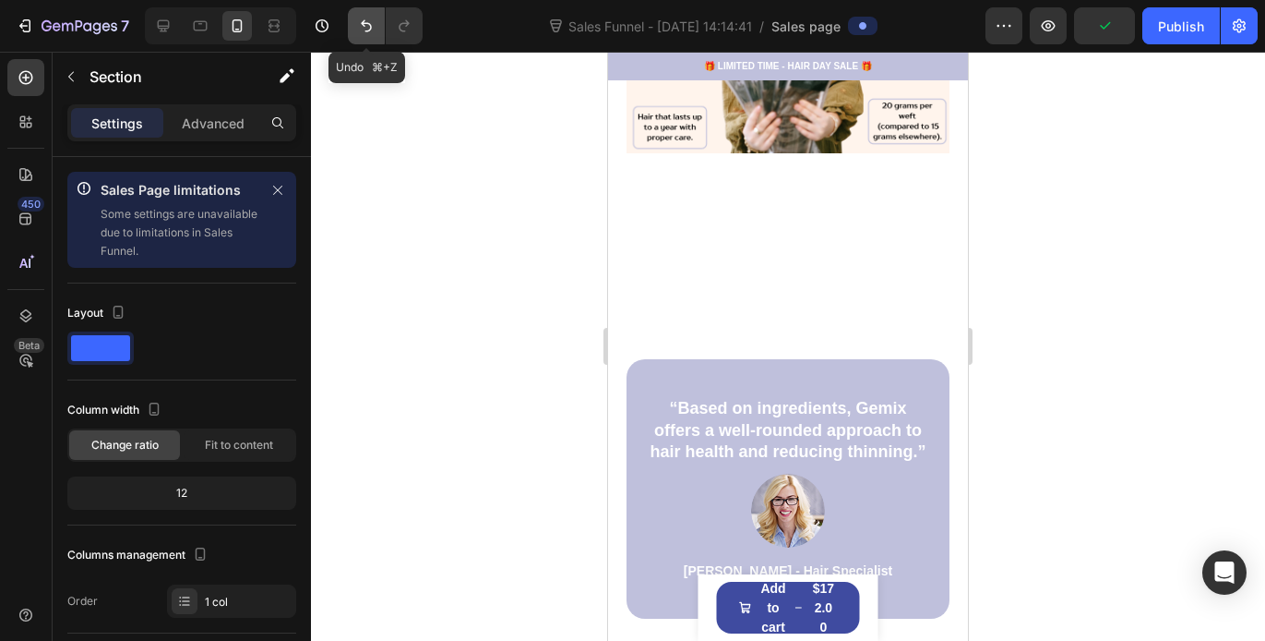
click at [360, 22] on icon "Undo/Redo" at bounding box center [366, 26] width 18 height 18
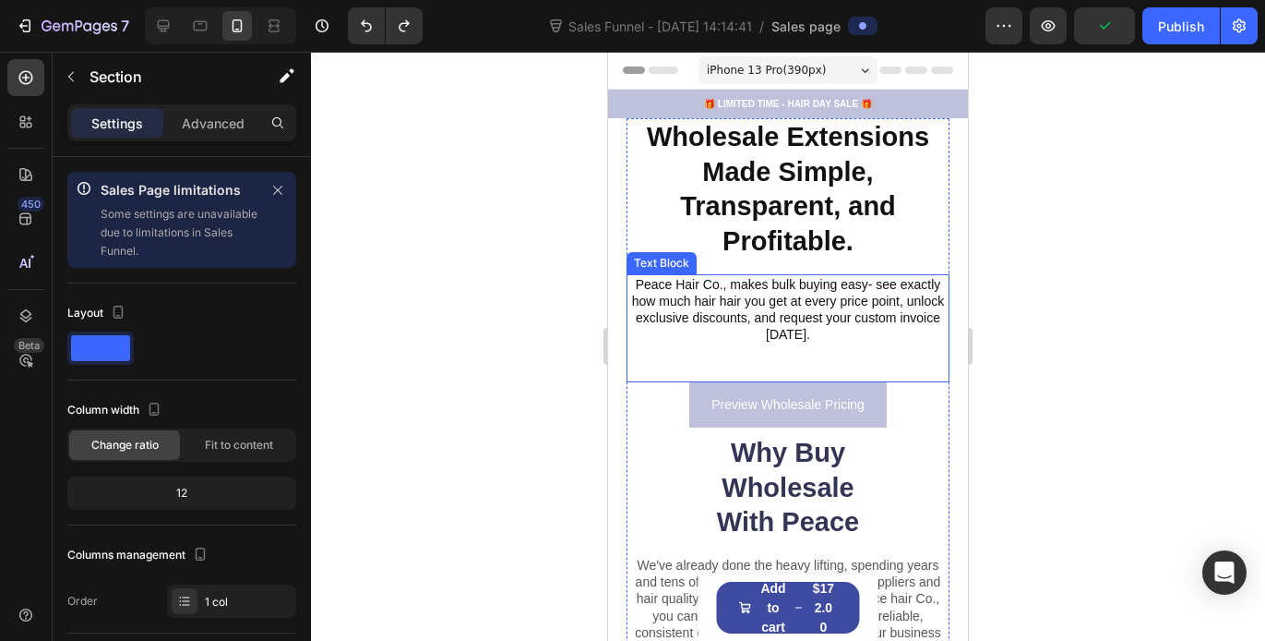
click at [1012, 370] on div at bounding box center [788, 346] width 954 height 589
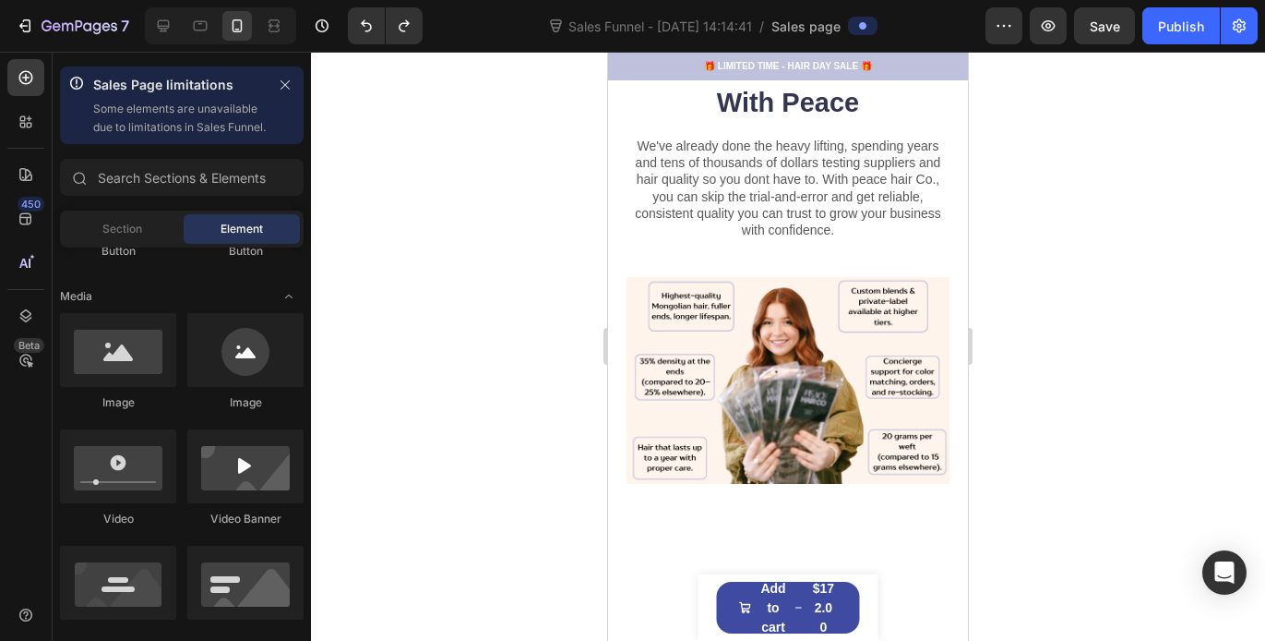
scroll to position [233, 0]
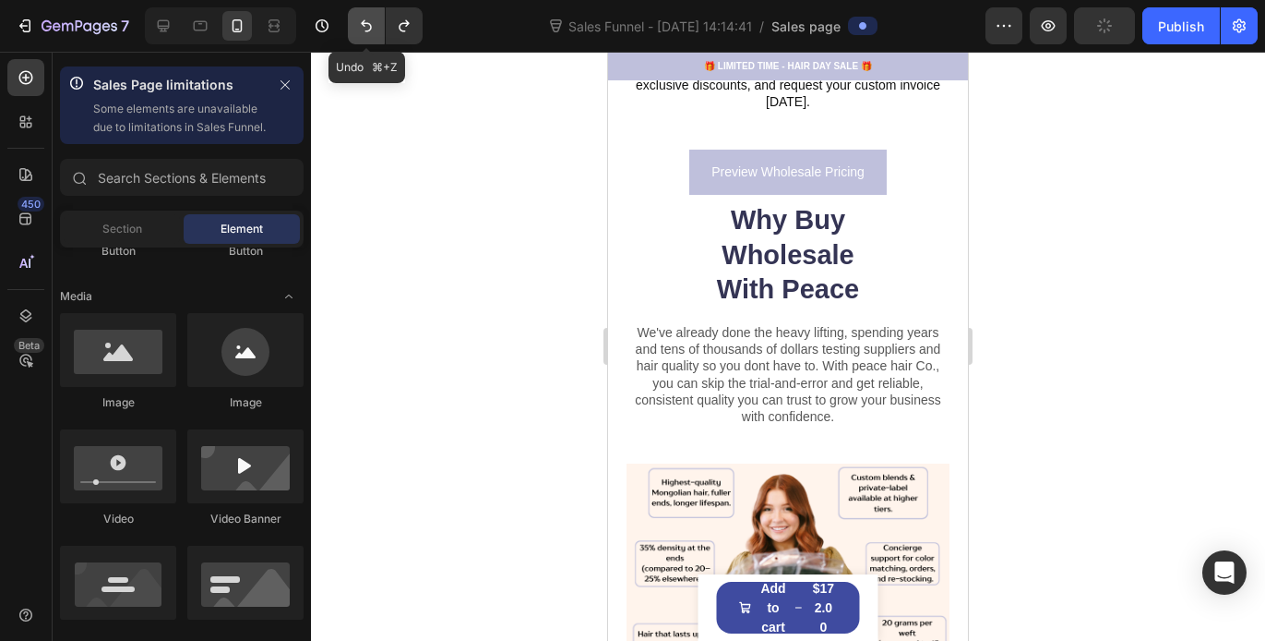
click at [375, 24] on icon "Undo/Redo" at bounding box center [366, 26] width 18 height 18
click at [364, 30] on icon "Undo/Redo" at bounding box center [366, 26] width 18 height 18
click at [364, 29] on icon "Undo/Redo" at bounding box center [366, 26] width 18 height 18
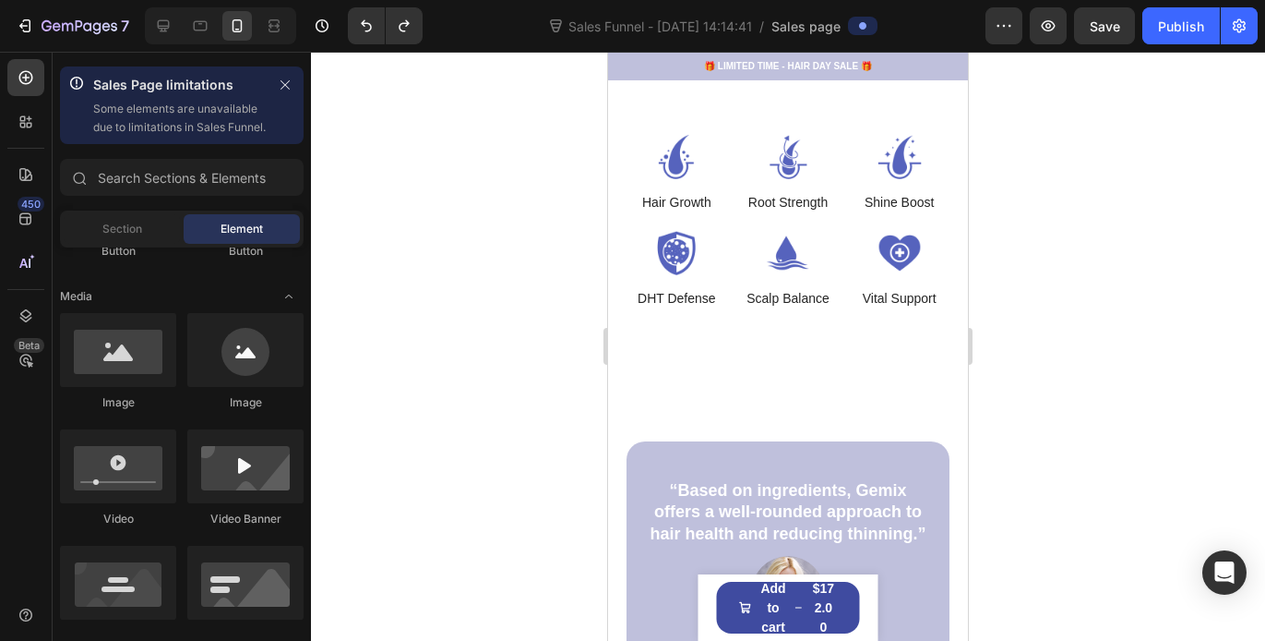
scroll to position [1011, 0]
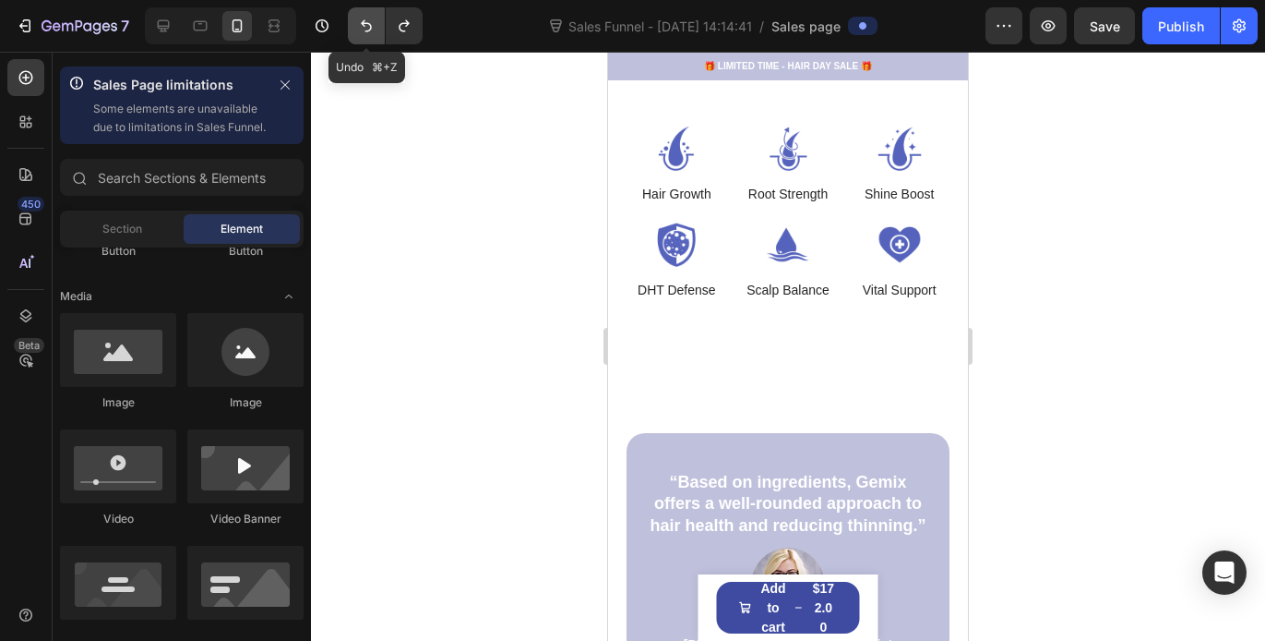
click at [359, 36] on button "Undo/Redo" at bounding box center [366, 25] width 37 height 37
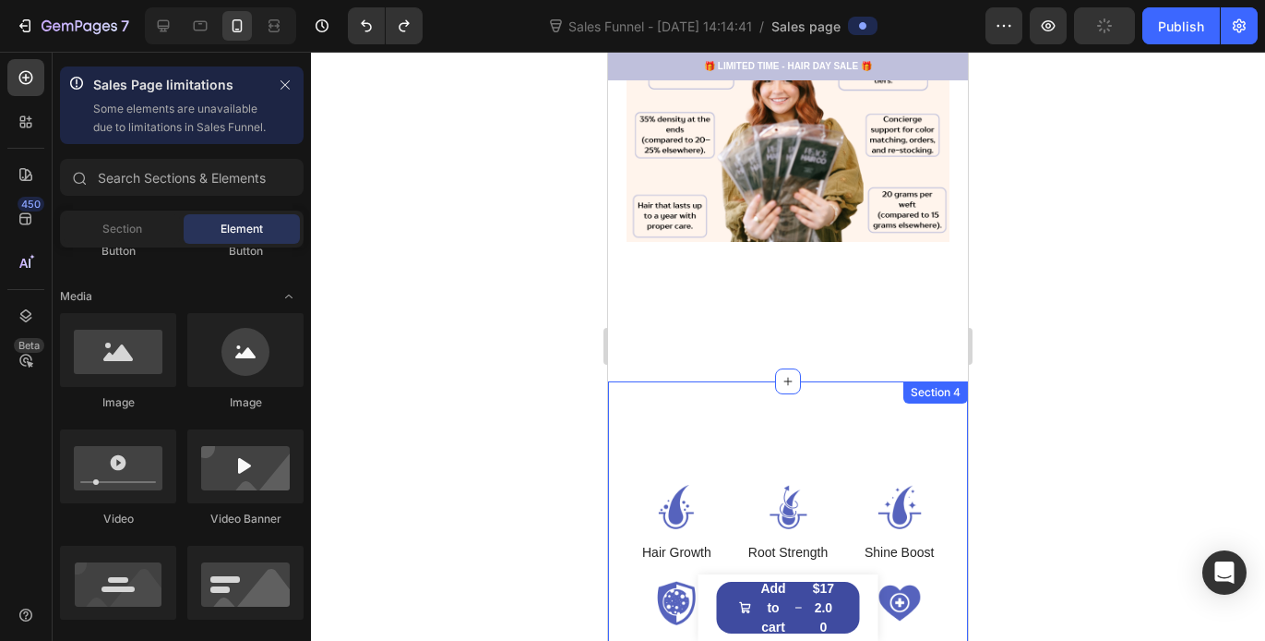
scroll to position [643, 0]
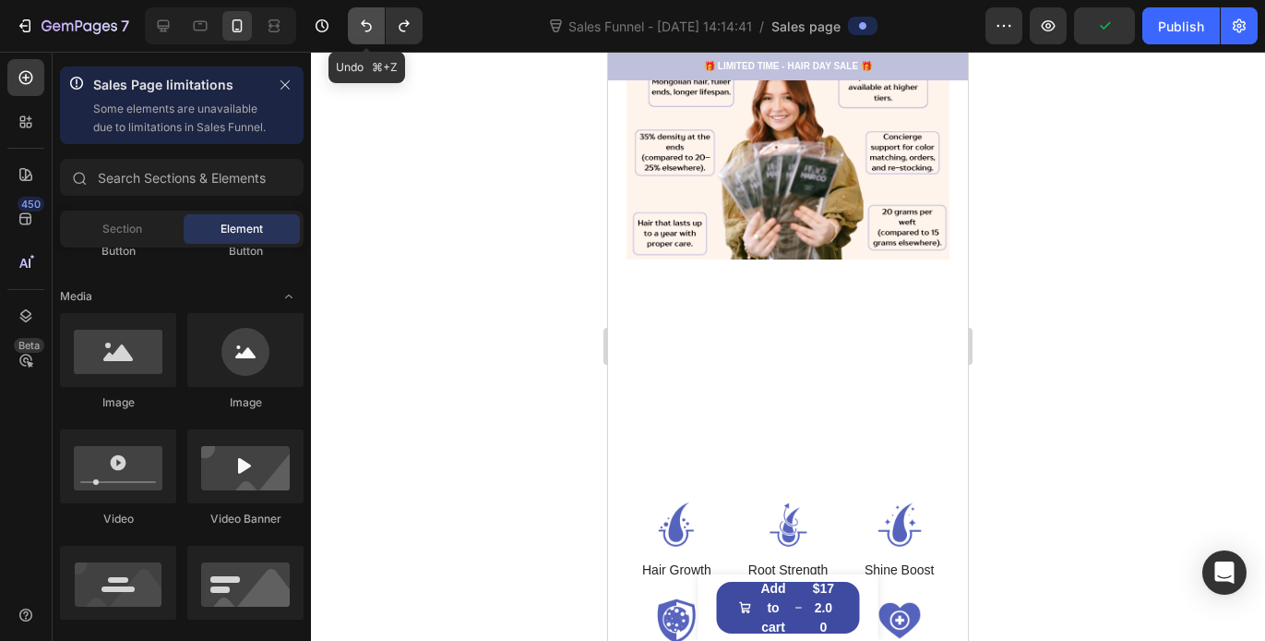
click at [371, 32] on icon "Undo/Redo" at bounding box center [366, 26] width 18 height 18
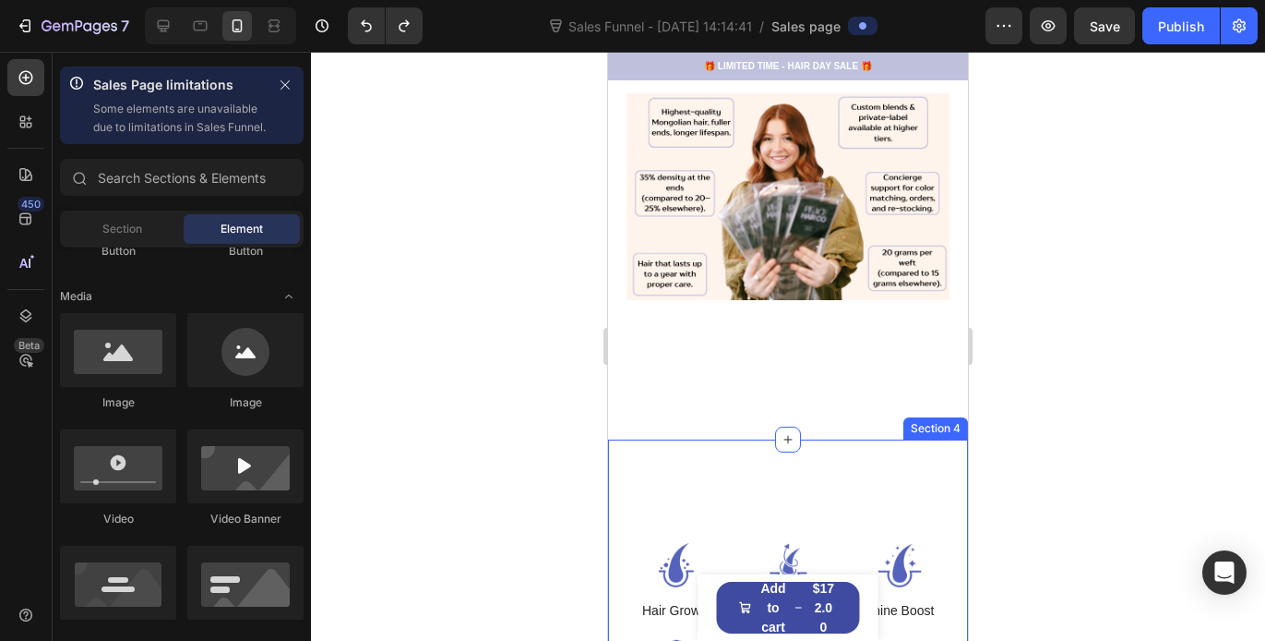
scroll to position [590, 0]
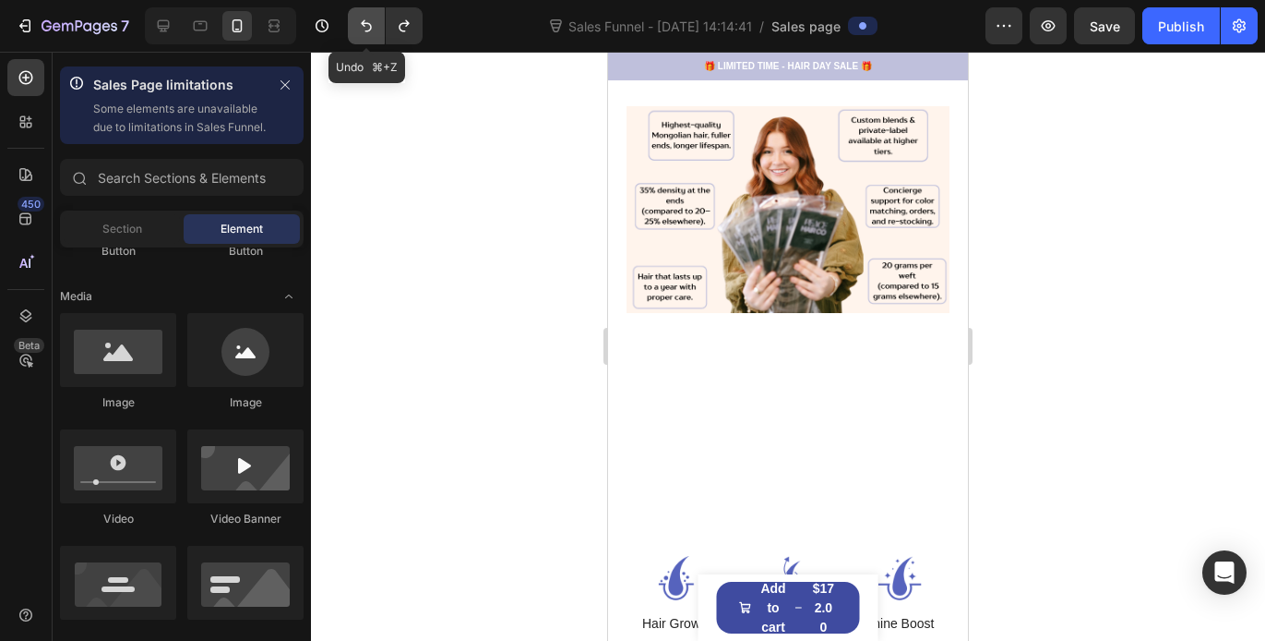
click at [370, 35] on button "Undo/Redo" at bounding box center [366, 25] width 37 height 37
click at [369, 32] on icon "Undo/Redo" at bounding box center [366, 26] width 18 height 18
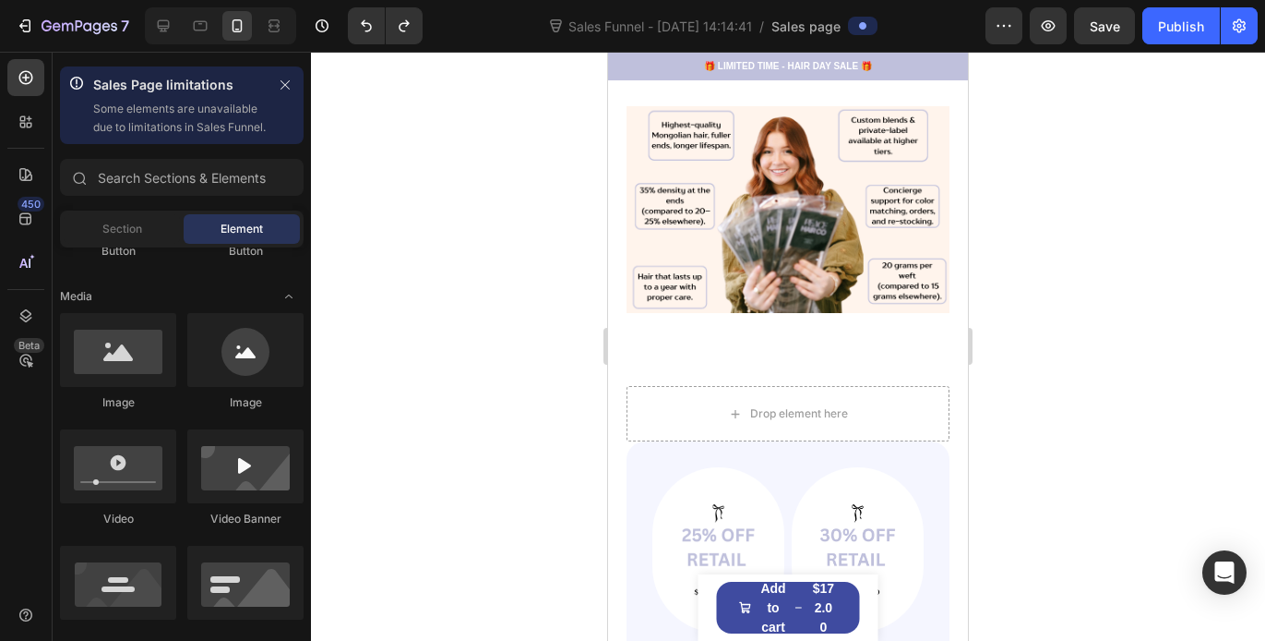
click at [1085, 473] on div at bounding box center [788, 346] width 954 height 589
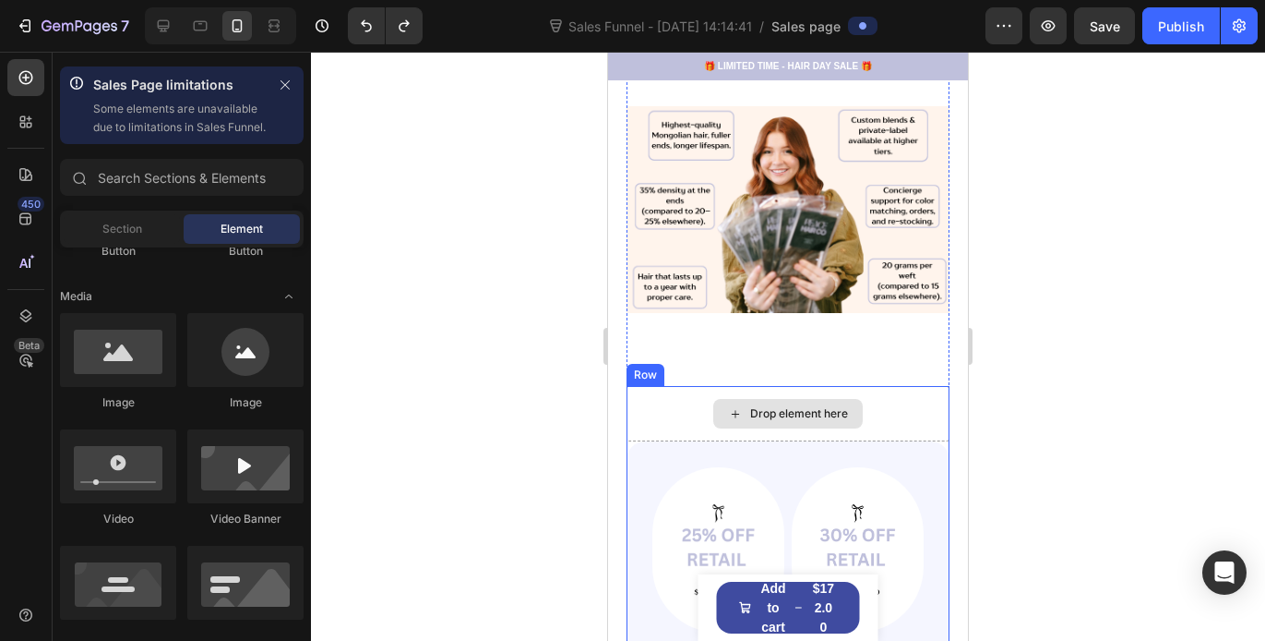
click at [795, 386] on div "Drop element here" at bounding box center [788, 413] width 323 height 55
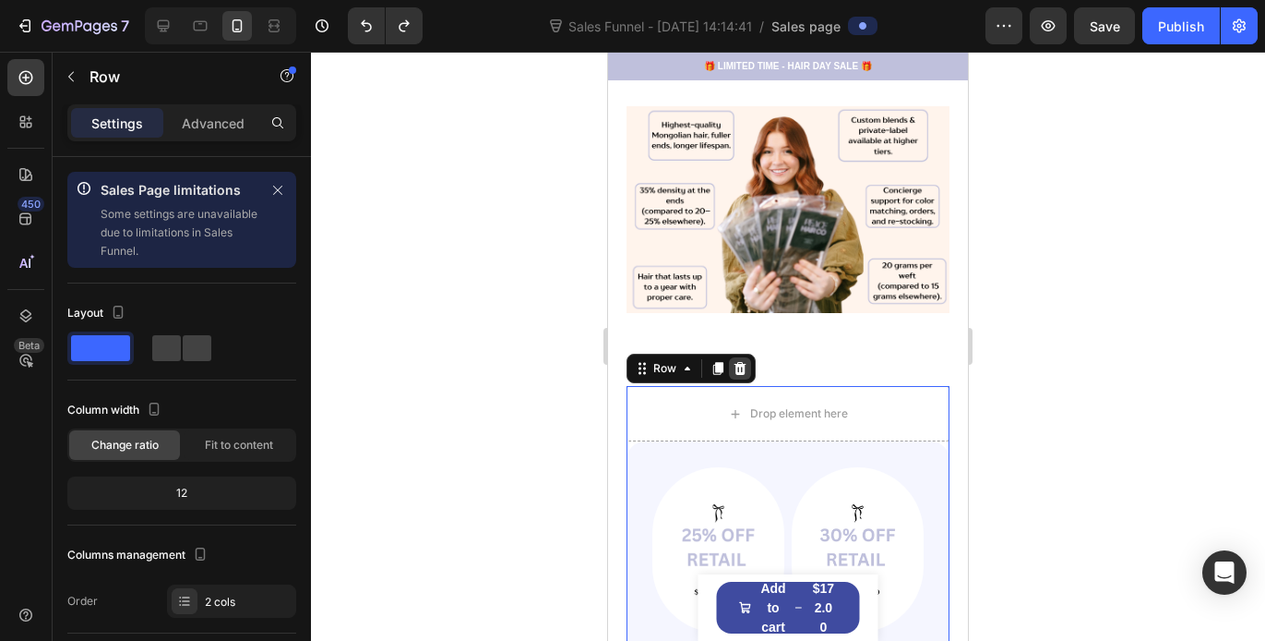
click at [743, 362] on icon at bounding box center [741, 368] width 12 height 13
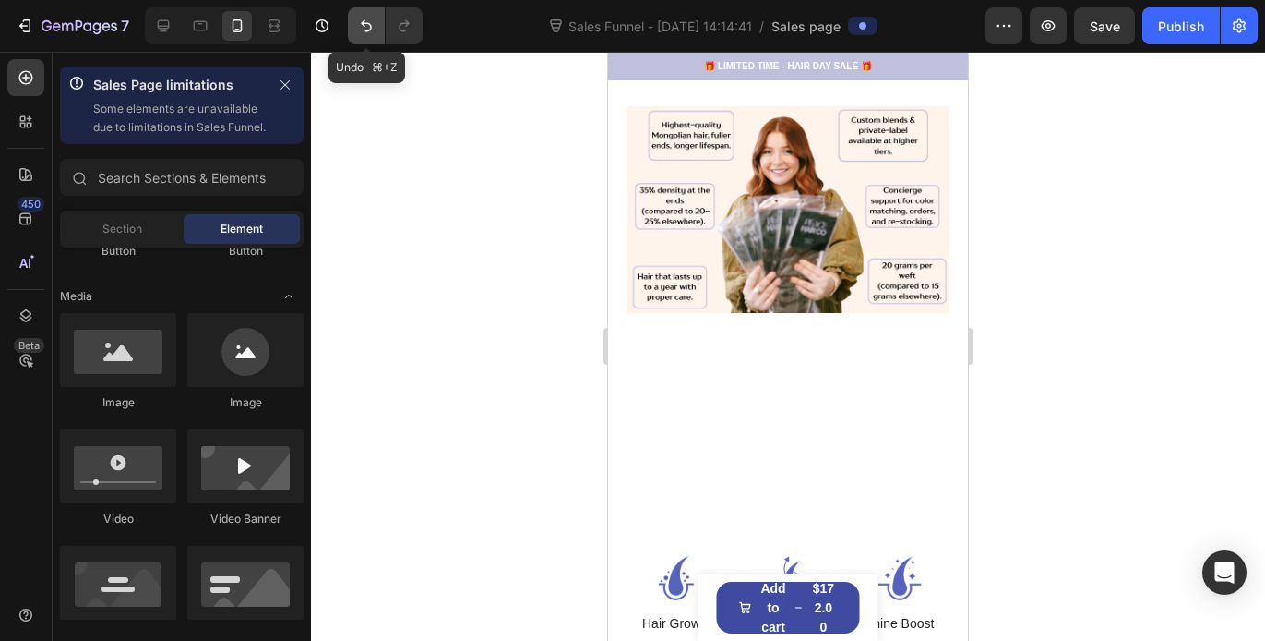
click at [378, 32] on button "Undo/Redo" at bounding box center [366, 25] width 37 height 37
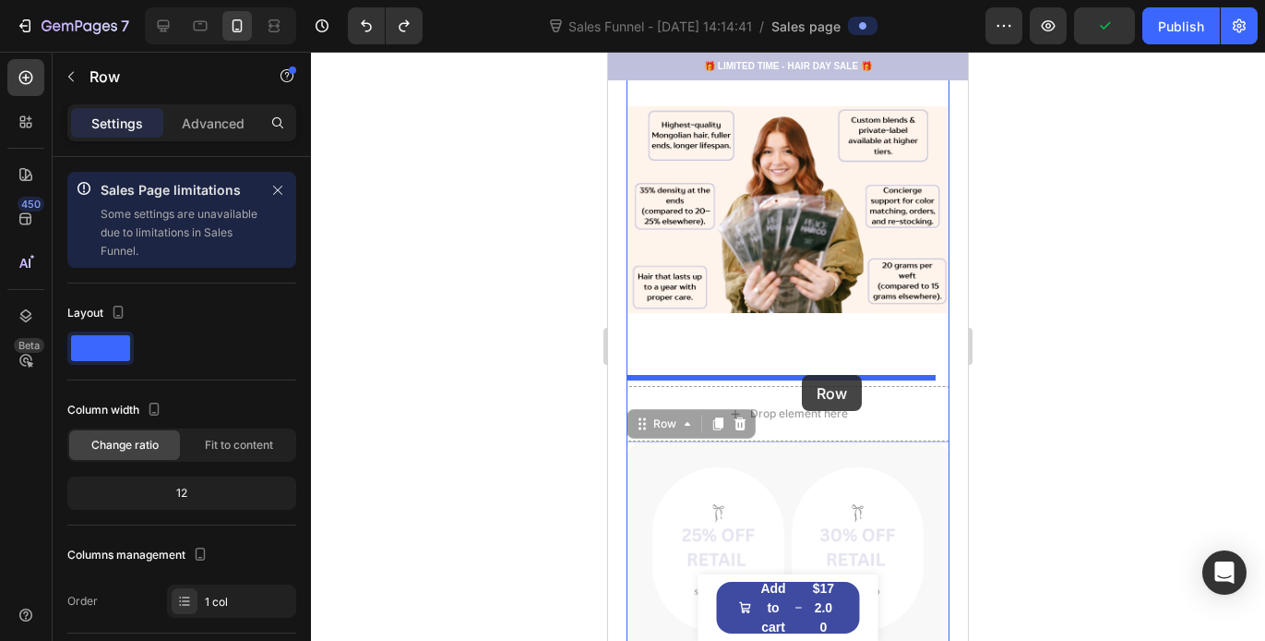
drag, startPoint x: 808, startPoint y: 432, endPoint x: 802, endPoint y: 375, distance: 57.5
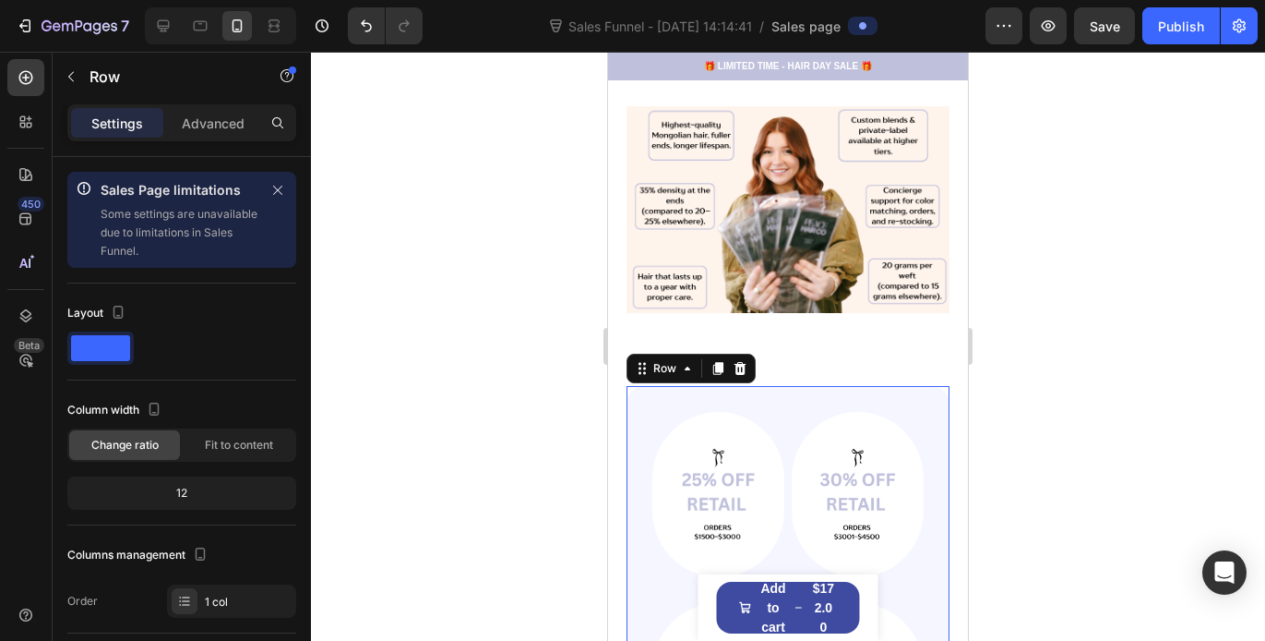
click at [1049, 391] on div at bounding box center [788, 346] width 954 height 589
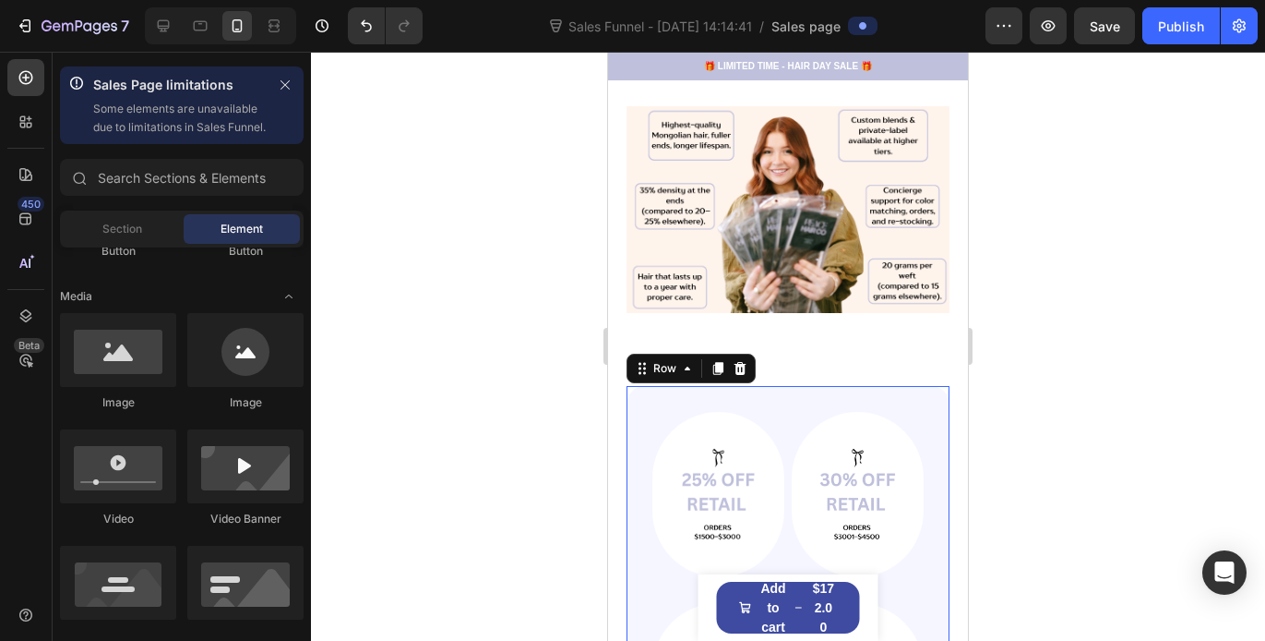
click at [847, 397] on div "Image Image Row Image Image Row Clinically Proven Benefits for Stronger, Health…" at bounding box center [788, 623] width 323 height 474
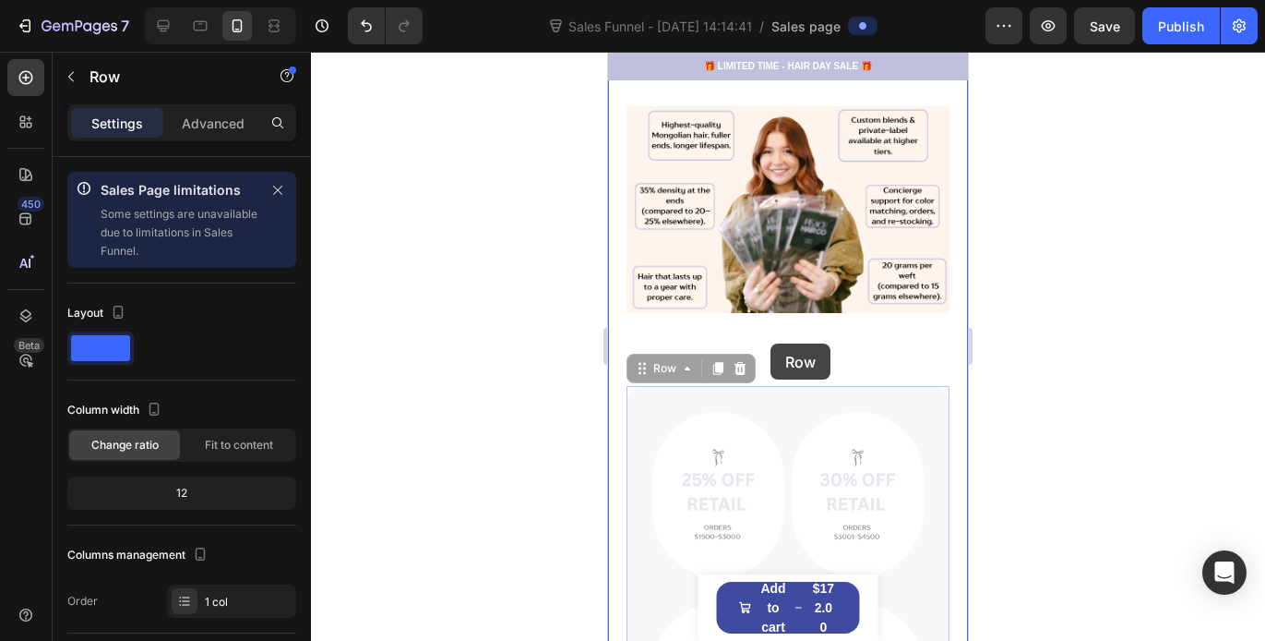
drag, startPoint x: 773, startPoint y: 379, endPoint x: 771, endPoint y: 344, distance: 35.1
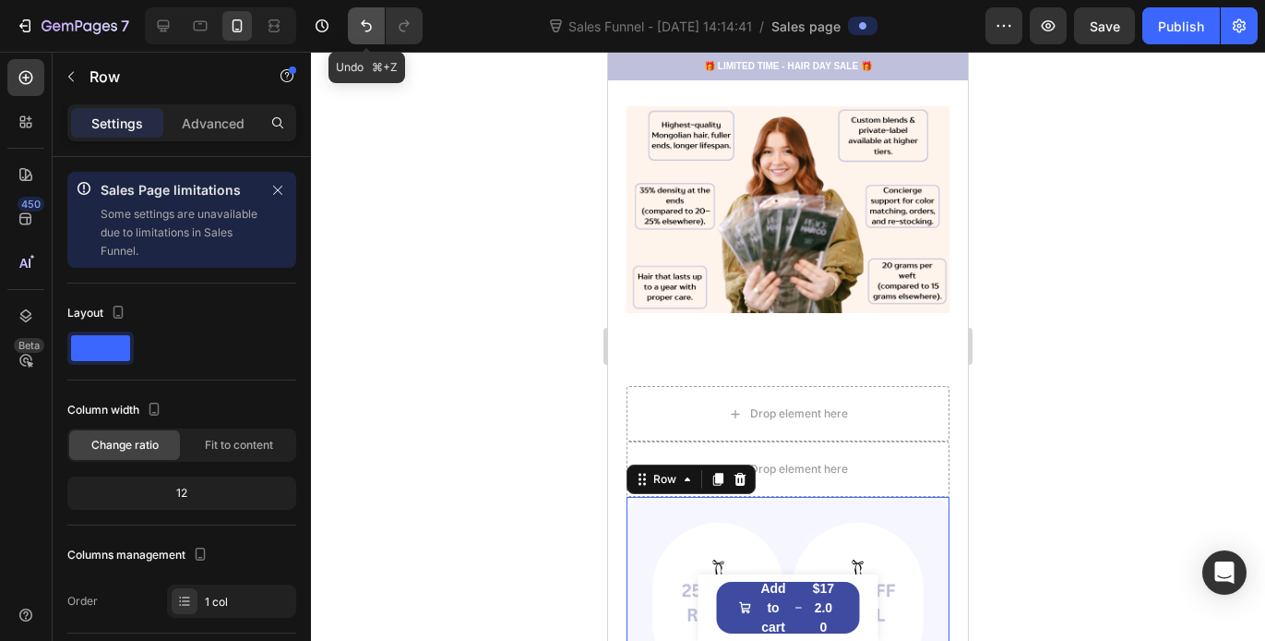
click at [368, 37] on button "Undo/Redo" at bounding box center [366, 25] width 37 height 37
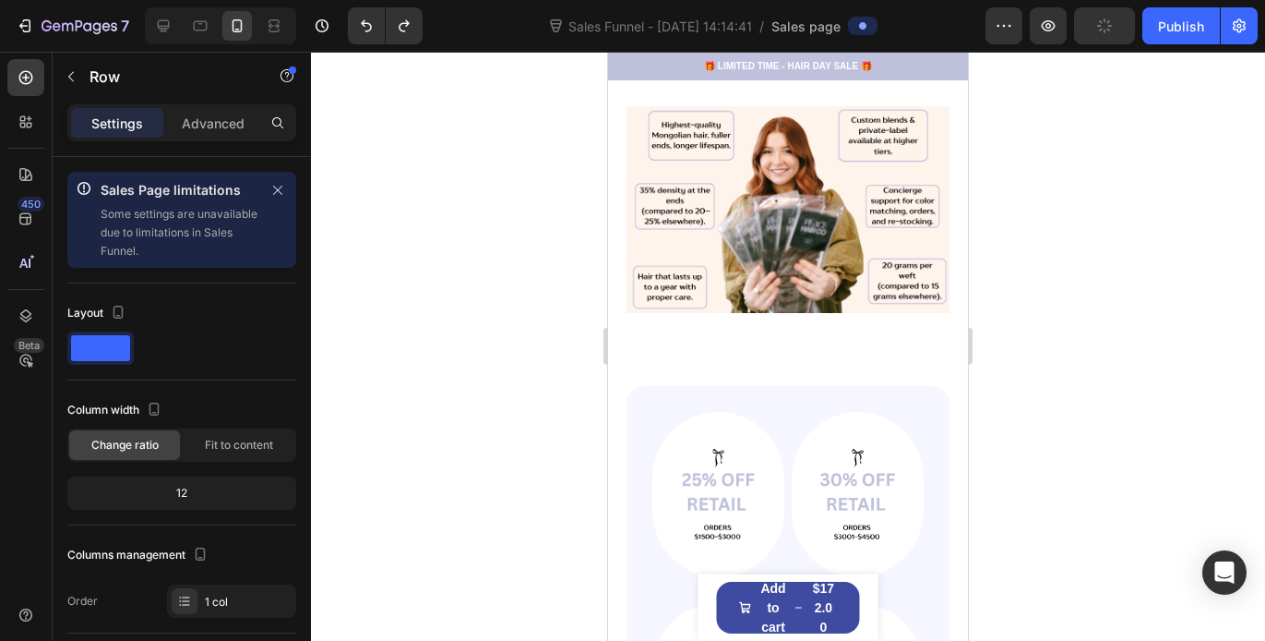
click at [1144, 421] on div at bounding box center [788, 346] width 954 height 589
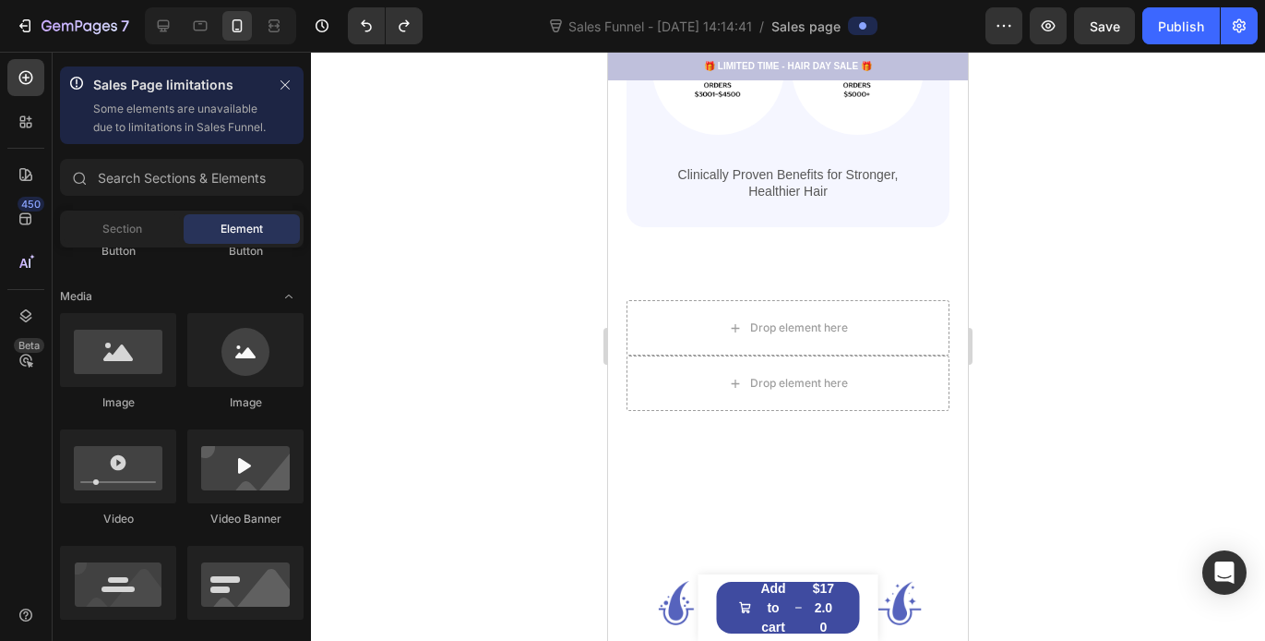
scroll to position [1181, 0]
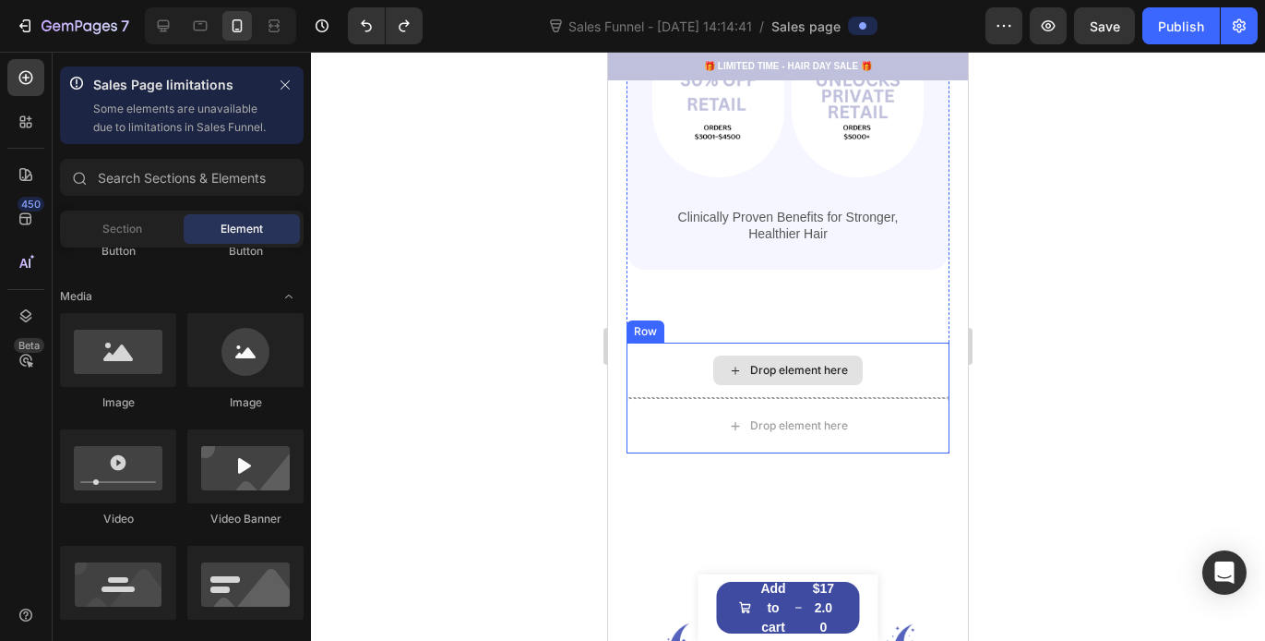
click at [812, 355] on div "Drop element here" at bounding box center [788, 370] width 150 height 30
click at [728, 363] on icon at bounding box center [735, 371] width 15 height 16
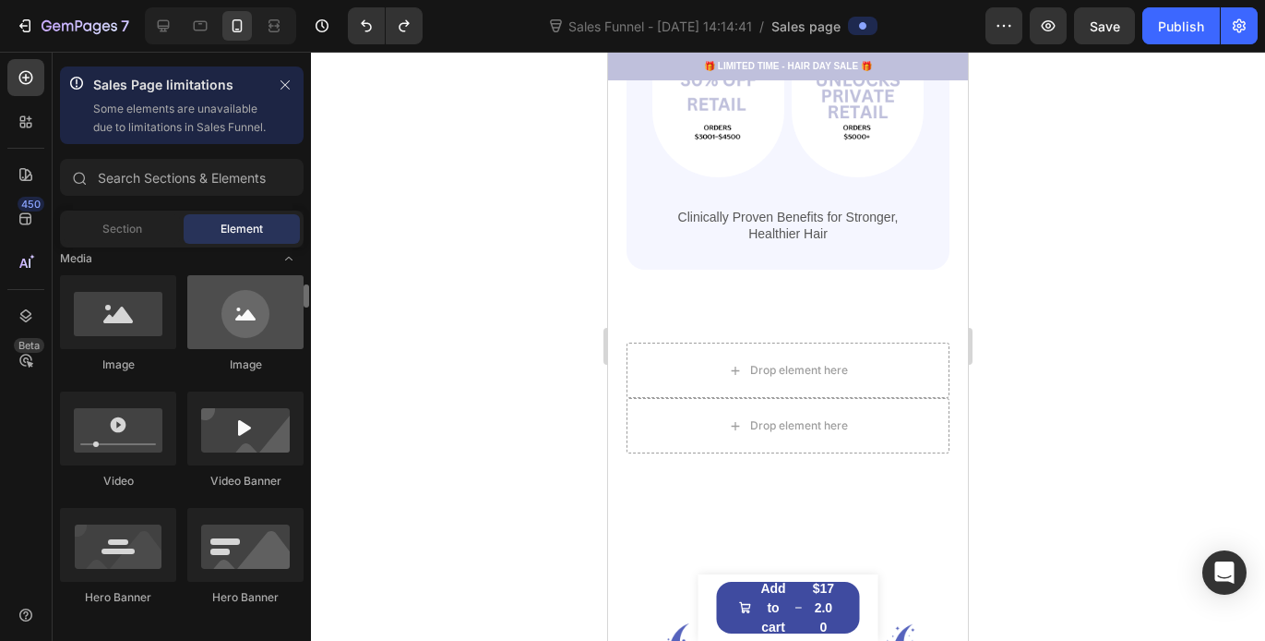
scroll to position [594, 0]
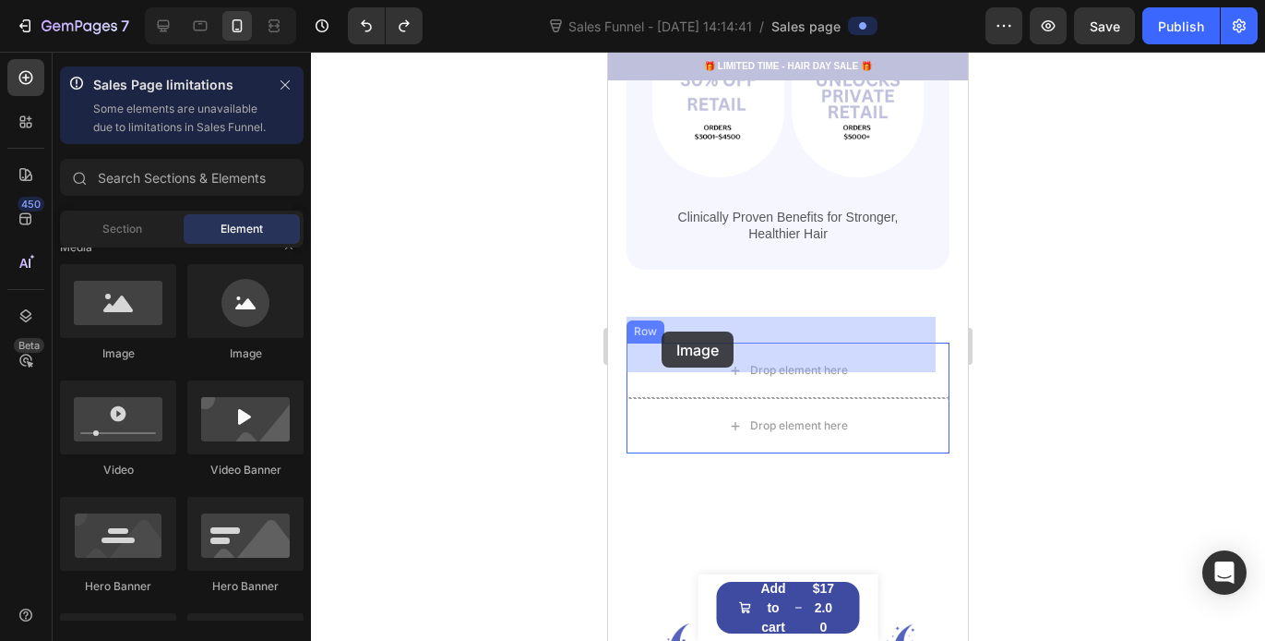
drag, startPoint x: 717, startPoint y: 401, endPoint x: 666, endPoint y: 330, distance: 86.6
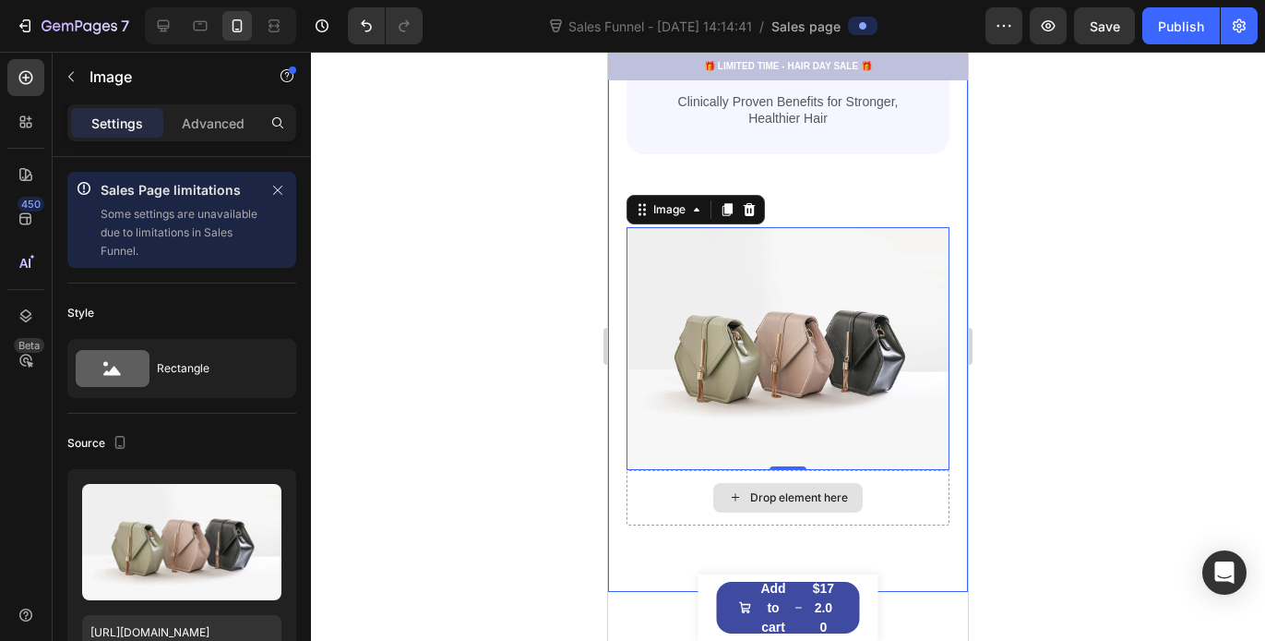
scroll to position [1291, 0]
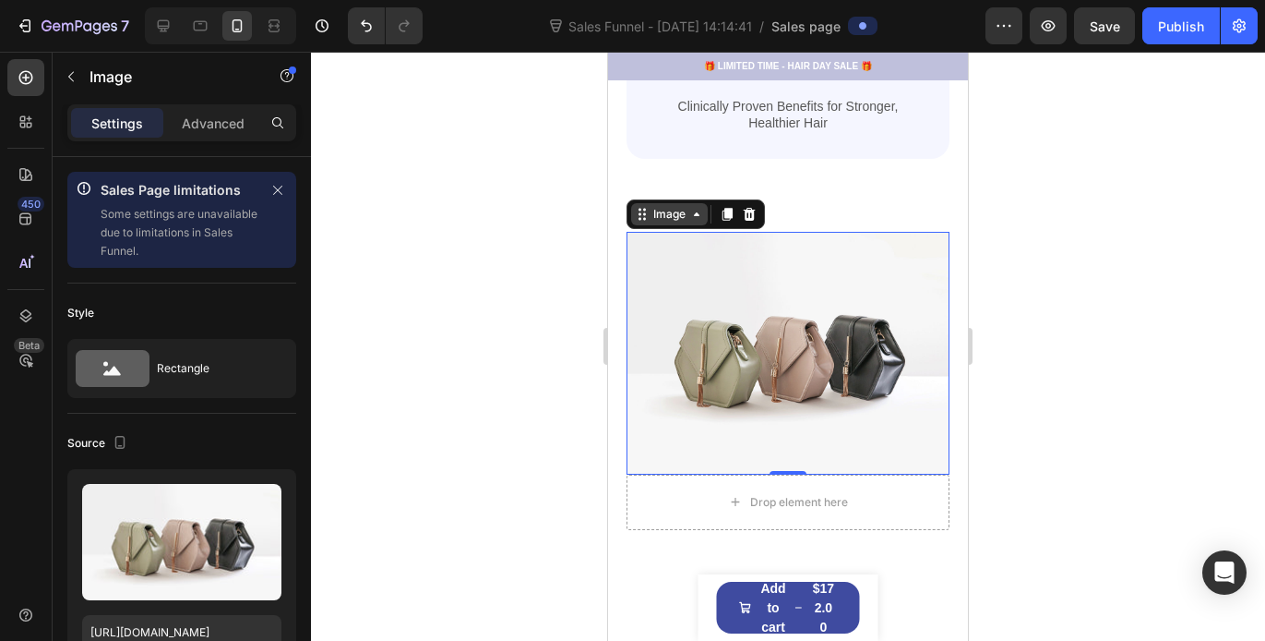
click at [697, 207] on icon at bounding box center [696, 214] width 15 height 15
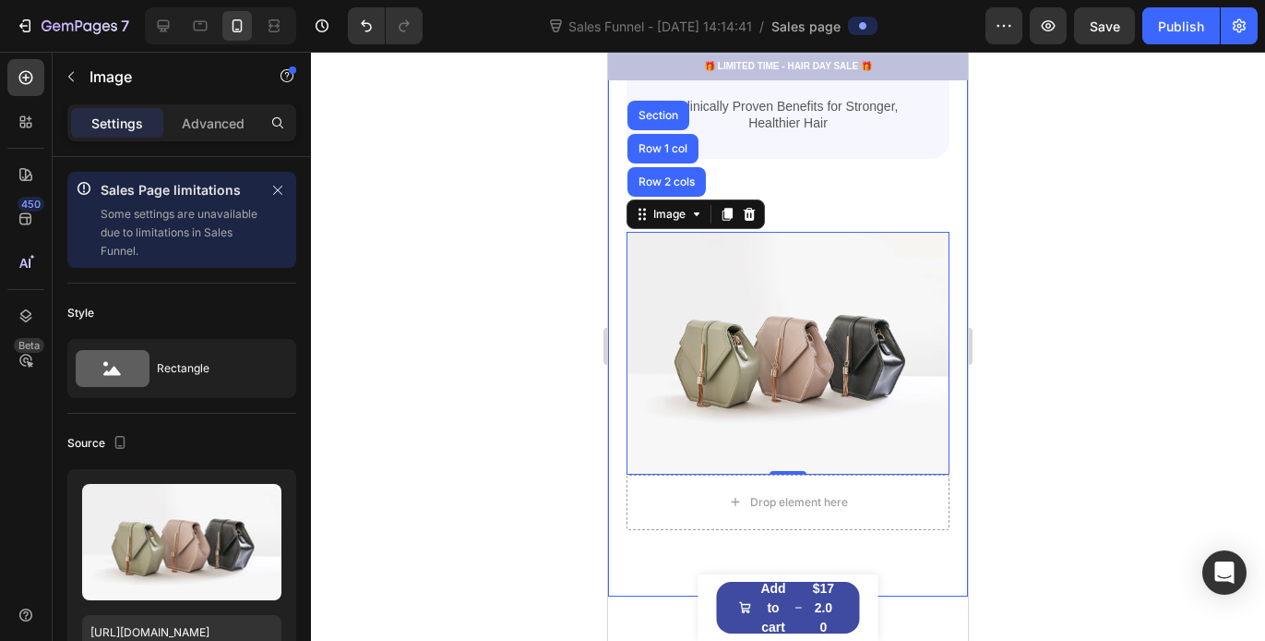
click at [525, 276] on div at bounding box center [788, 346] width 954 height 589
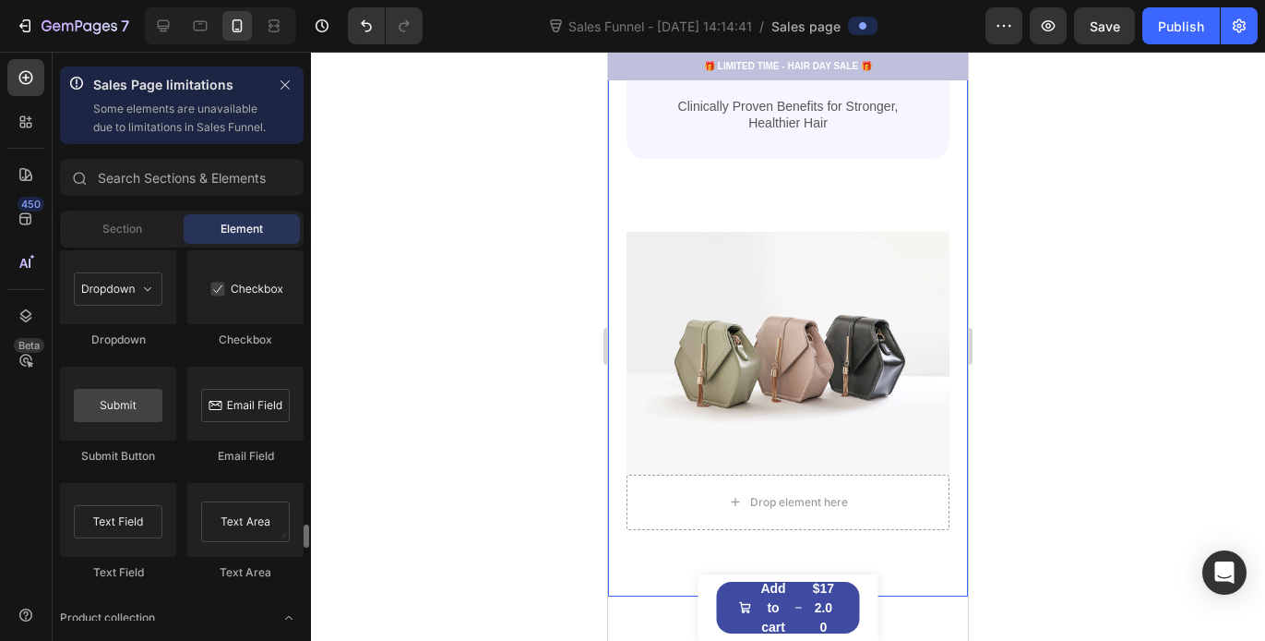
scroll to position [4394, 0]
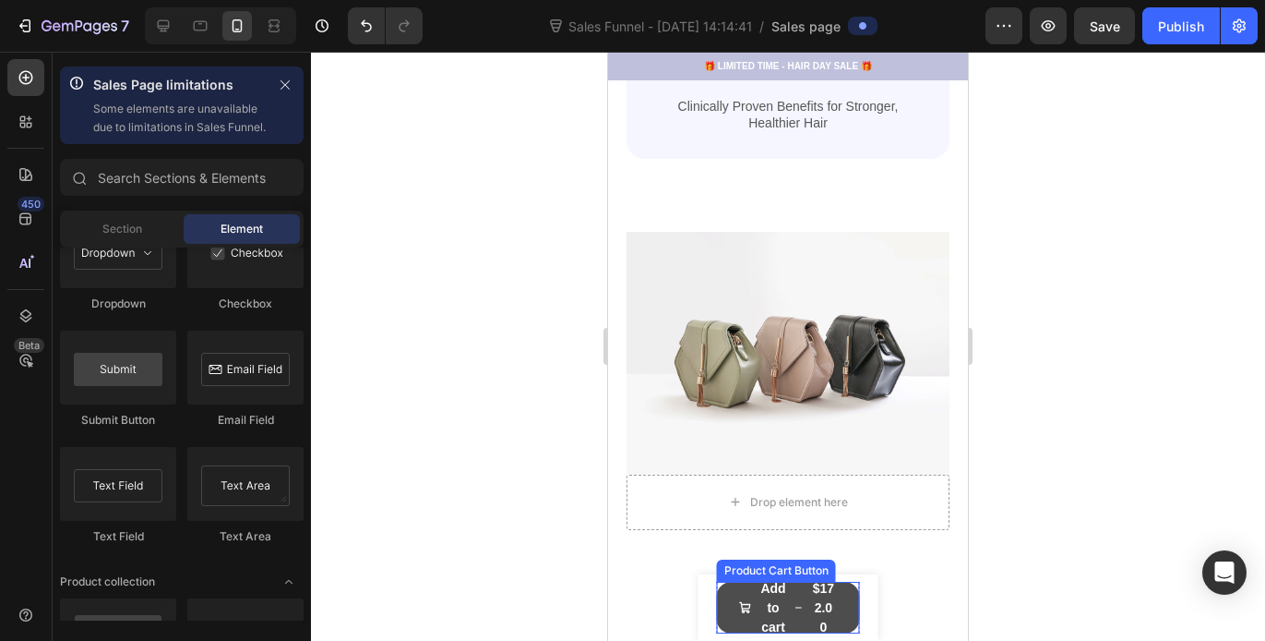
click at [809, 603] on div "$172.00" at bounding box center [823, 608] width 28 height 62
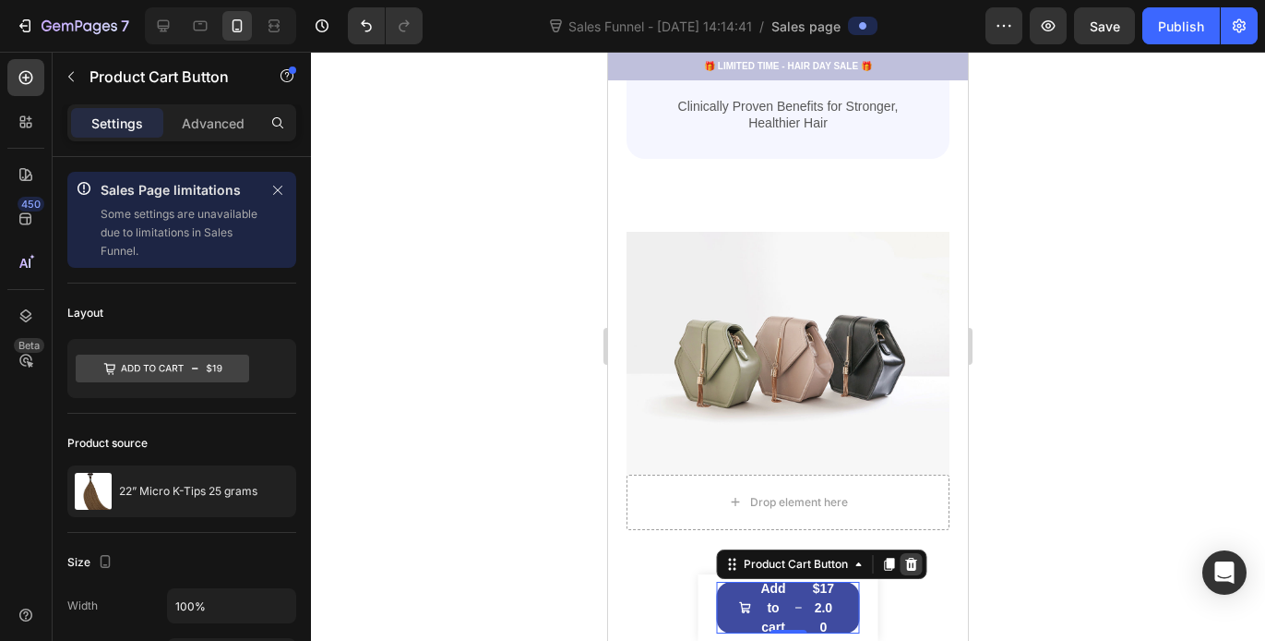
click at [915, 559] on icon at bounding box center [912, 564] width 15 height 15
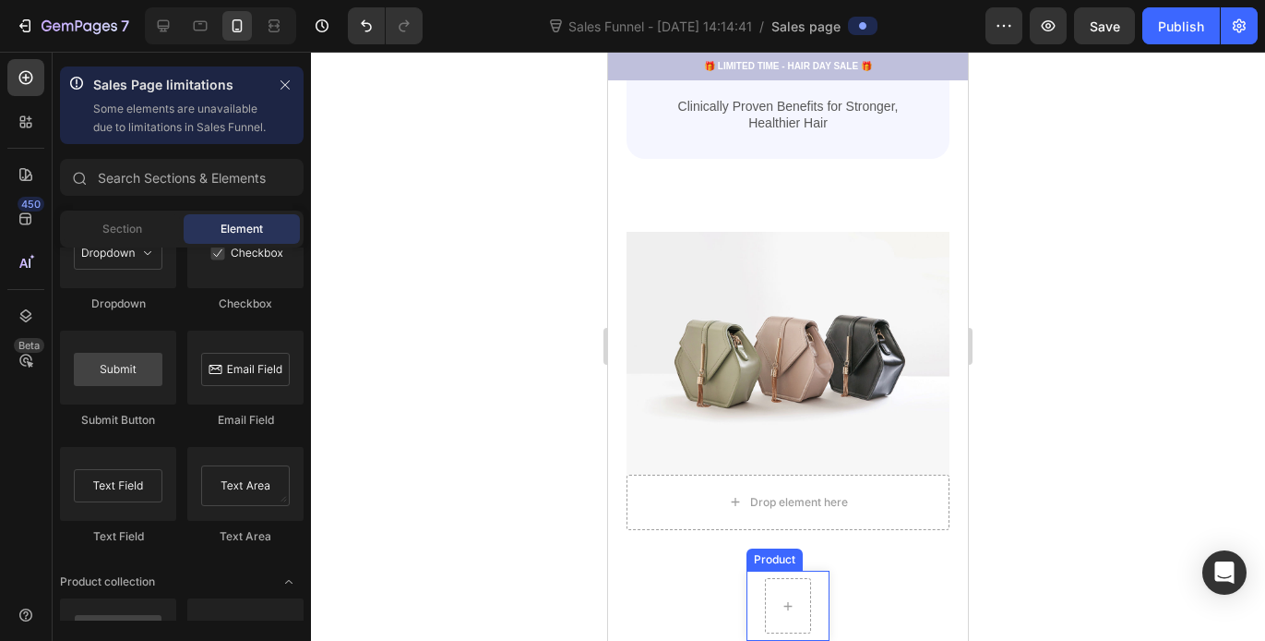
click at [817, 596] on div "Product Images 22” Micro K-Tips 25 grams Product Title $172.00 Product Price Pr…" at bounding box center [788, 605] width 83 height 70
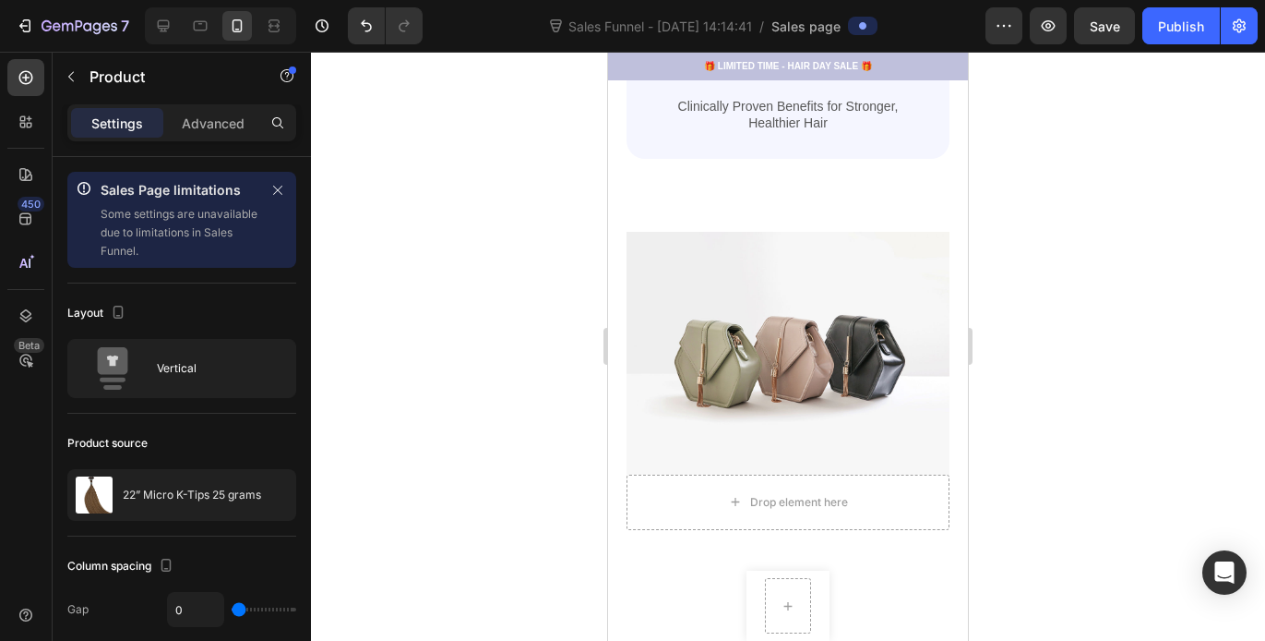
click at [816, 584] on div "Product Images 22” Micro K-Tips 25 grams Product Title $172.00 Product Price Pr…" at bounding box center [788, 605] width 83 height 70
click at [807, 578] on div "Product Images 22” Micro K-Tips 25 grams Product Title $172.00 Product Price Pr…" at bounding box center [788, 605] width 83 height 70
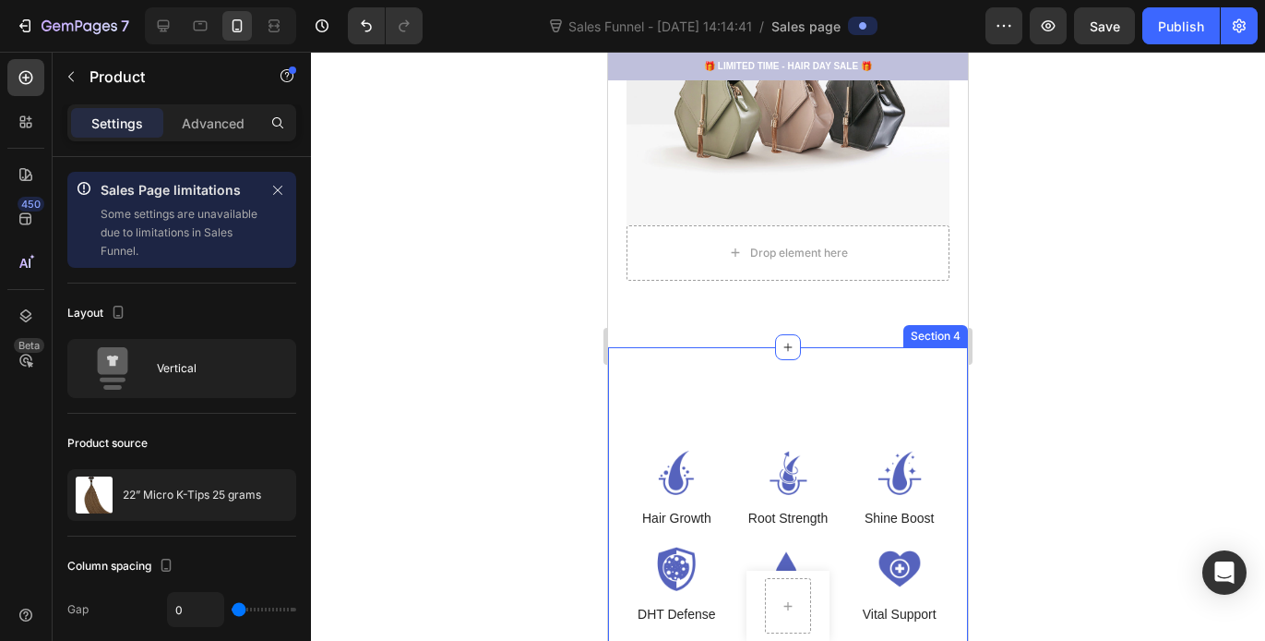
scroll to position [1539, 0]
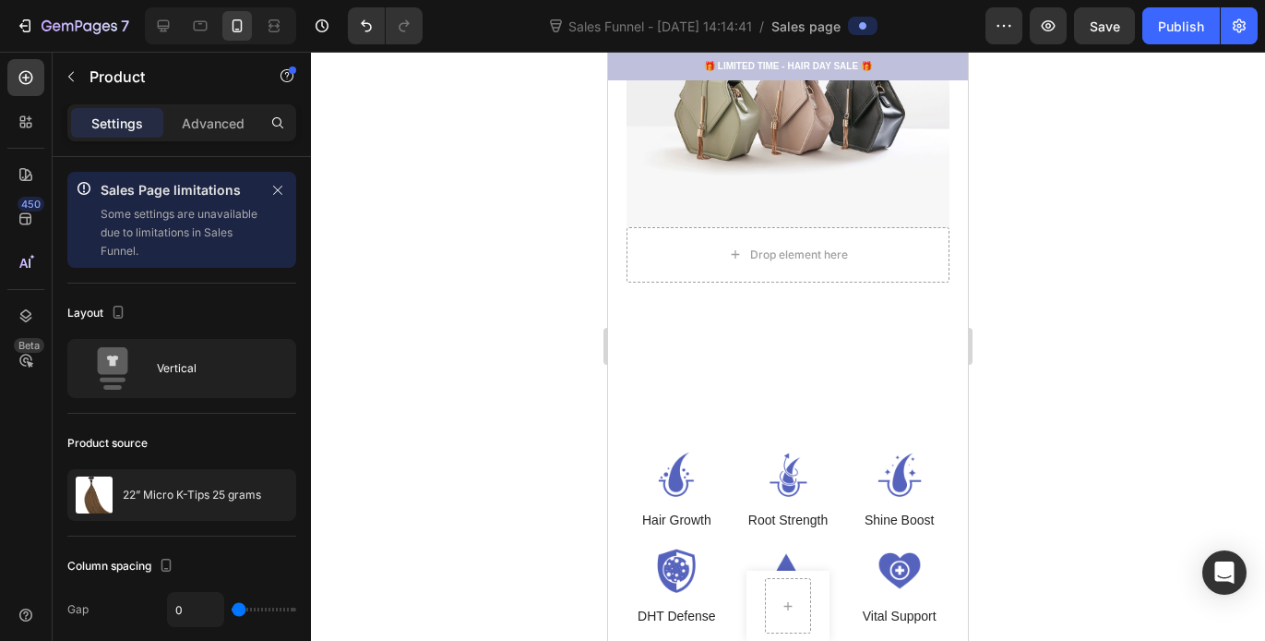
click at [810, 584] on div "Product Images 22” Micro K-Tips 25 grams Product Title $172.00 Product Price Pr…" at bounding box center [788, 605] width 83 height 70
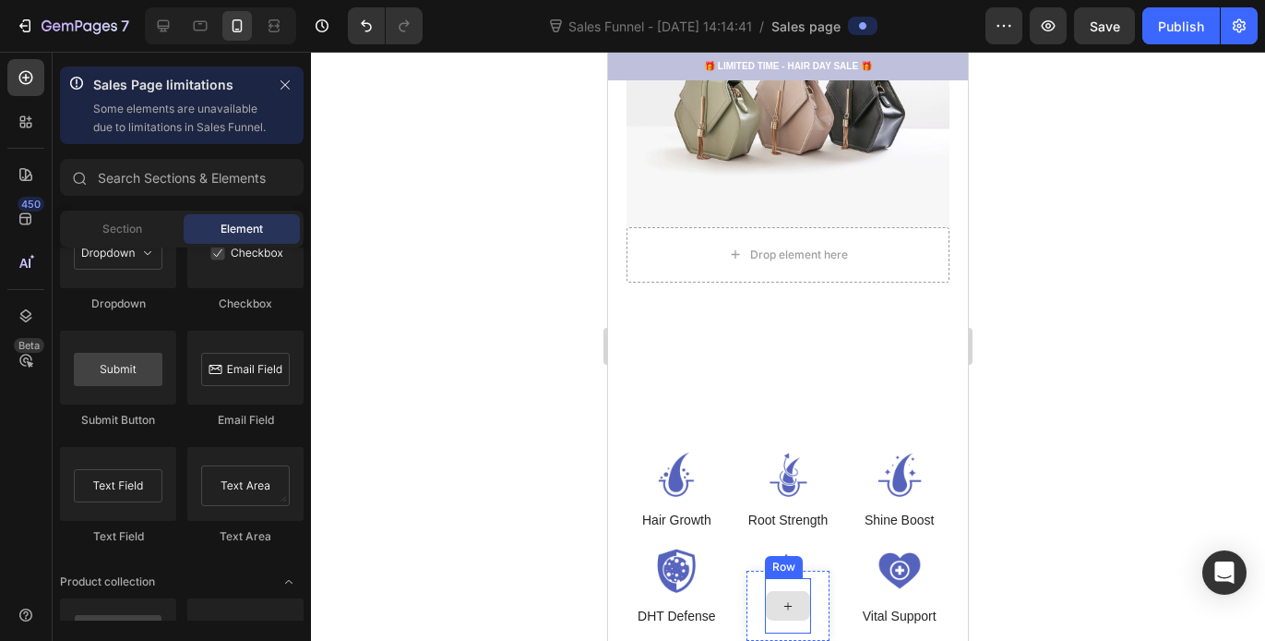
click at [790, 594] on div at bounding box center [788, 606] width 44 height 30
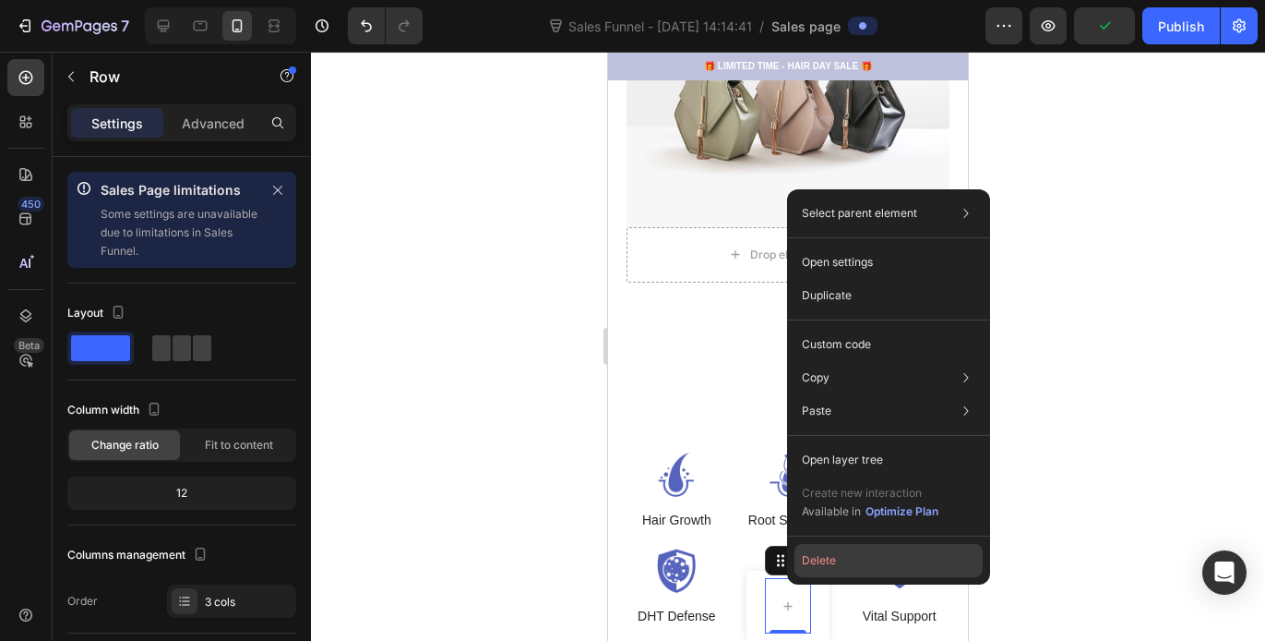
click at [824, 559] on button "Delete" at bounding box center [889, 560] width 188 height 33
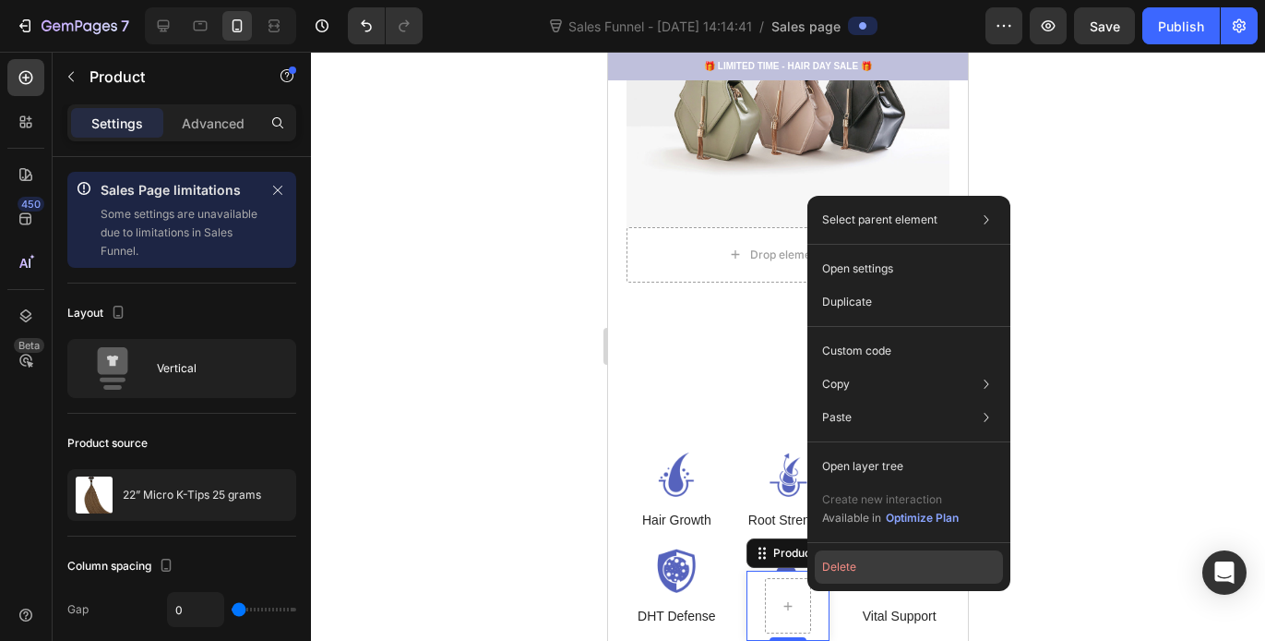
click at [839, 562] on button "Delete" at bounding box center [909, 566] width 188 height 33
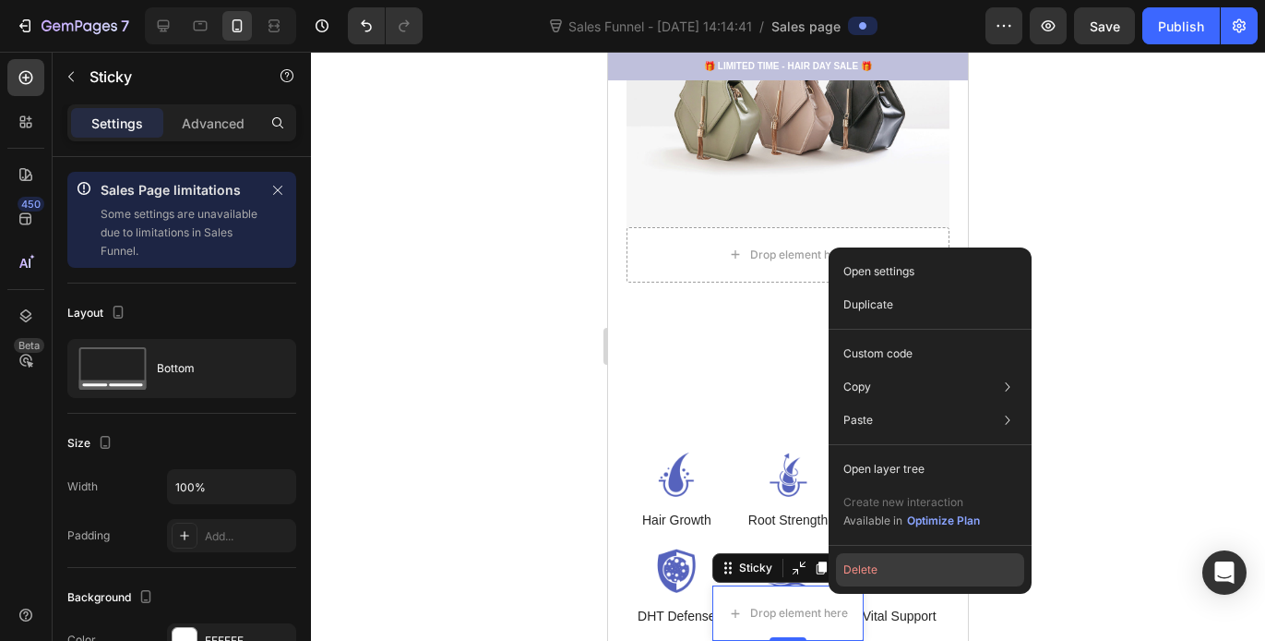
click at [877, 571] on button "Delete" at bounding box center [930, 569] width 188 height 33
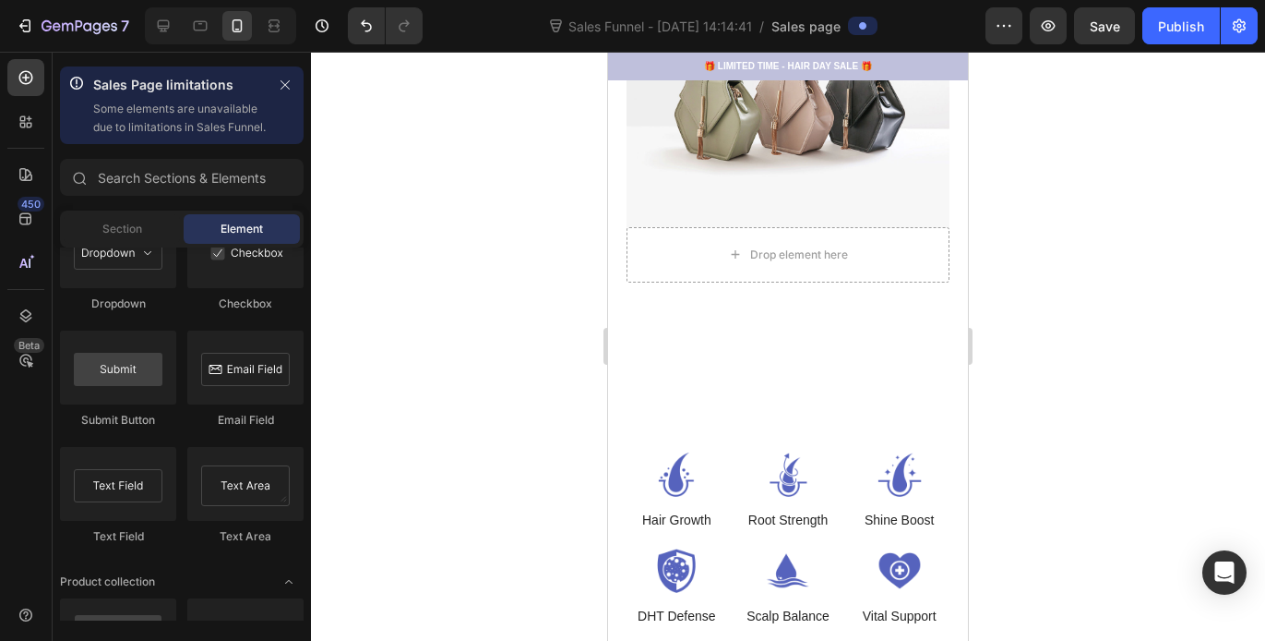
click at [1098, 435] on div at bounding box center [788, 346] width 954 height 589
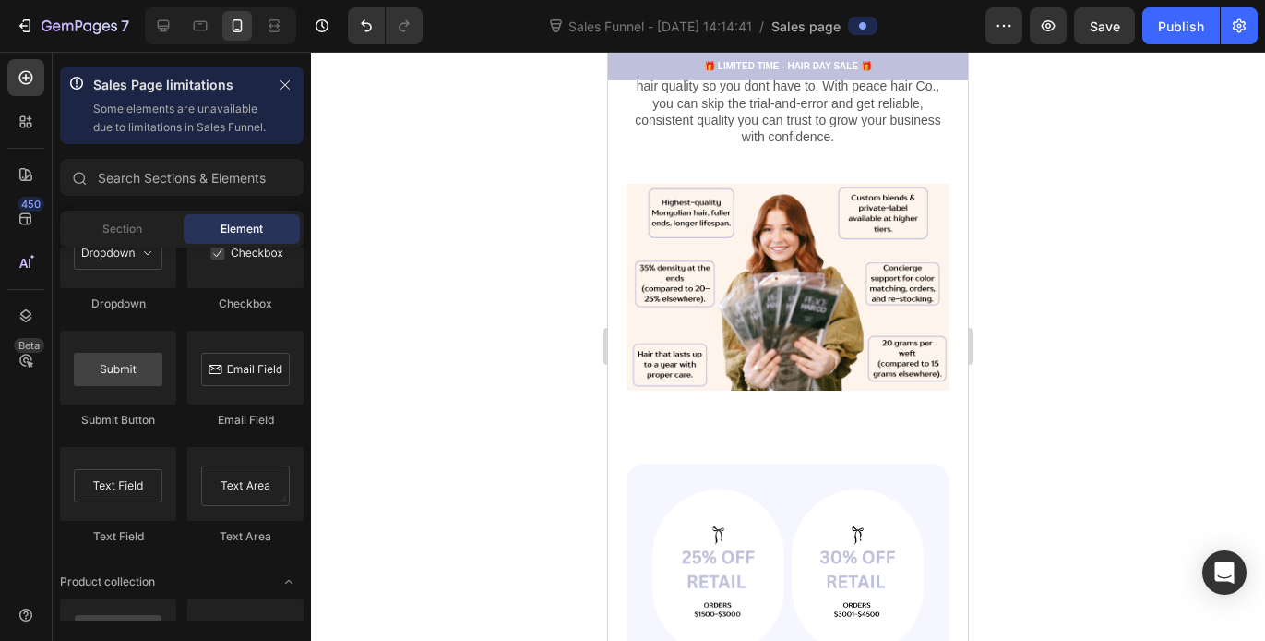
scroll to position [543, 0]
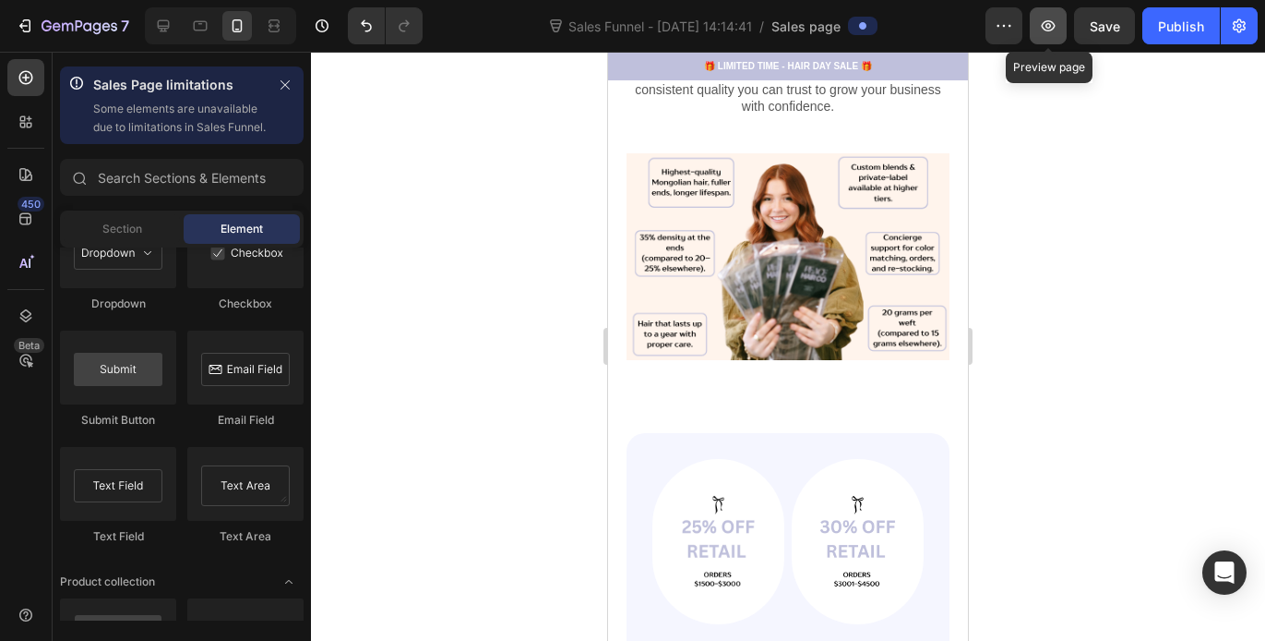
click at [1049, 33] on icon "button" at bounding box center [1048, 26] width 18 height 18
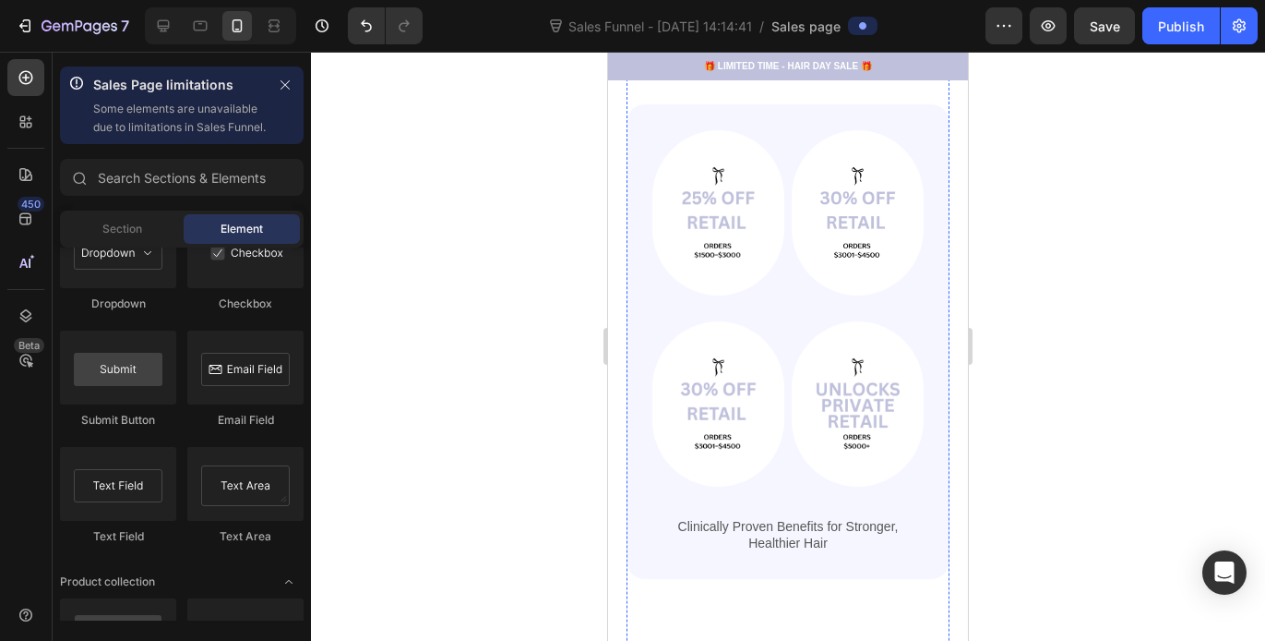
scroll to position [859, 0]
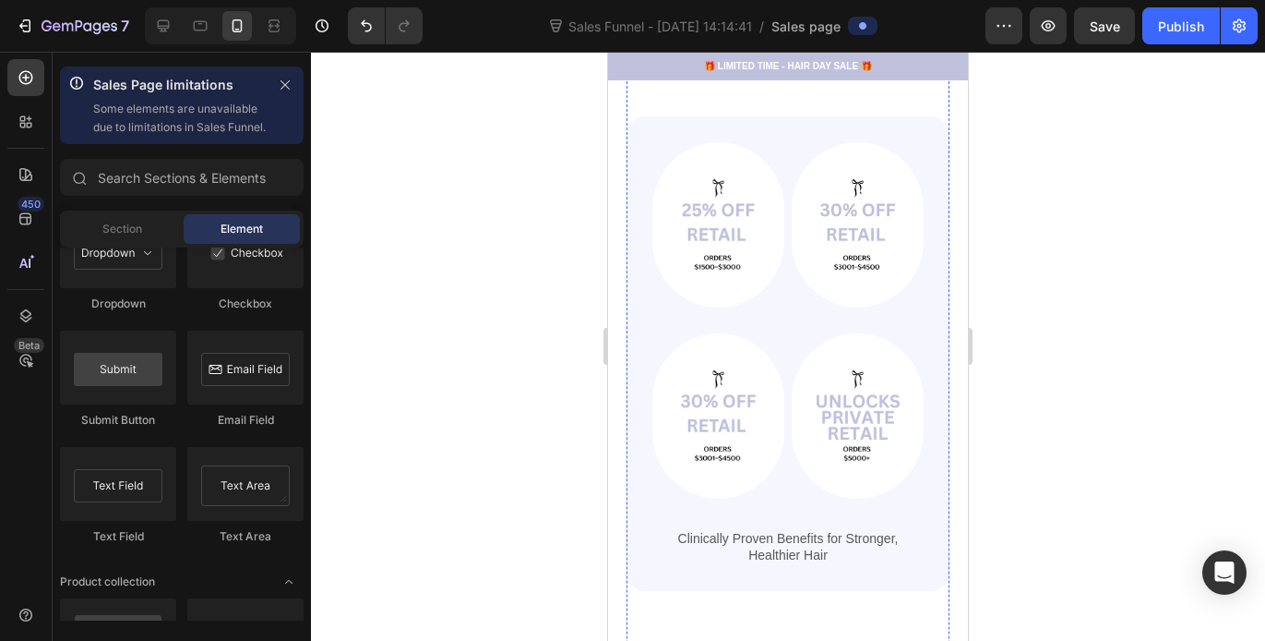
click at [720, 292] on div "Image Image Row Image Image Row Clinically Proven Benefits for Stronger, Health…" at bounding box center [788, 353] width 271 height 423
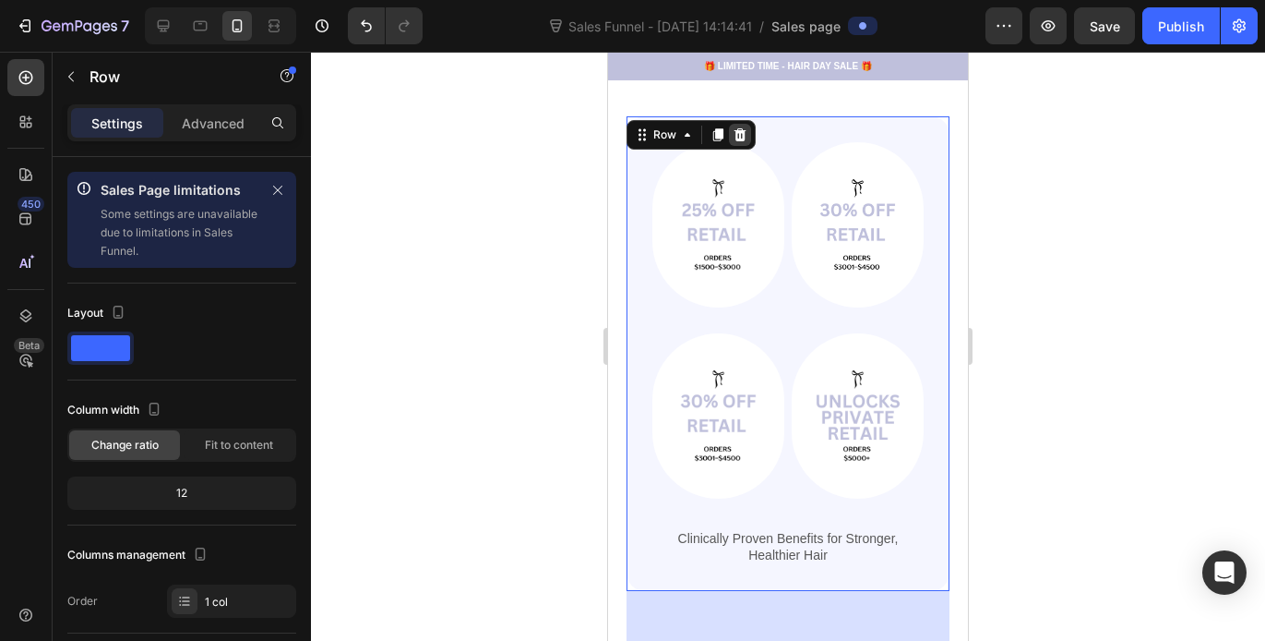
click at [739, 128] on icon at bounding box center [741, 134] width 12 height 13
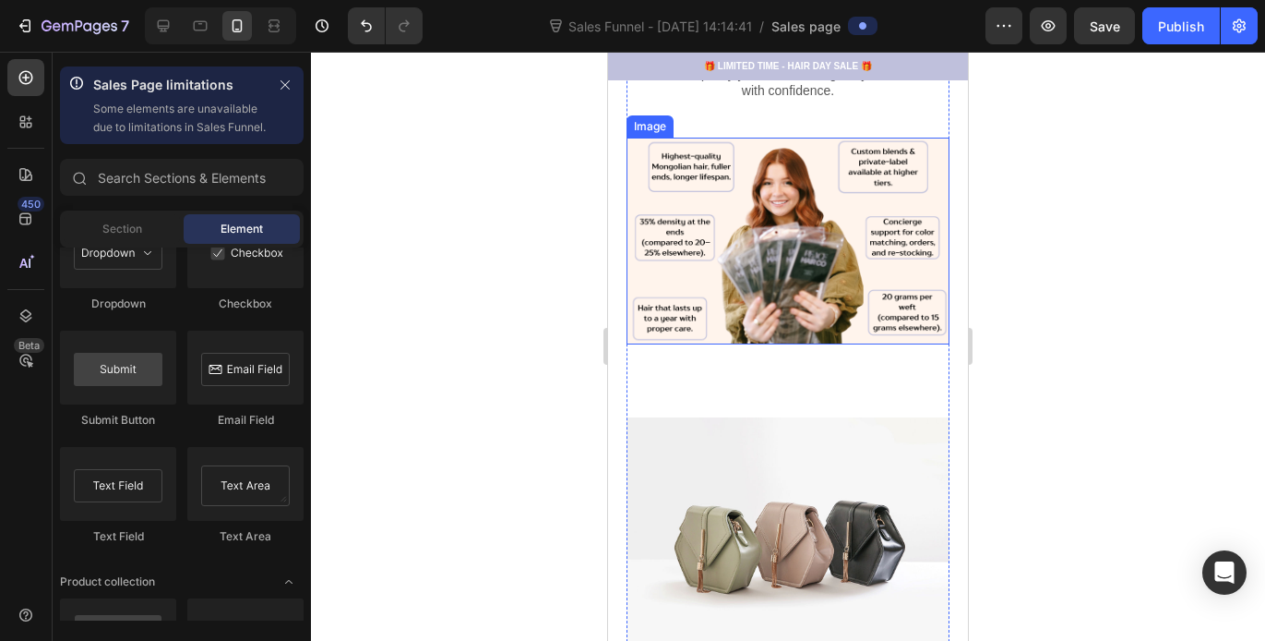
scroll to position [594, 0]
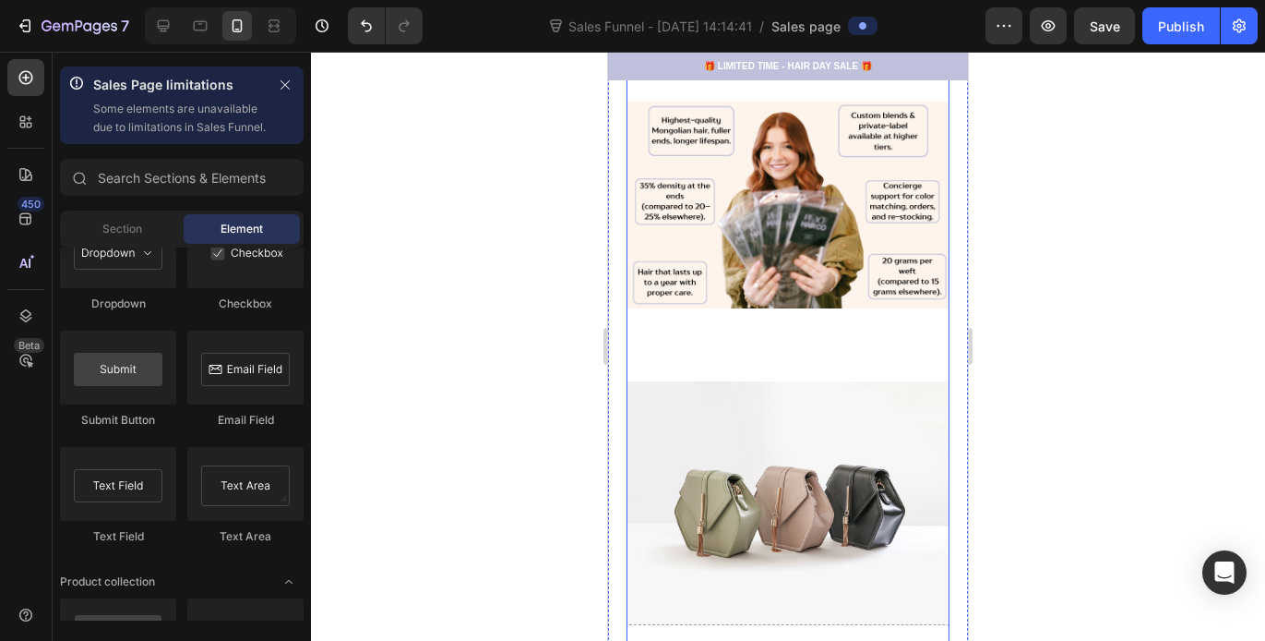
click at [769, 350] on div "Wholesale Extensions Made Simple, Transparent, and Profitable. Heading Peace Ha…" at bounding box center [788, 102] width 323 height 1156
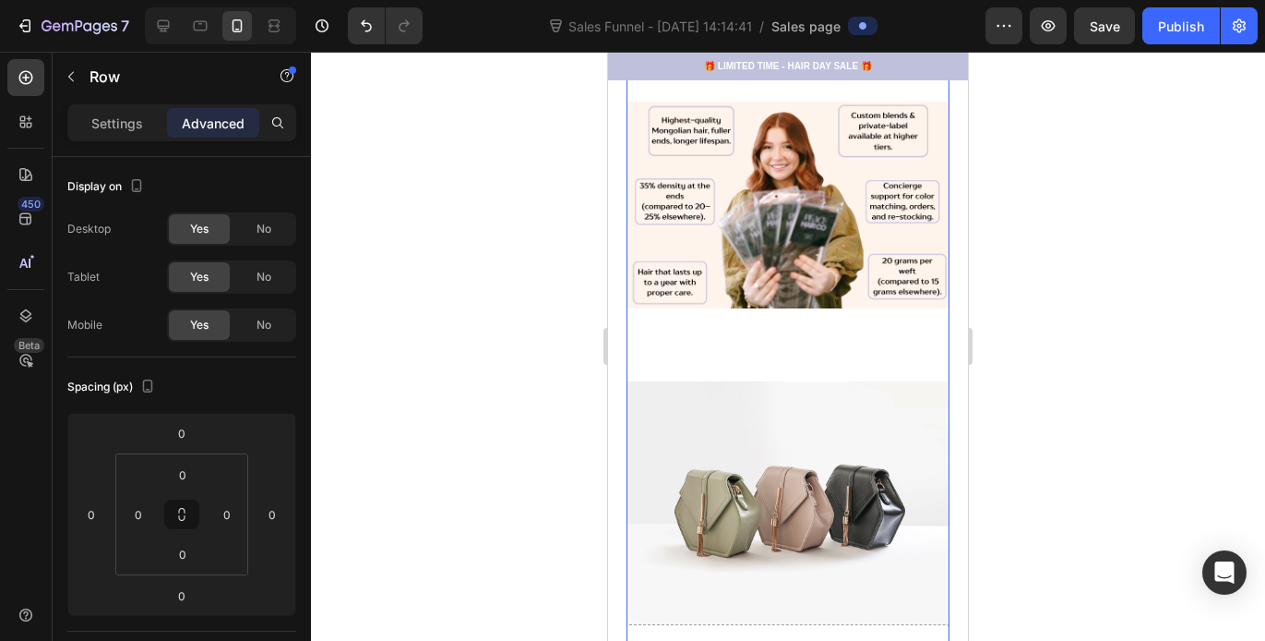
click at [769, 350] on div "Wholesale Extensions Made Simple, Transparent, and Profitable. Heading Peace Ha…" at bounding box center [788, 102] width 323 height 1156
click at [787, 314] on div "Wholesale Extensions Made Simple, Transparent, and Profitable. Heading Peace Ha…" at bounding box center [788, 102] width 323 height 1156
click at [787, 318] on div "Wholesale Extensions Made Simple, Transparent, and Profitable. Heading Peace Ha…" at bounding box center [788, 102] width 323 height 1156
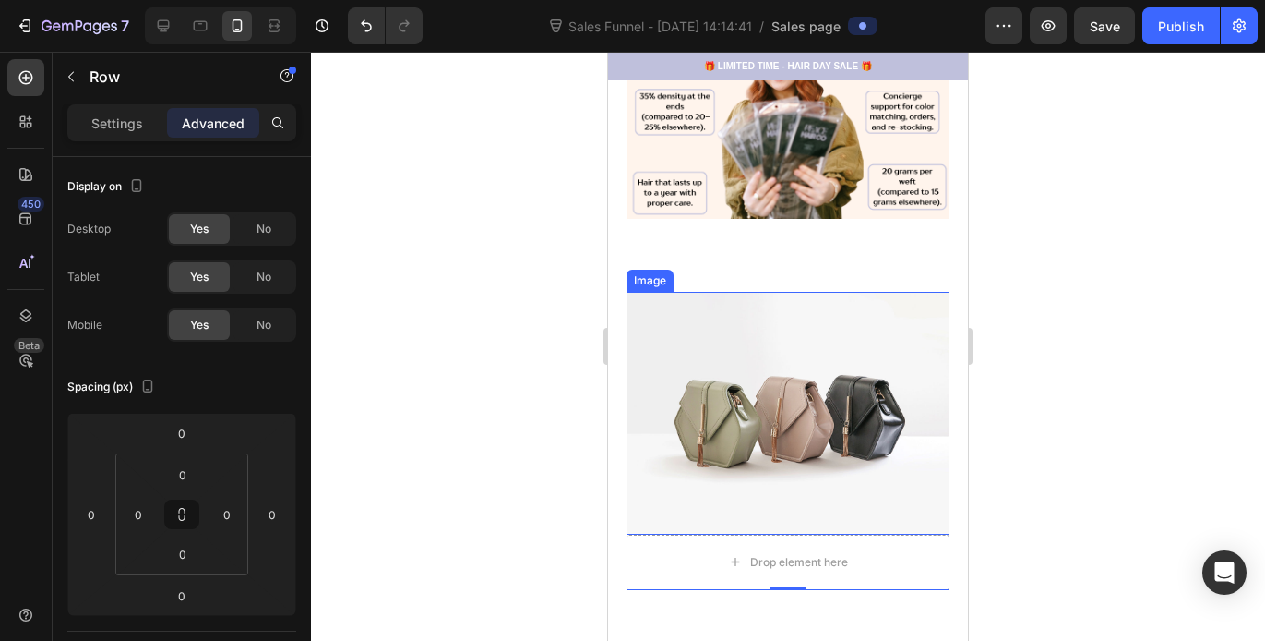
scroll to position [730, 0]
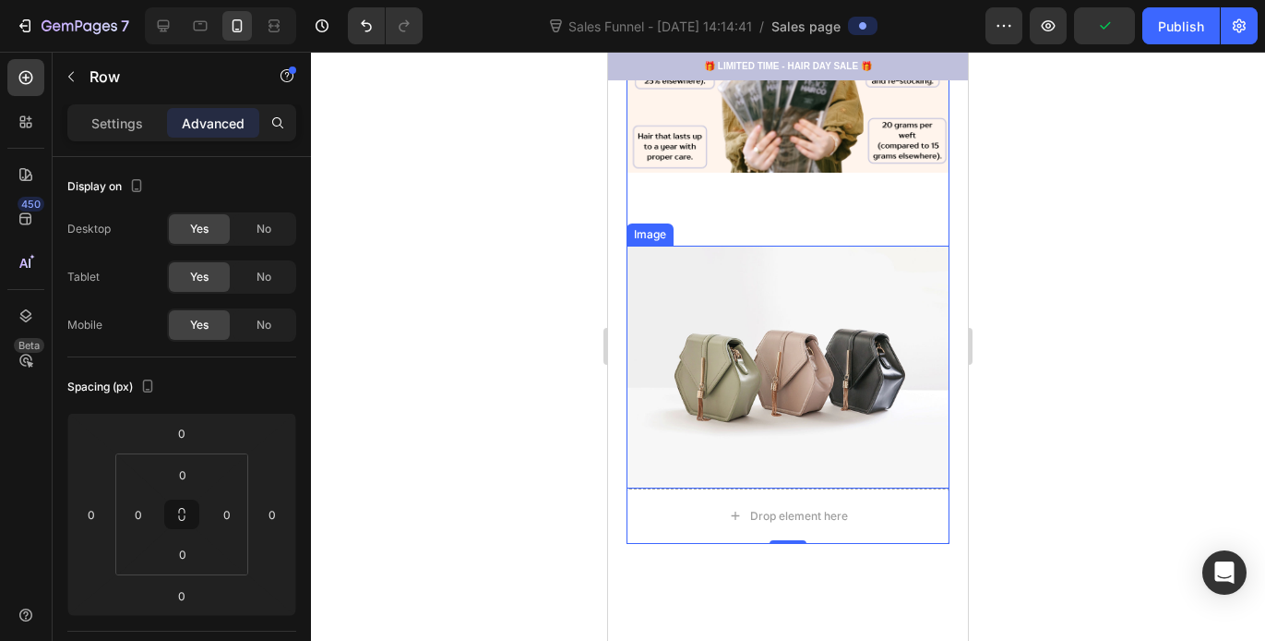
click at [722, 320] on img at bounding box center [788, 367] width 323 height 243
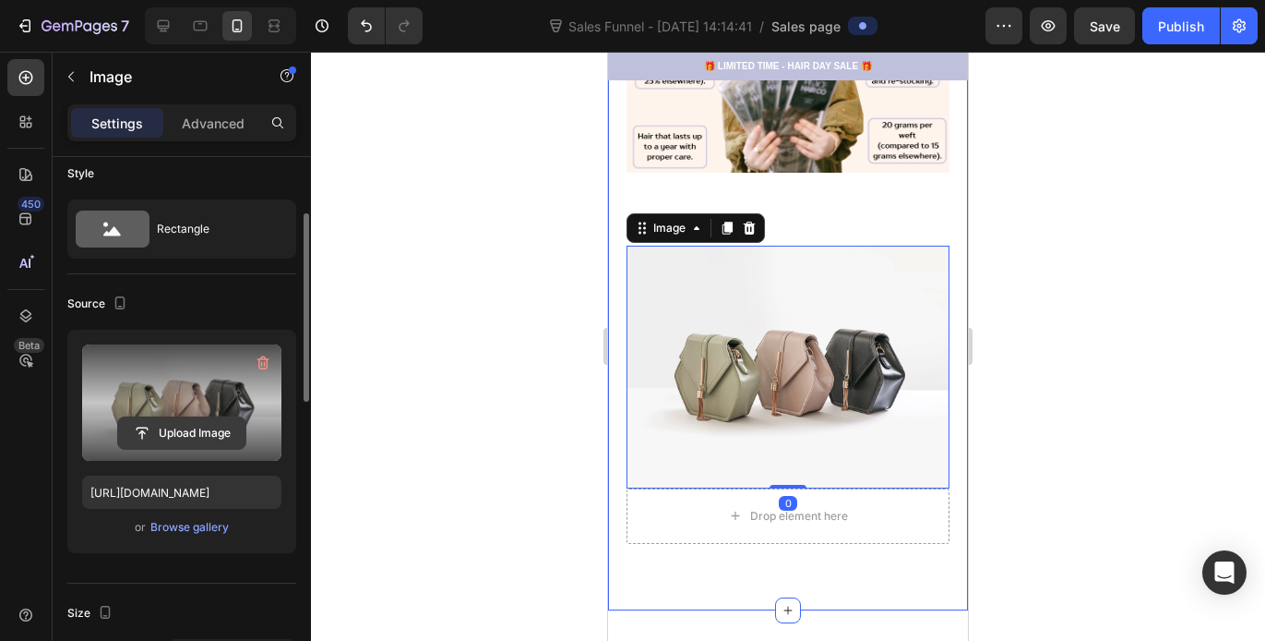
scroll to position [145, 0]
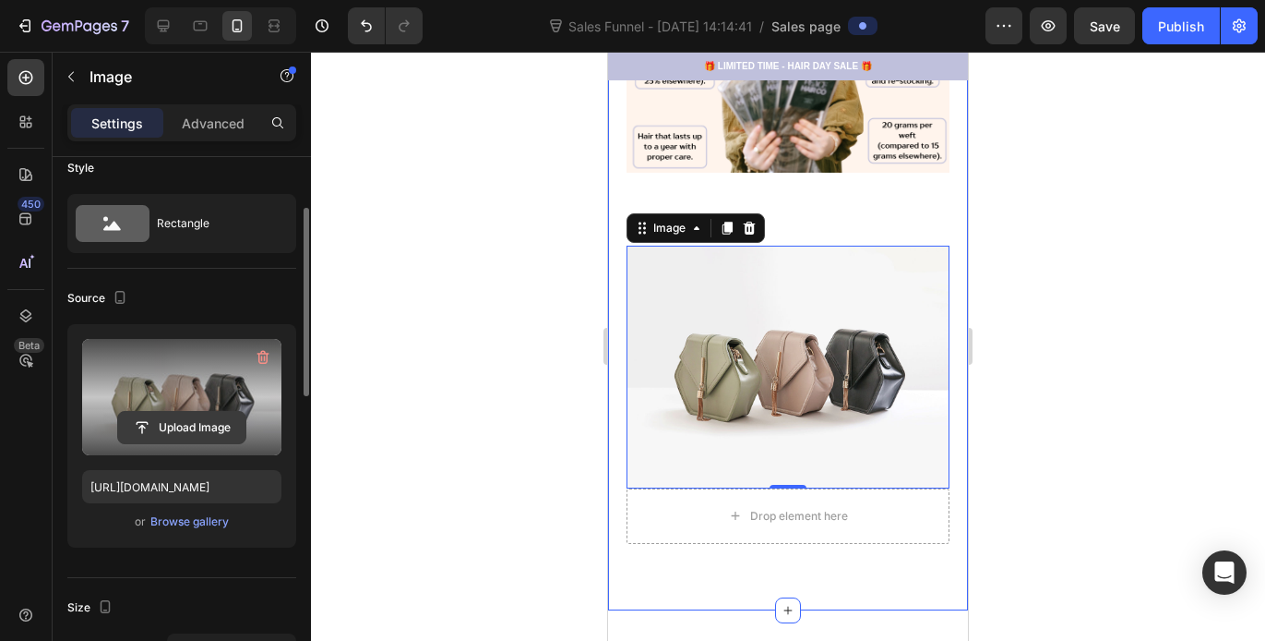
click at [210, 423] on input "file" at bounding box center [181, 427] width 127 height 31
